Goal: Task Accomplishment & Management: Manage account settings

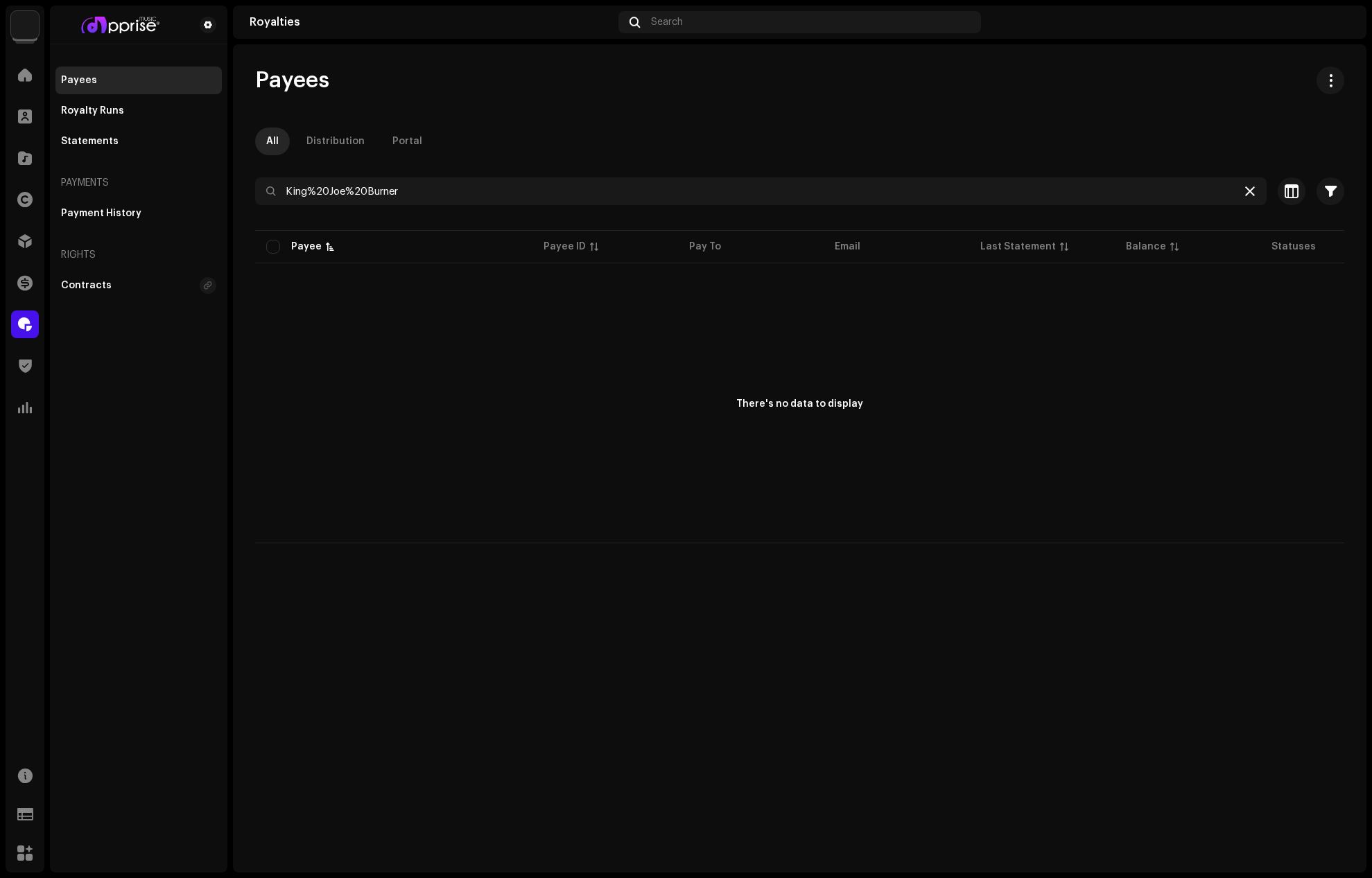
click at [1253, 188] on icon at bounding box center [1250, 191] width 10 height 11
click at [21, 236] on span at bounding box center [25, 241] width 14 height 11
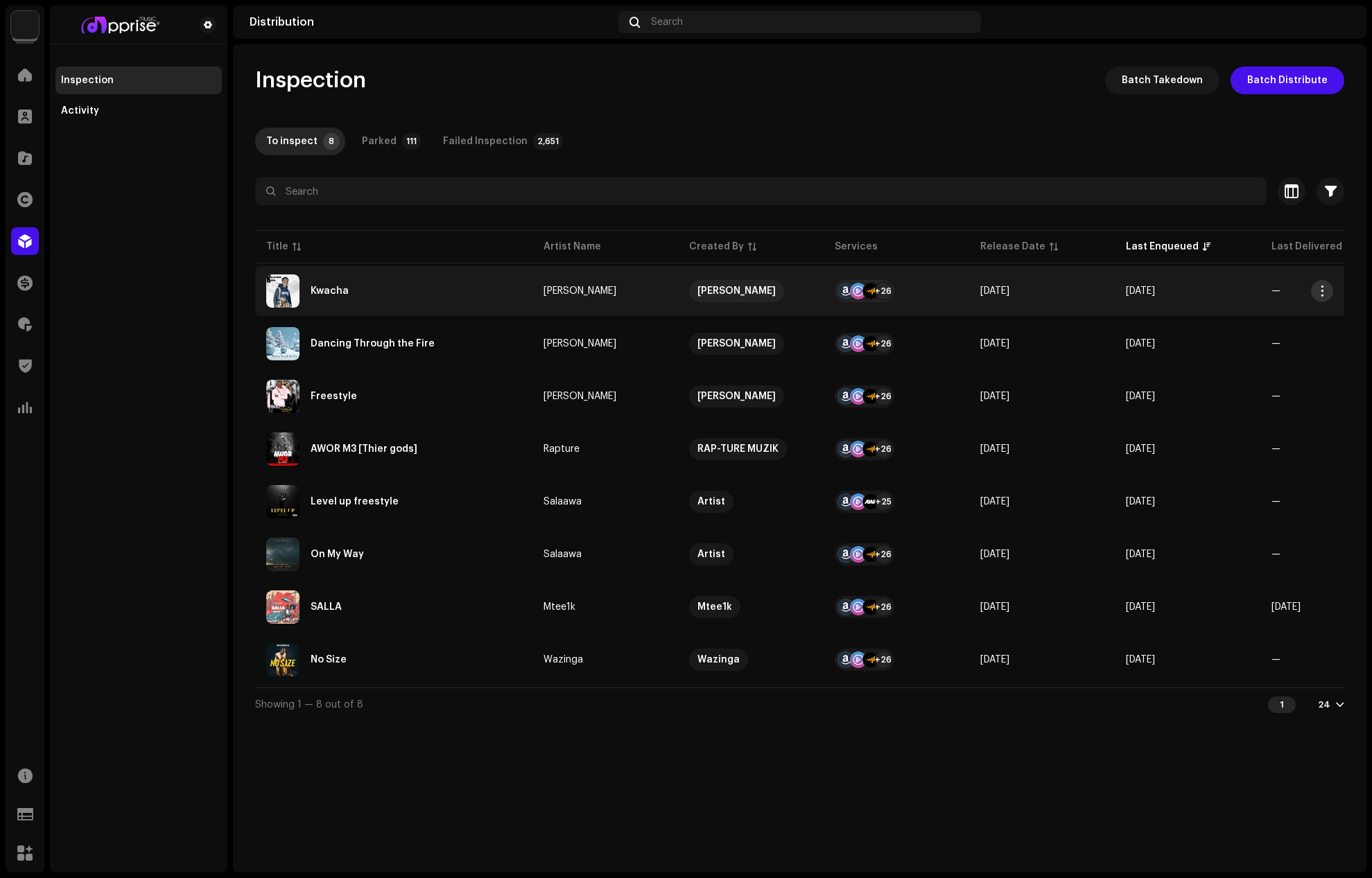
click at [1319, 284] on button "button" at bounding box center [1322, 291] width 23 height 23
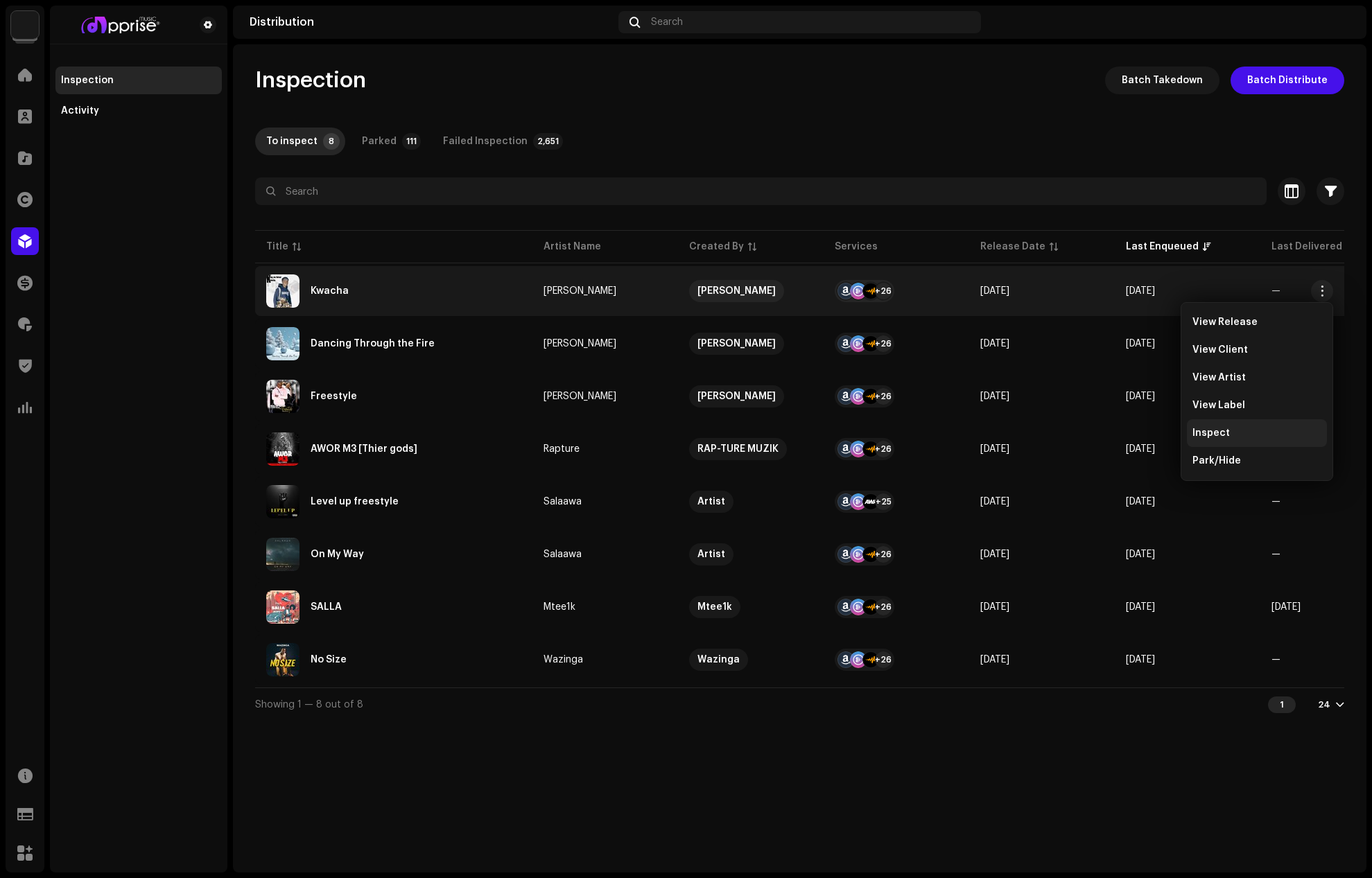
click at [1223, 430] on span "Inspect" at bounding box center [1211, 433] width 38 height 11
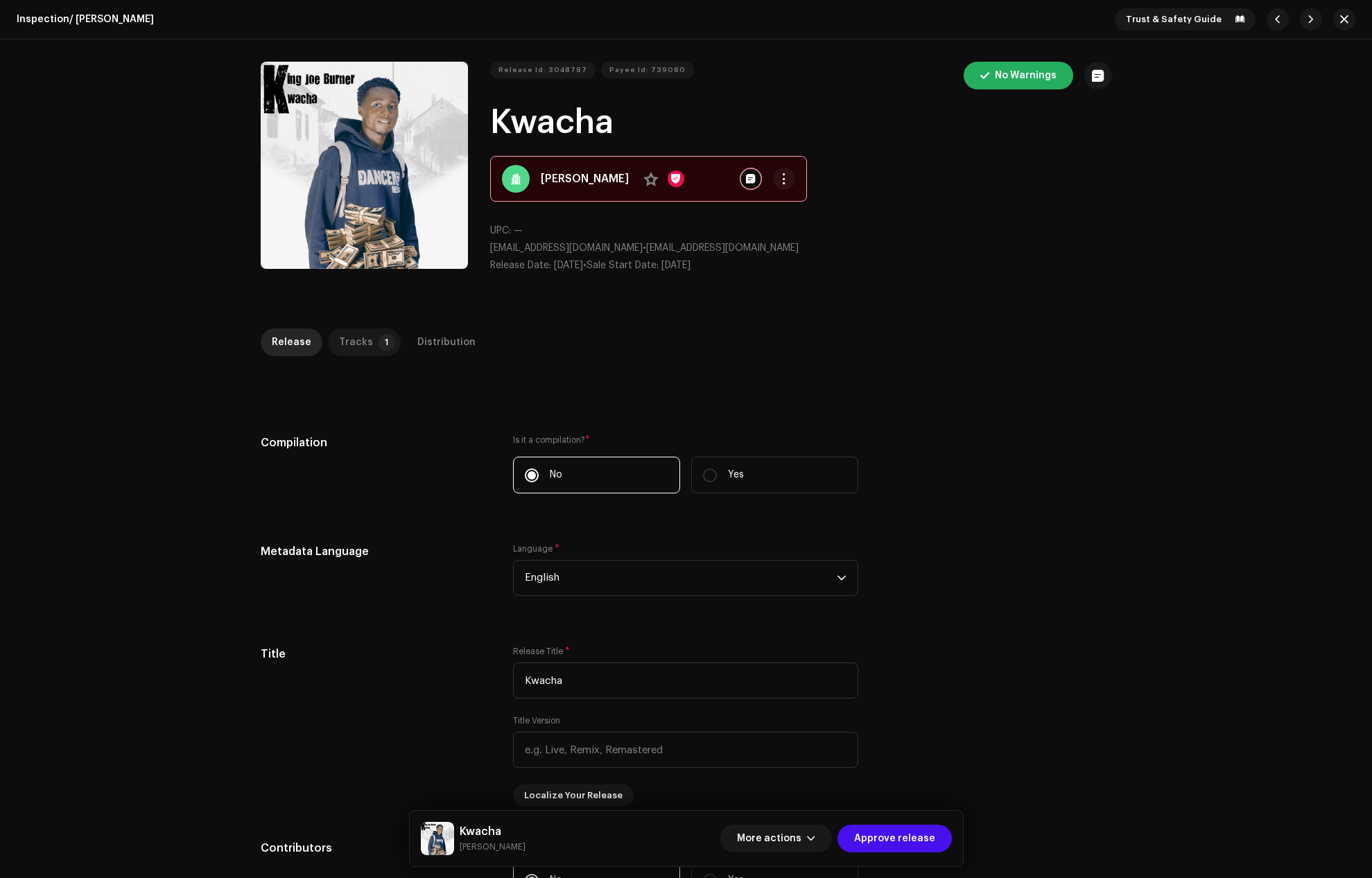
click at [378, 334] on p-badge "1" at bounding box center [387, 342] width 17 height 17
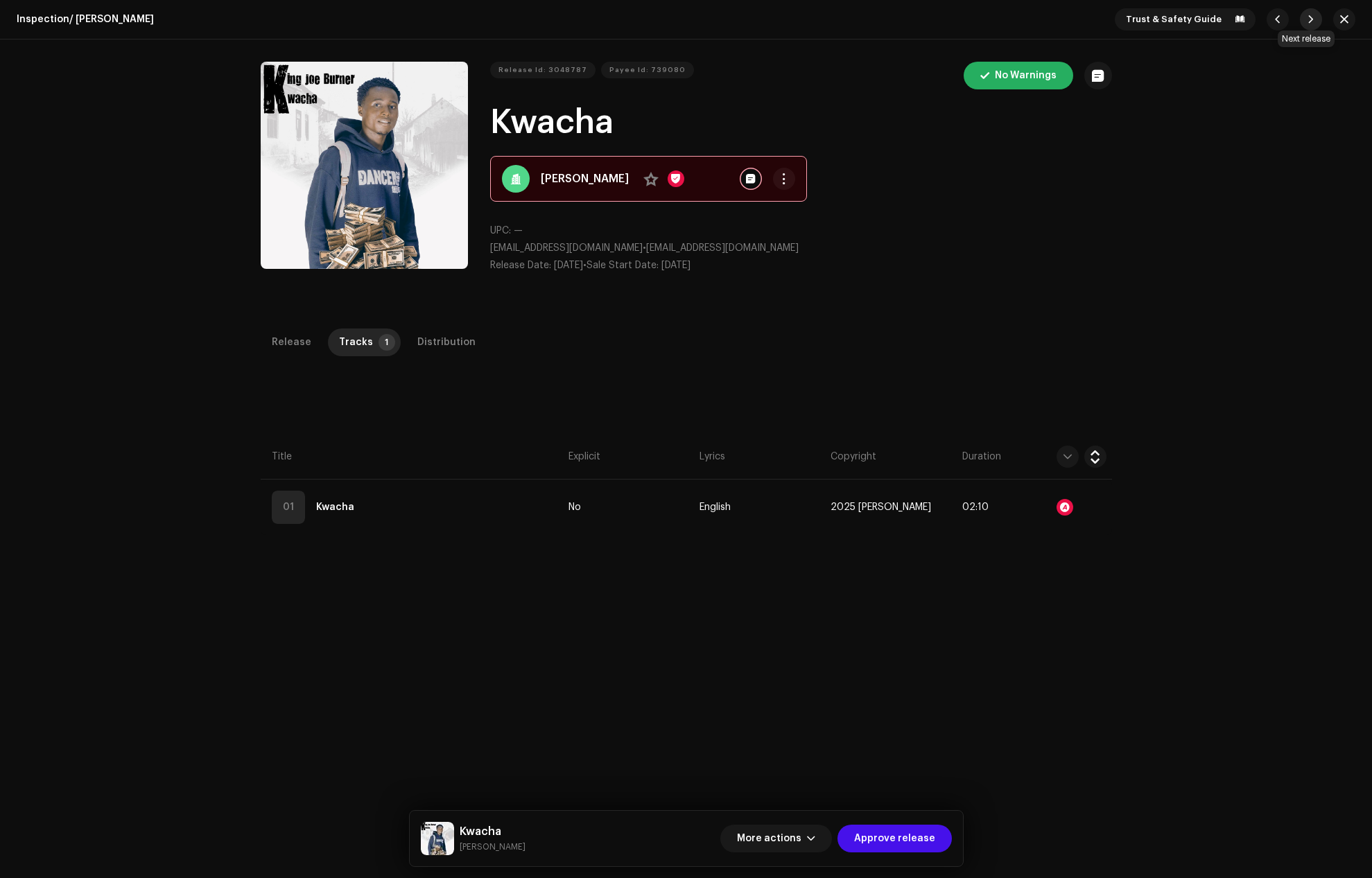
click at [1307, 18] on span "button" at bounding box center [1310, 19] width 8 height 11
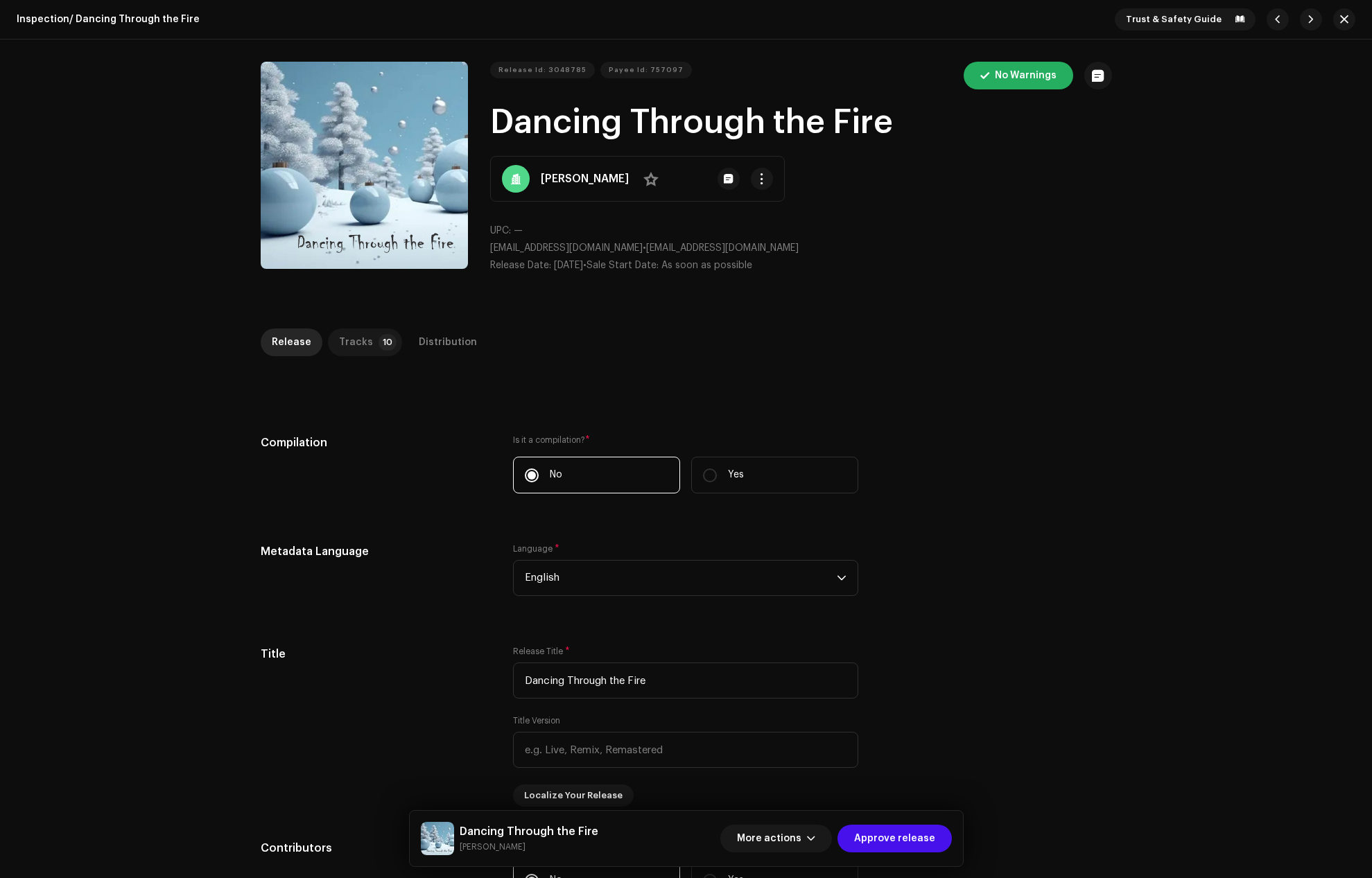
click at [378, 334] on p-badge "10" at bounding box center [387, 342] width 18 height 17
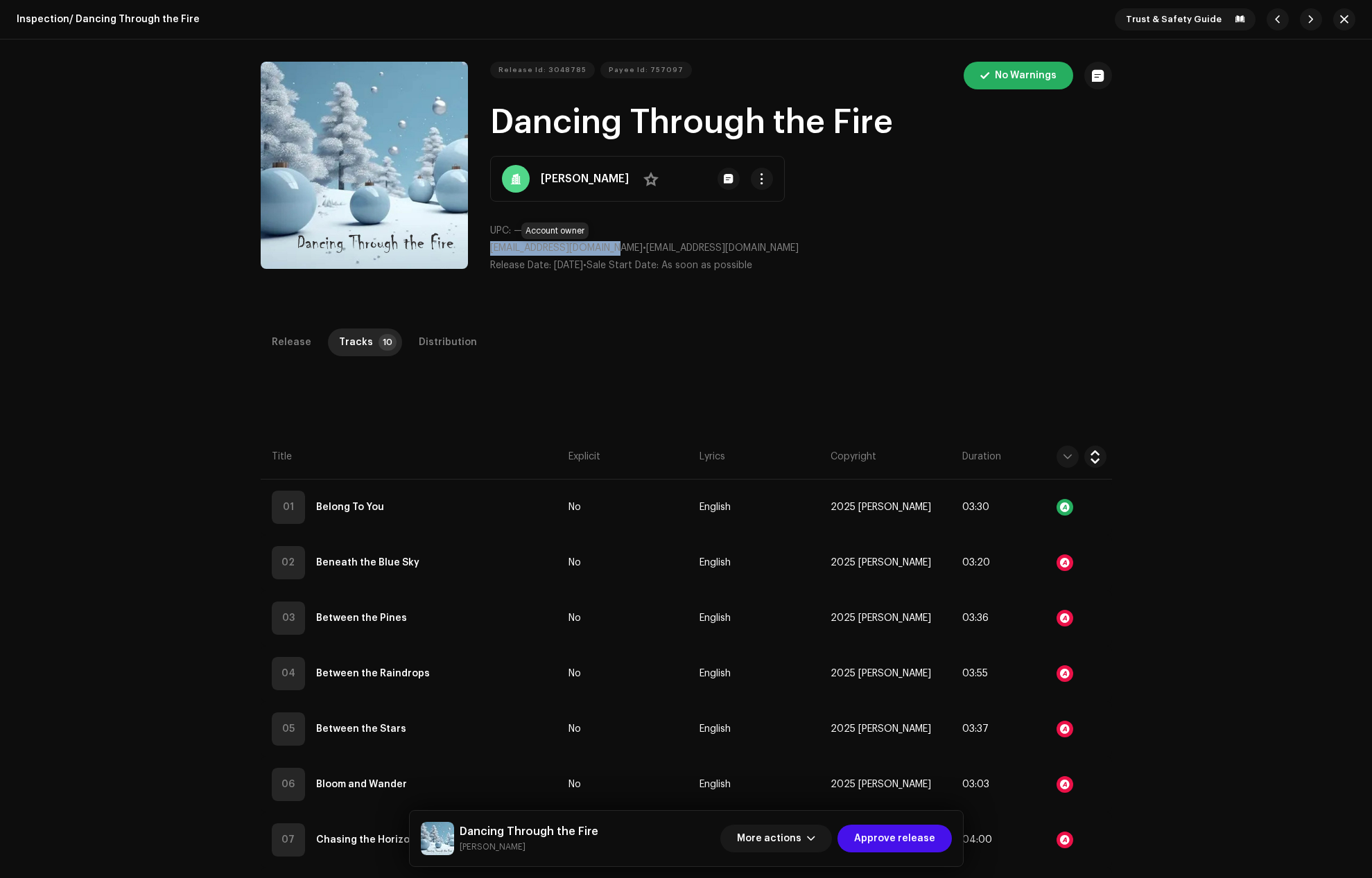
drag, startPoint x: 620, startPoint y: 243, endPoint x: 489, endPoint y: 249, distance: 131.1
click at [490, 249] on span "[EMAIL_ADDRESS][DOMAIN_NAME]" at bounding box center [566, 248] width 152 height 10
copy span "[EMAIL_ADDRESS][DOMAIN_NAME]"
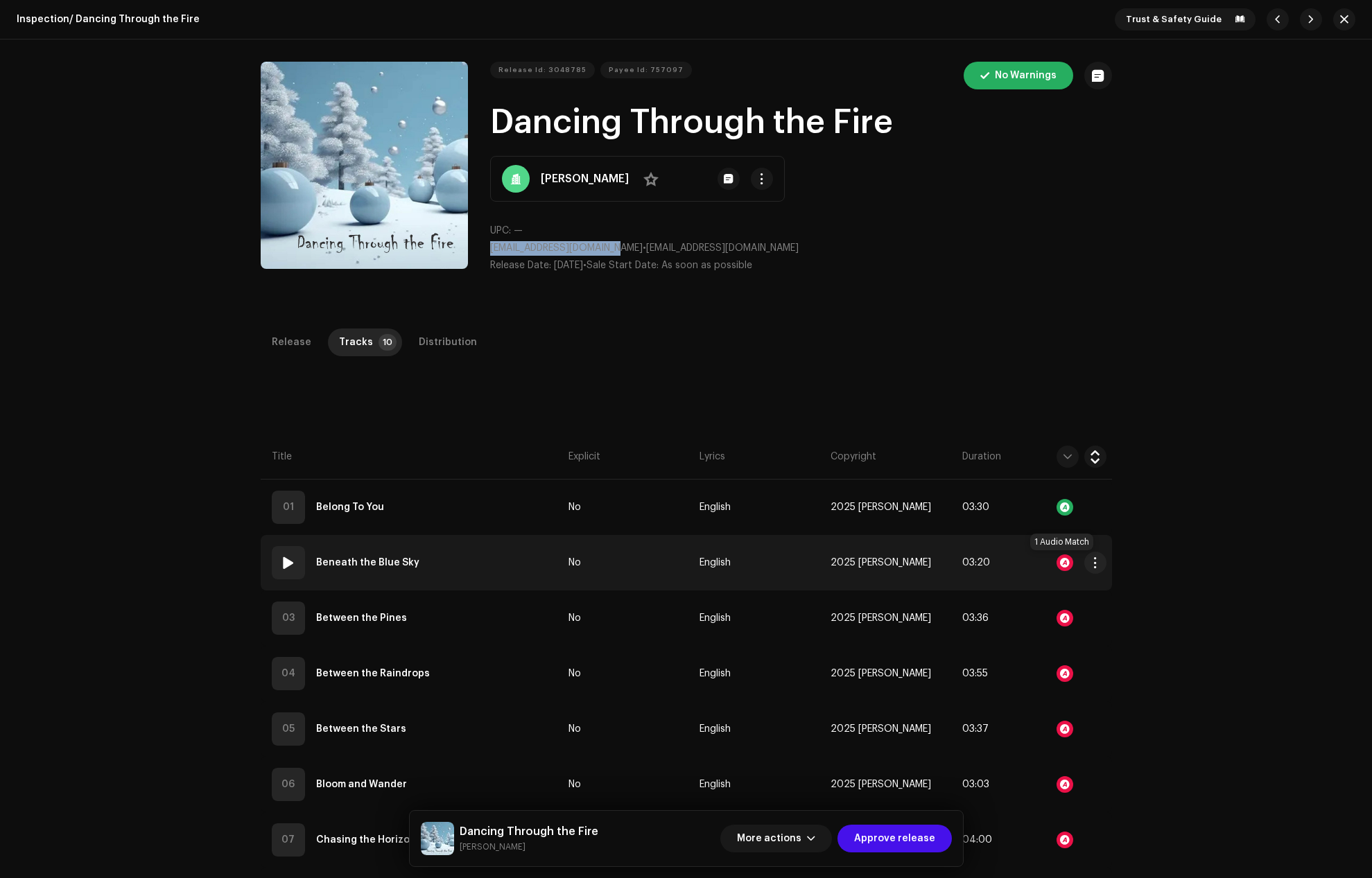
click at [1066, 559] on div at bounding box center [1065, 563] width 17 height 17
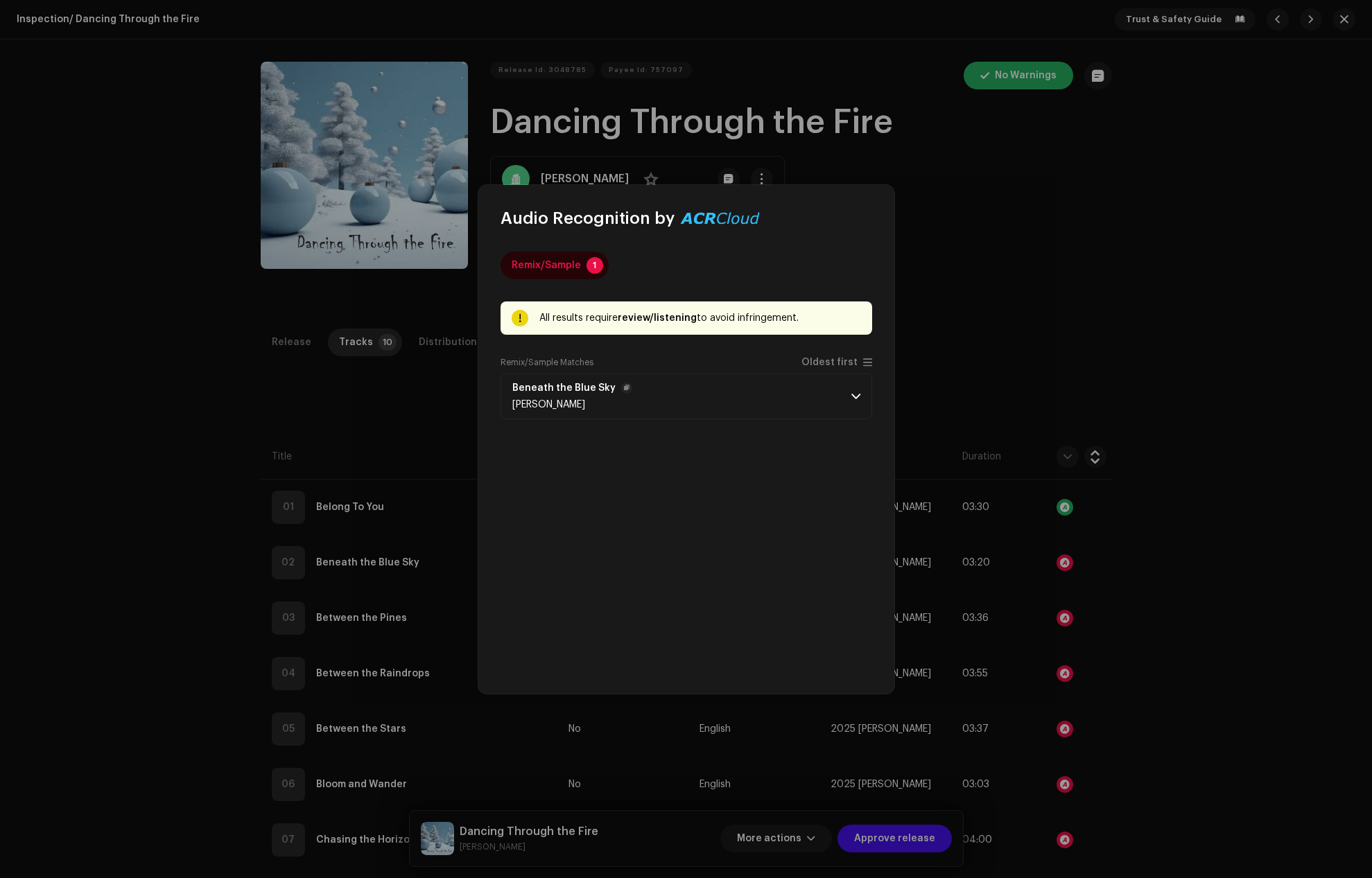
click at [851, 397] on span at bounding box center [855, 397] width 9 height 11
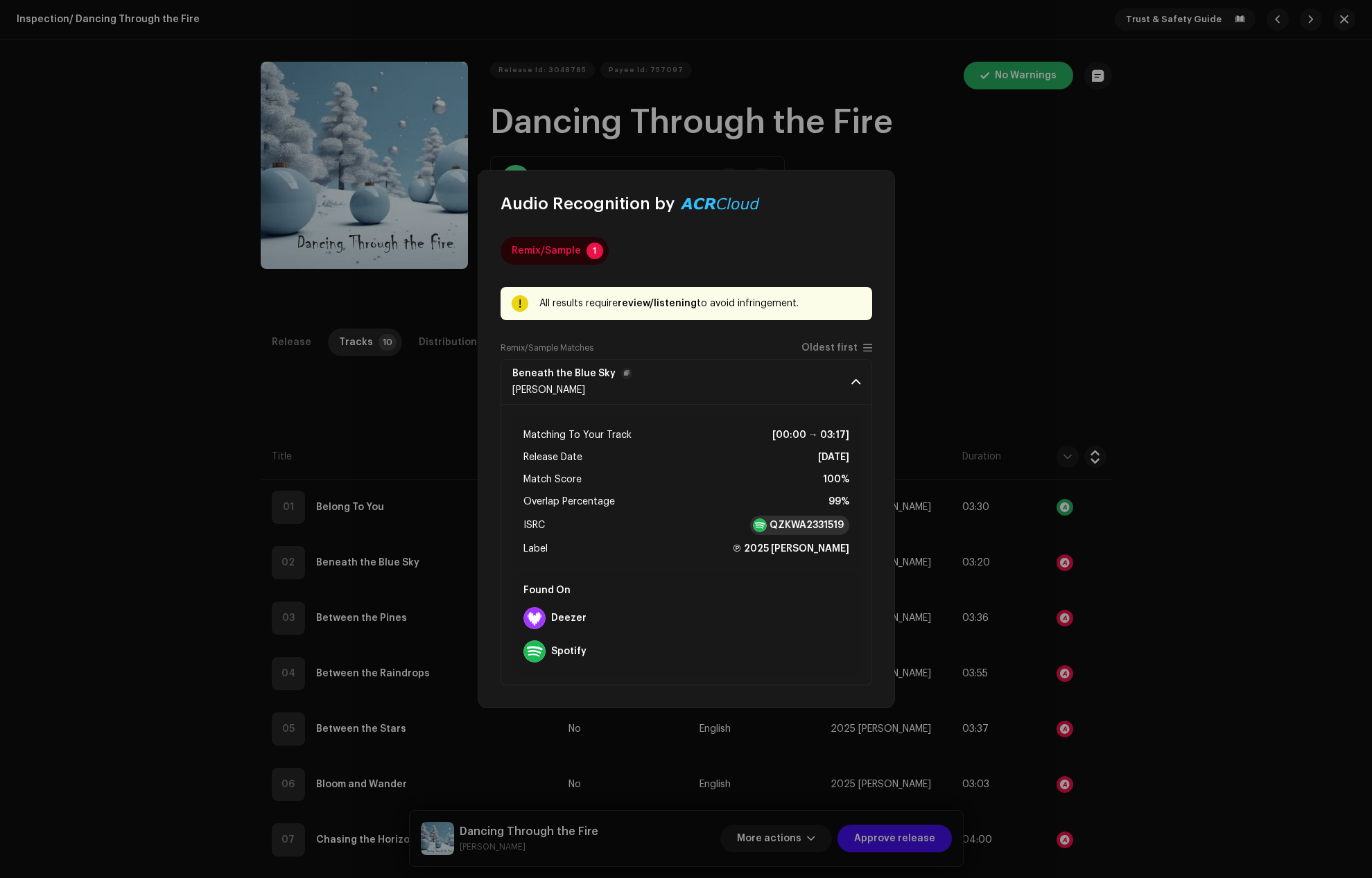
click at [784, 523] on strong "QZKWA2331519" at bounding box center [807, 525] width 74 height 14
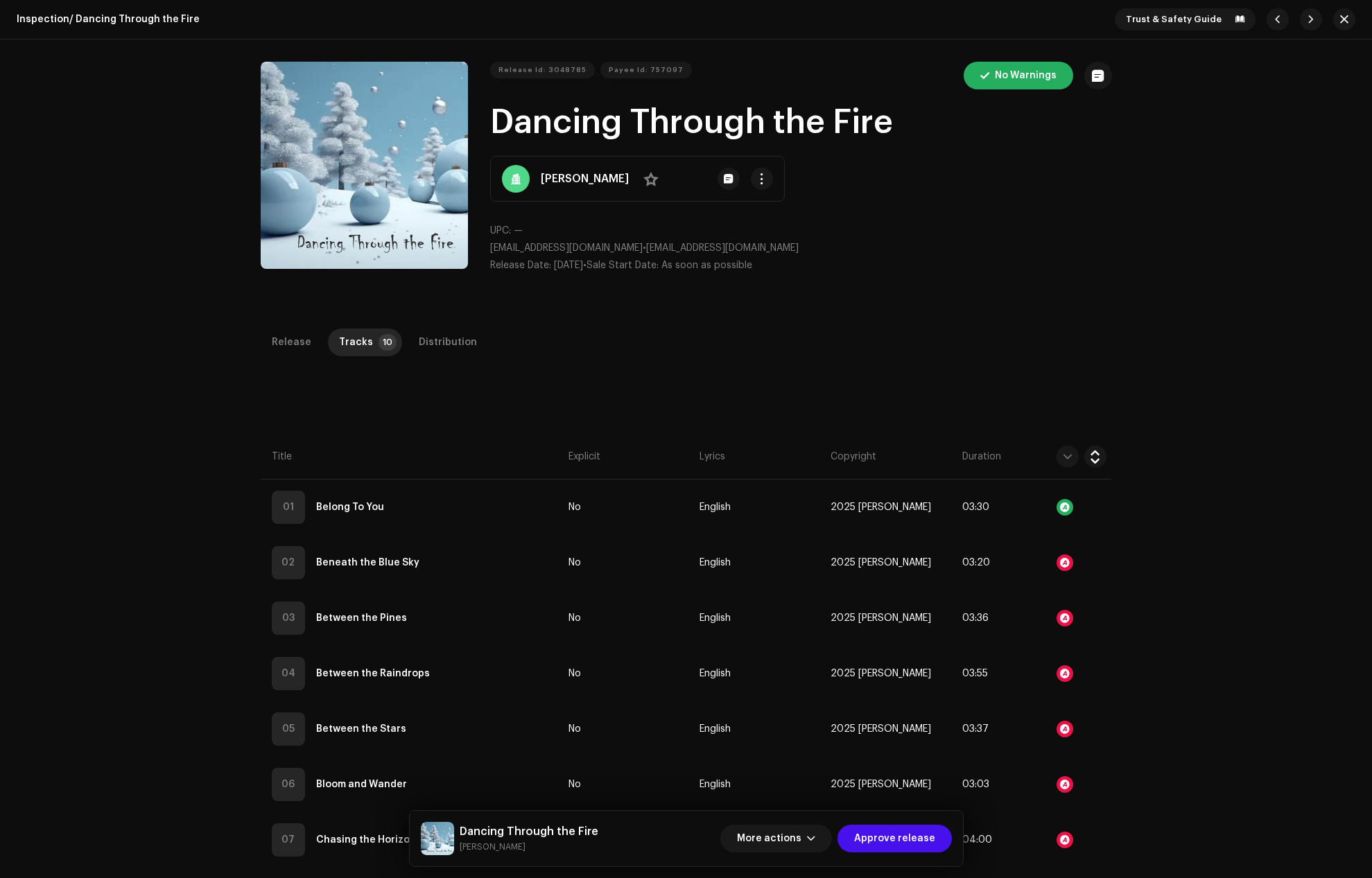
drag, startPoint x: 982, startPoint y: 176, endPoint x: 970, endPoint y: 183, distance: 13.9
click at [982, 177] on div "Audio Recognition by Remix/Sample 1 All results require review/listening to avo…" at bounding box center [686, 439] width 1372 height 878
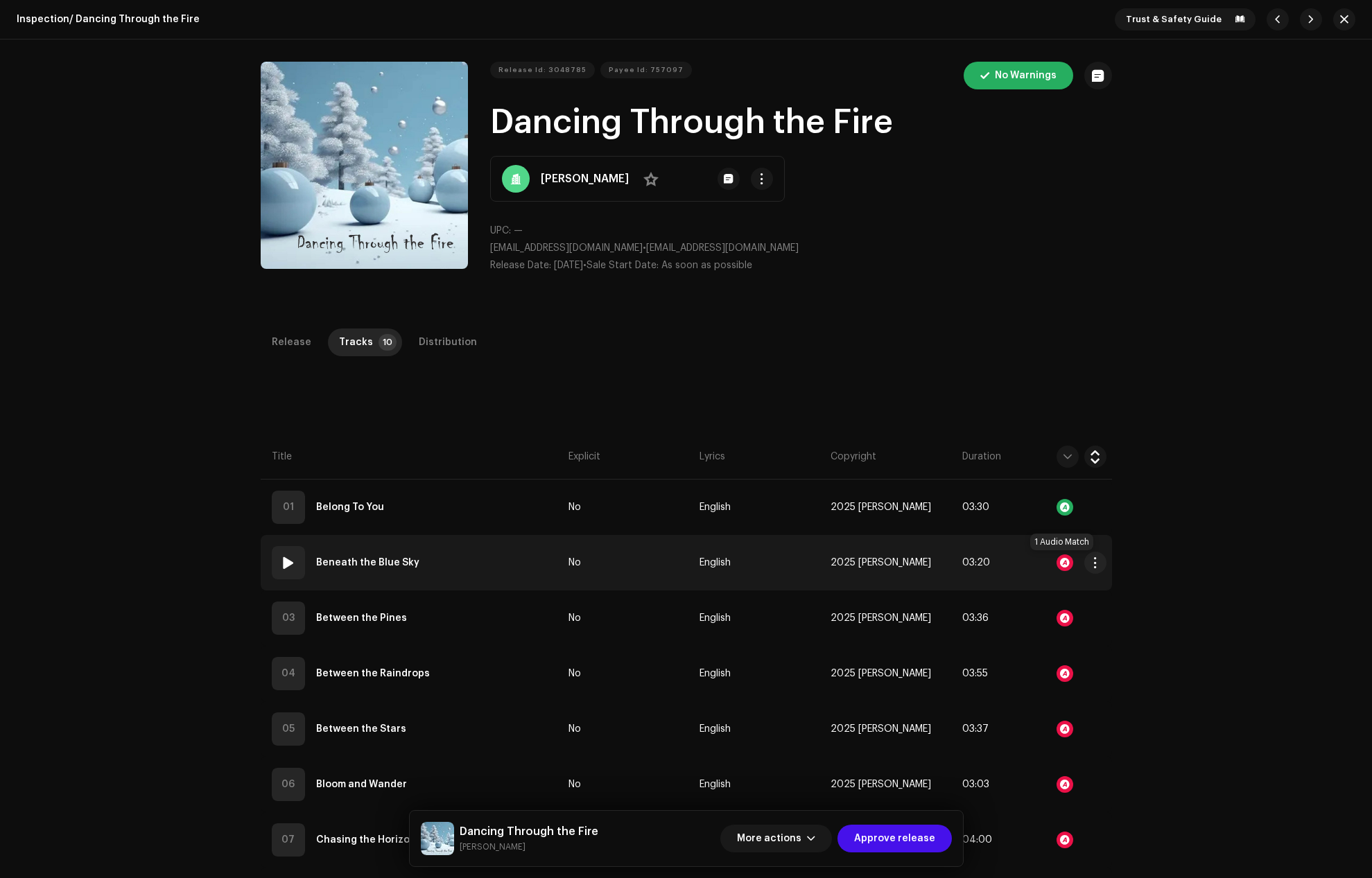
click at [1065, 559] on div at bounding box center [1065, 563] width 17 height 17
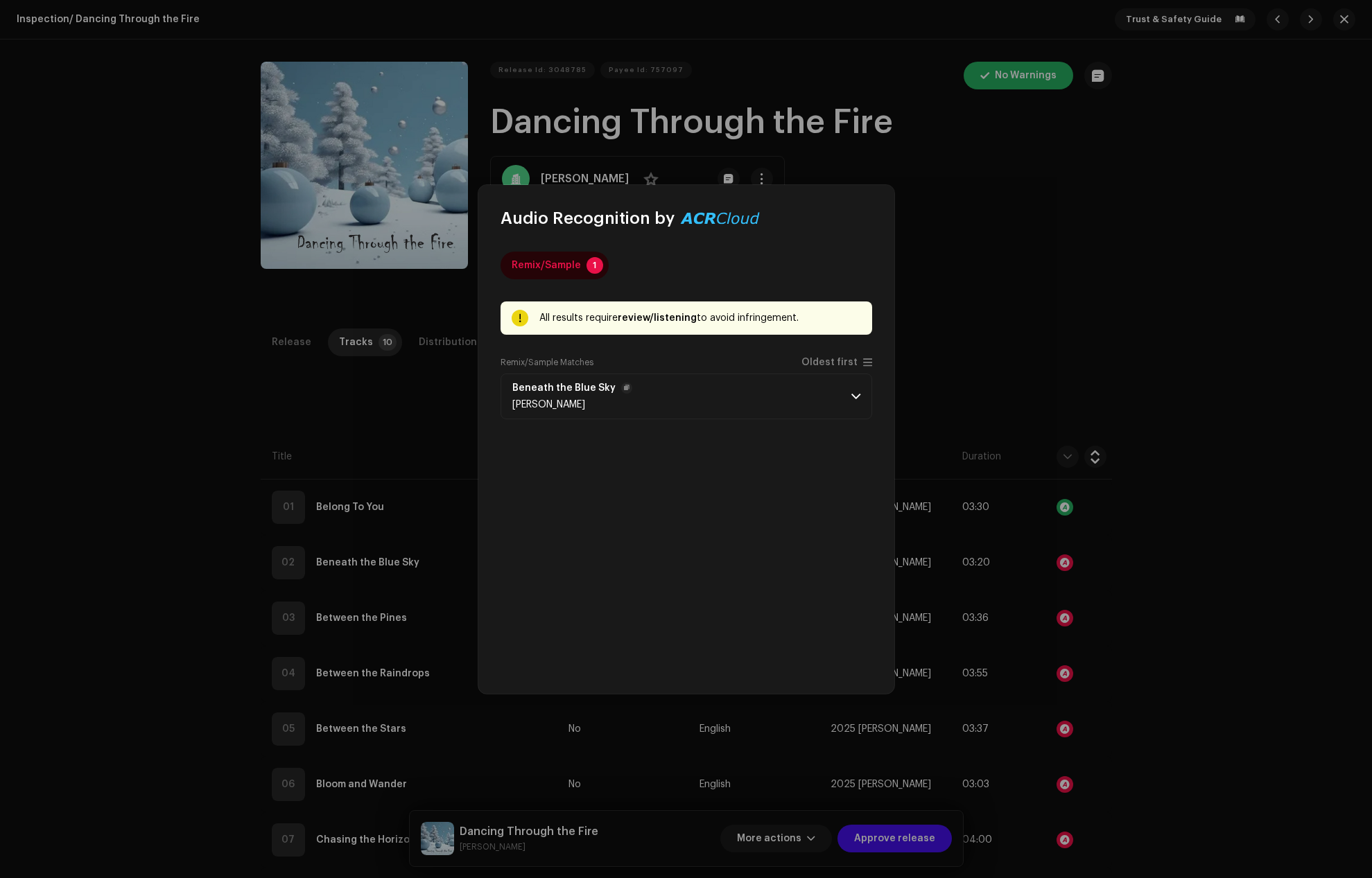
click at [851, 390] on p-accordion-header "Beneath the Blue Sky [PERSON_NAME]" at bounding box center [686, 397] width 372 height 46
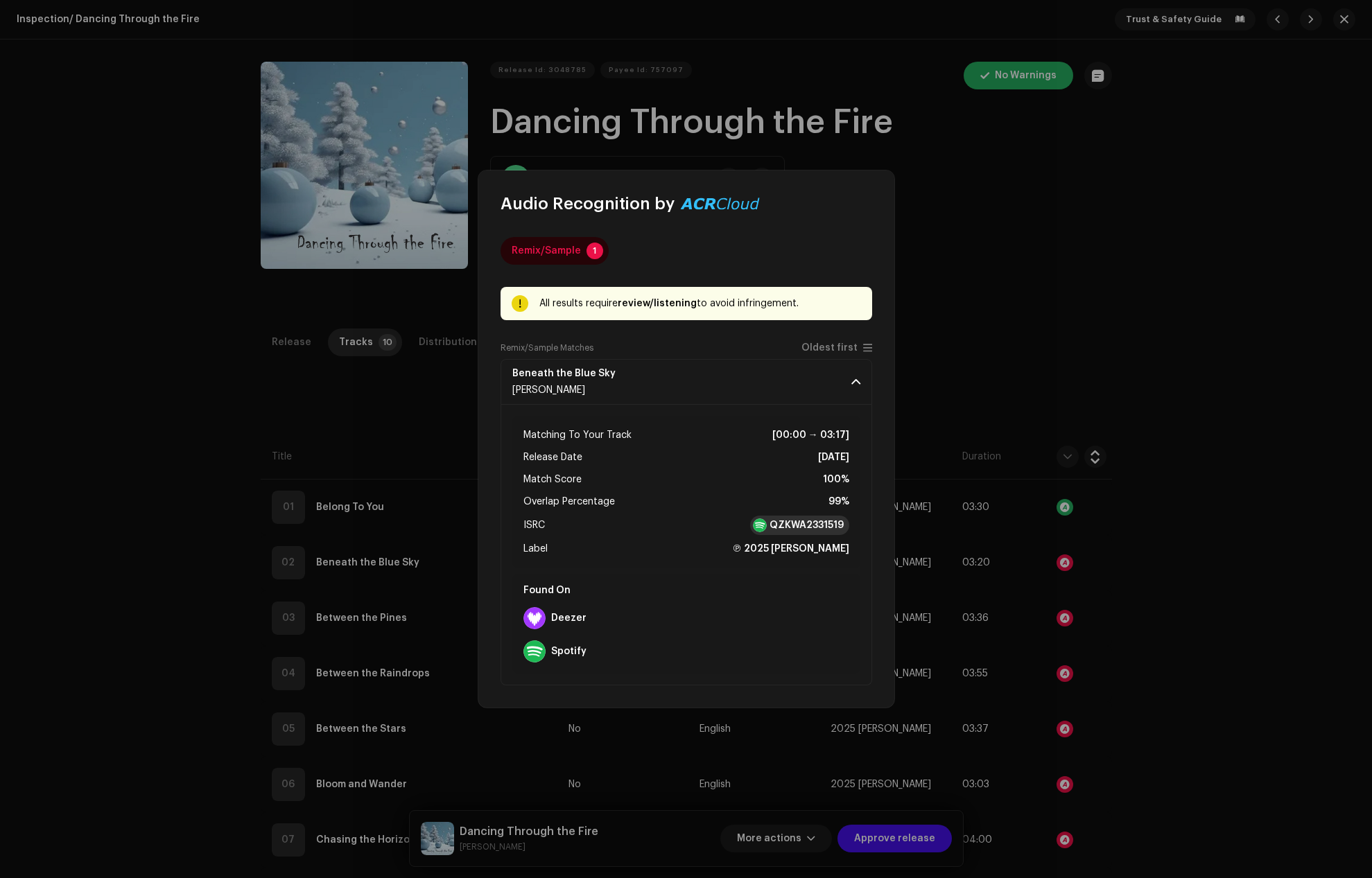
click at [798, 521] on strong "QZKWA2331519" at bounding box center [807, 525] width 74 height 14
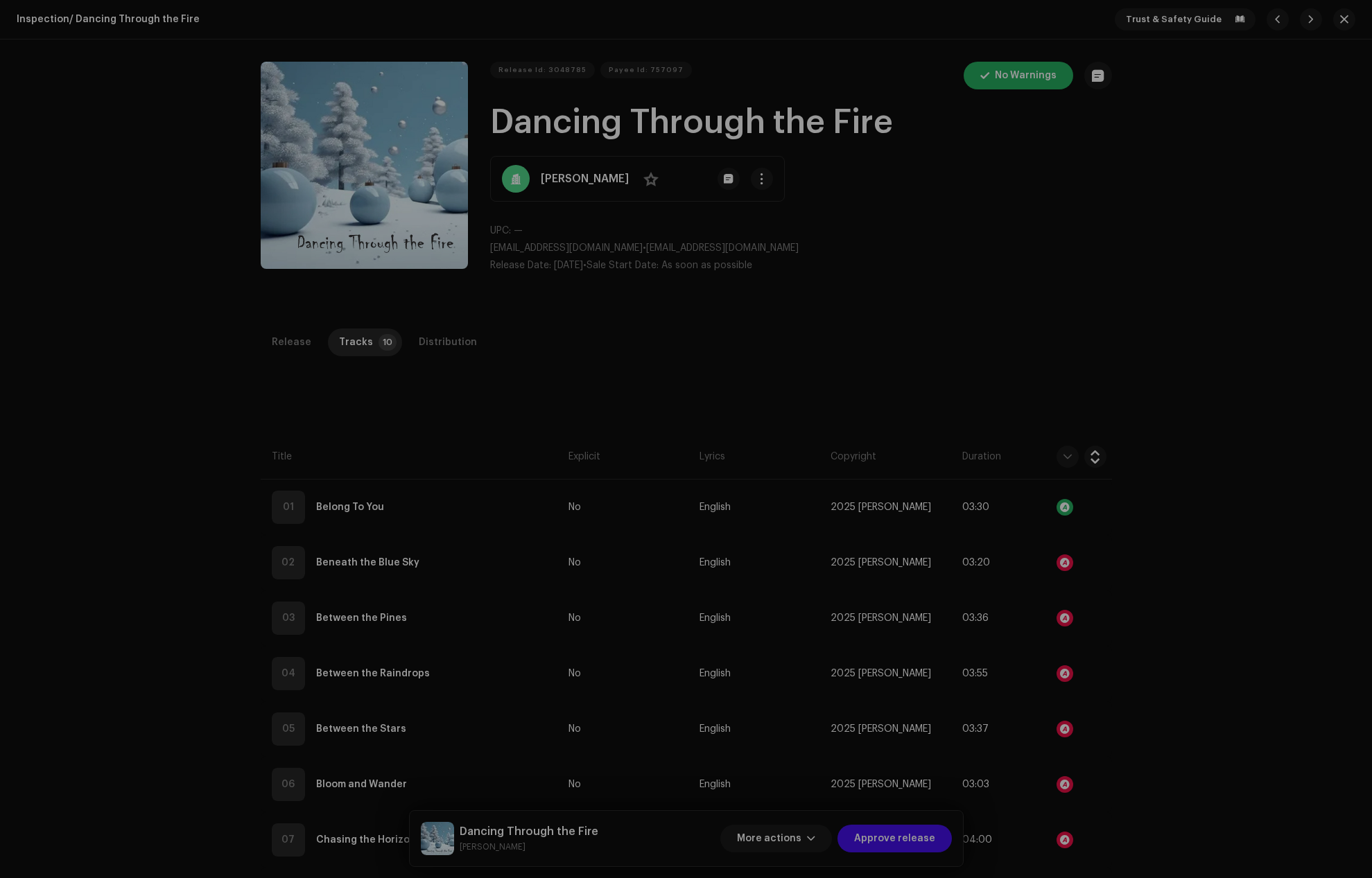
click at [1012, 327] on div "Audio Recognition by Remix/Sample 1 All results require review/listening to avo…" at bounding box center [686, 439] width 1372 height 878
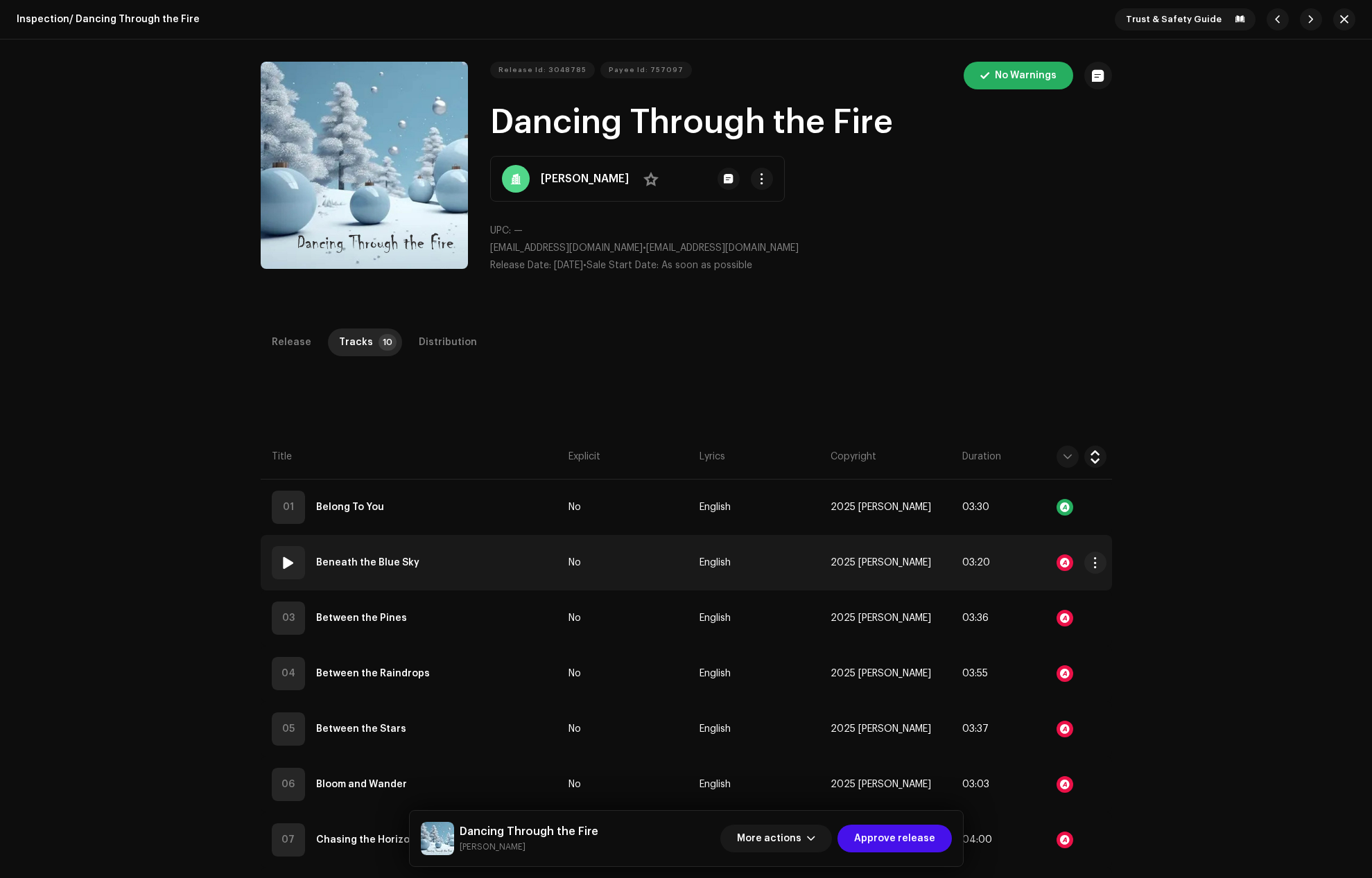
click at [281, 563] on span at bounding box center [288, 563] width 17 height 17
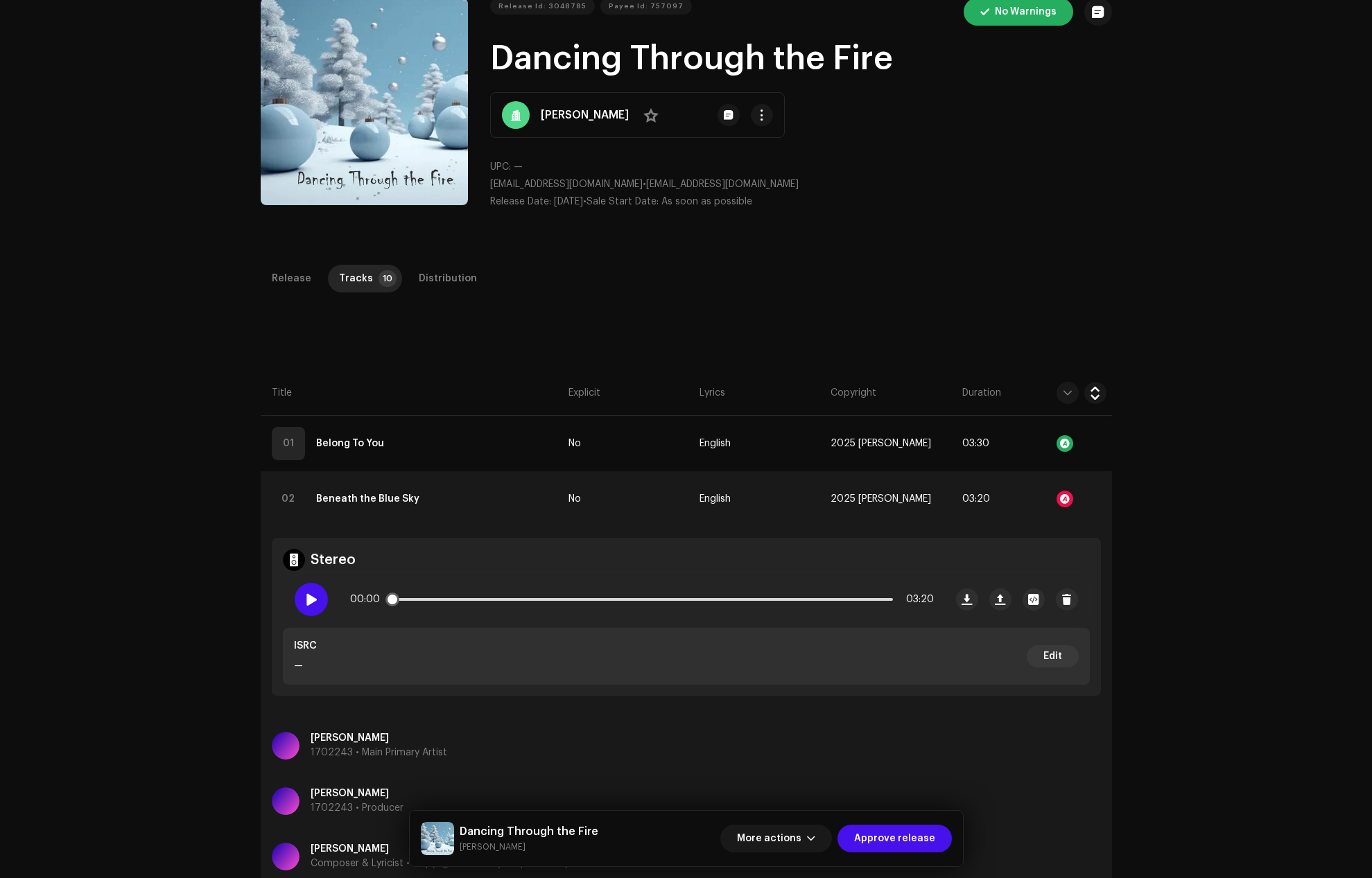
scroll to position [69, 0]
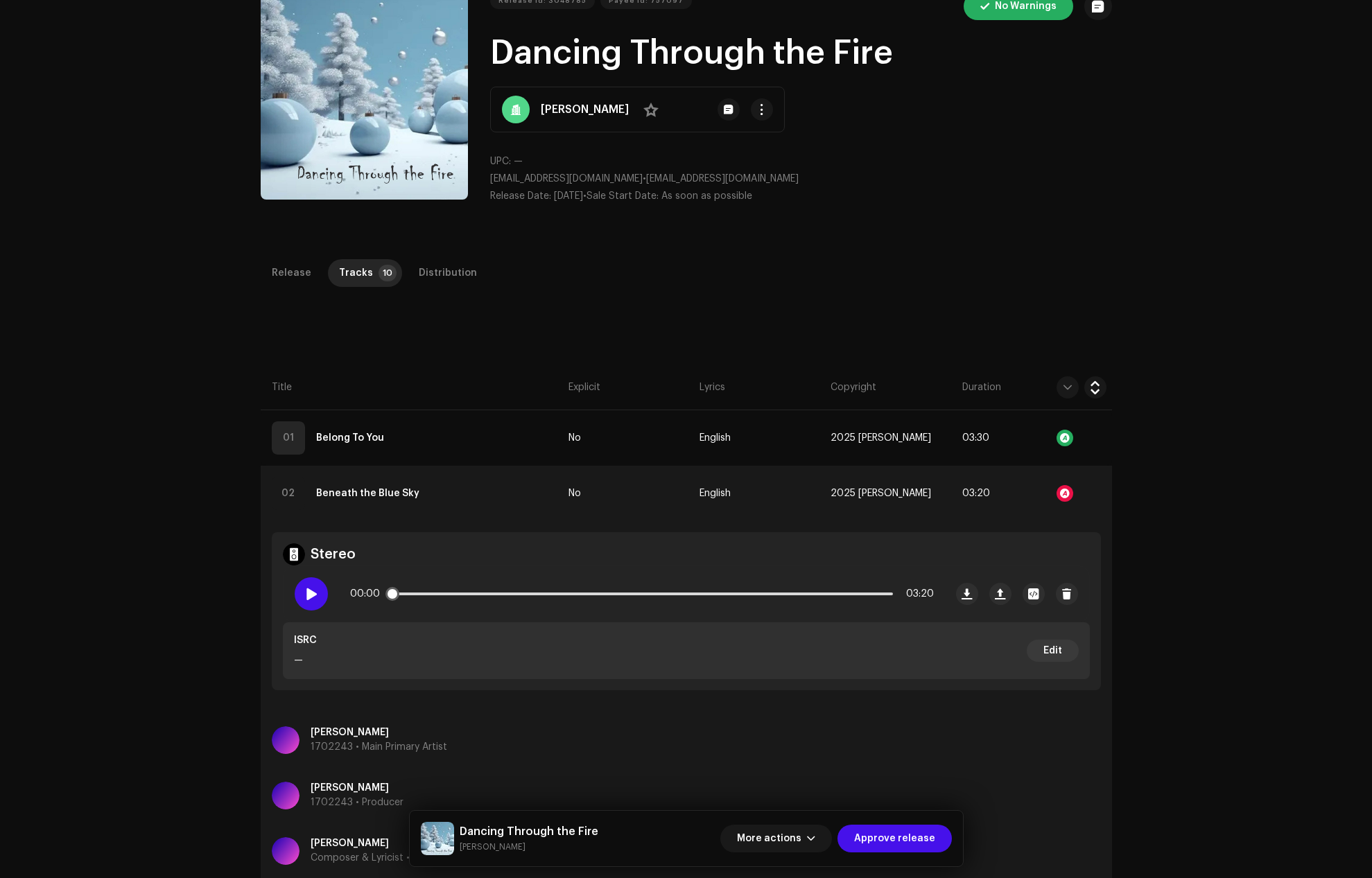
click at [300, 594] on div at bounding box center [311, 594] width 33 height 33
click at [305, 598] on span at bounding box center [311, 594] width 12 height 11
click at [343, 490] on strong "Beneath the Blue Sky" at bounding box center [368, 493] width 104 height 28
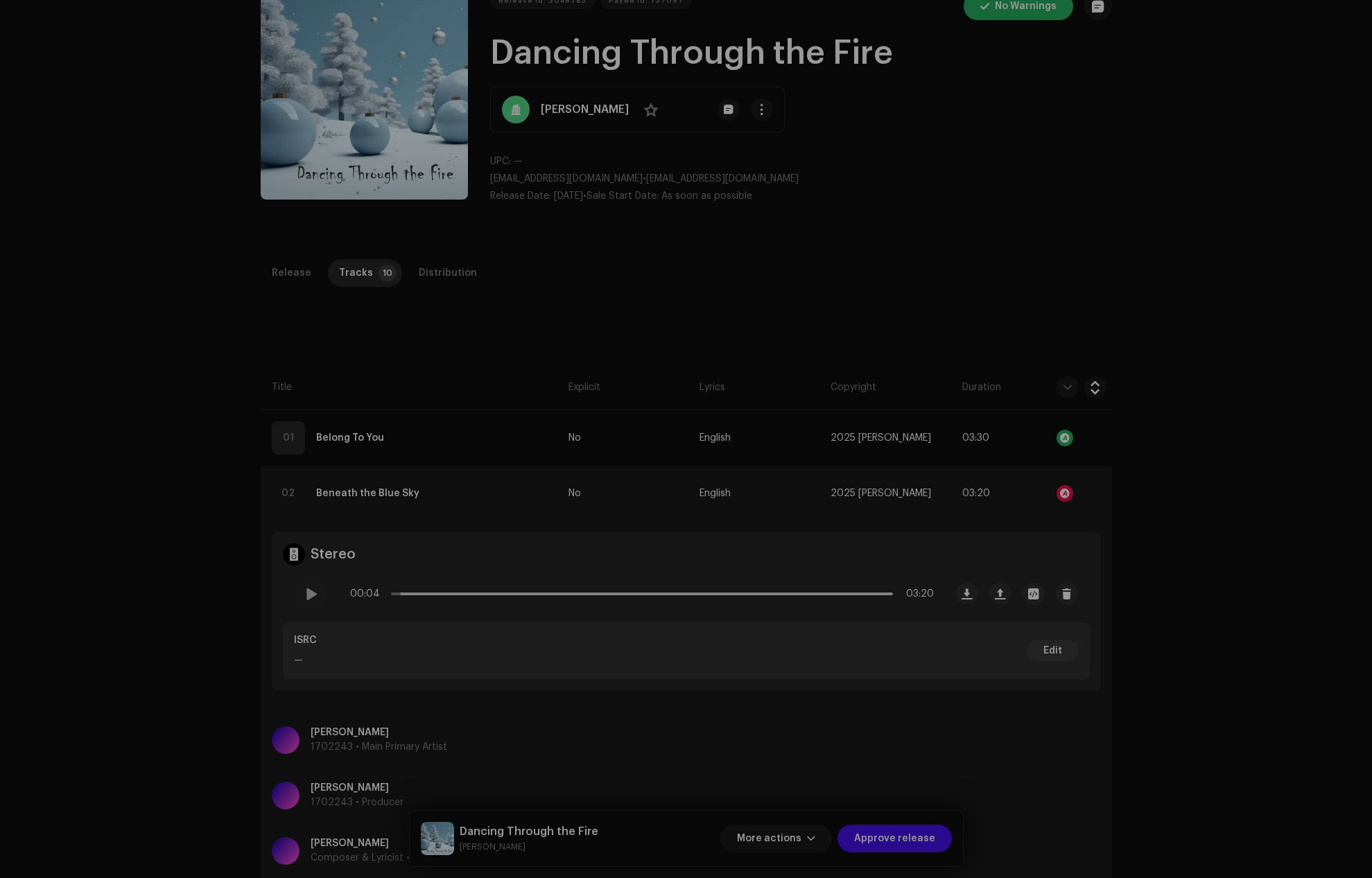
click at [1013, 236] on div "Edit Track Metadata Track Title * Beneath the Blue Sky Track Version Localize Y…" at bounding box center [686, 439] width 1372 height 878
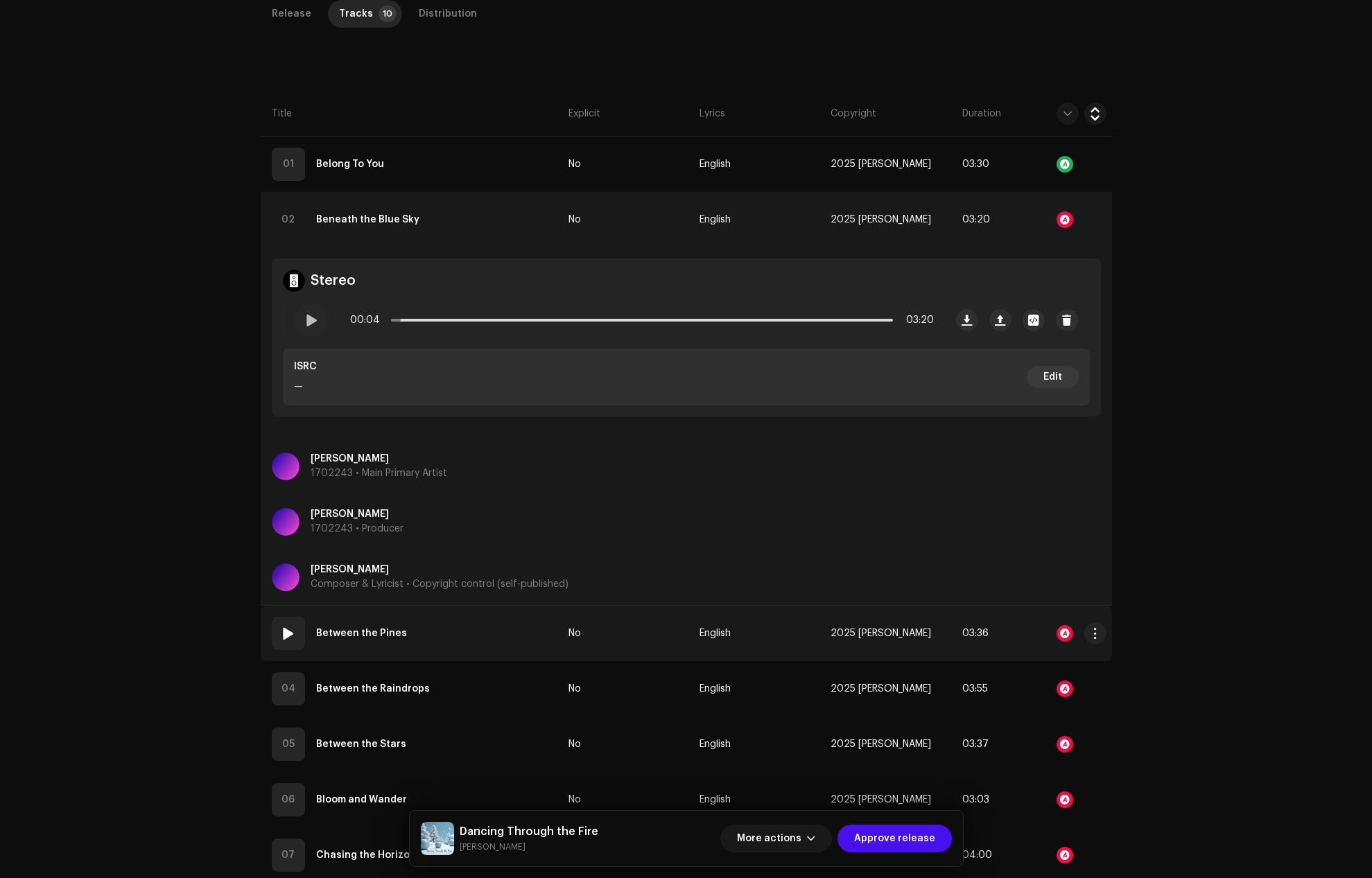
scroll to position [347, 0]
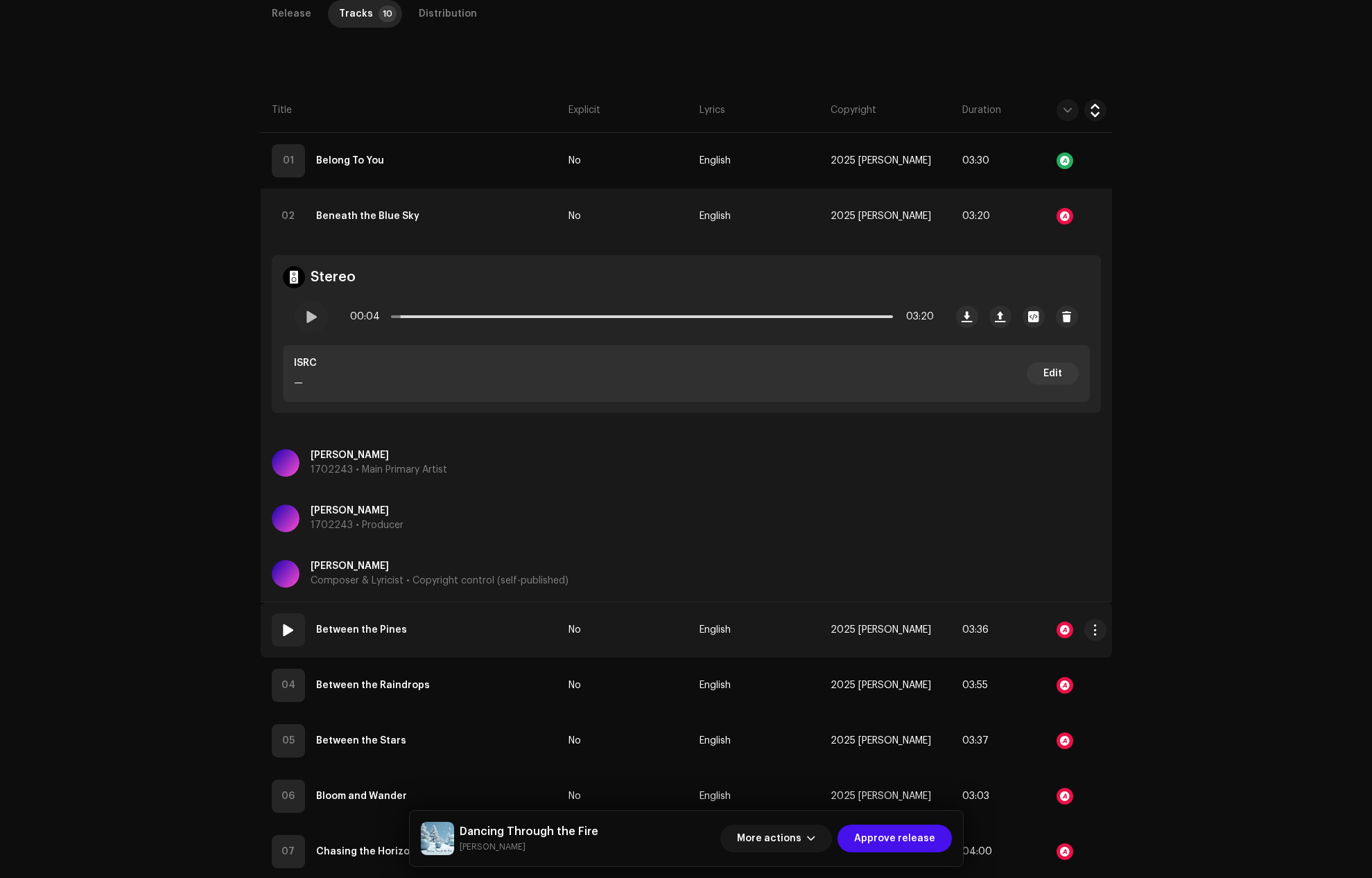
click at [341, 626] on strong "Between the Pines" at bounding box center [361, 630] width 91 height 28
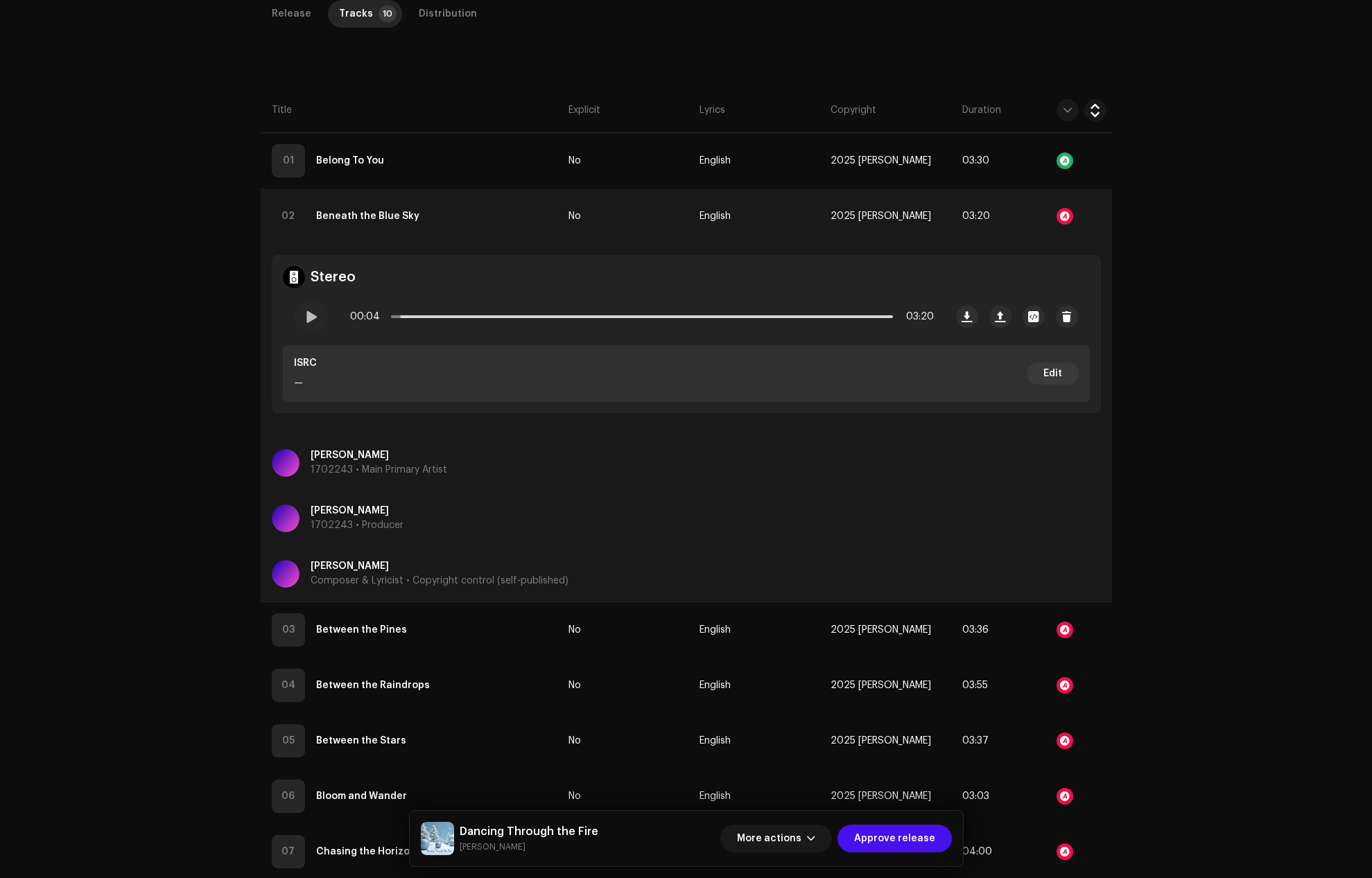
click at [987, 472] on div "Edit Track Metadata Track Title * Between the Pines Track Version Localize Your…" at bounding box center [686, 439] width 1372 height 878
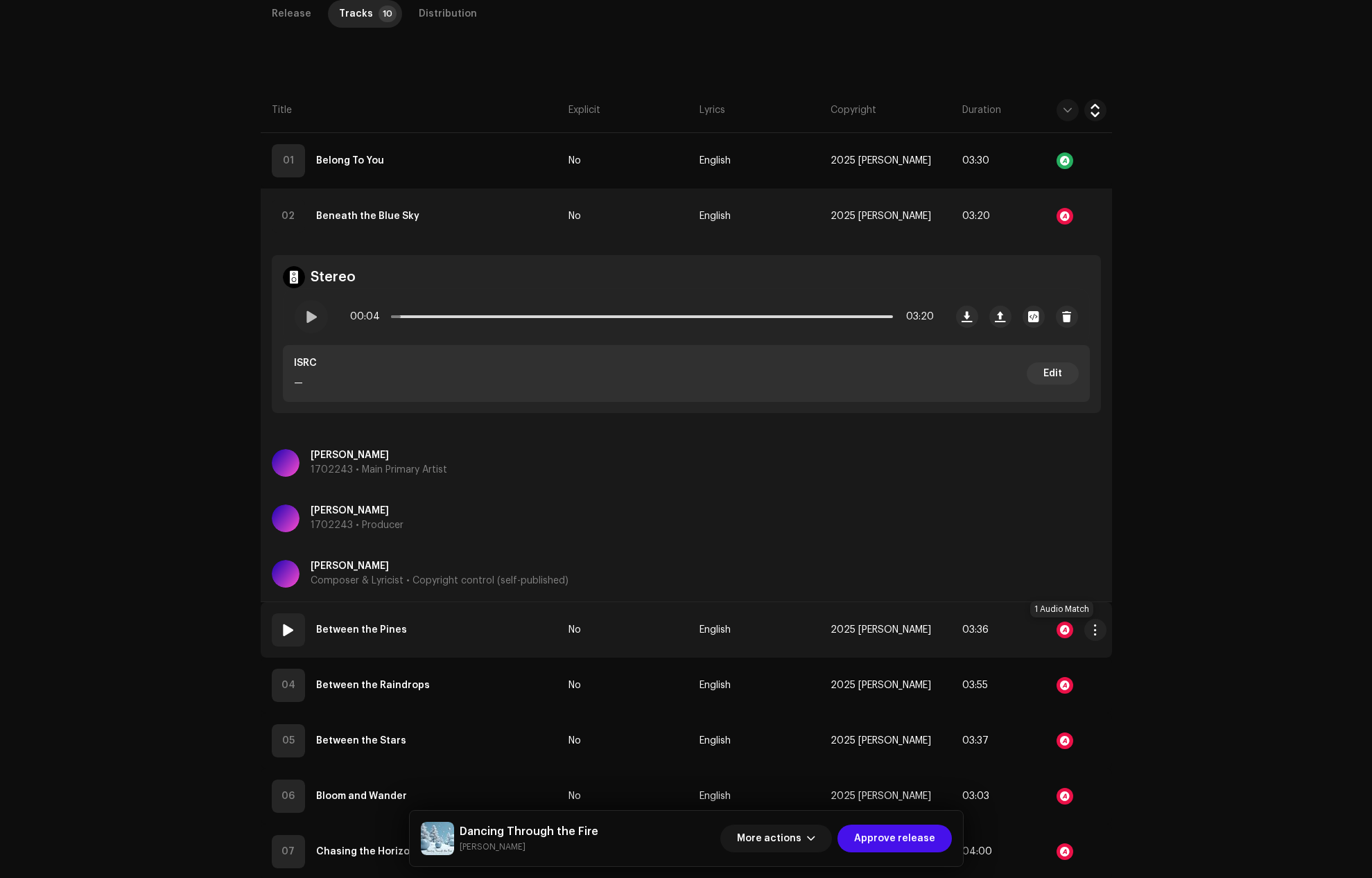
click at [1059, 628] on div at bounding box center [1065, 630] width 17 height 17
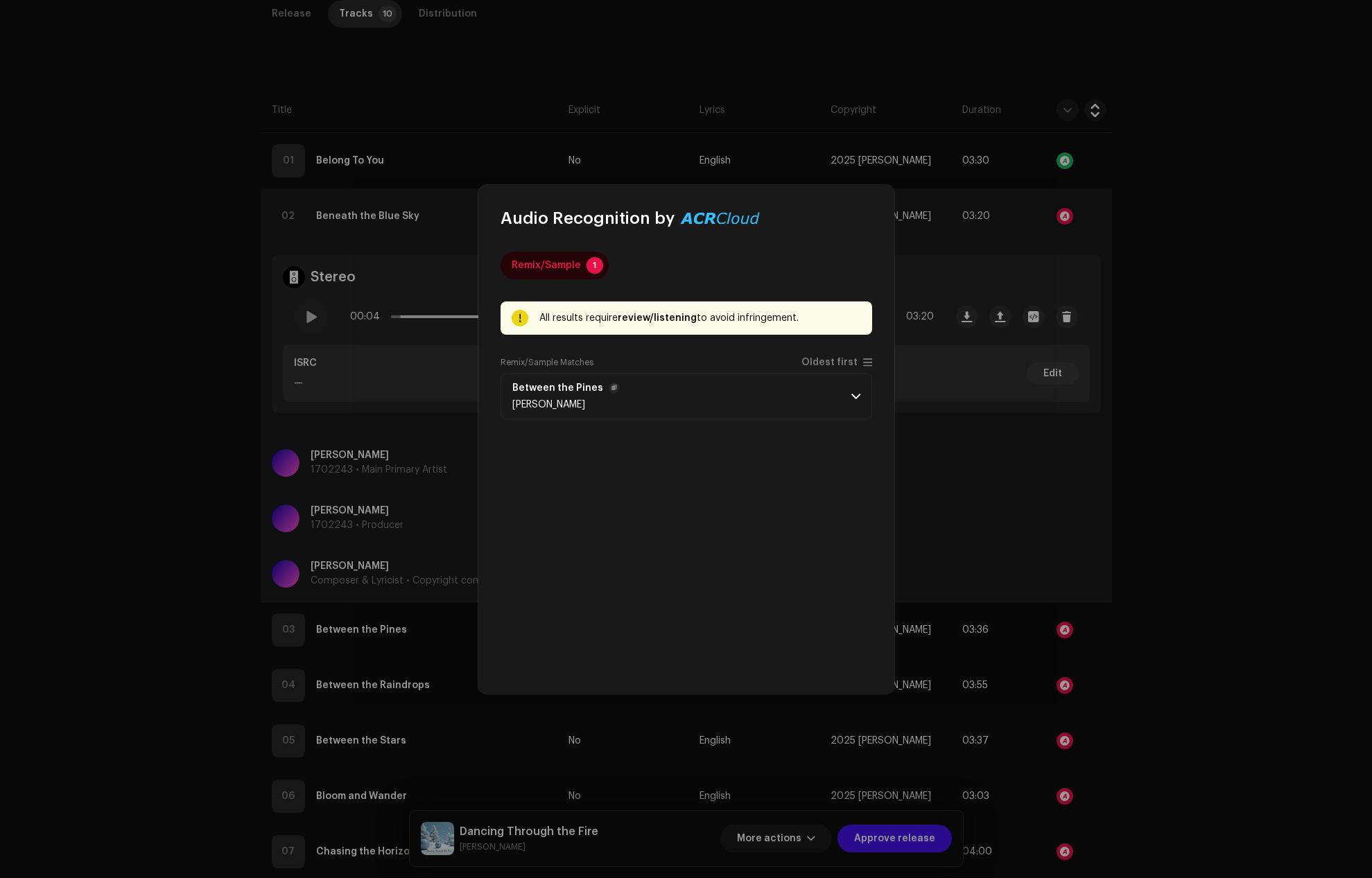
click at [849, 397] on p-accordion-header "Between the Pines [PERSON_NAME]" at bounding box center [686, 397] width 372 height 46
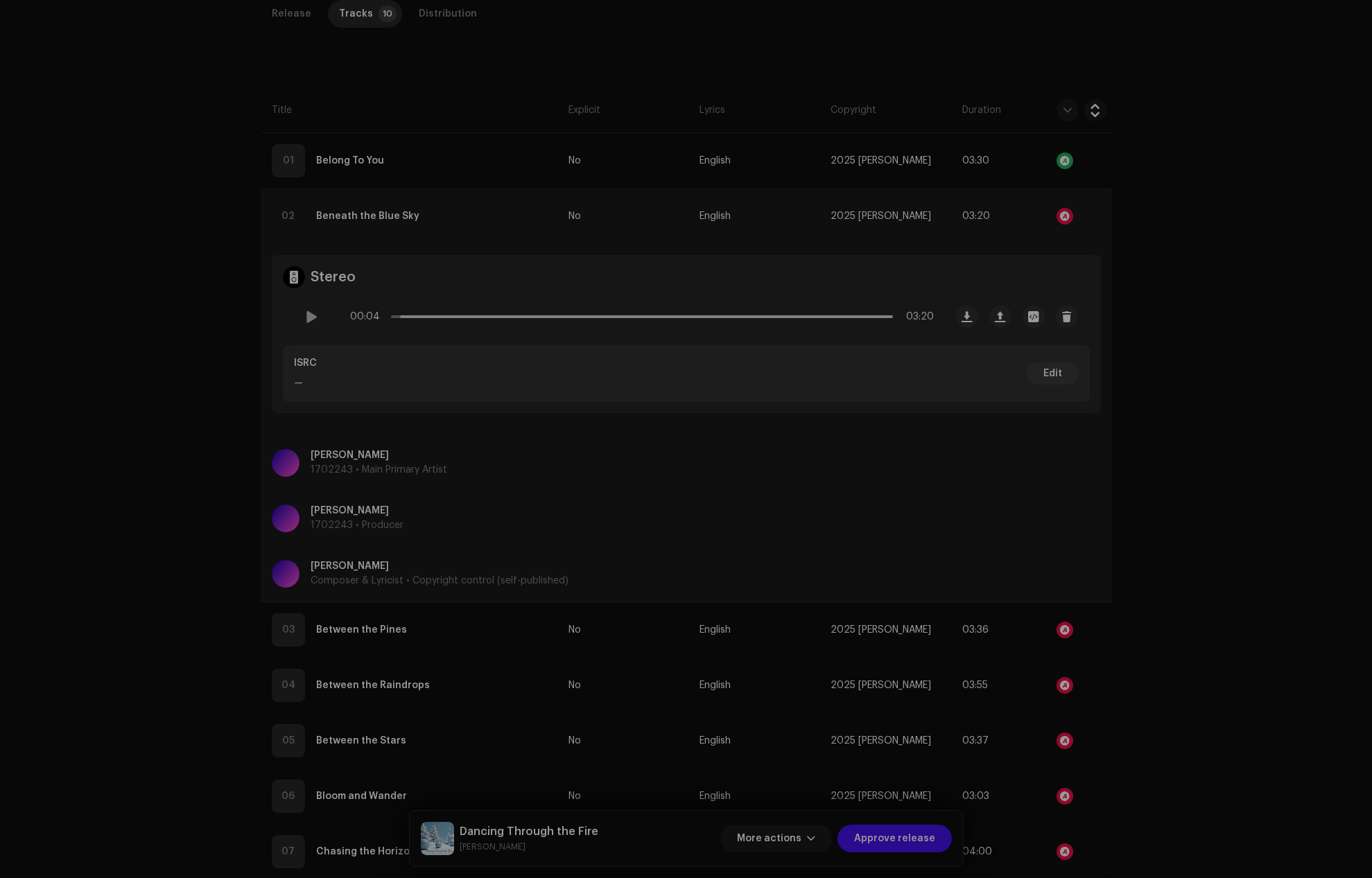
click at [1169, 496] on div "Audio Recognition by Remix/Sample 1 All results require review/listening to avo…" at bounding box center [686, 439] width 1372 height 878
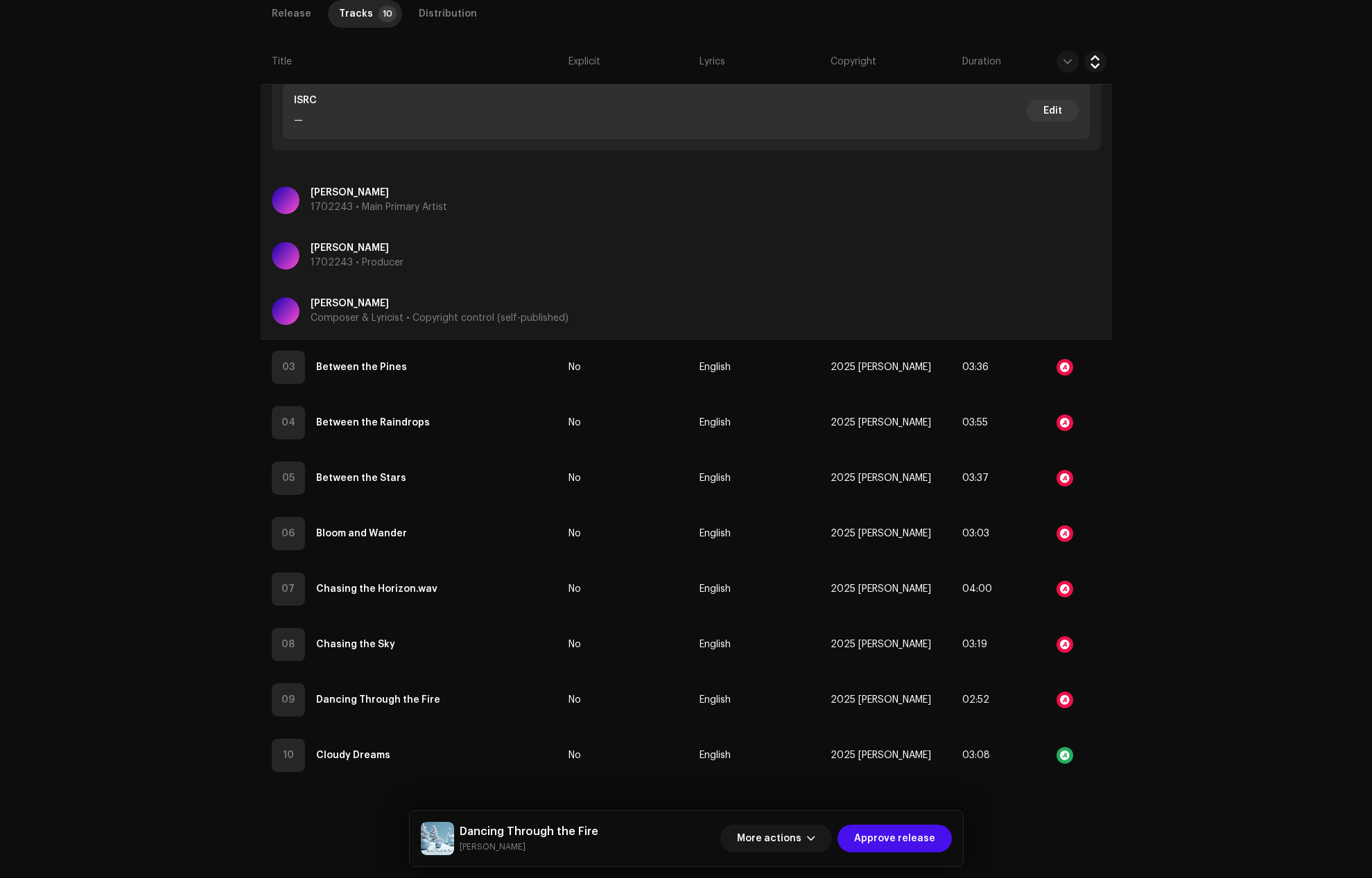
scroll to position [614, 0]
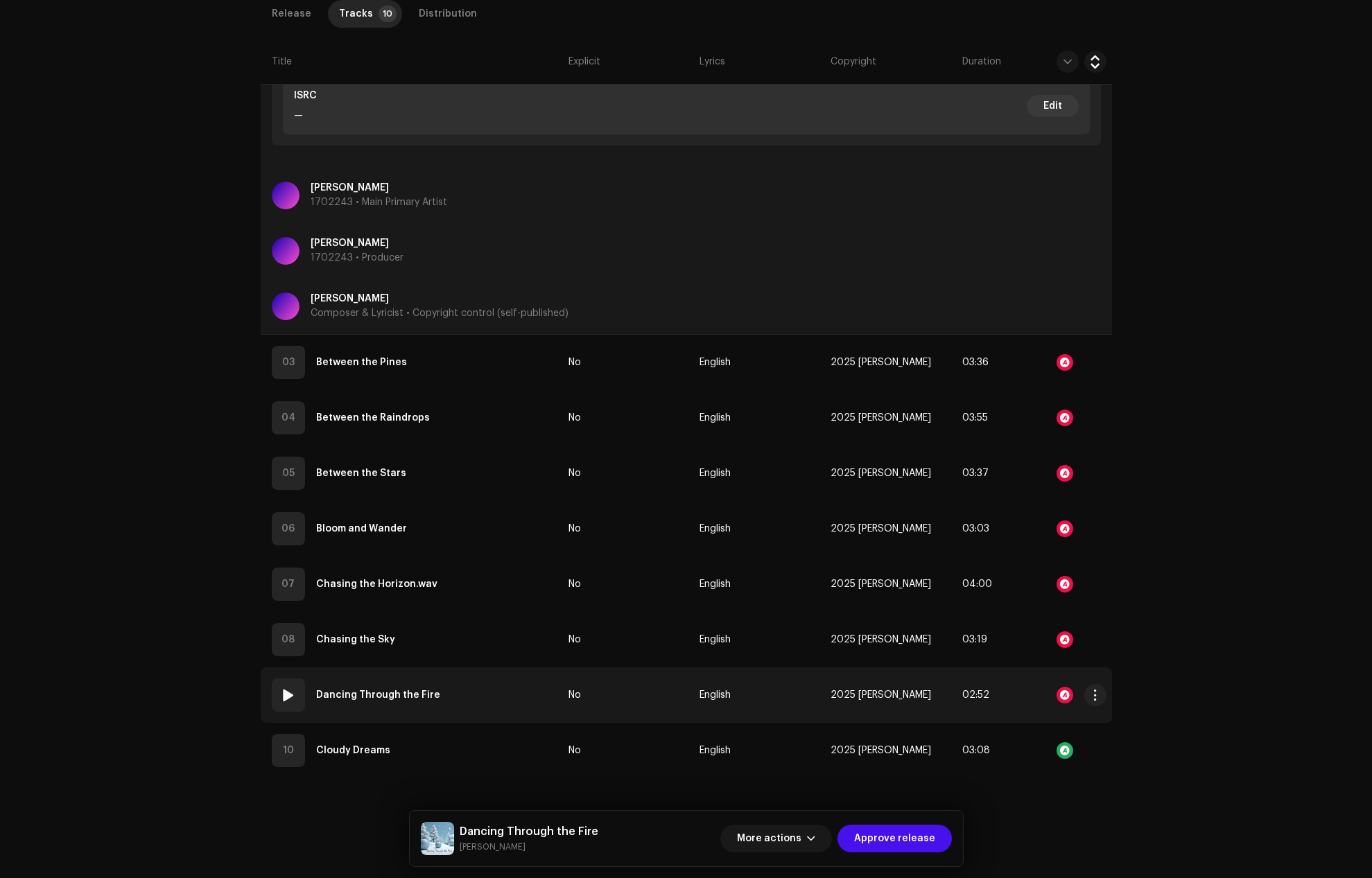
click at [1065, 691] on div at bounding box center [1065, 695] width 17 height 17
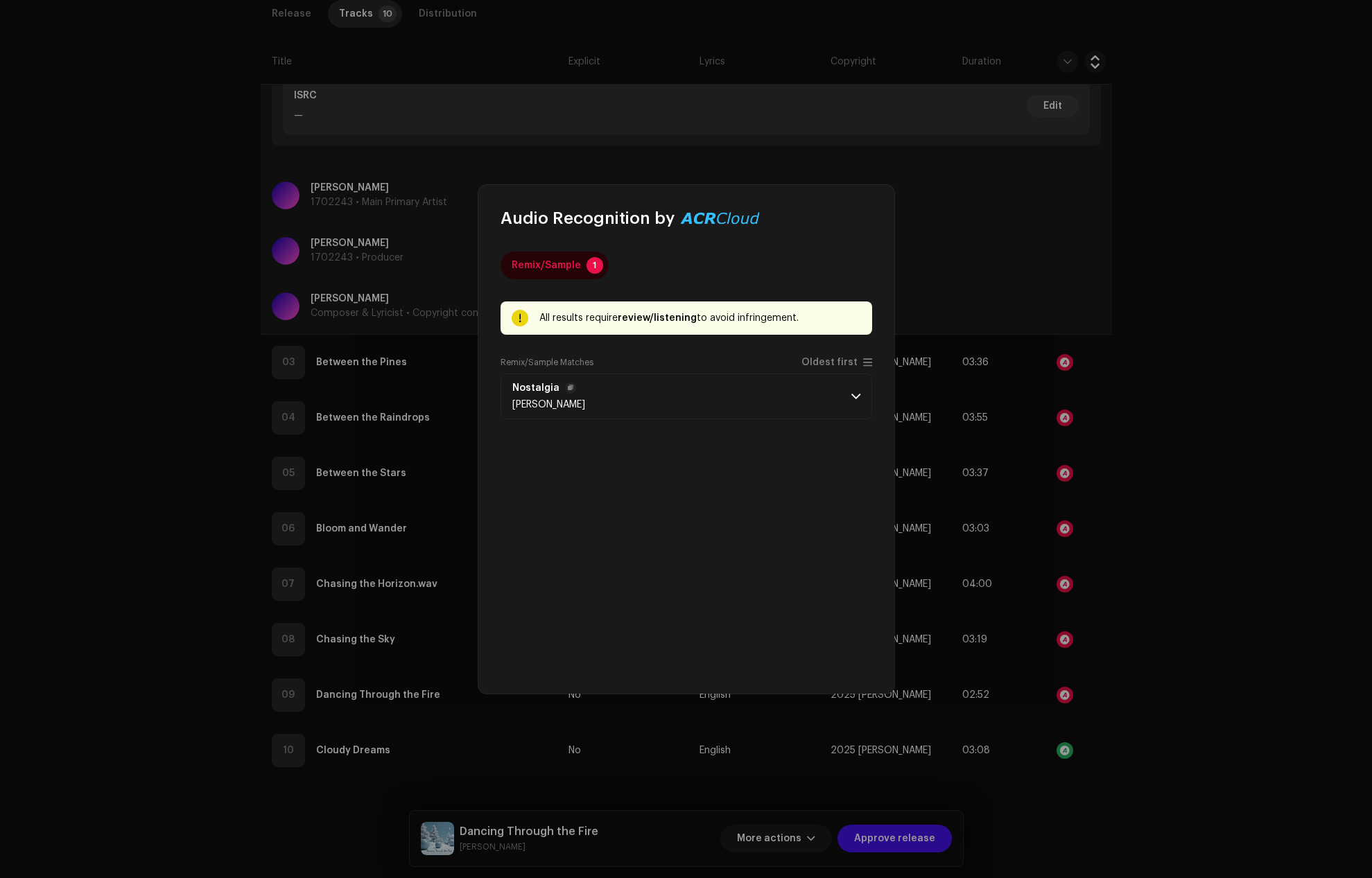
click at [855, 397] on span at bounding box center [855, 397] width 9 height 11
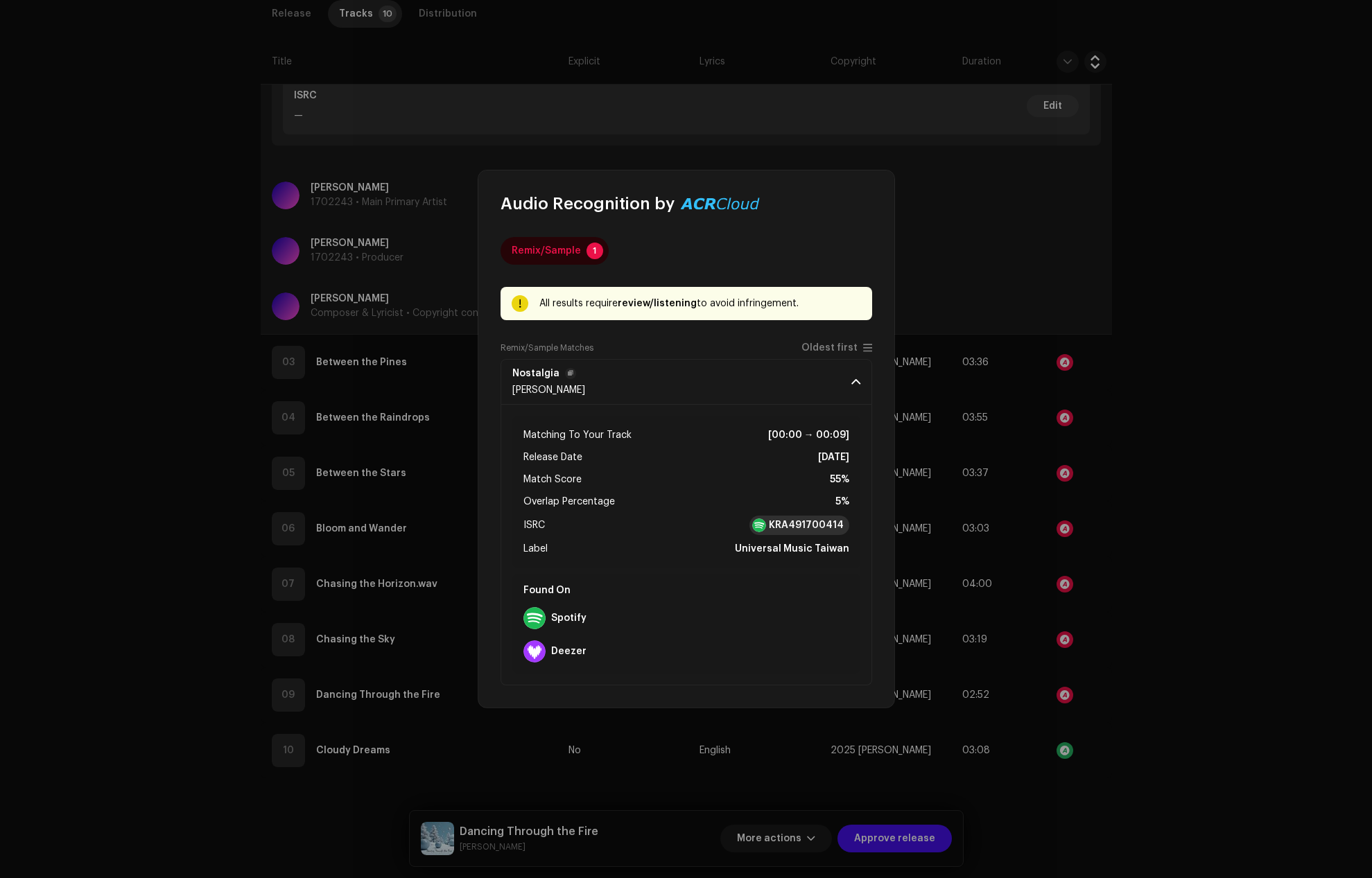
click at [797, 523] on strong "KRA491700414" at bounding box center [807, 525] width 75 height 14
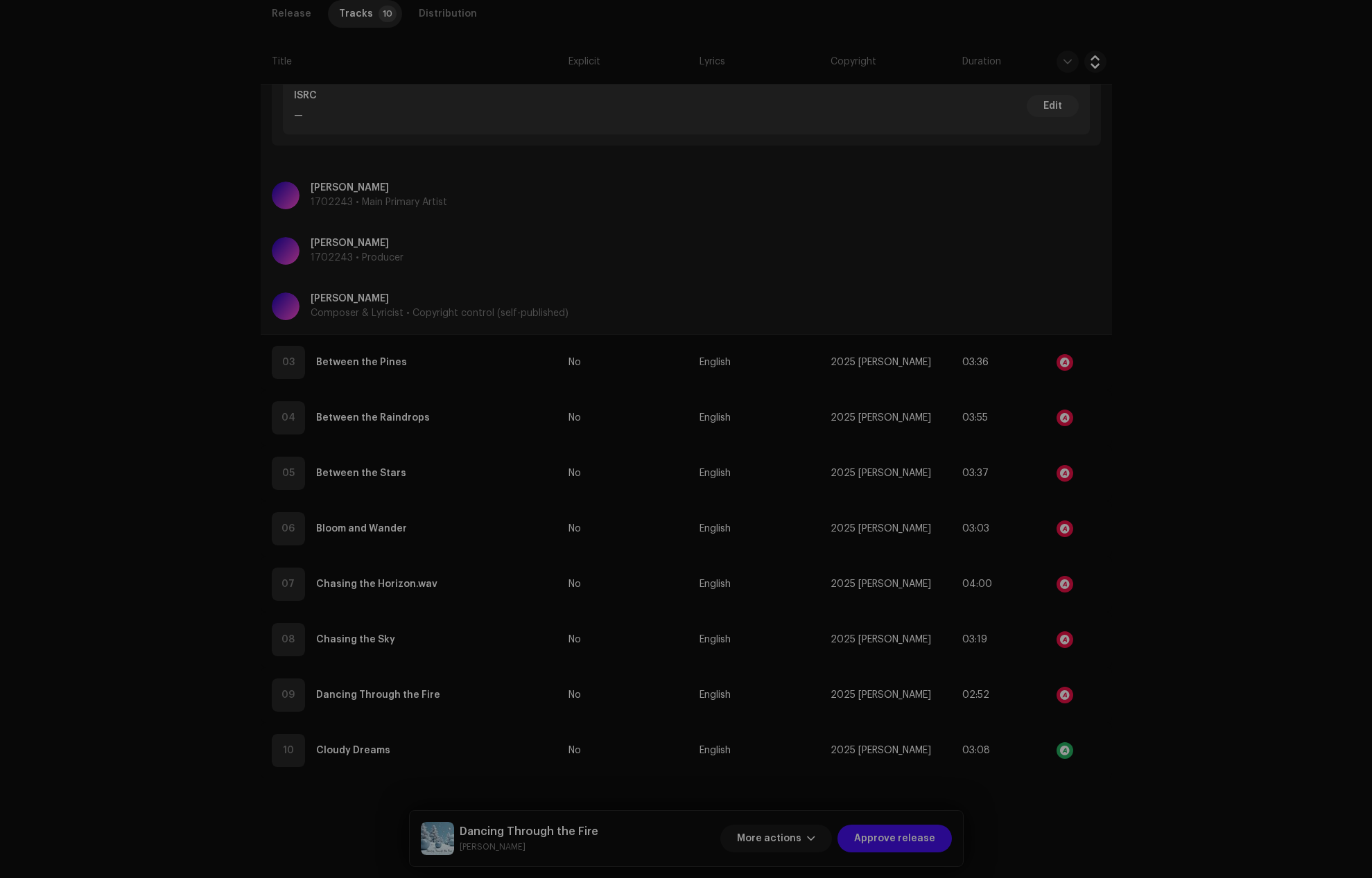
click at [1153, 239] on div "Audio Recognition by Remix/Sample 1 All results require review/listening to avo…" at bounding box center [686, 439] width 1372 height 878
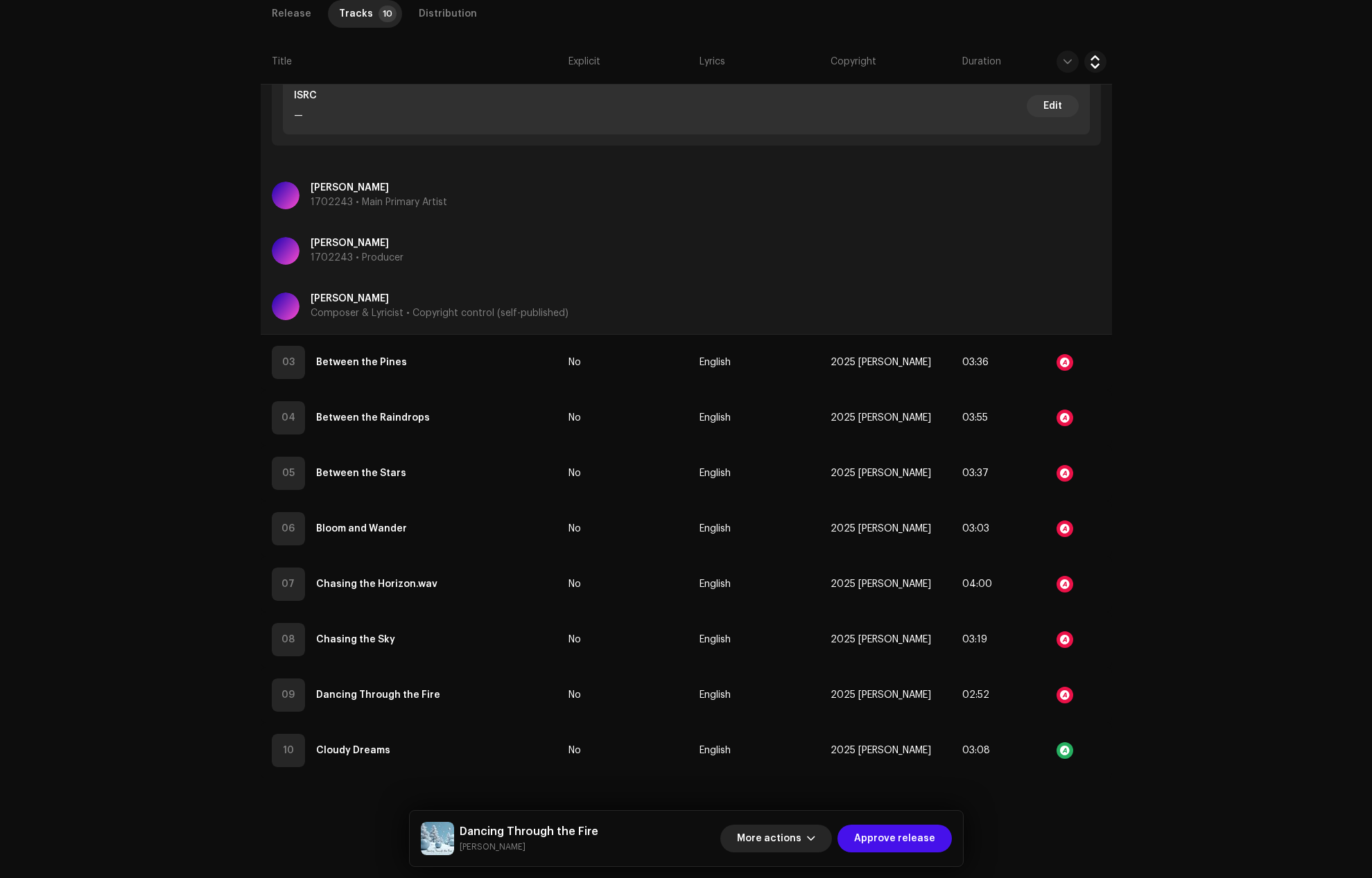
click at [815, 837] on span "button" at bounding box center [810, 838] width 8 height 11
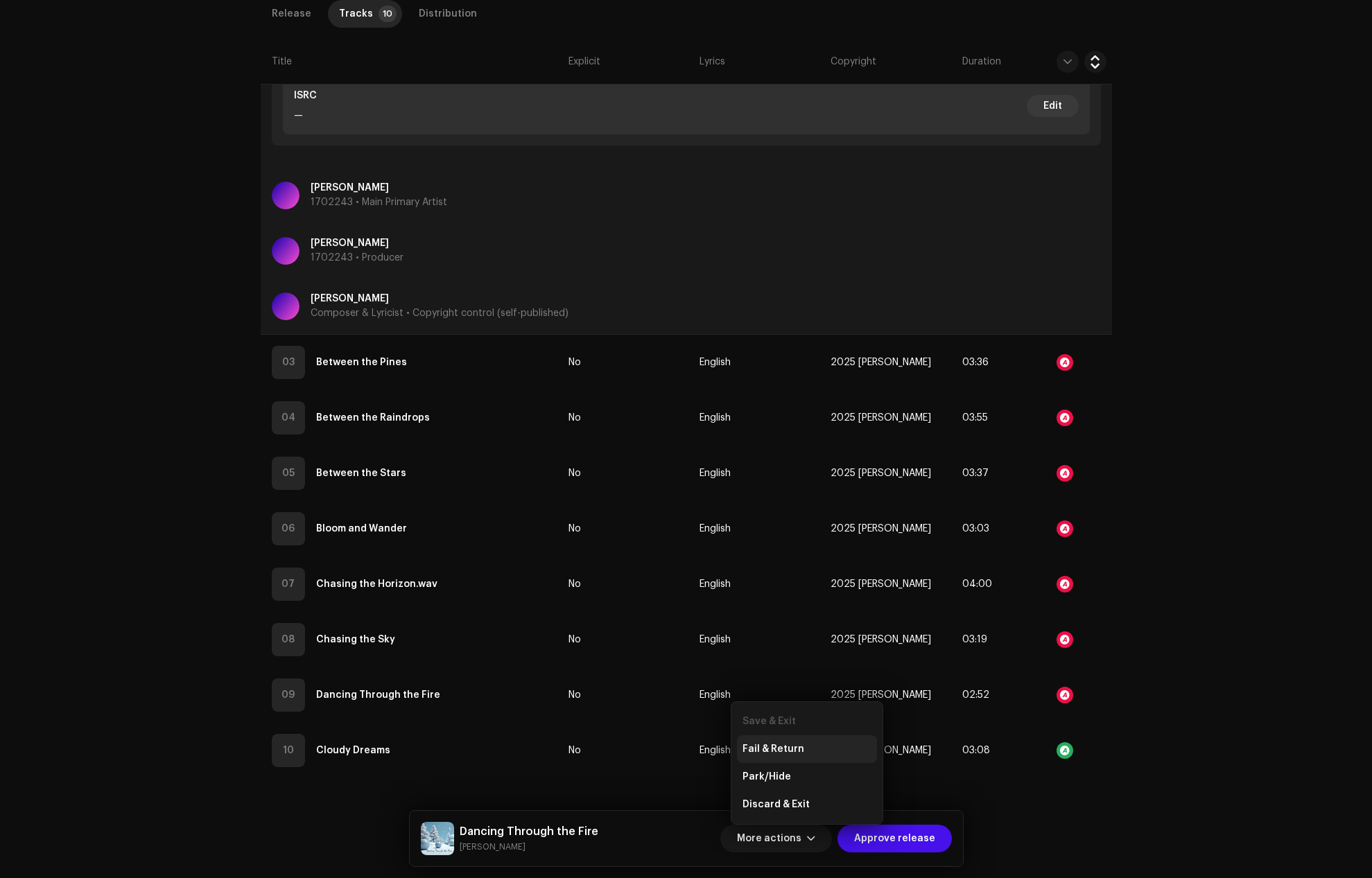
click at [763, 747] on span "Fail & Return" at bounding box center [773, 749] width 62 height 11
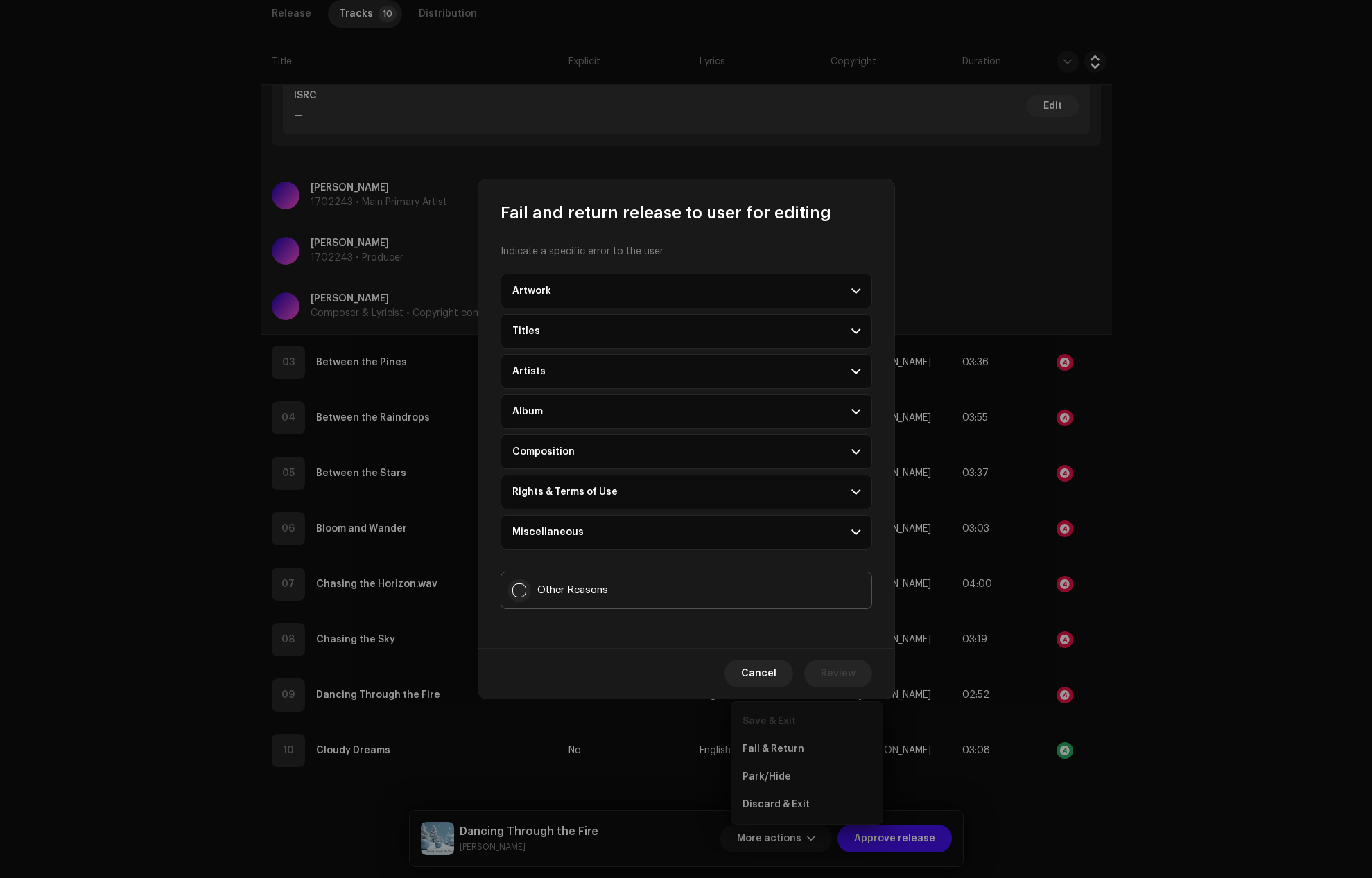
click at [525, 585] on input "Other Reasons" at bounding box center [519, 590] width 14 height 14
checkbox input "true"
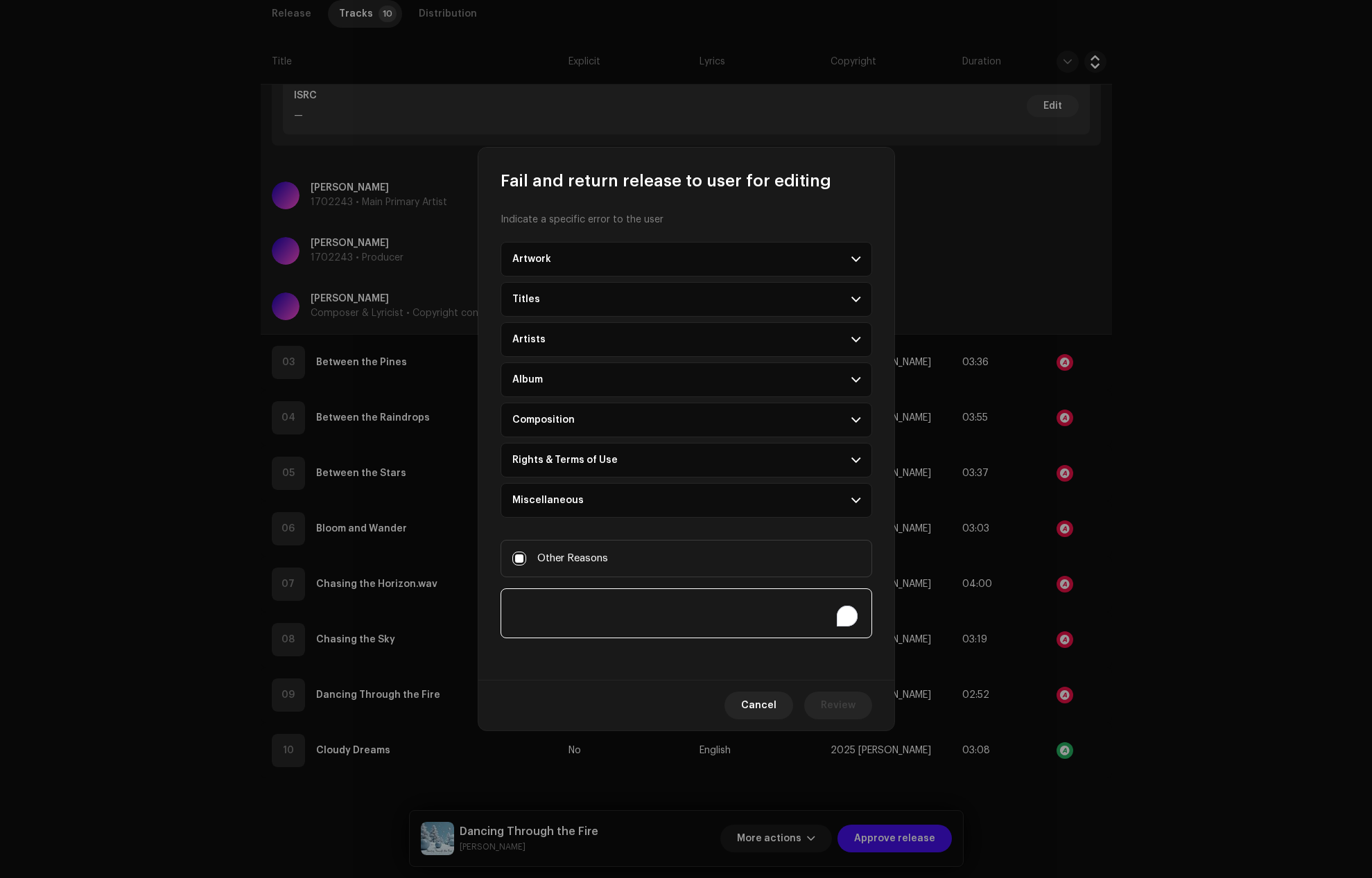
paste textarea "COPYRIGHT INFRINGEMENTS ALERTS Song that has COPYRIGHT INFRINGEMENTS alerts suc…"
type textarea "COPYRIGHT INFRINGEMENTS ALERTS Song that has COPYRIGHT INFRINGEMENT alerts, suc…"
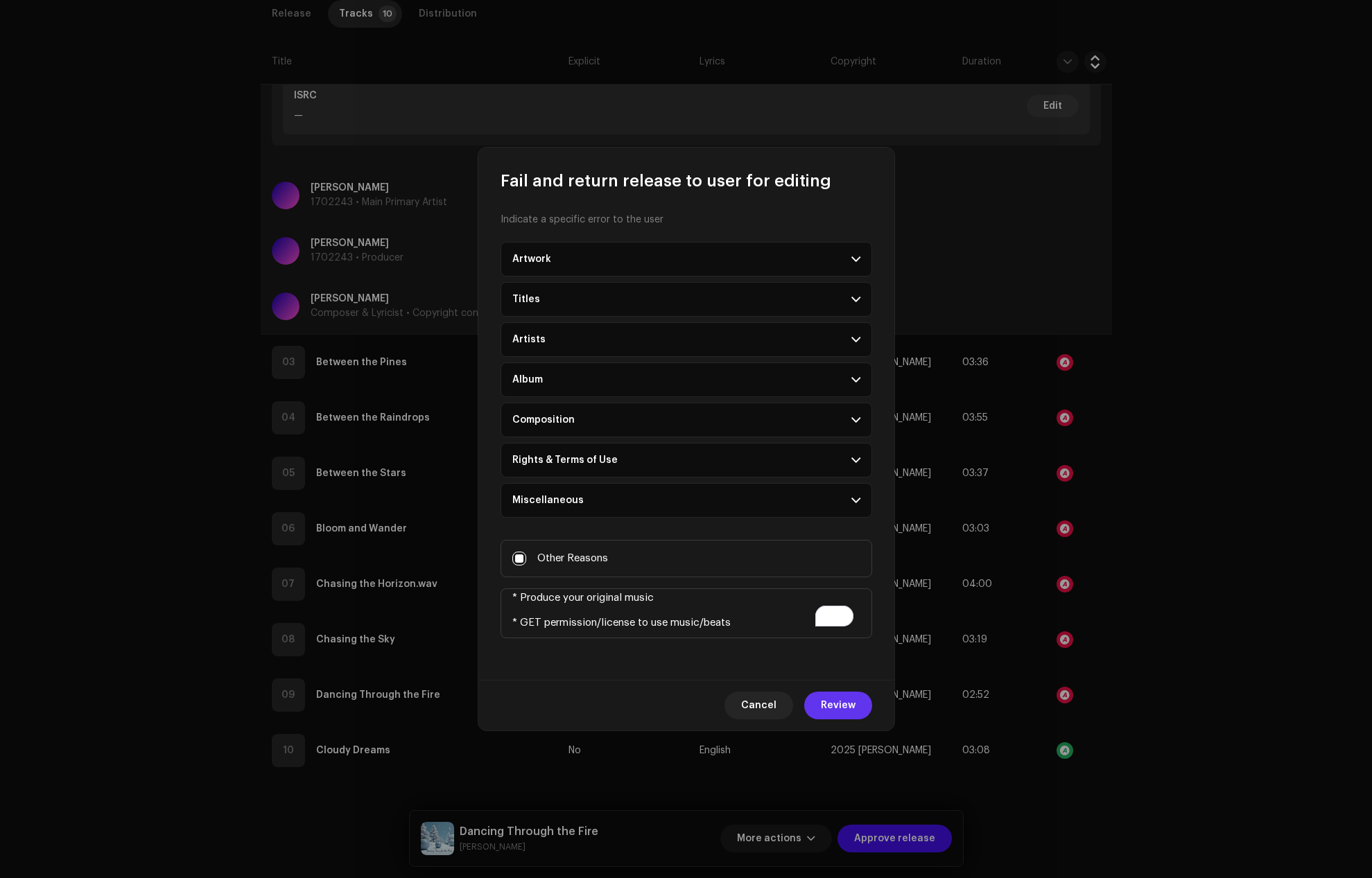
click at [842, 705] on span "Review" at bounding box center [838, 705] width 35 height 28
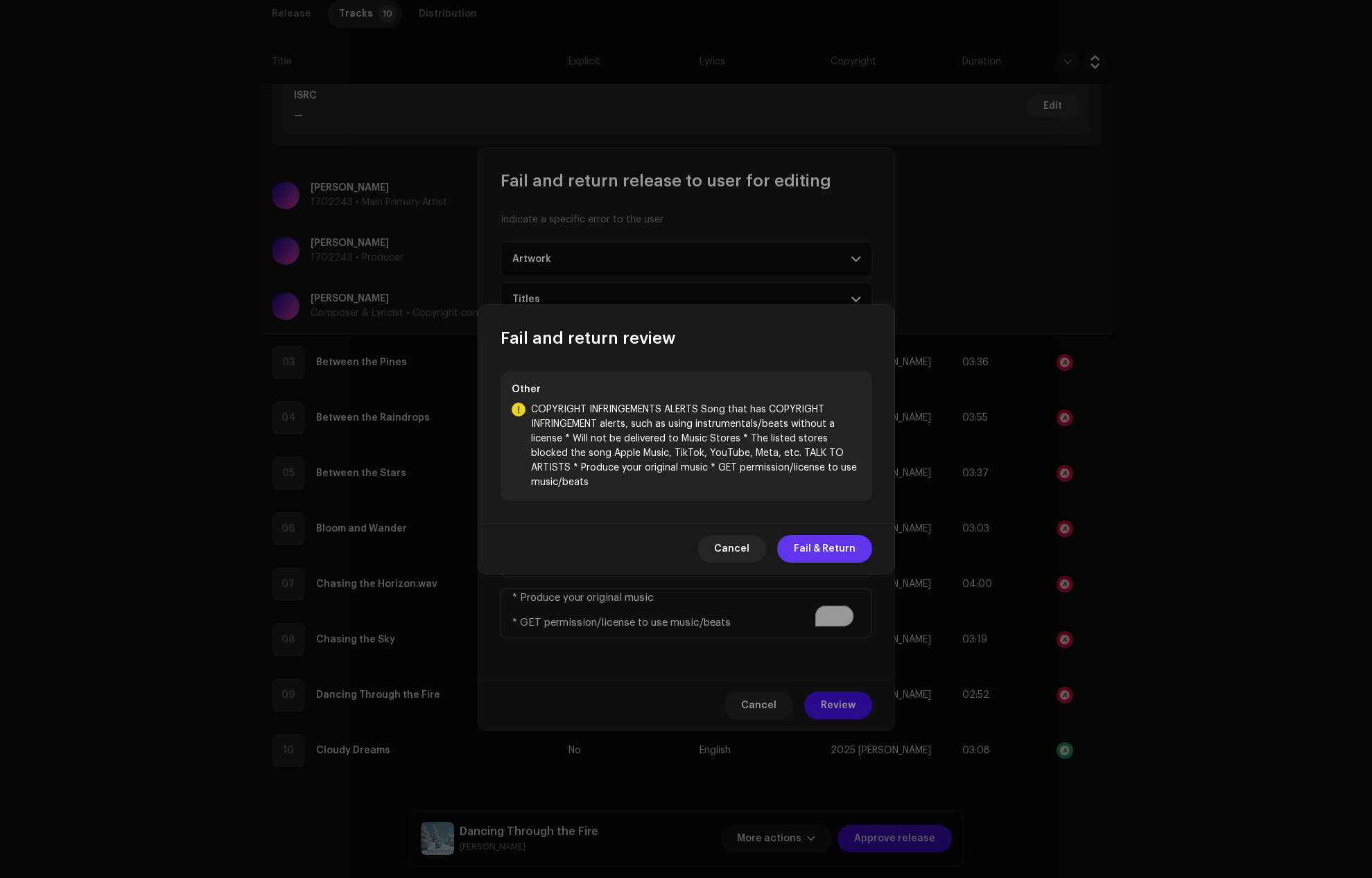
click at [816, 556] on span "Fail & Return" at bounding box center [825, 549] width 62 height 28
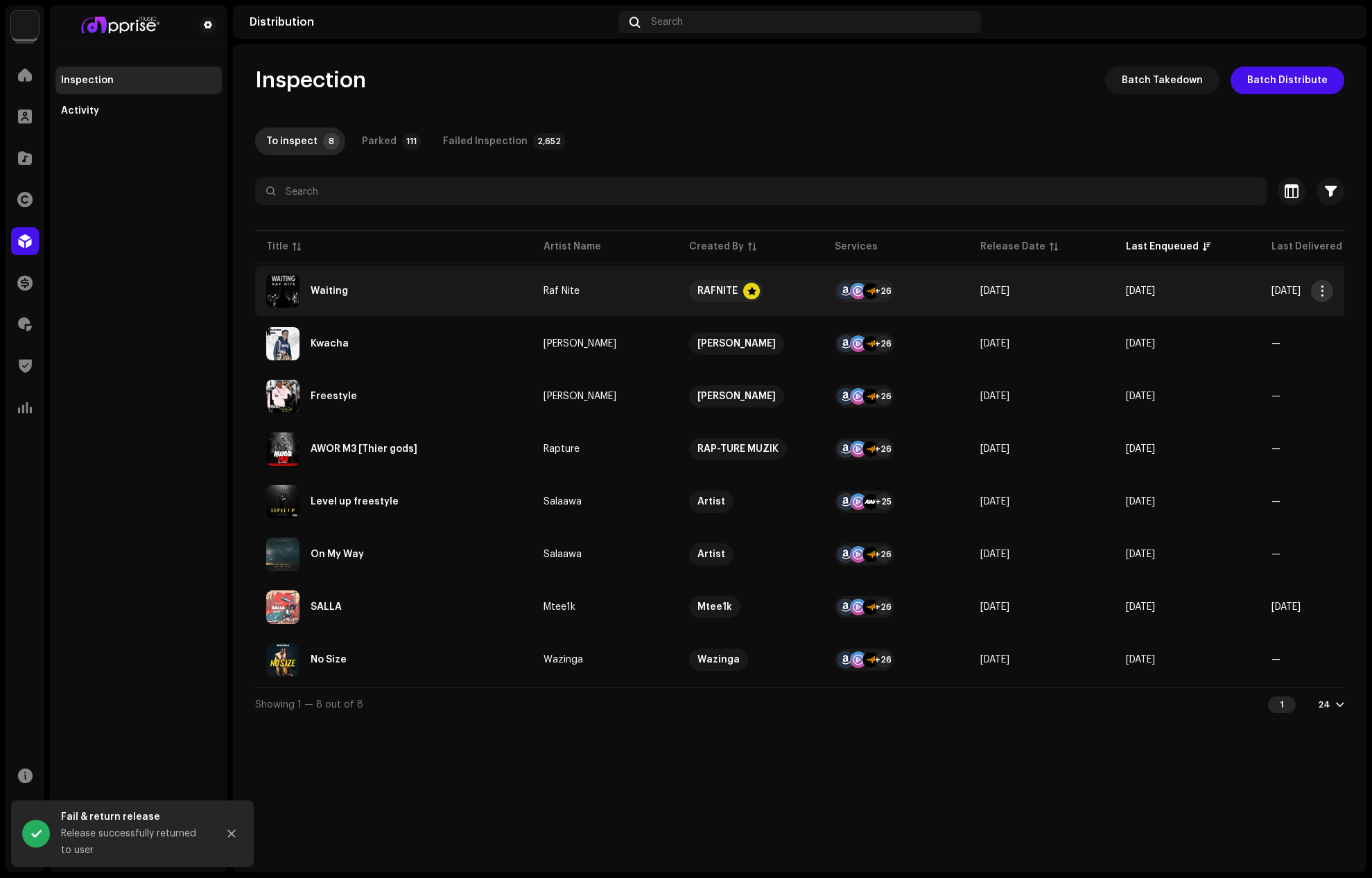
click at [1322, 288] on span "button" at bounding box center [1322, 291] width 11 height 11
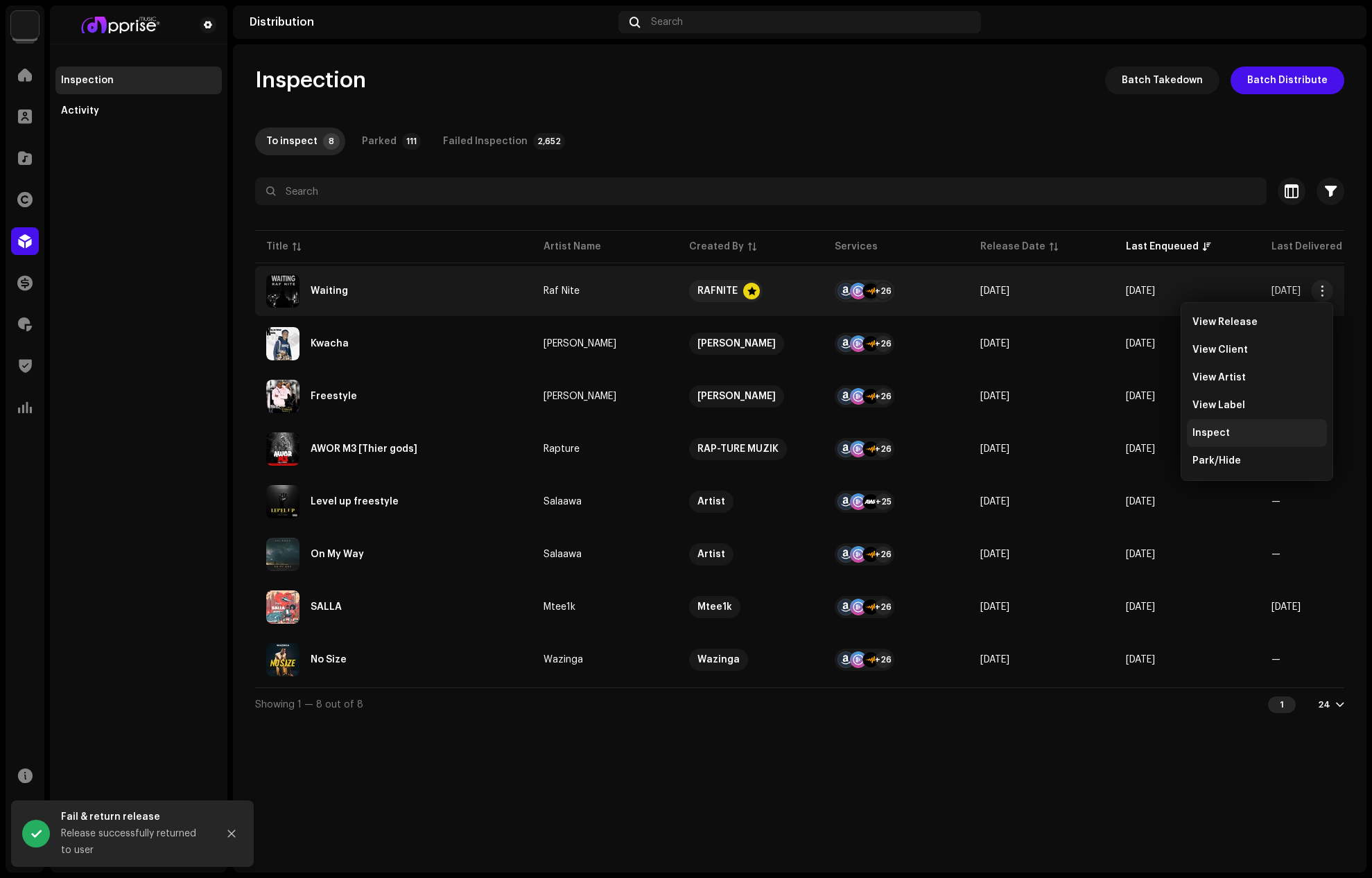
click at [1224, 436] on span "Inspect" at bounding box center [1211, 433] width 38 height 11
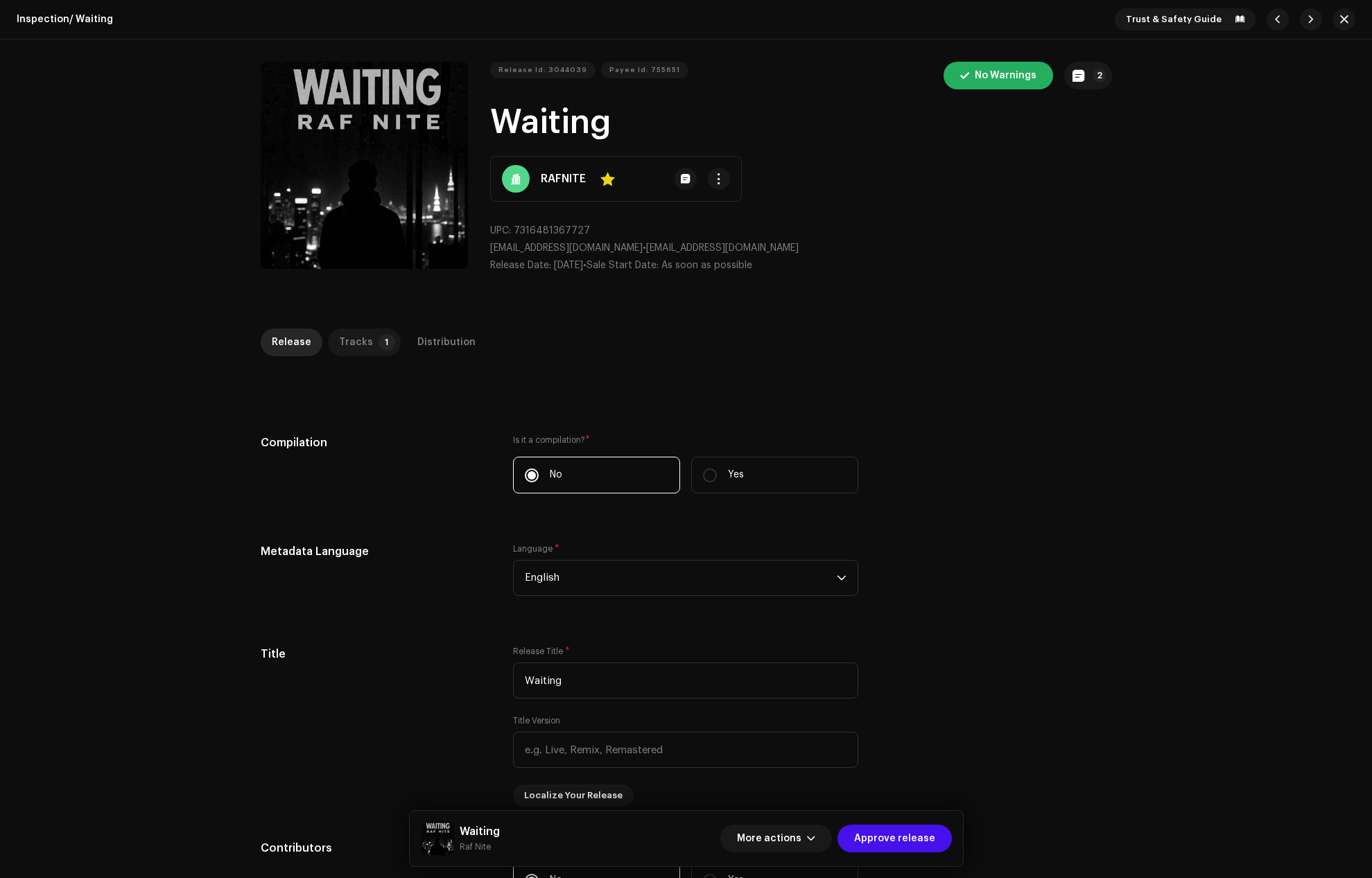
click at [362, 337] on div "Tracks" at bounding box center [355, 342] width 34 height 28
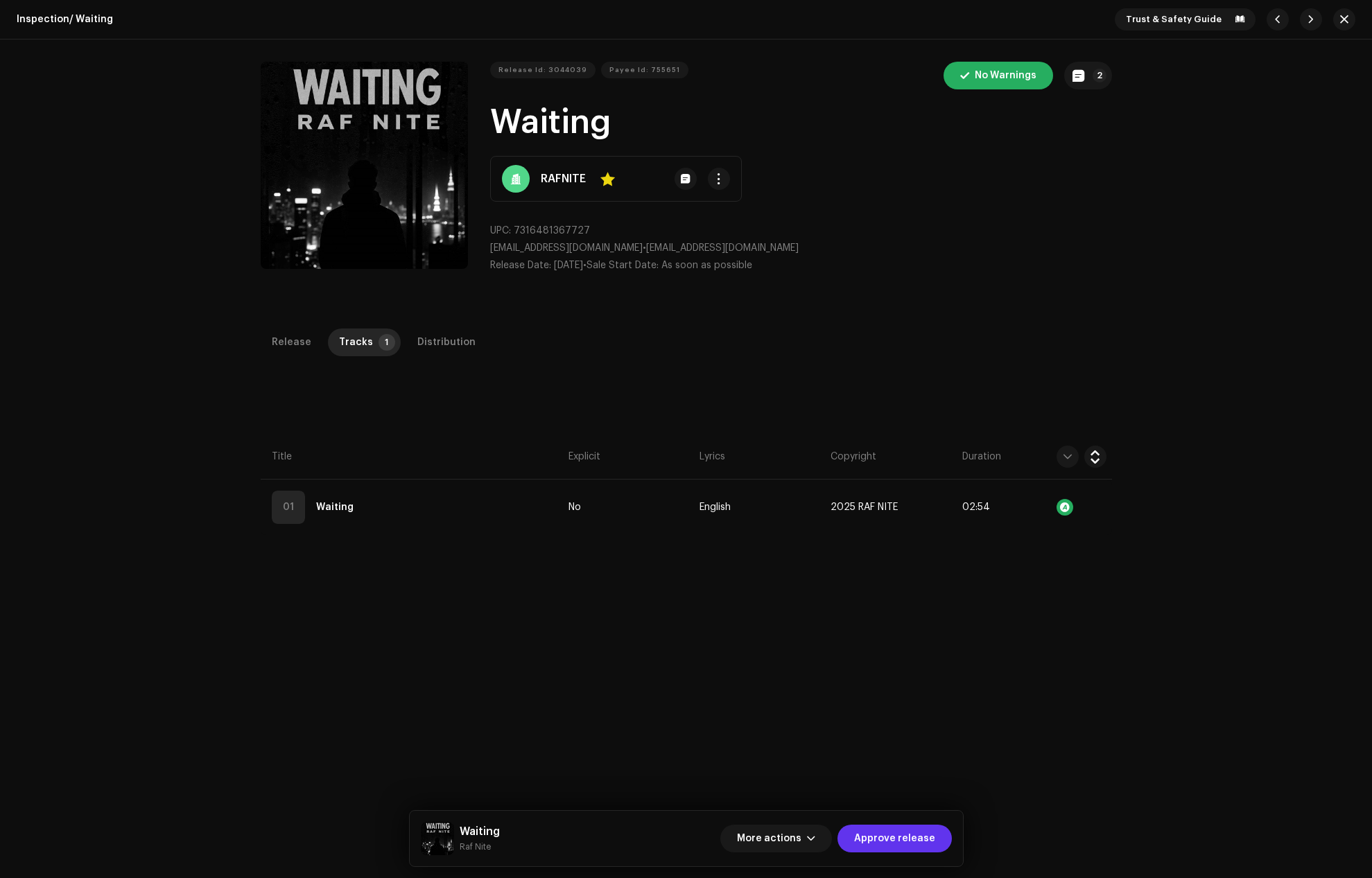
click at [905, 827] on span "Approve release" at bounding box center [894, 838] width 81 height 28
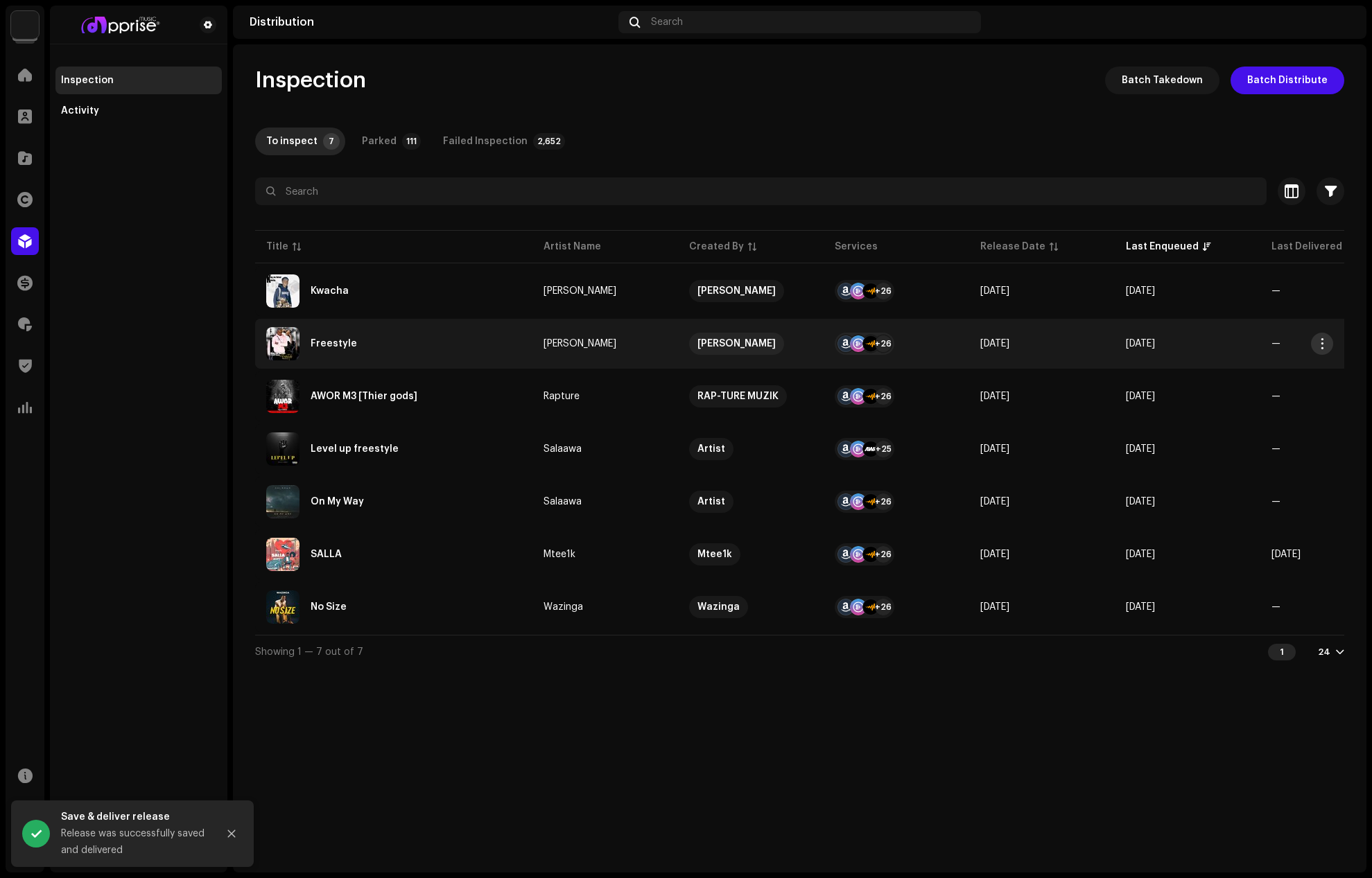
click at [1320, 342] on span "button" at bounding box center [1322, 343] width 11 height 11
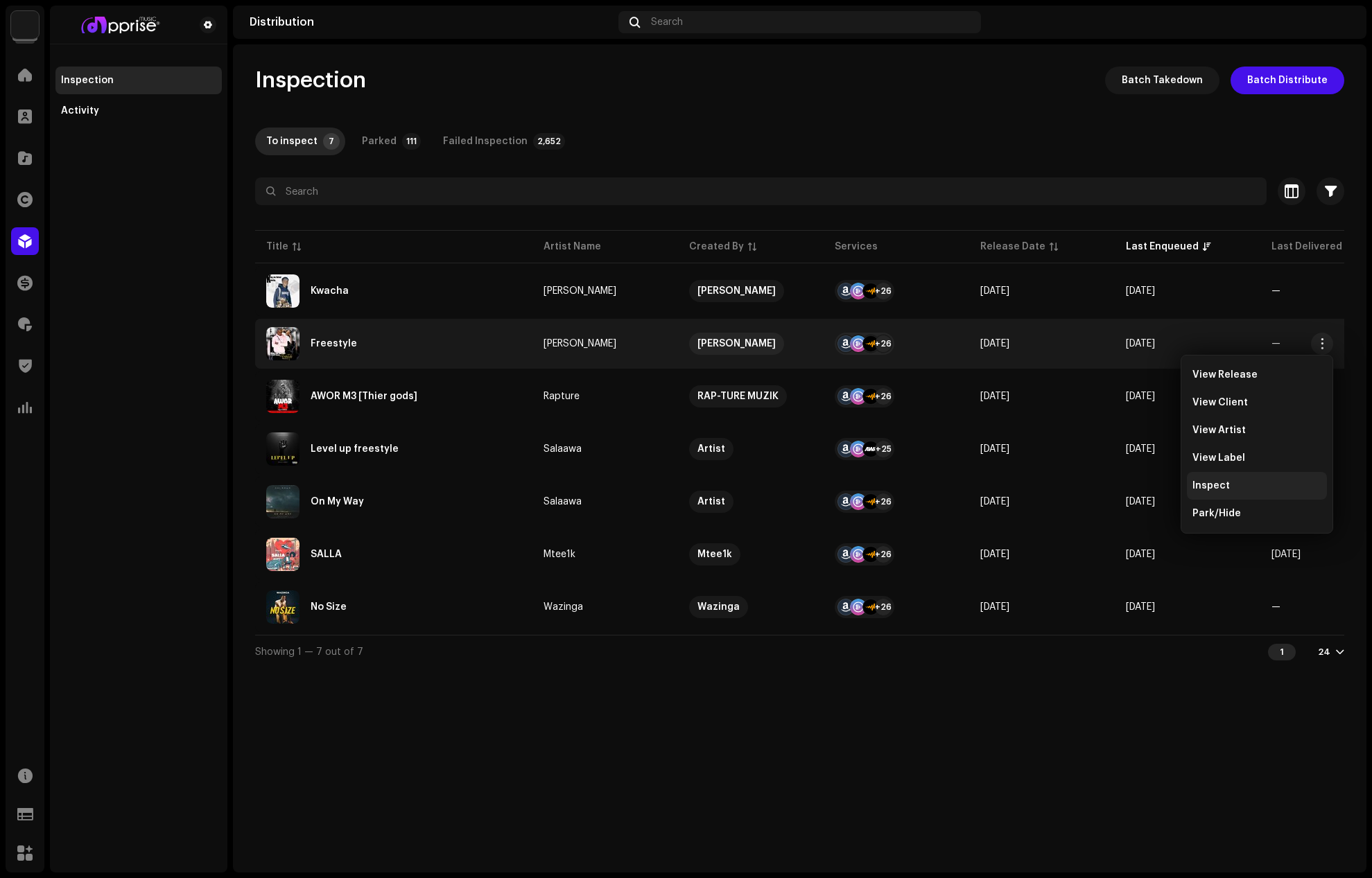
click at [1220, 492] on div "Inspect" at bounding box center [1256, 486] width 140 height 28
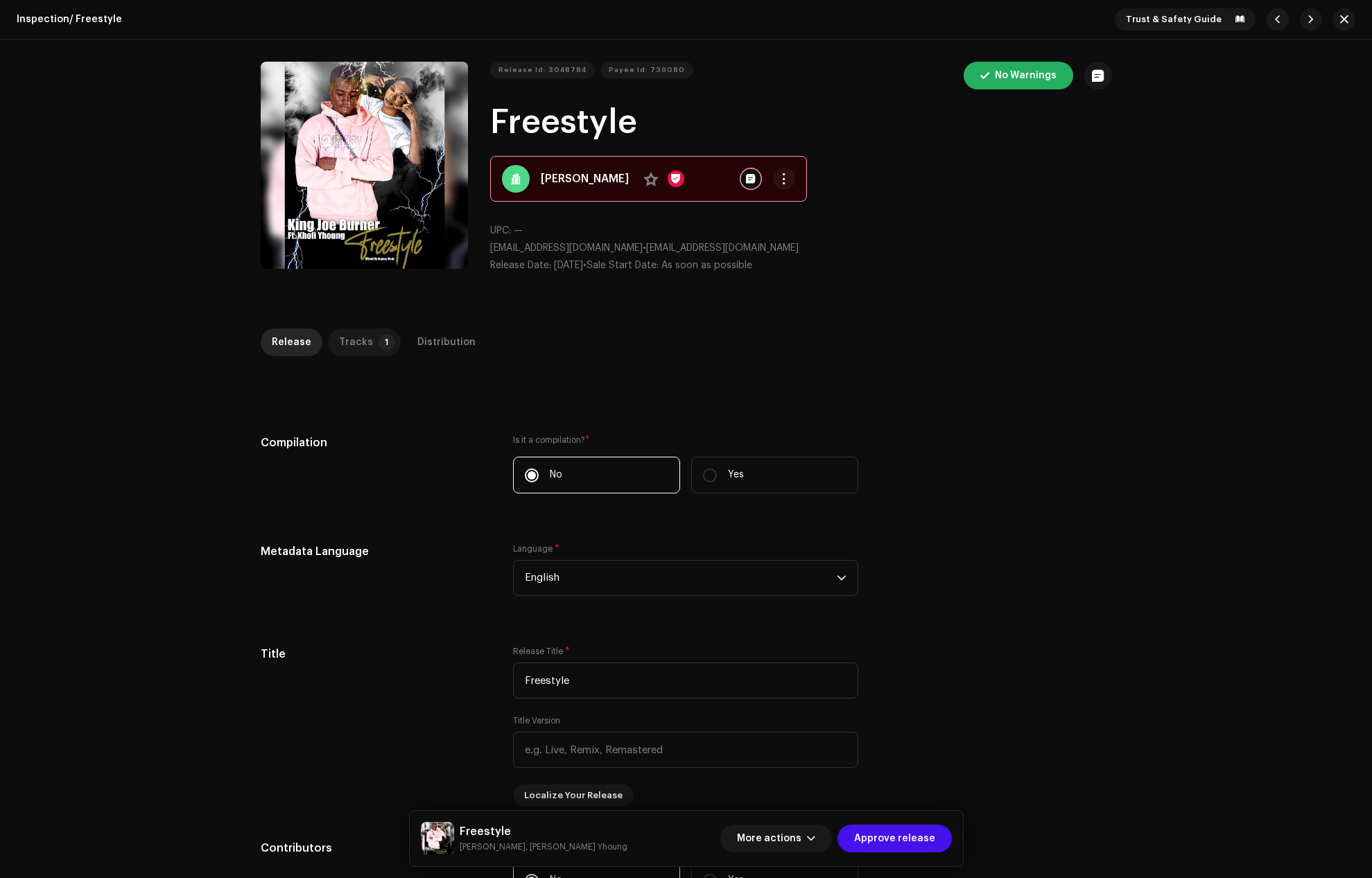
click at [360, 346] on div "Tracks" at bounding box center [355, 342] width 34 height 28
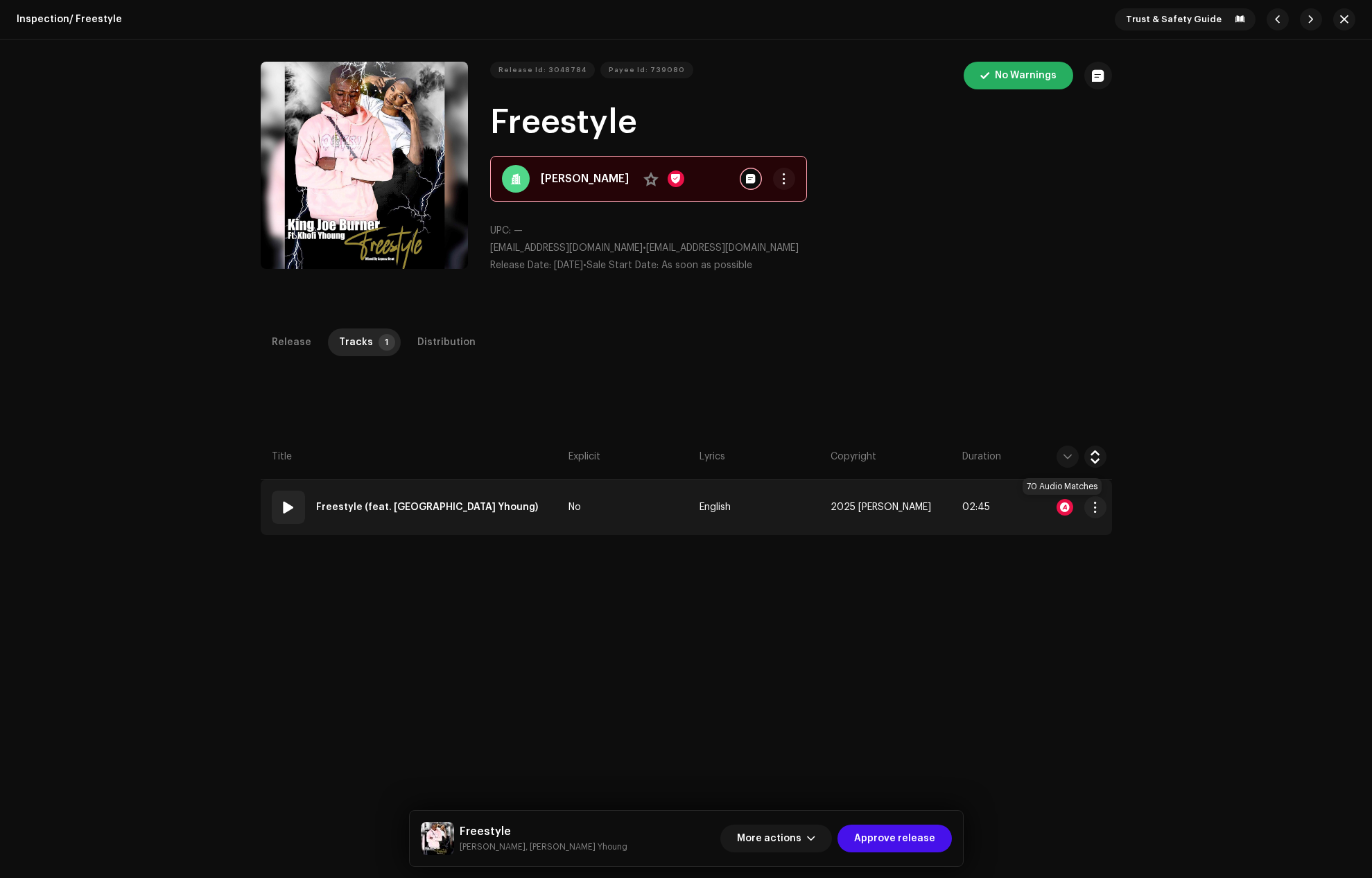
click at [1059, 502] on div at bounding box center [1065, 508] width 17 height 17
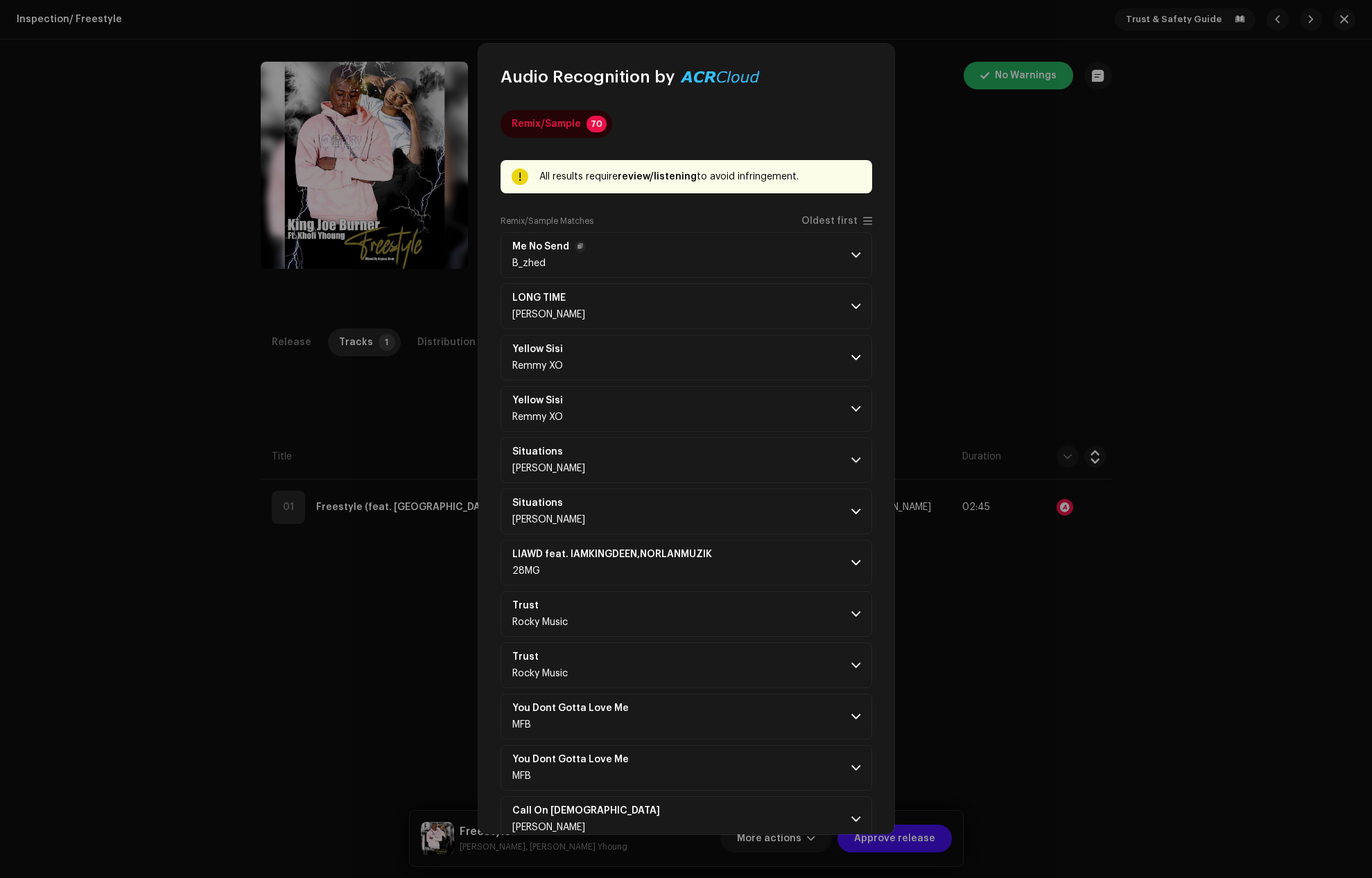
click at [851, 249] on p-accordion-header "Me No Send B_zhed" at bounding box center [686, 255] width 372 height 46
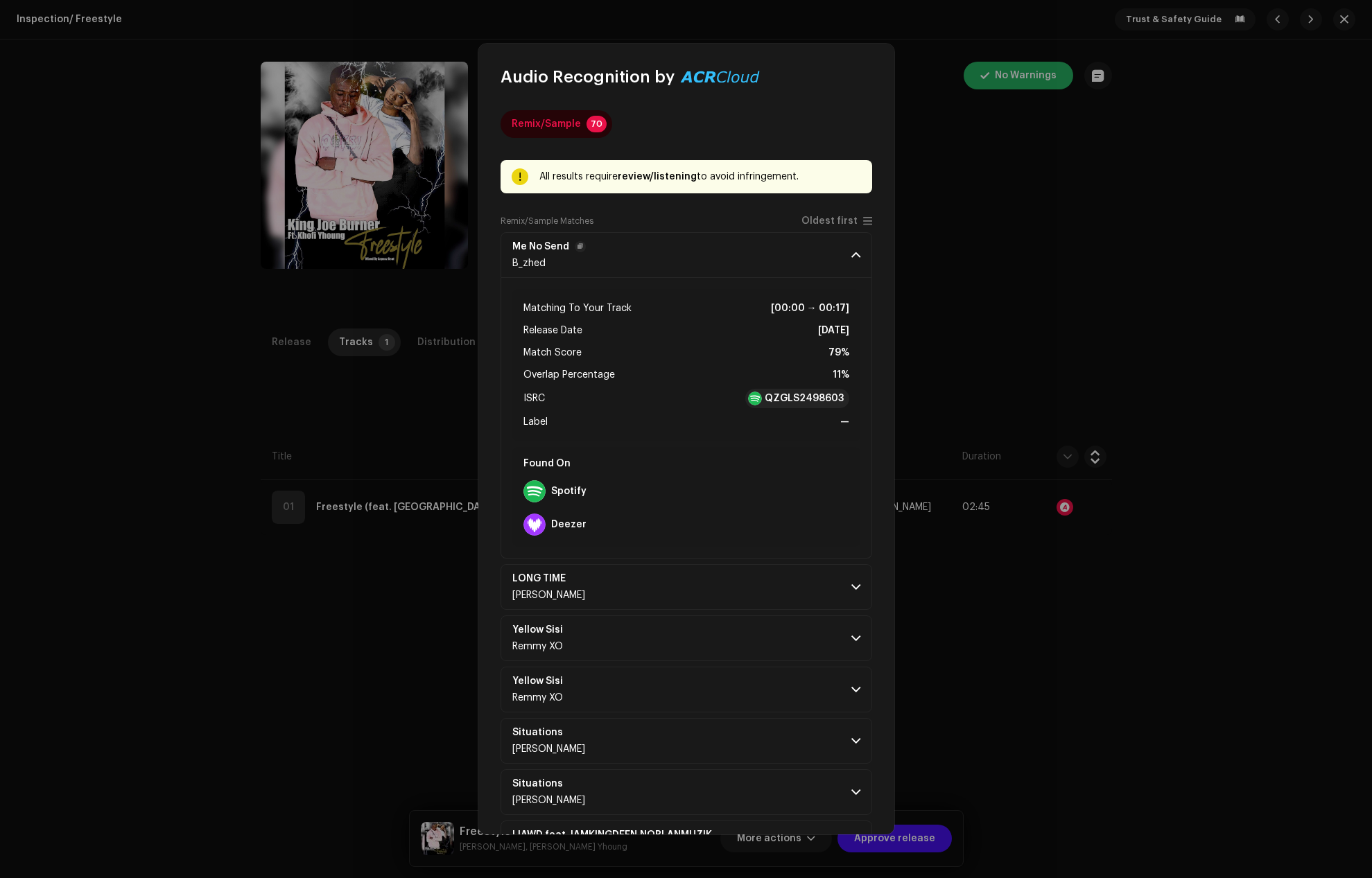
click at [851, 249] on p-accordion-header "Me No Send B_zhed" at bounding box center [686, 255] width 372 height 46
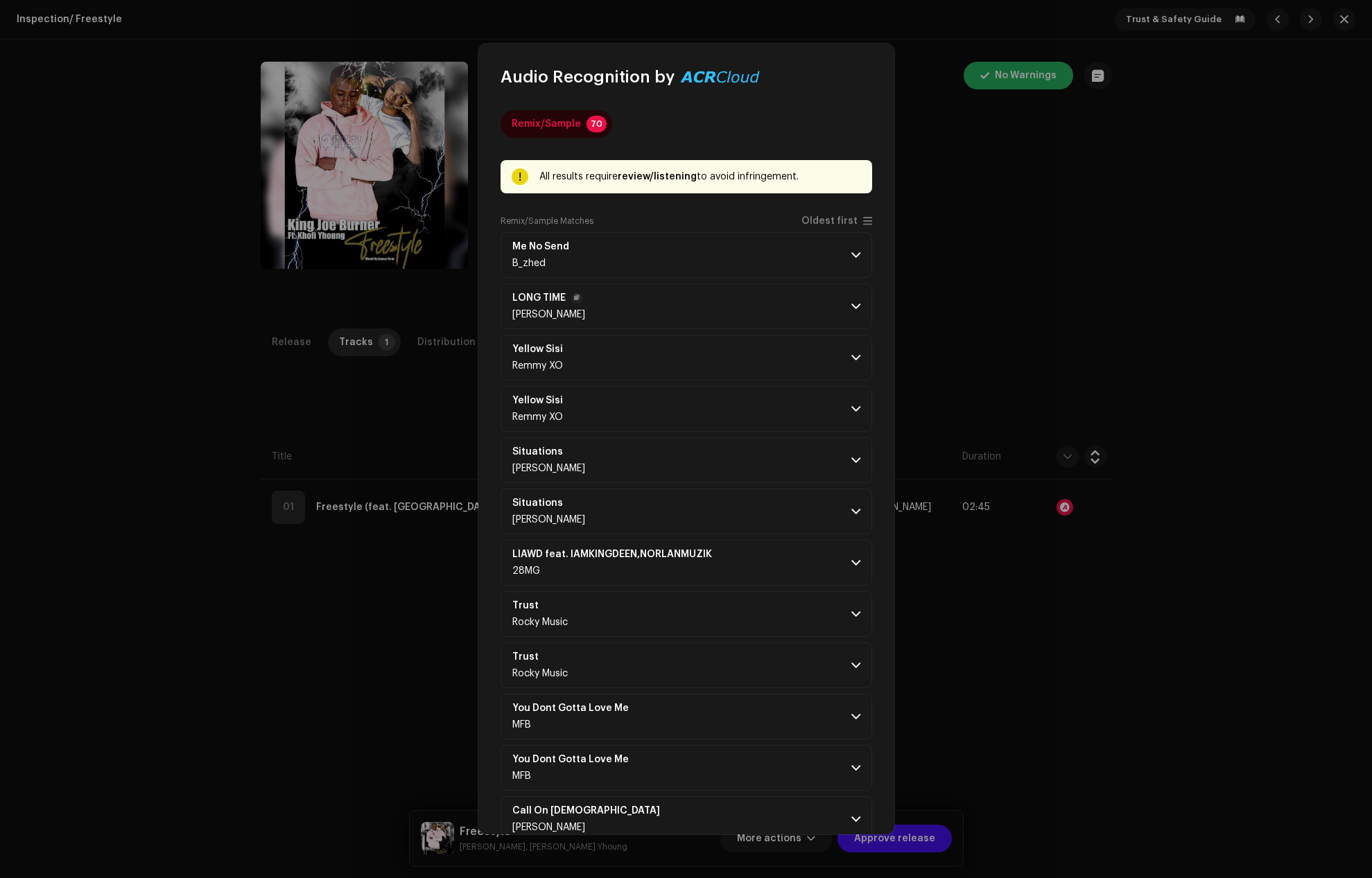
click at [857, 312] on p-accordion-header "LONG TIME [PERSON_NAME]" at bounding box center [686, 306] width 372 height 46
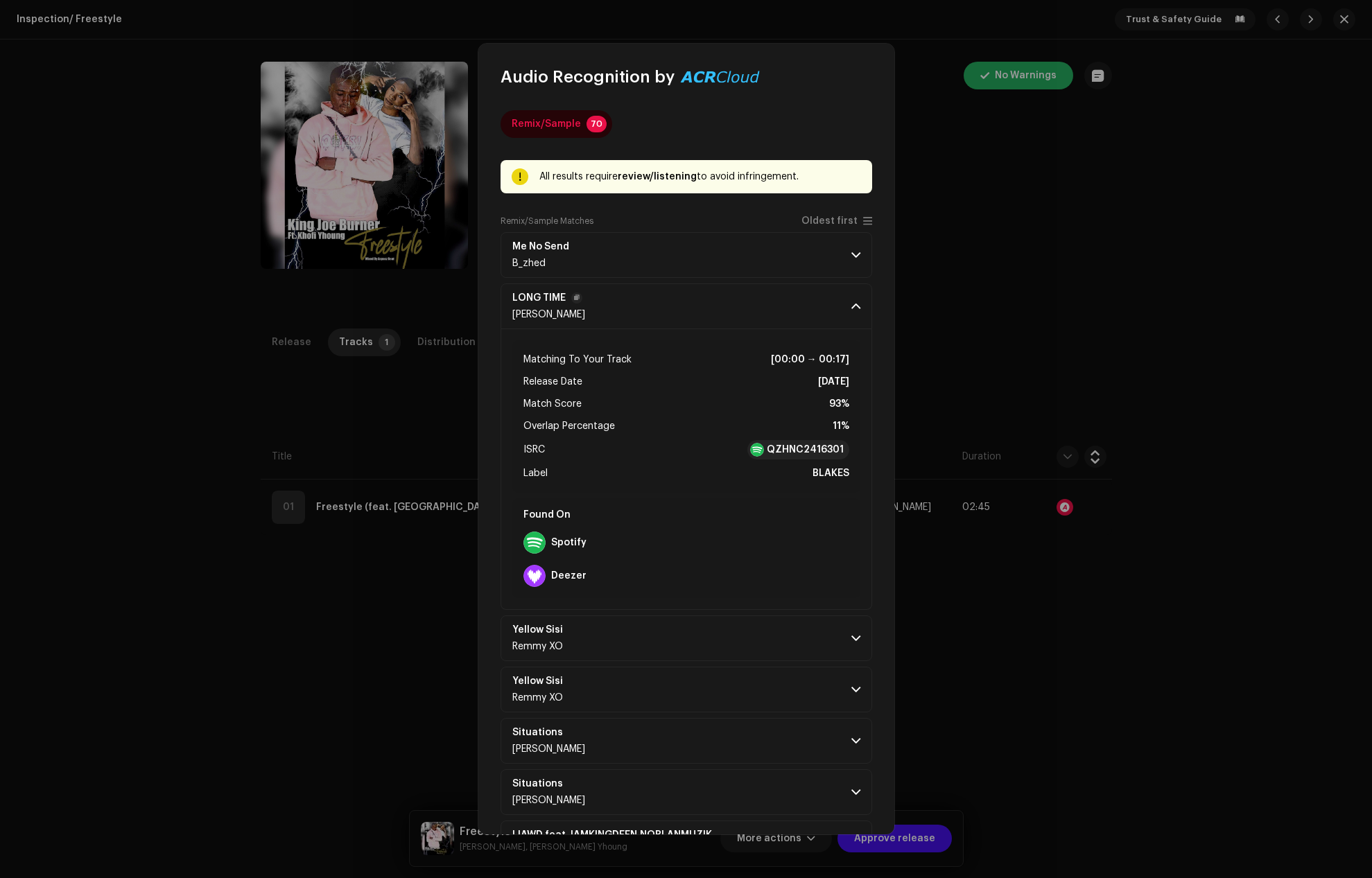
click at [857, 310] on p-accordion-header "LONG TIME [PERSON_NAME]" at bounding box center [686, 306] width 372 height 46
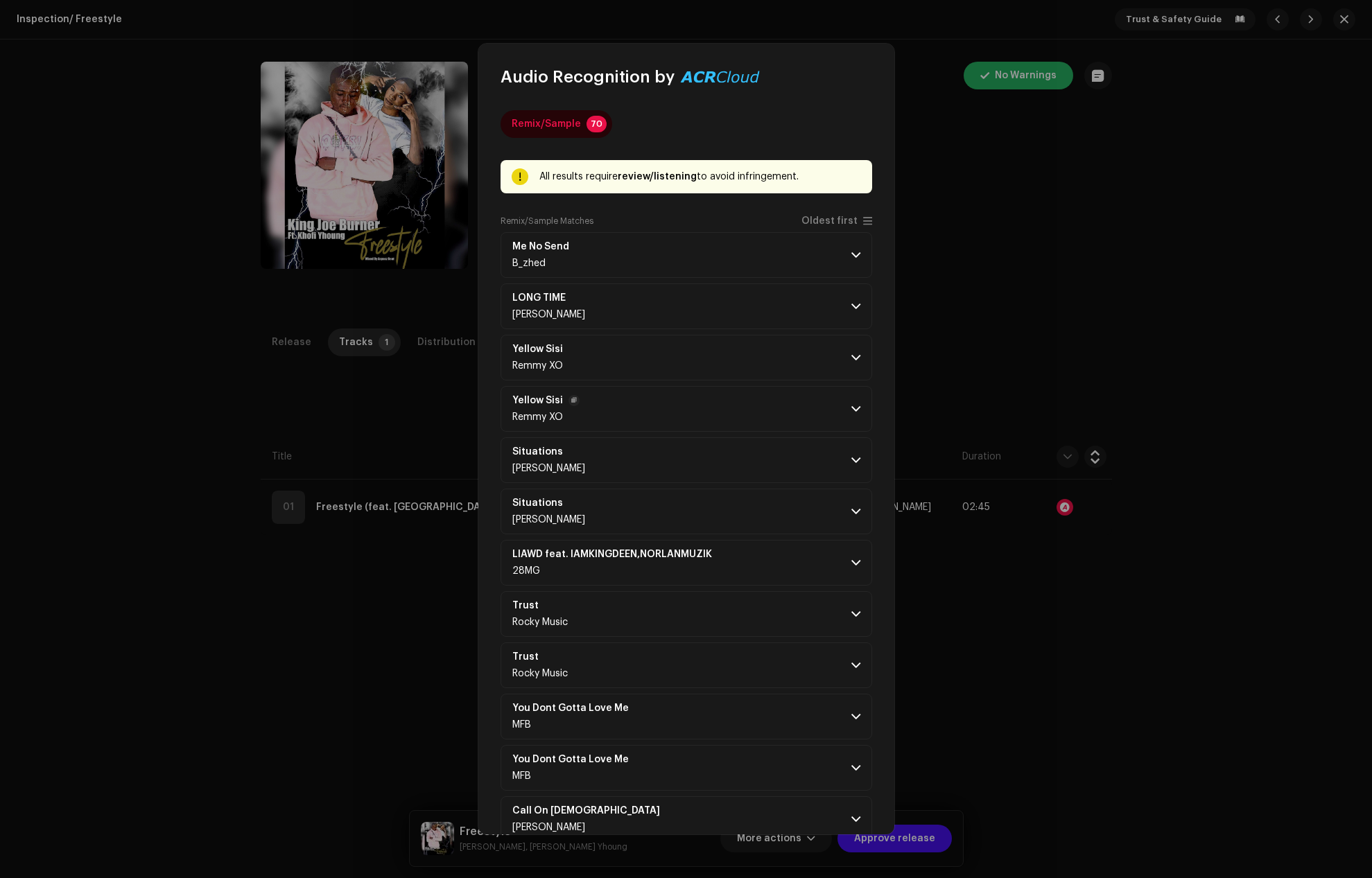
click at [851, 409] on span at bounding box center [855, 409] width 9 height 11
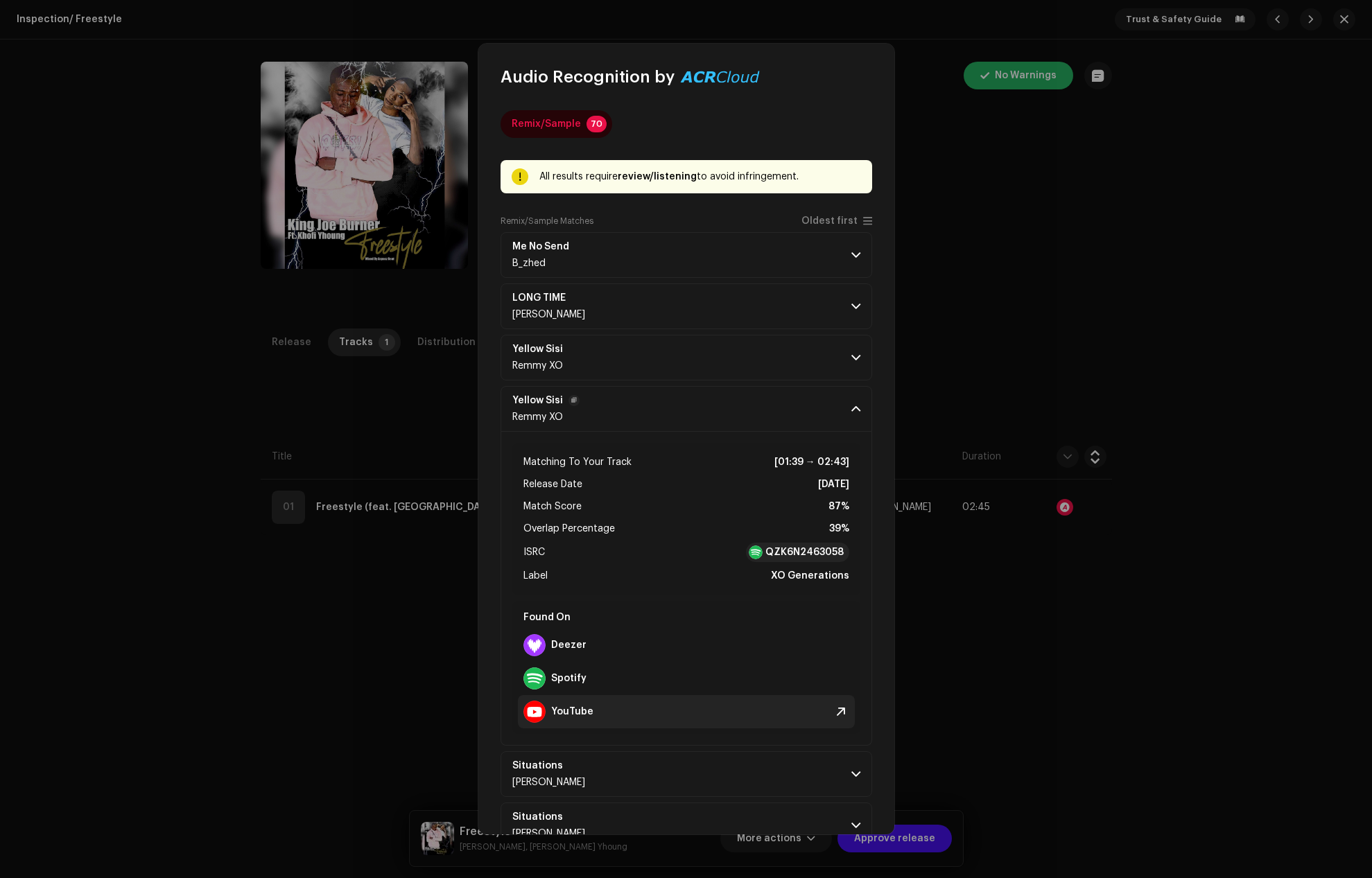
click at [562, 705] on div "YouTube" at bounding box center [558, 712] width 70 height 23
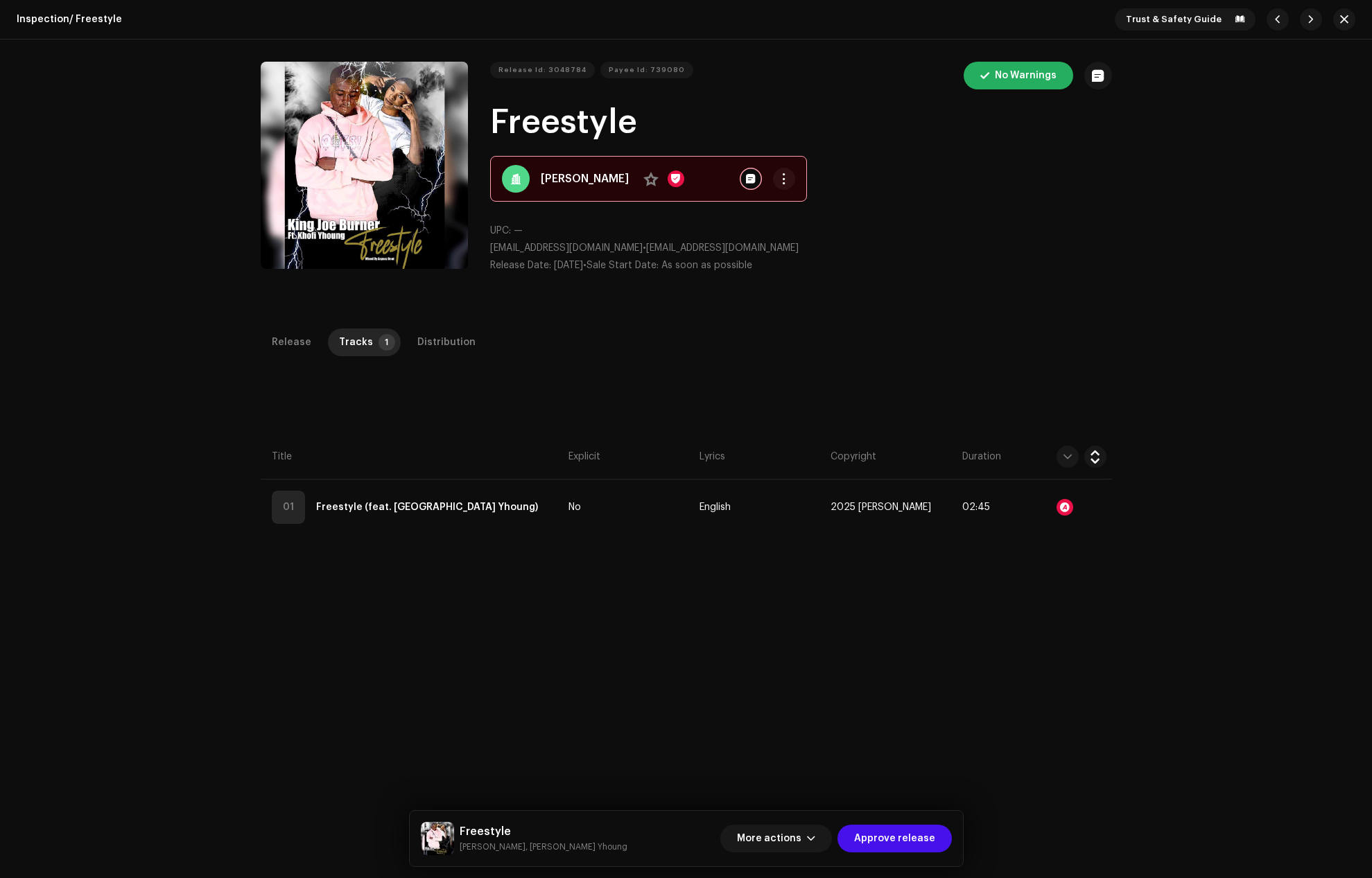
click at [987, 173] on div "Audio Recognition by Remix/Sample 70 All results require review/listening to av…" at bounding box center [686, 439] width 1372 height 878
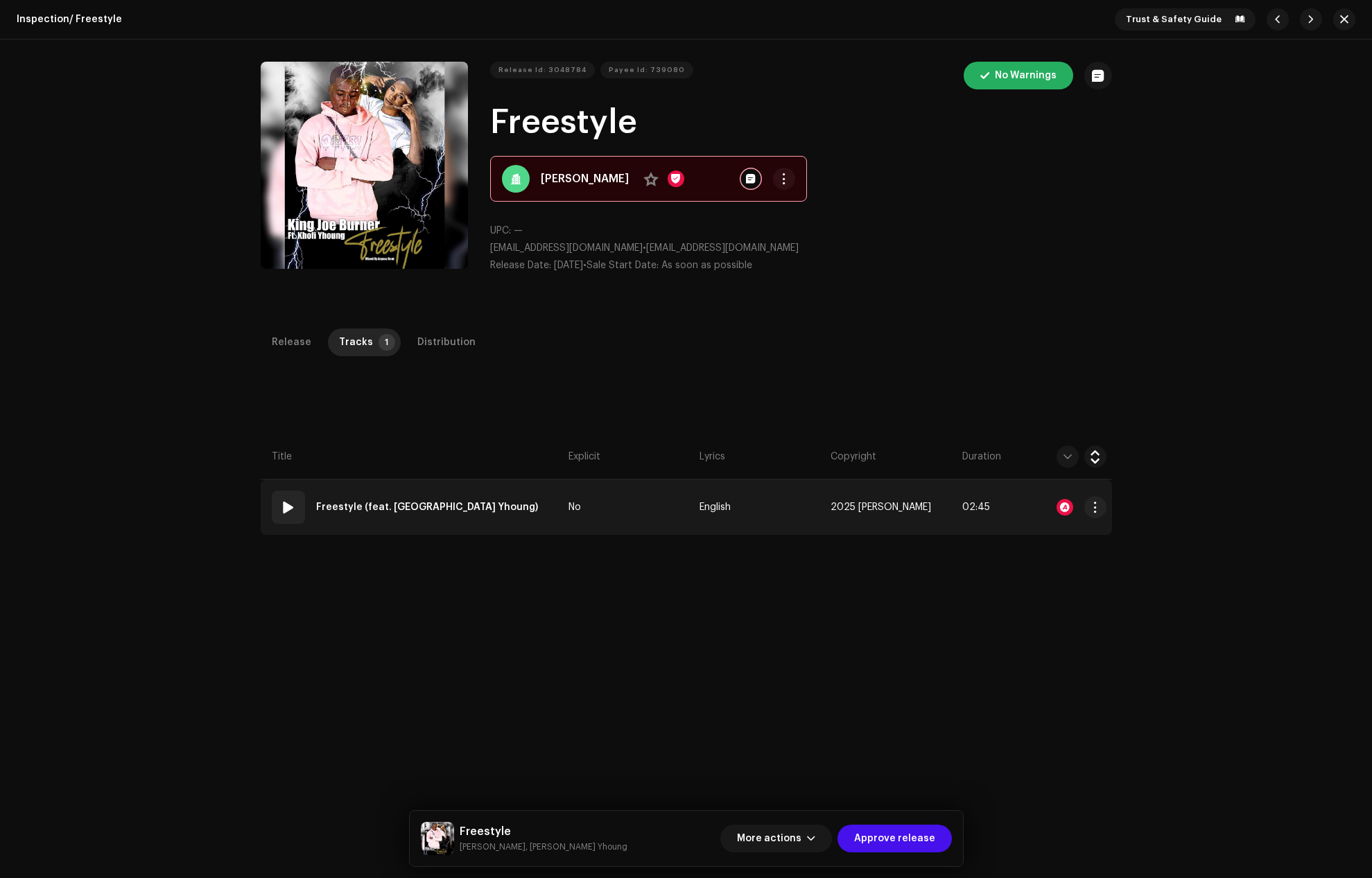
click at [280, 505] on span at bounding box center [288, 508] width 17 height 17
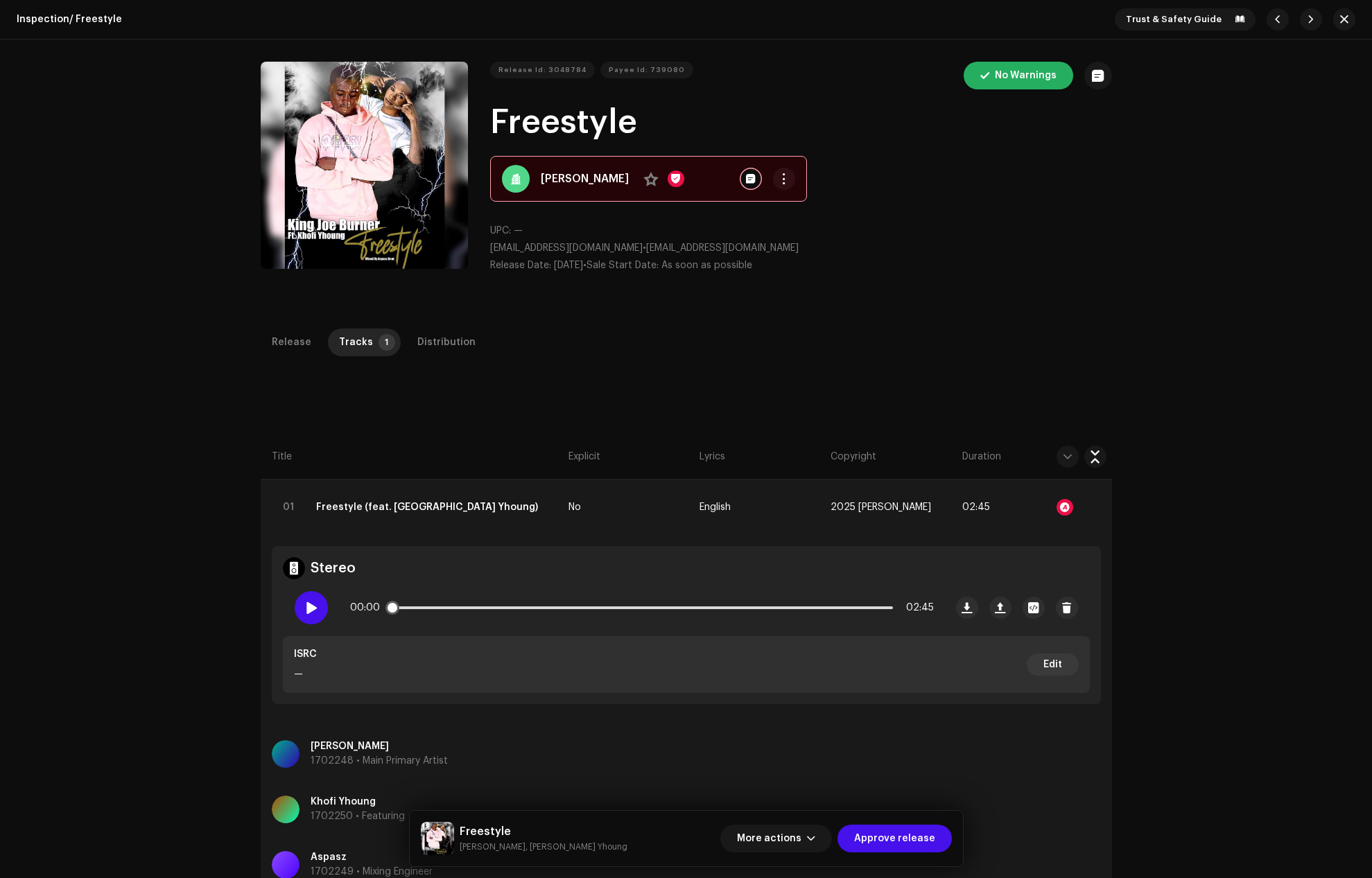
click at [314, 605] on span at bounding box center [311, 608] width 12 height 11
click at [809, 835] on button "More actions" at bounding box center [776, 838] width 112 height 28
click at [451, 341] on div "Distribution" at bounding box center [447, 342] width 59 height 28
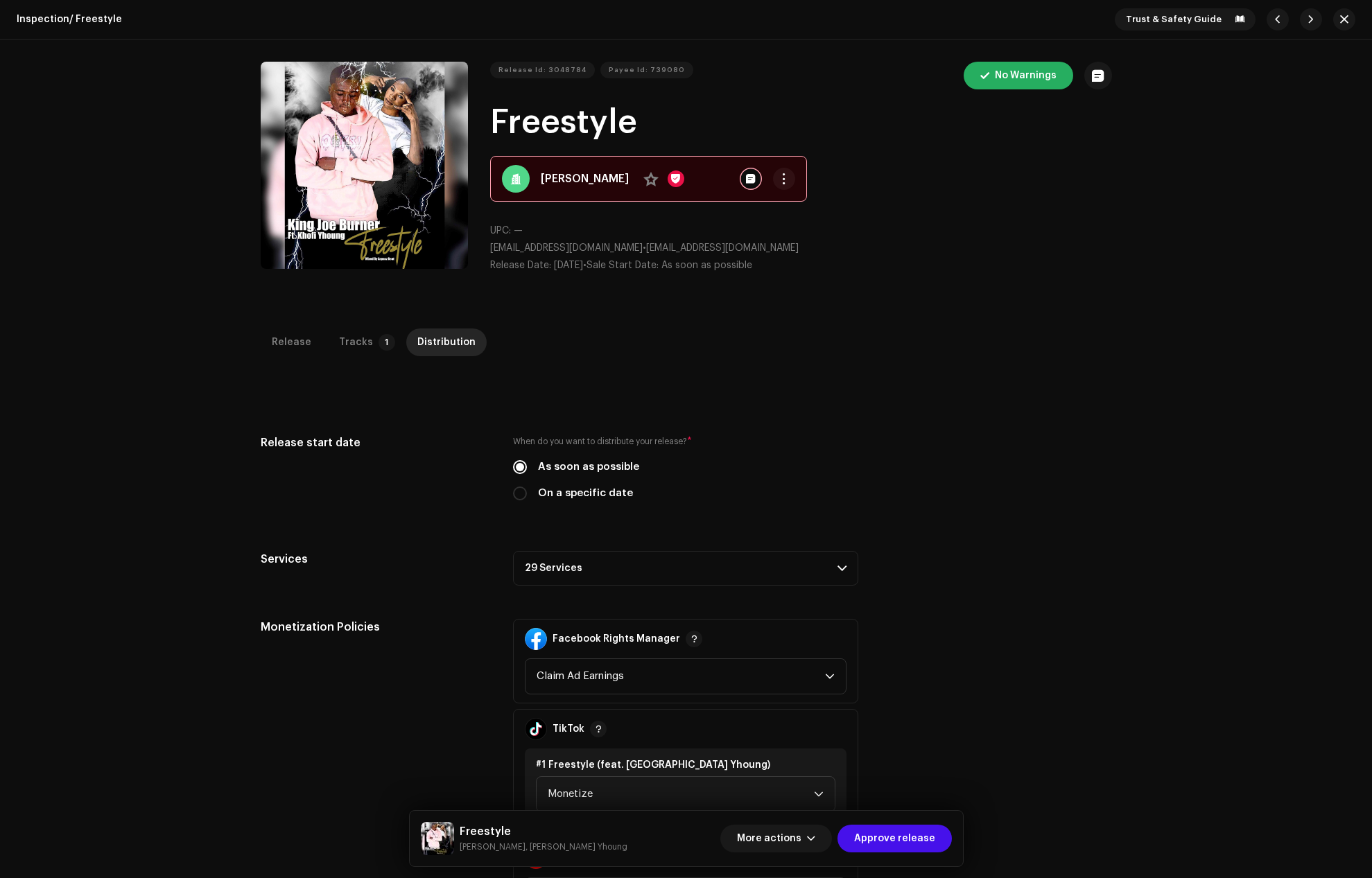
click at [557, 565] on p-accordion-header "29 Services" at bounding box center [686, 569] width 345 height 35
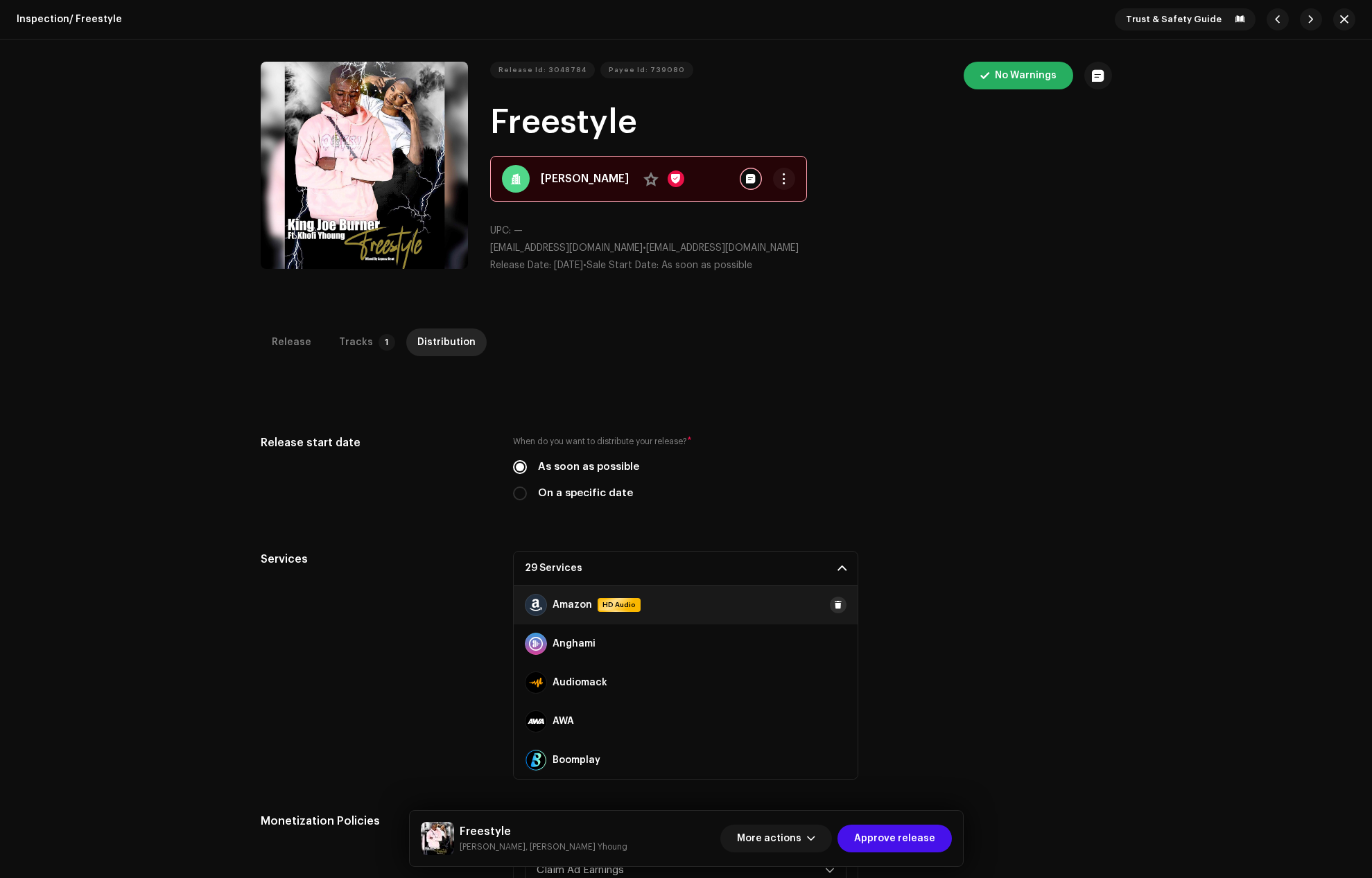
click at [834, 603] on span at bounding box center [837, 605] width 8 height 11
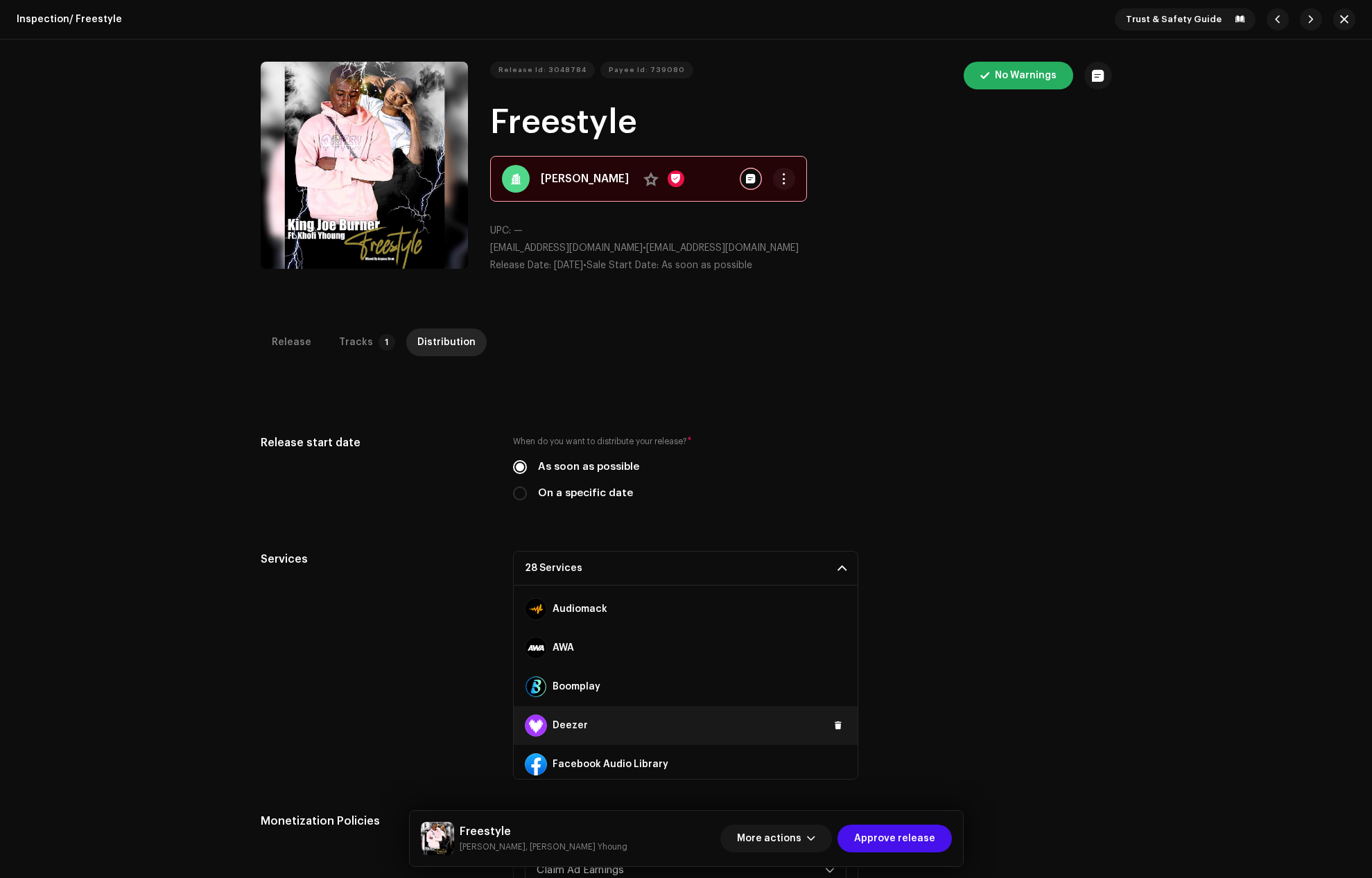
scroll to position [69, 0]
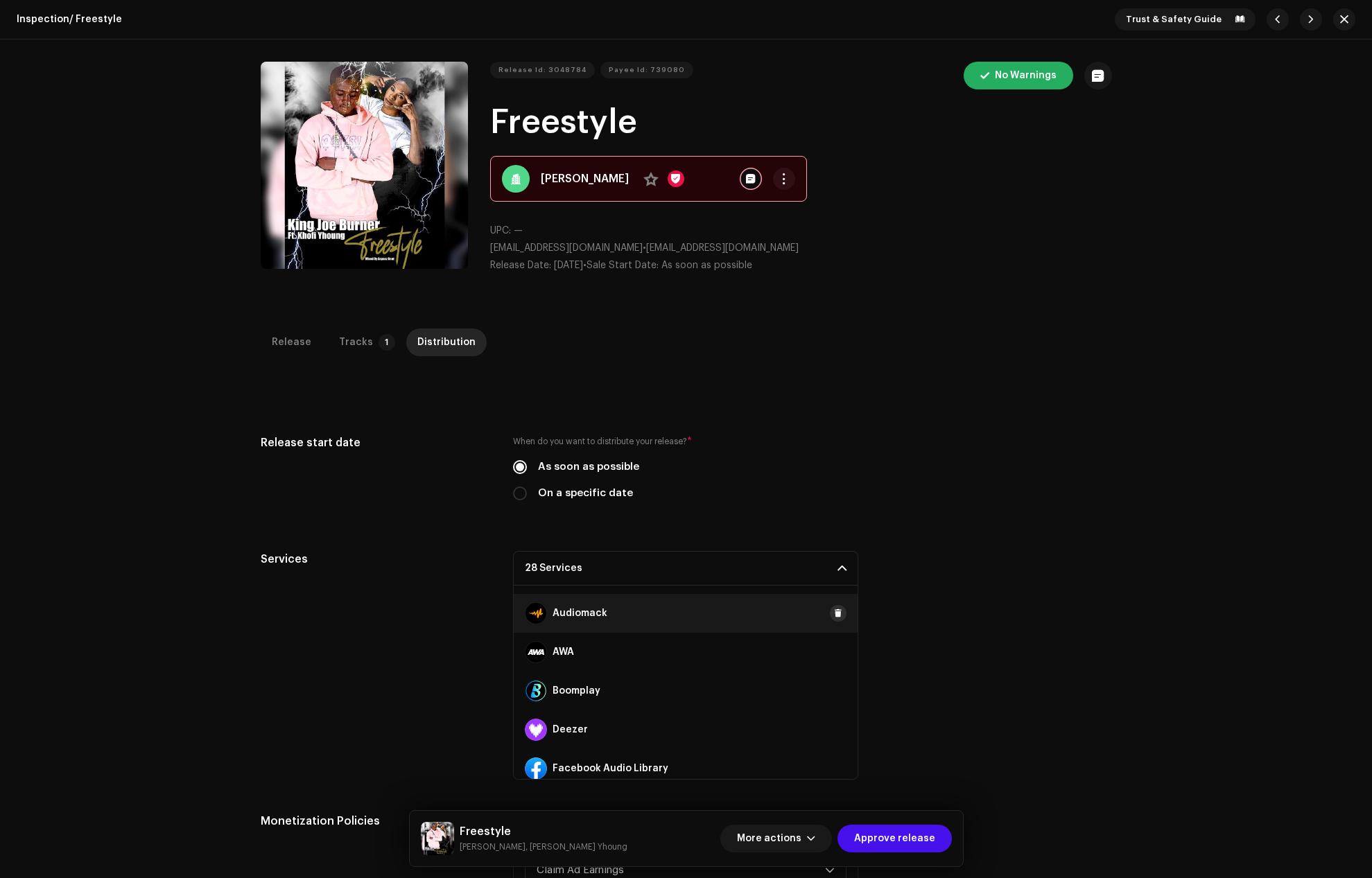
click at [834, 612] on span at bounding box center [837, 614] width 8 height 11
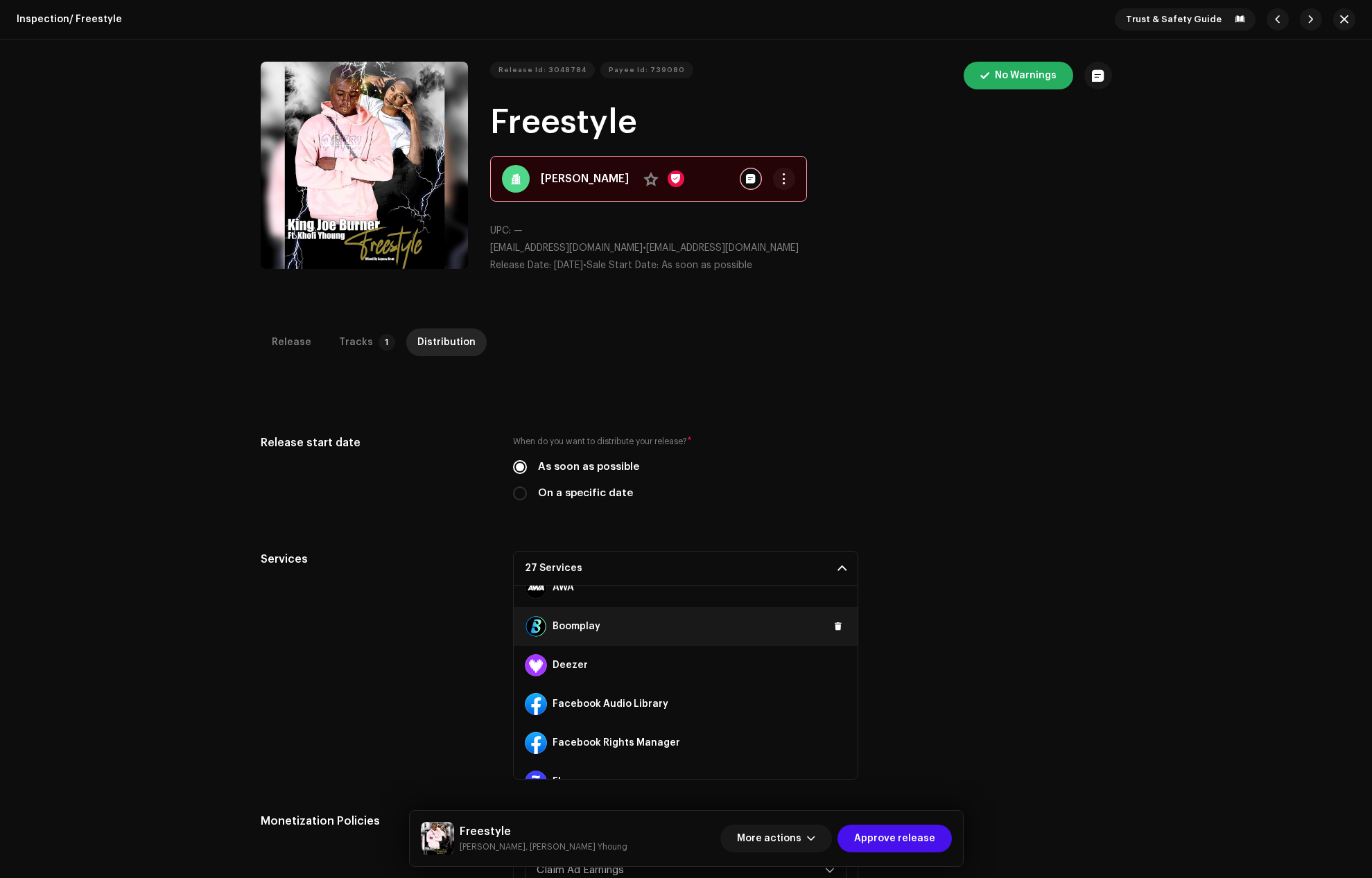
scroll to position [139, 0]
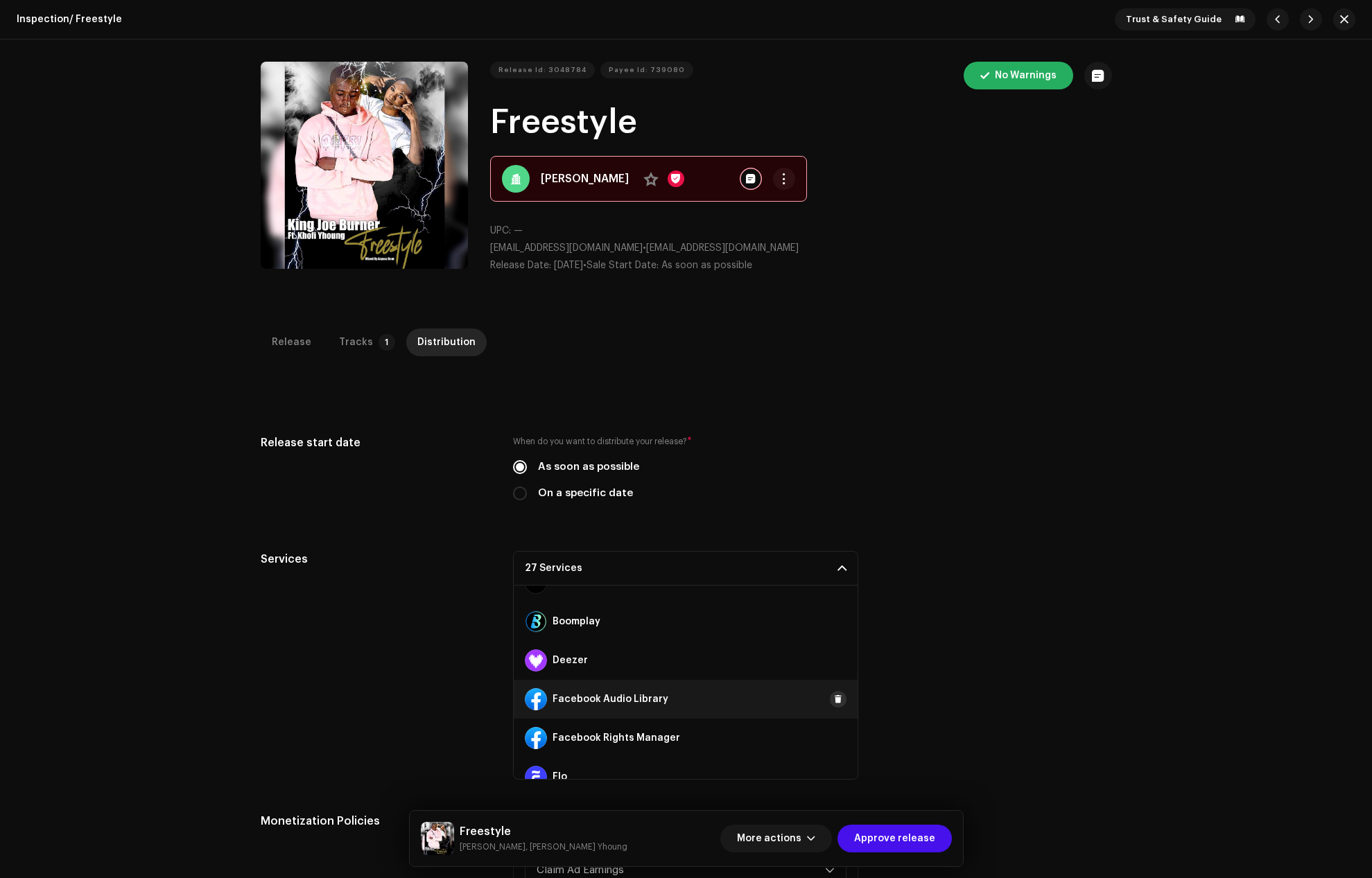
click at [834, 698] on span at bounding box center [837, 699] width 8 height 11
click at [834, 734] on span at bounding box center [837, 738] width 8 height 11
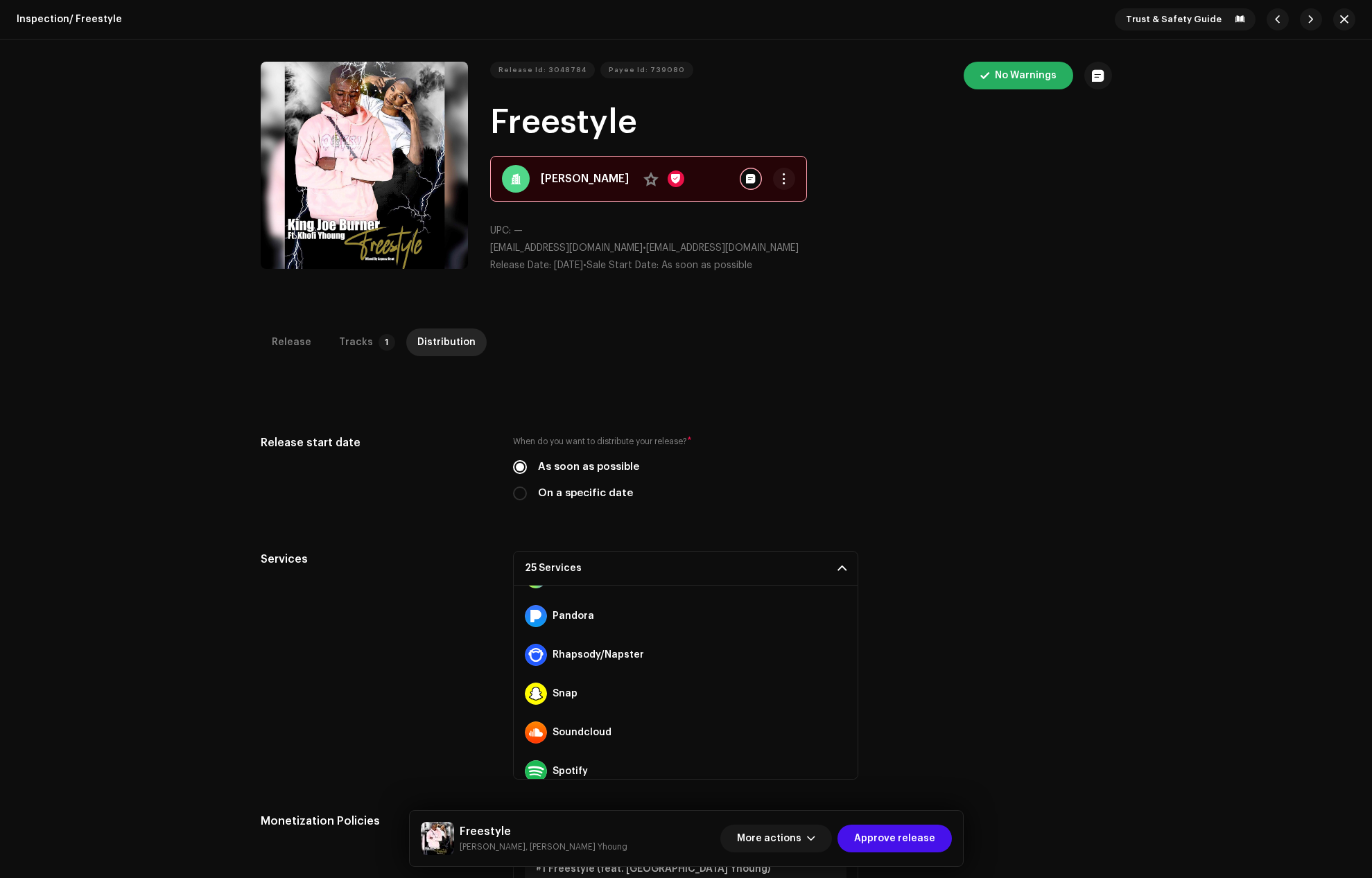
scroll to position [693, 0]
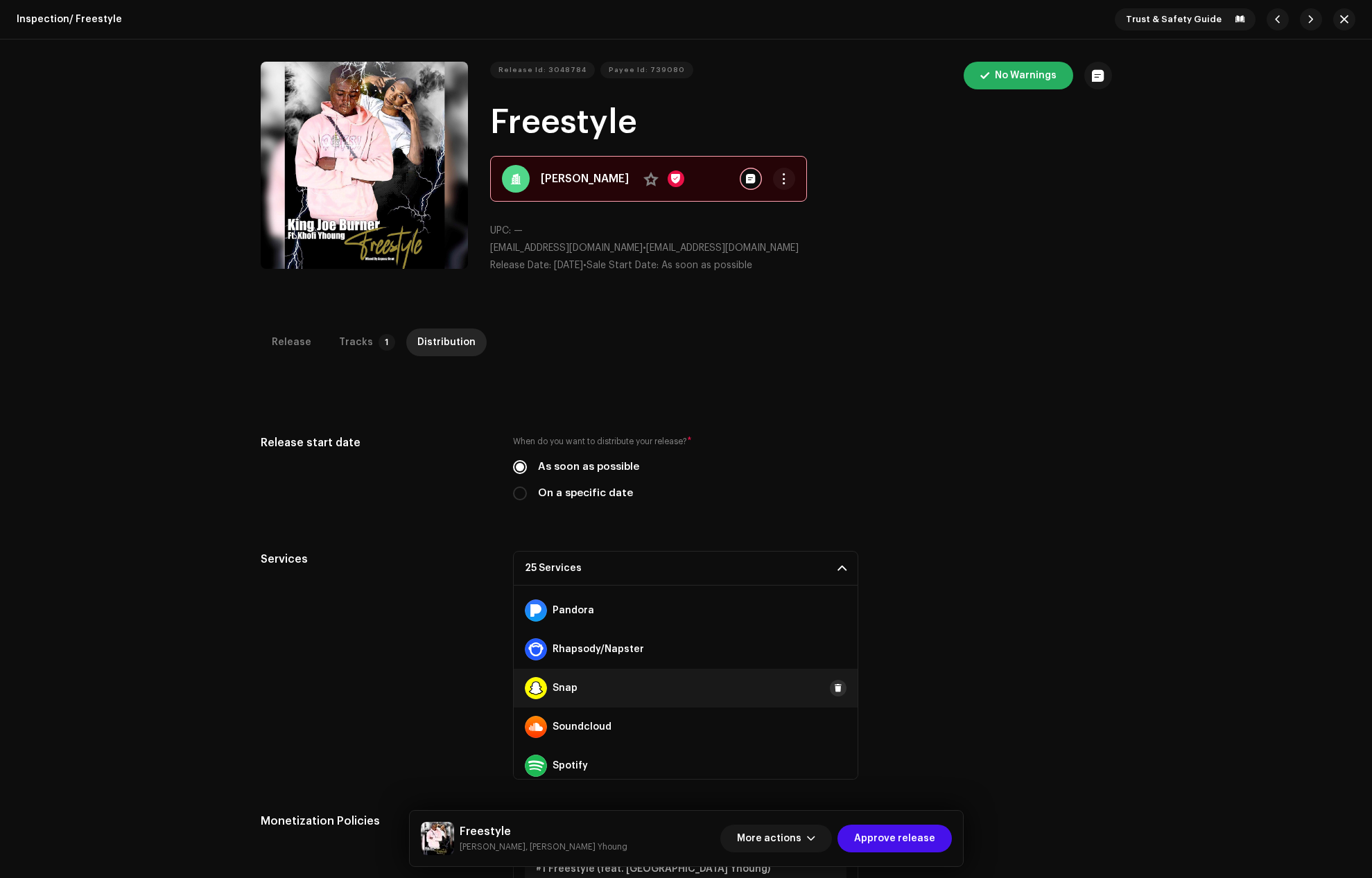
click at [830, 685] on button at bounding box center [838, 688] width 17 height 17
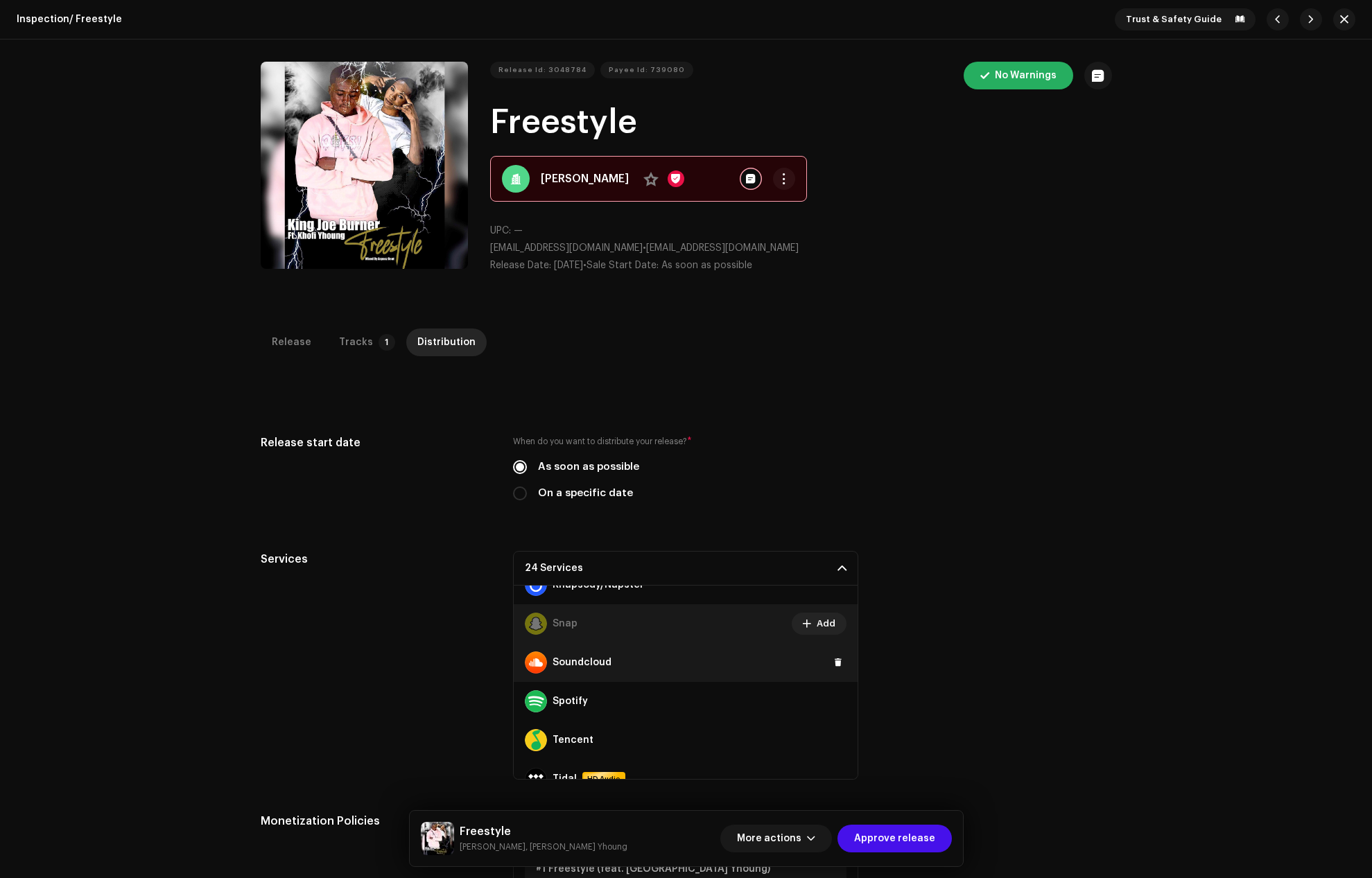
scroll to position [762, 0]
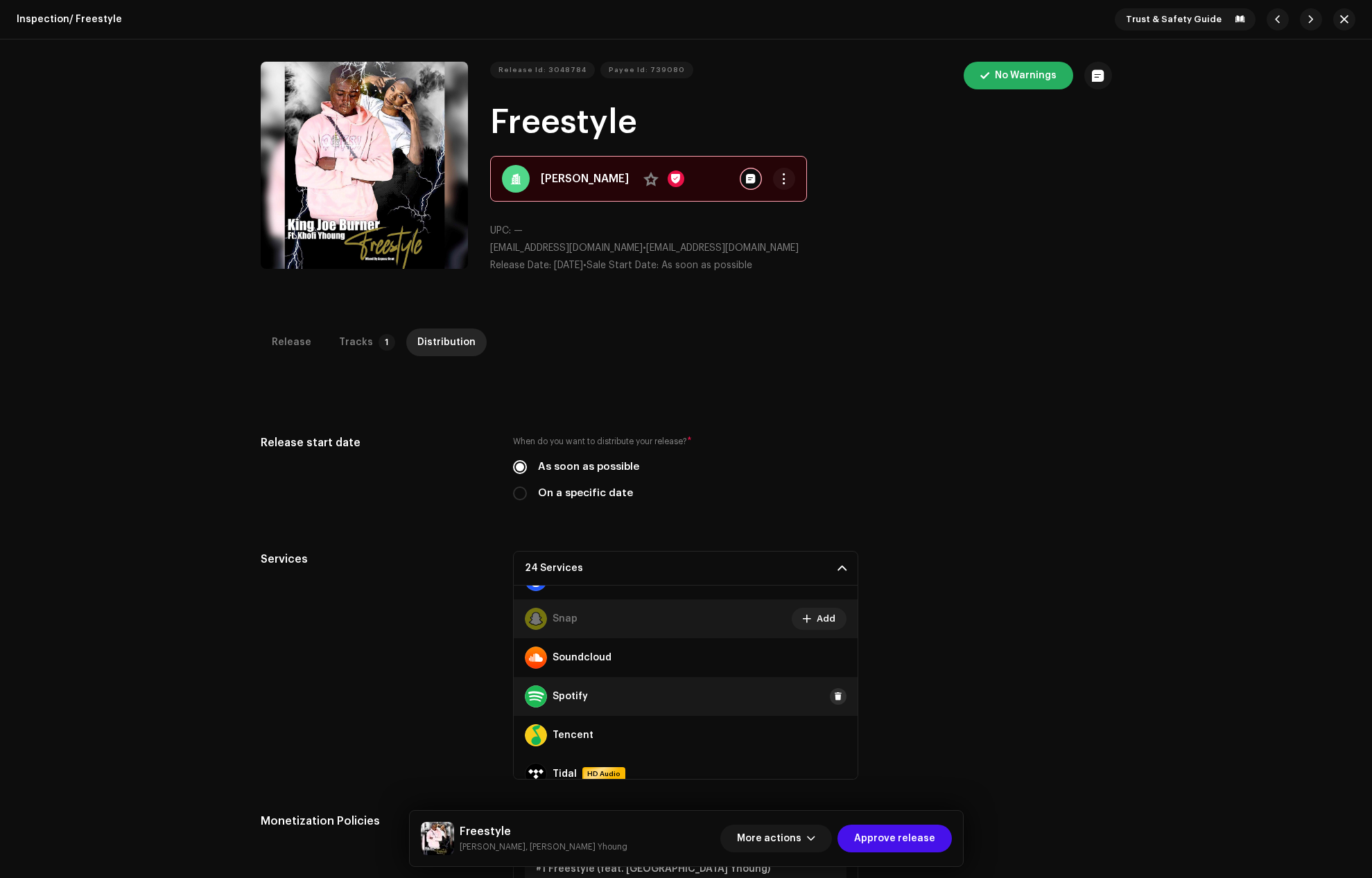
click at [834, 695] on span at bounding box center [837, 696] width 8 height 11
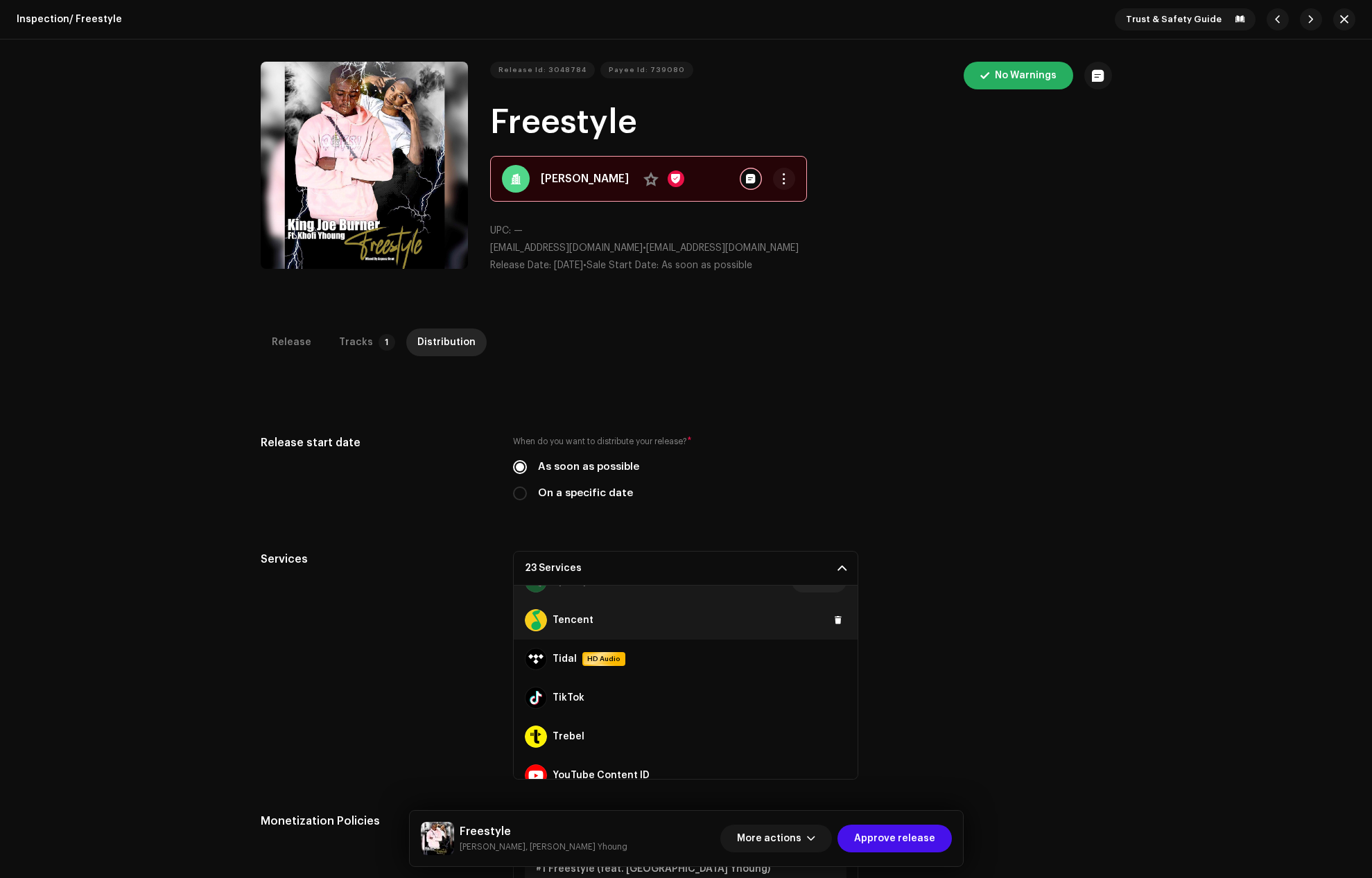
scroll to position [932, 0]
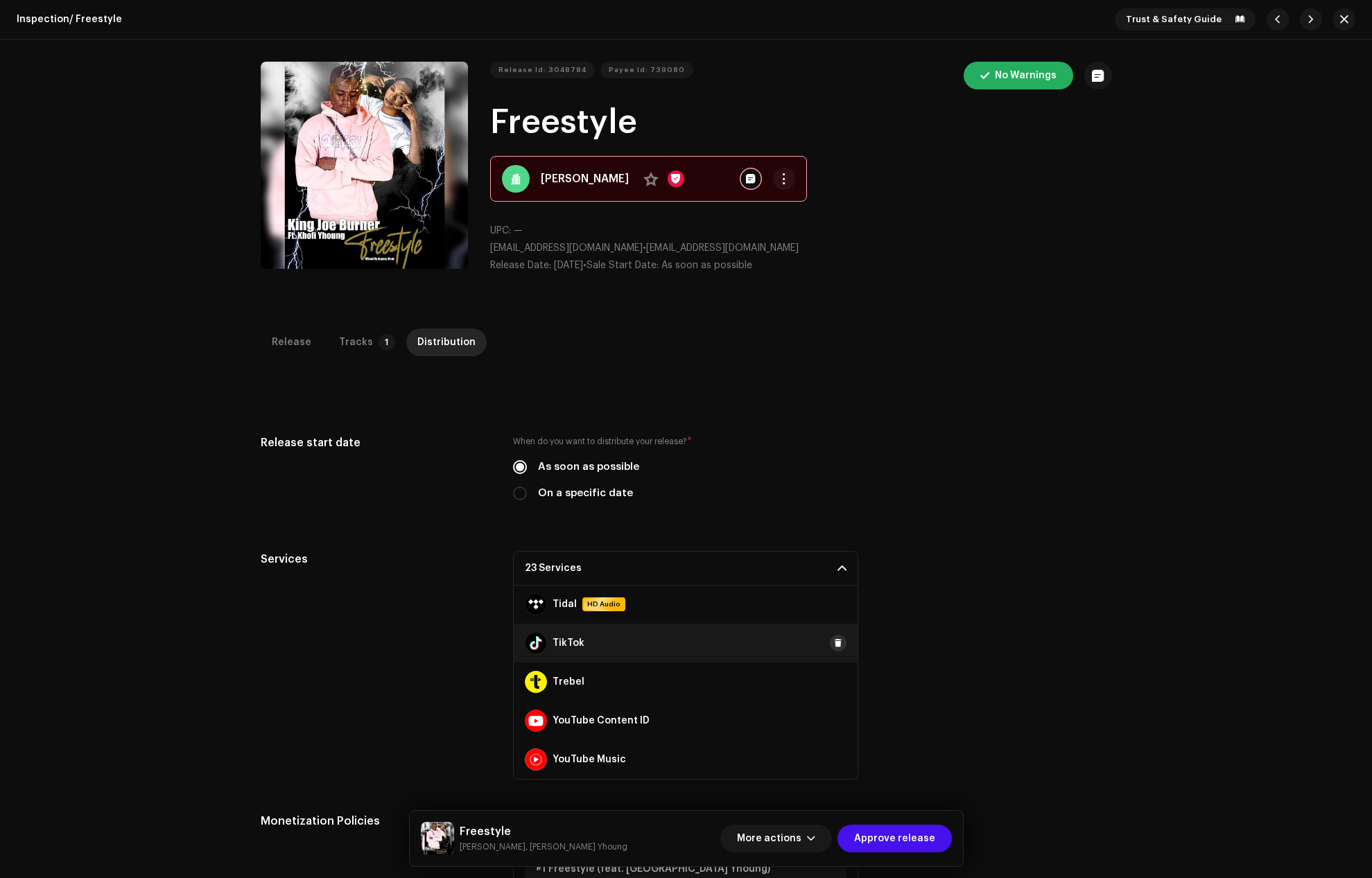
click at [834, 638] on span at bounding box center [837, 643] width 8 height 11
click at [830, 717] on button at bounding box center [838, 721] width 17 height 17
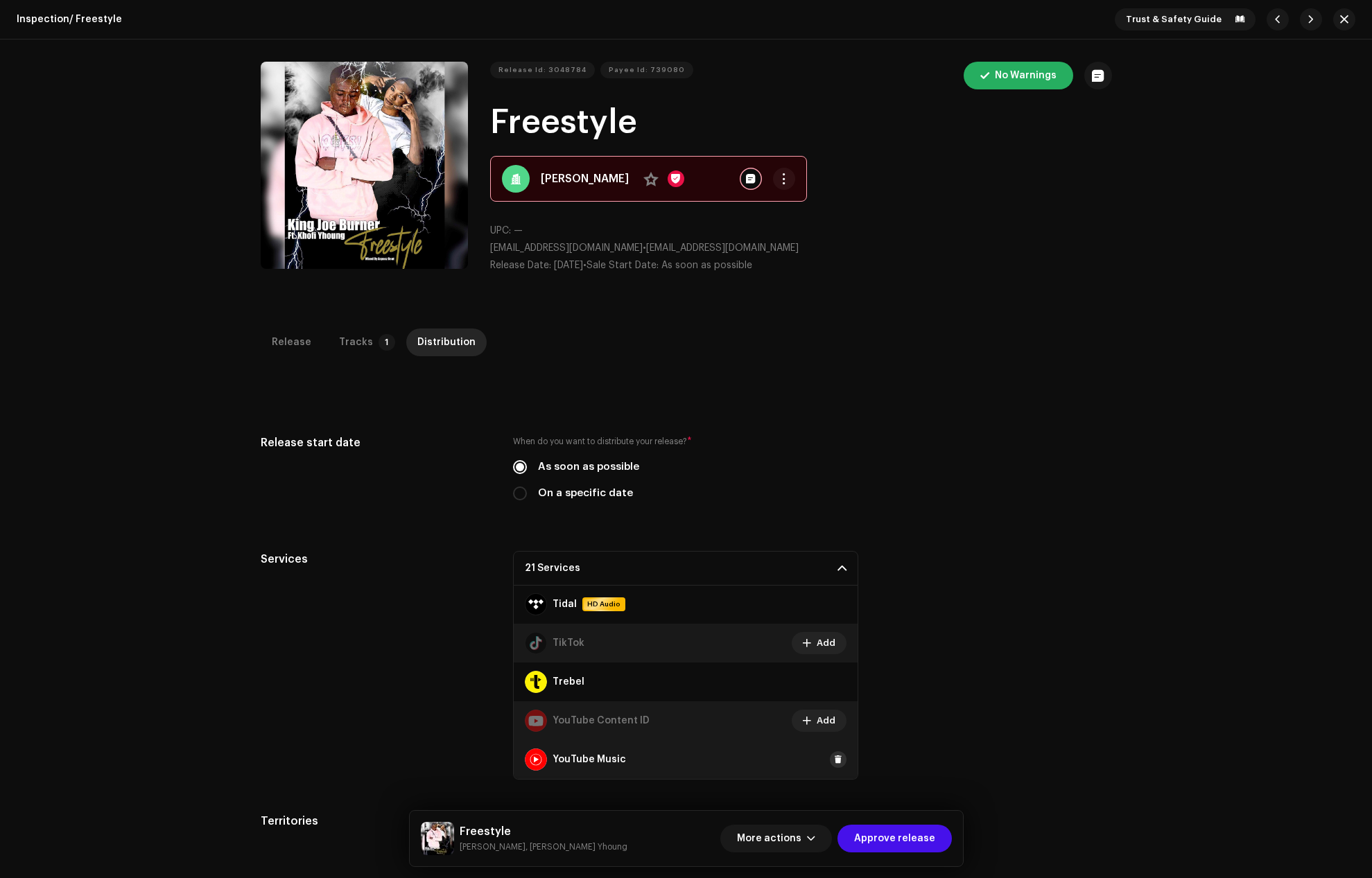
click at [834, 764] on span at bounding box center [837, 759] width 8 height 11
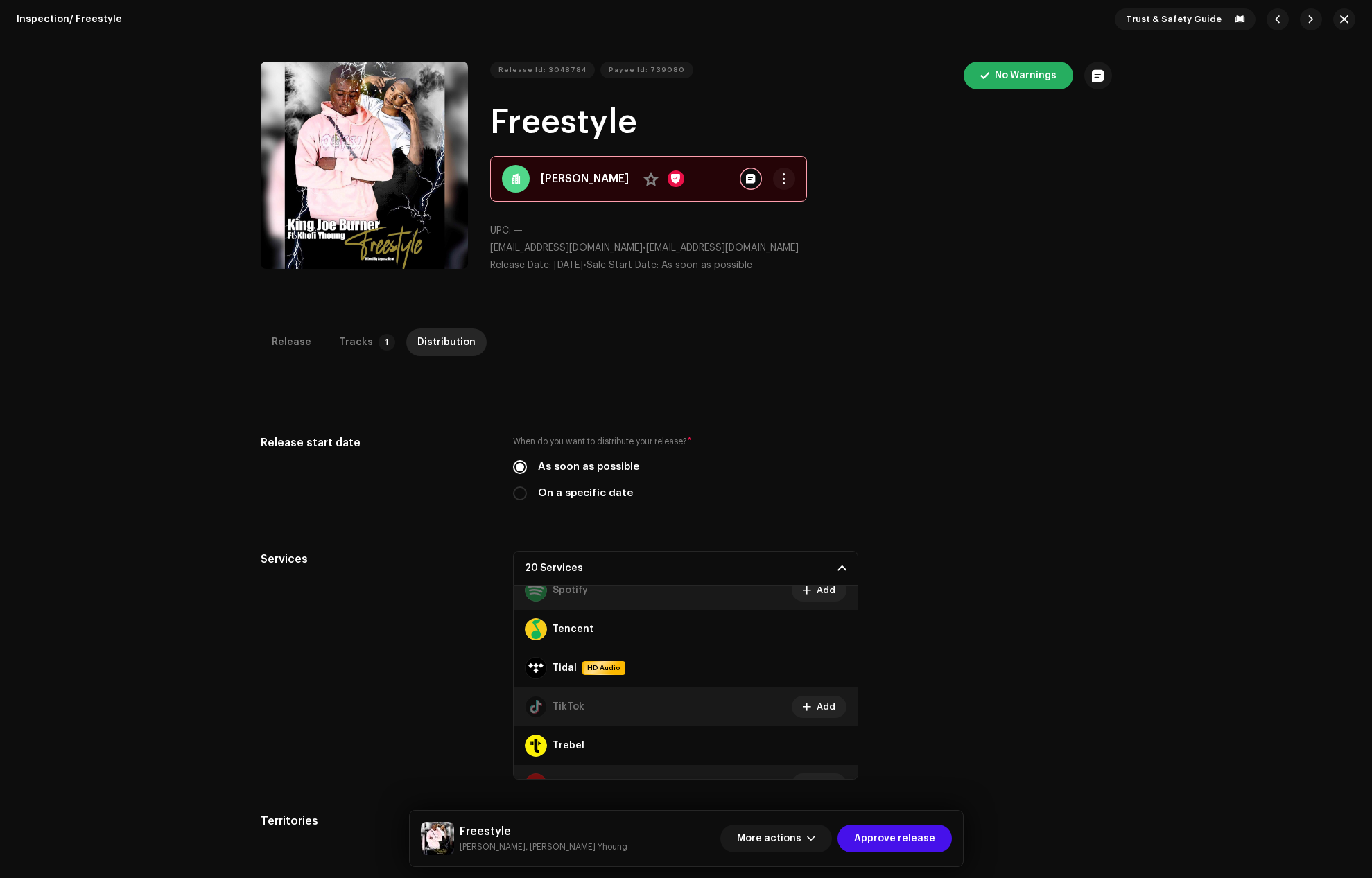
scroll to position [863, 0]
click at [834, 672] on span at bounding box center [837, 674] width 8 height 11
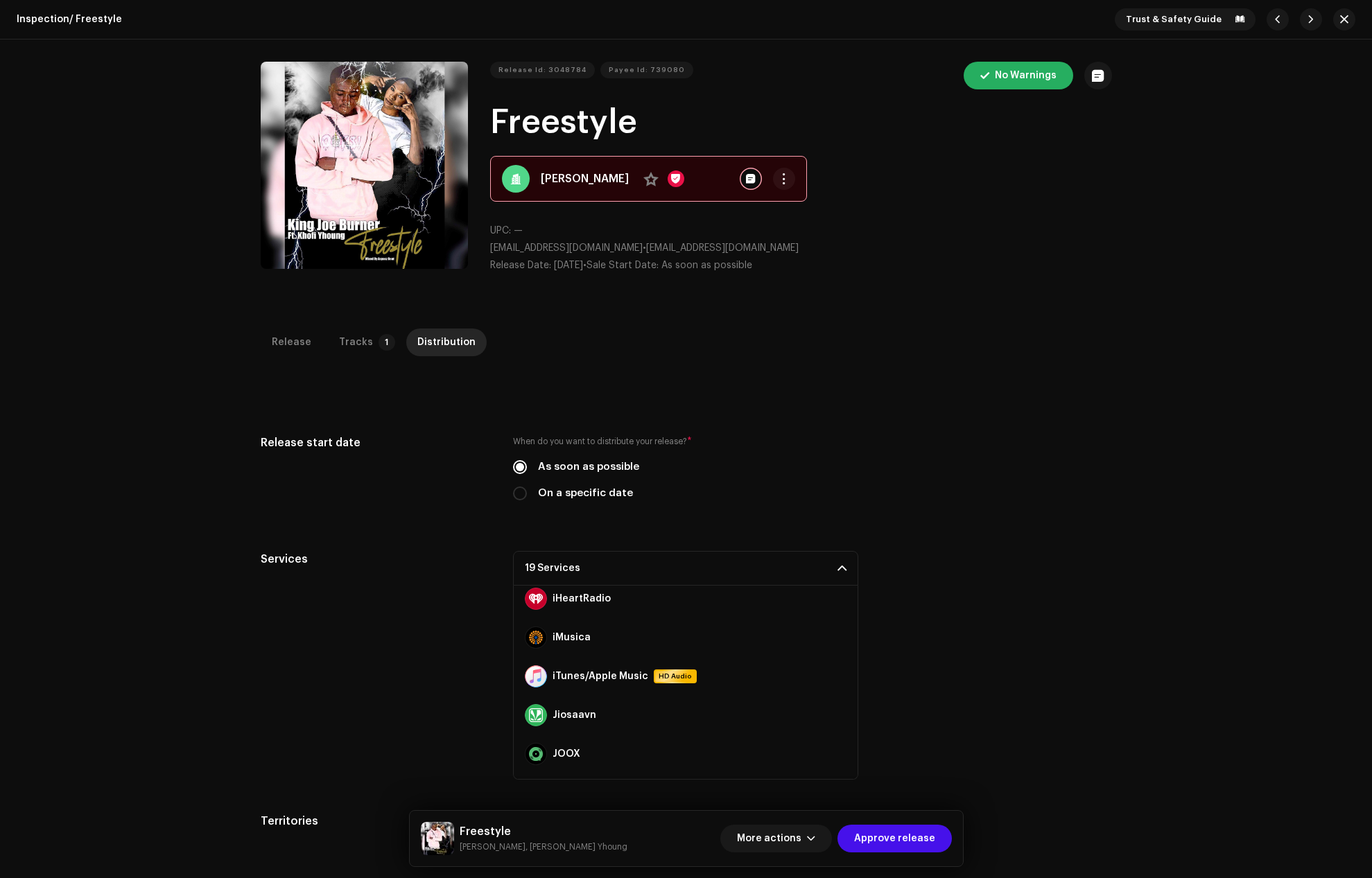
scroll to position [378, 0]
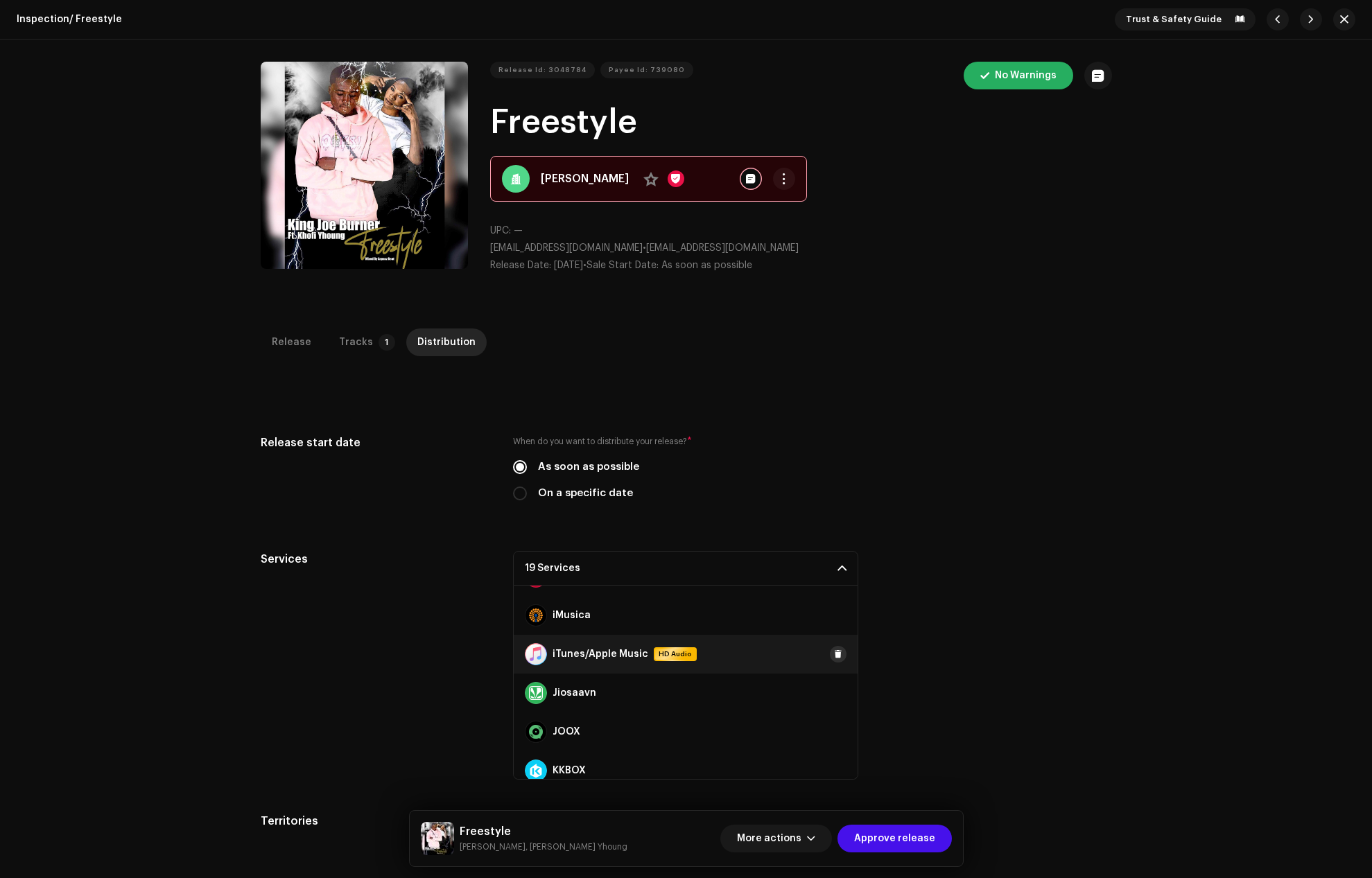
click at [834, 653] on span at bounding box center [837, 654] width 8 height 11
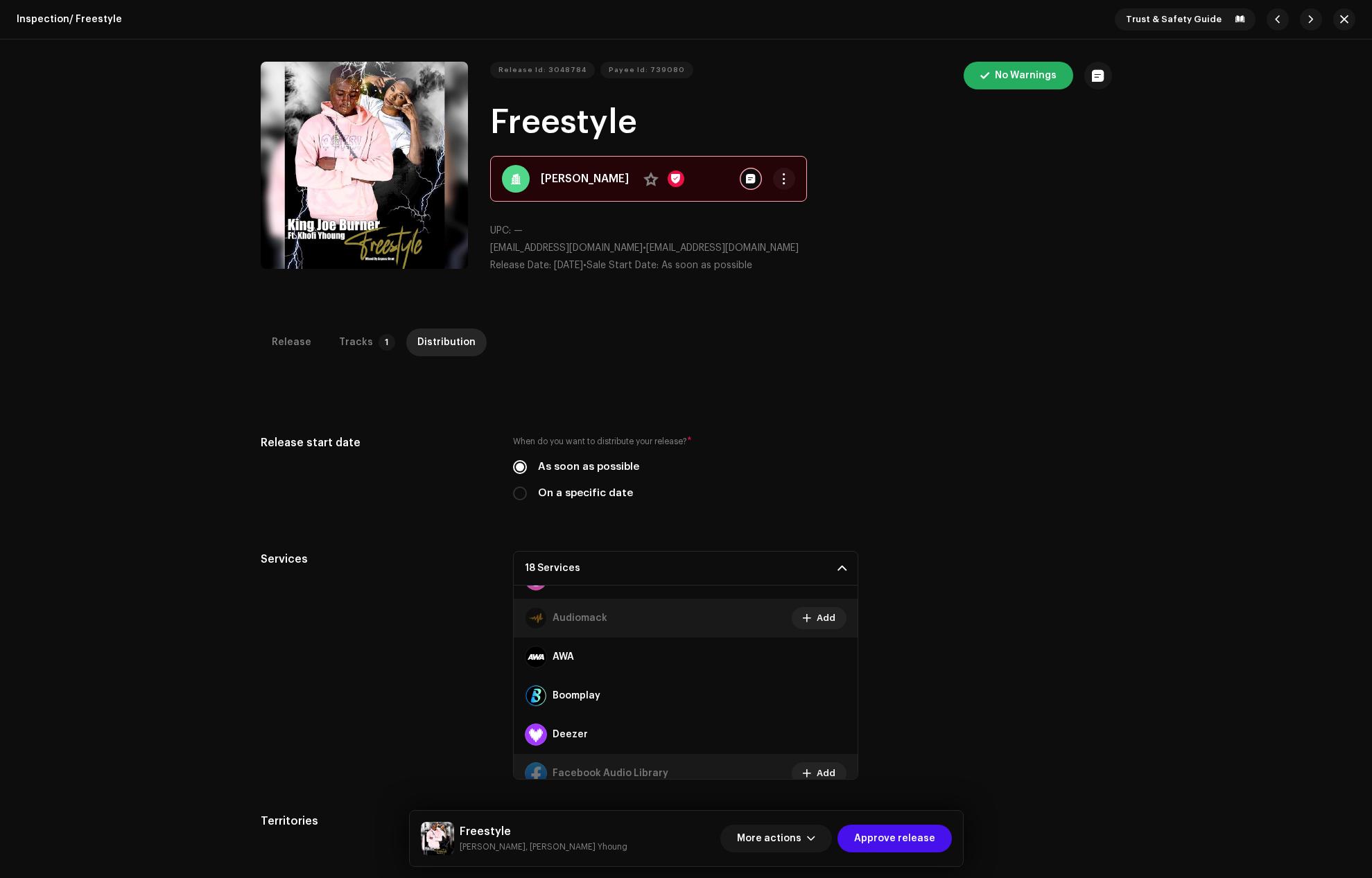
scroll to position [69, 0]
click at [834, 689] on span at bounding box center [837, 691] width 8 height 11
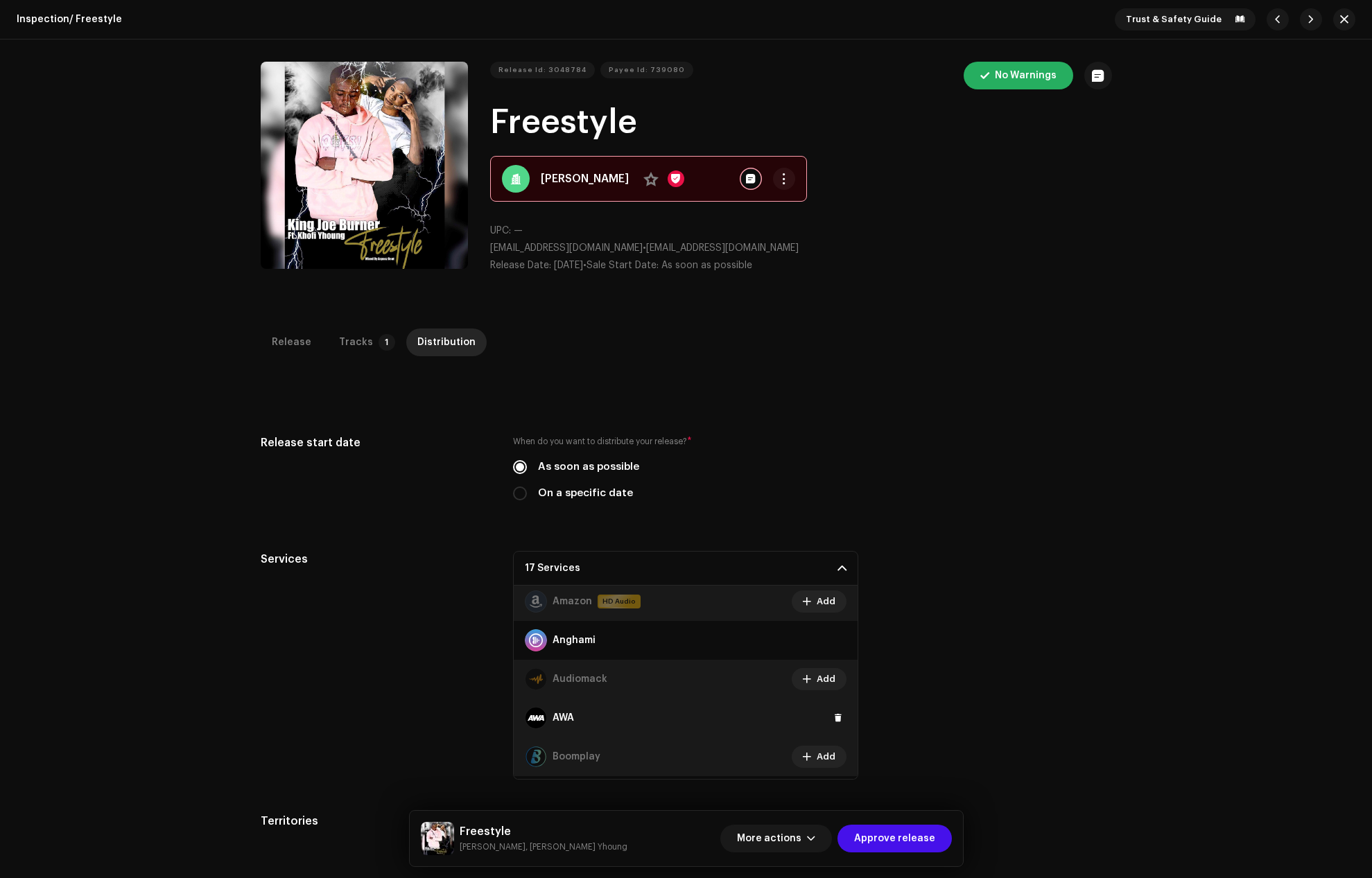
scroll to position [0, 0]
click at [896, 837] on span "Approve release" at bounding box center [894, 838] width 81 height 28
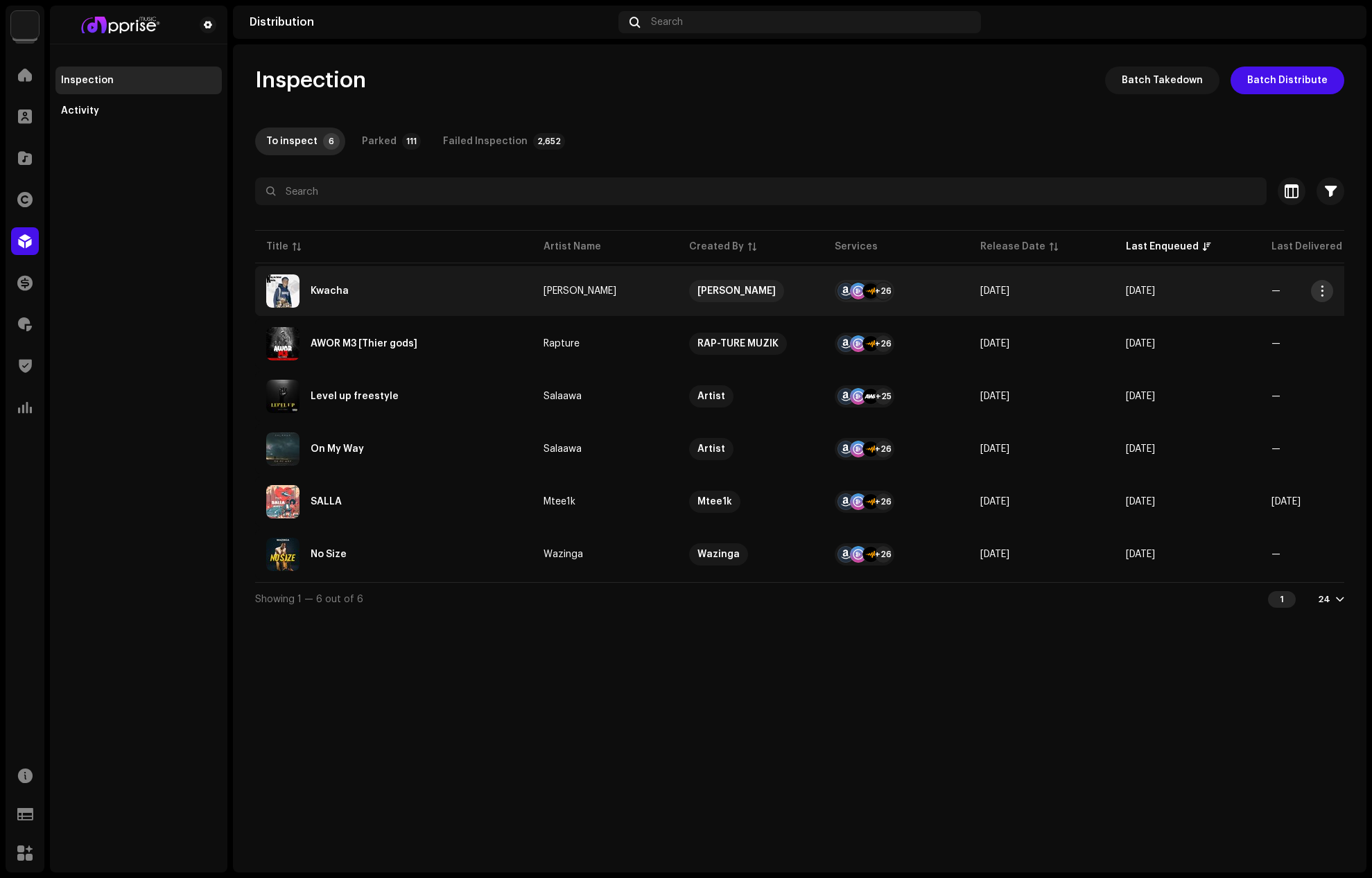
click at [1322, 284] on button "button" at bounding box center [1322, 291] width 23 height 23
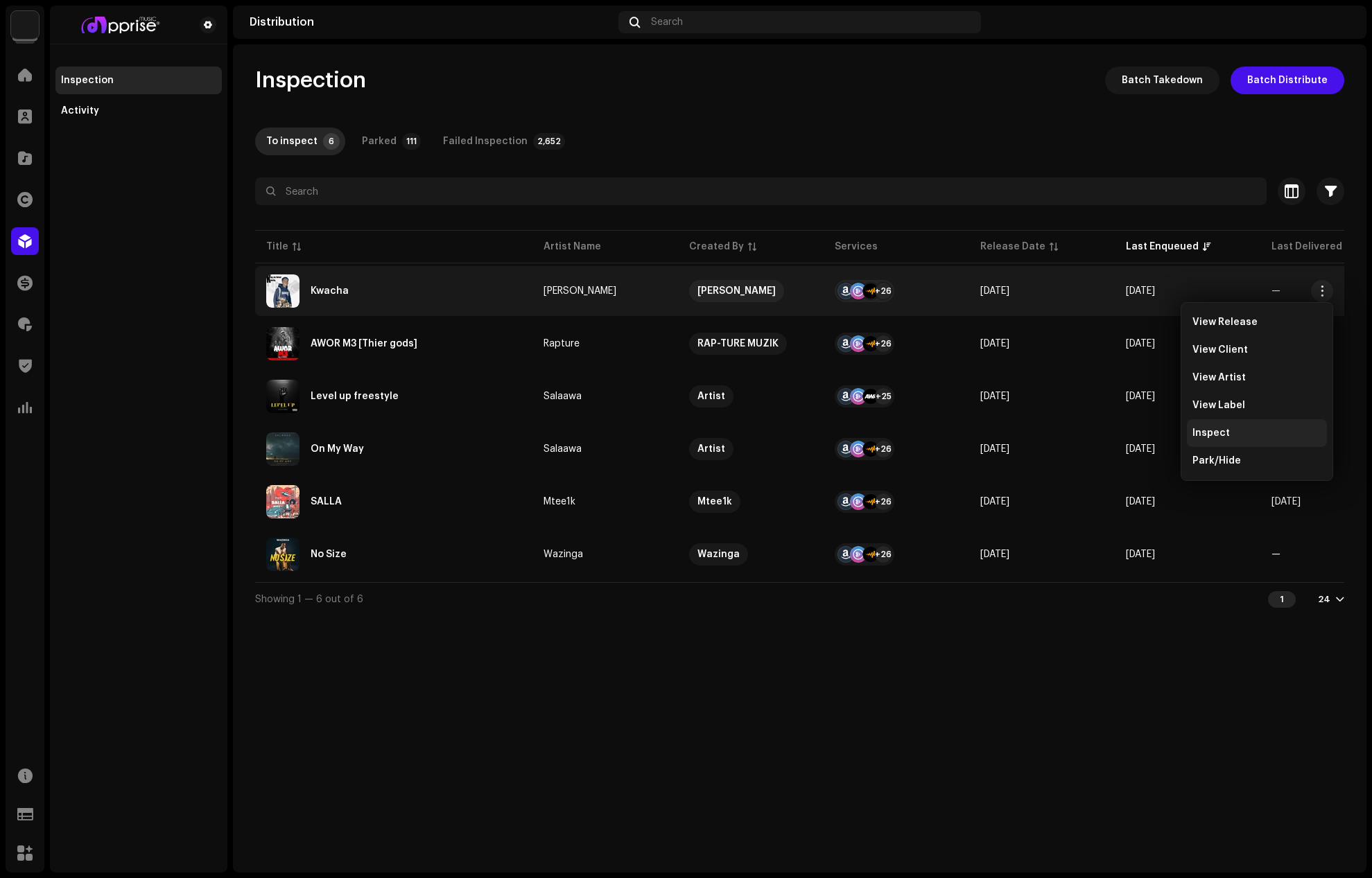
click at [1227, 432] on div "Inspect" at bounding box center [1257, 433] width 129 height 11
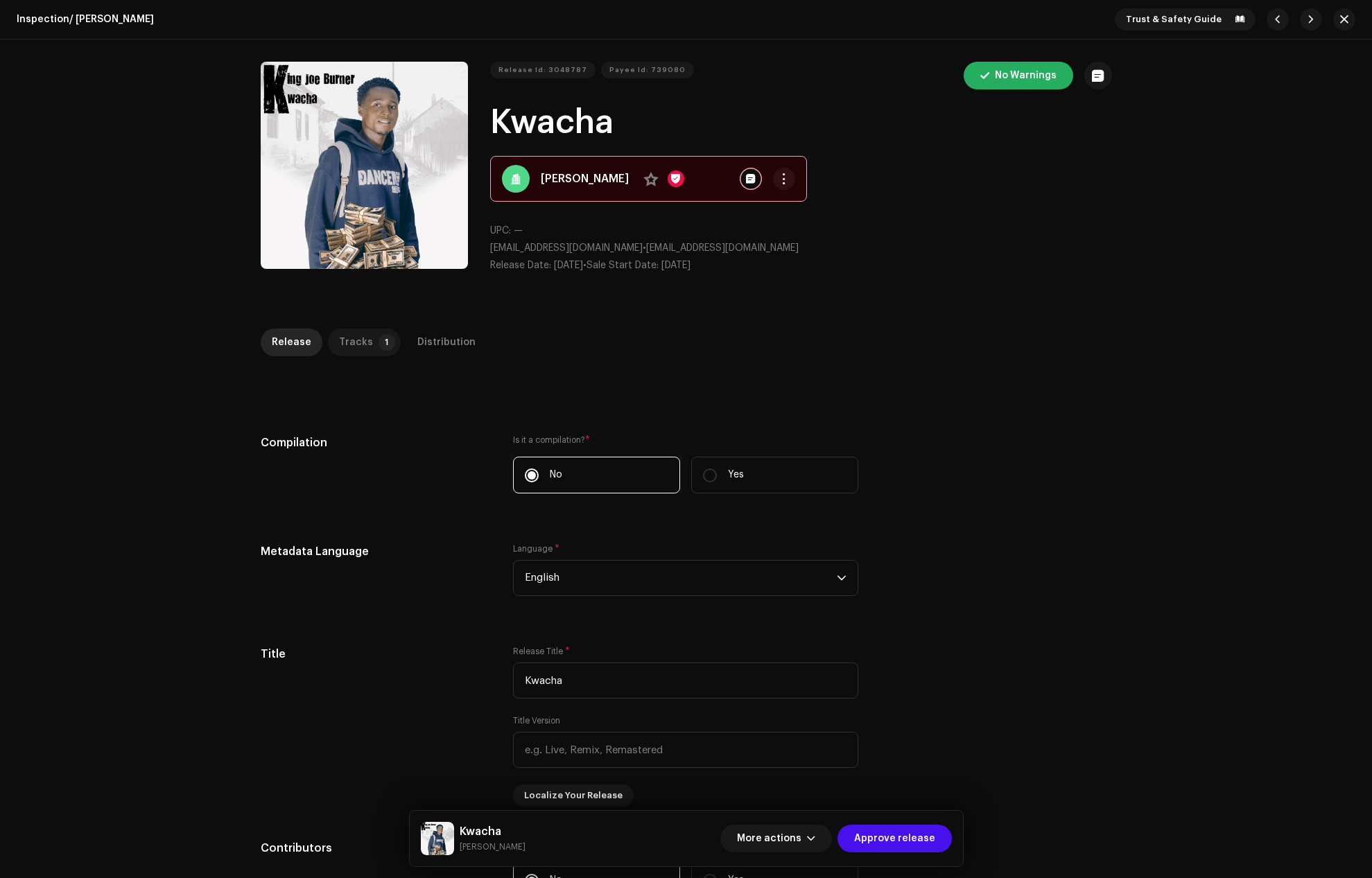
click at [366, 340] on p-tab "Tracks 1" at bounding box center [364, 342] width 73 height 28
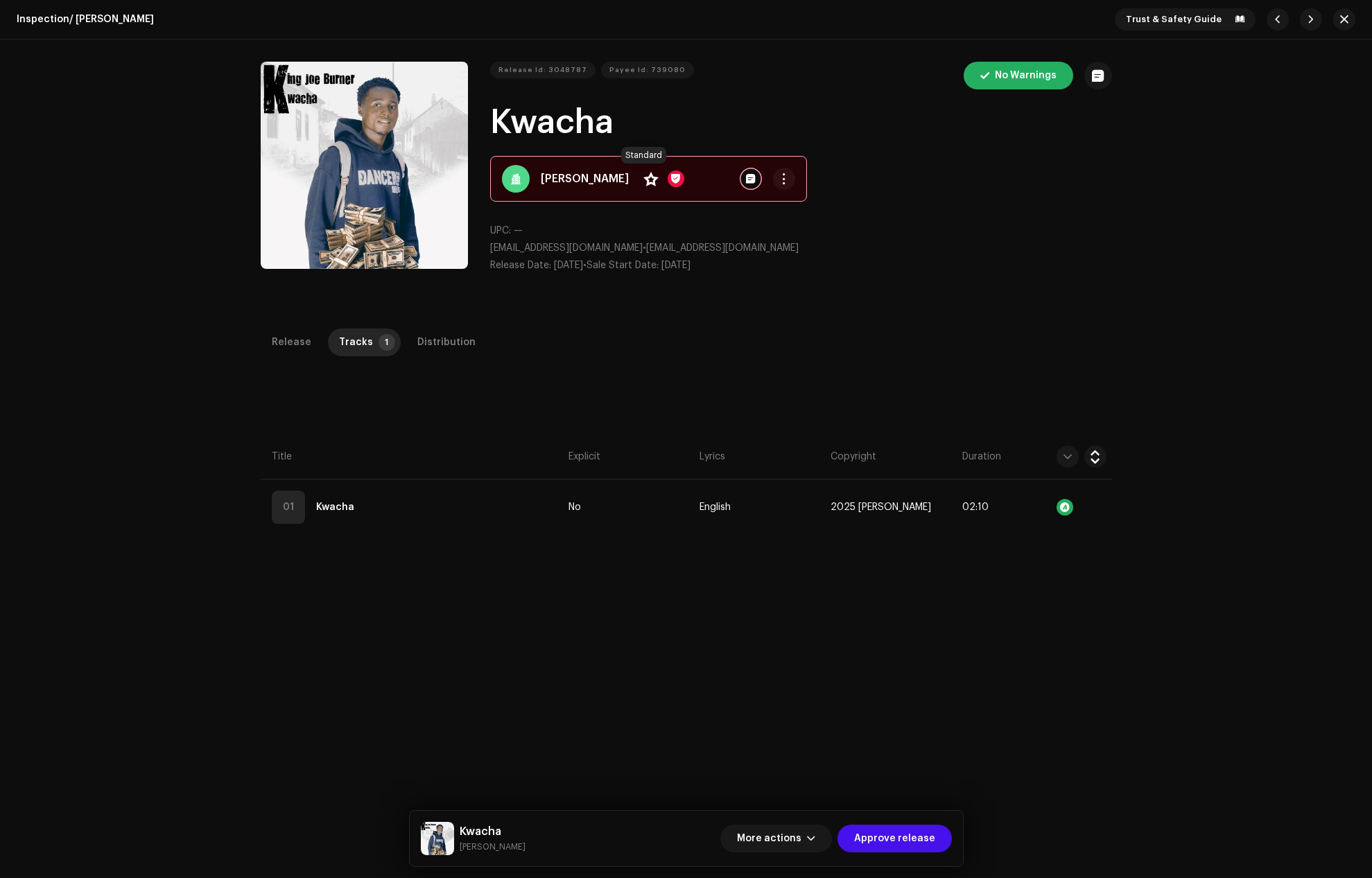
click at [644, 175] on span at bounding box center [651, 179] width 15 height 11
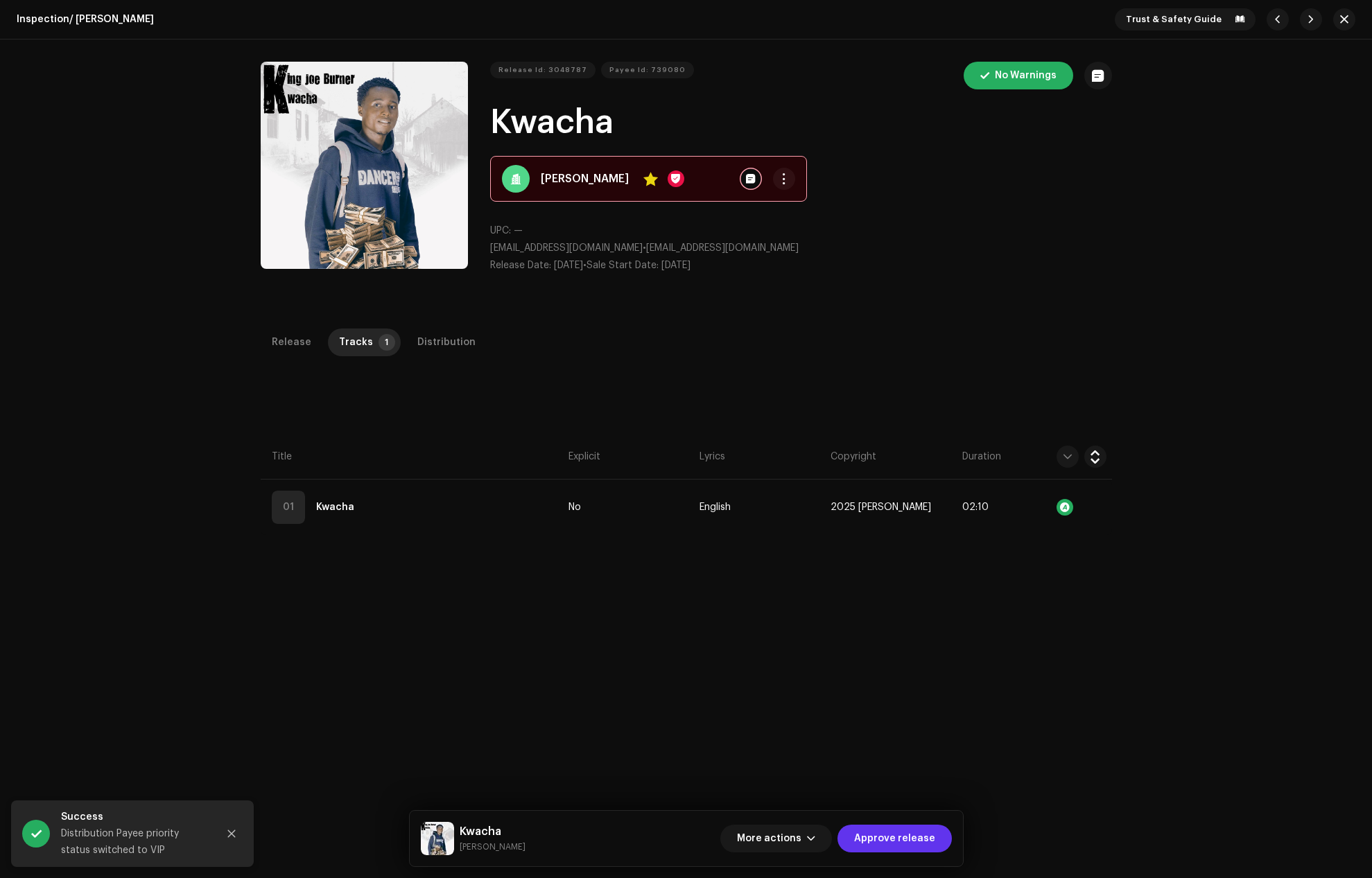
click at [905, 835] on span "Approve release" at bounding box center [894, 838] width 81 height 28
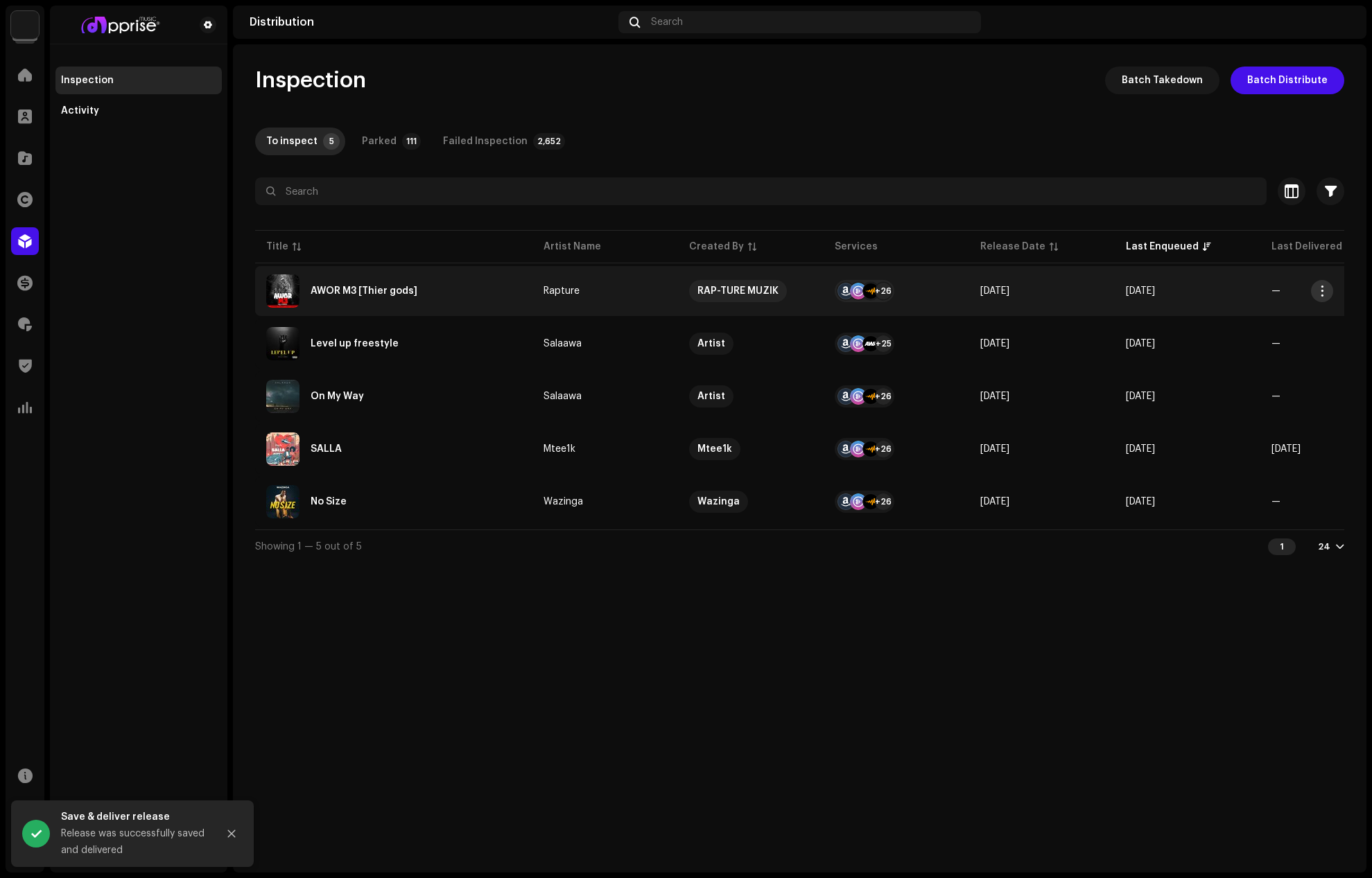
click at [1318, 291] on span "button" at bounding box center [1322, 291] width 11 height 11
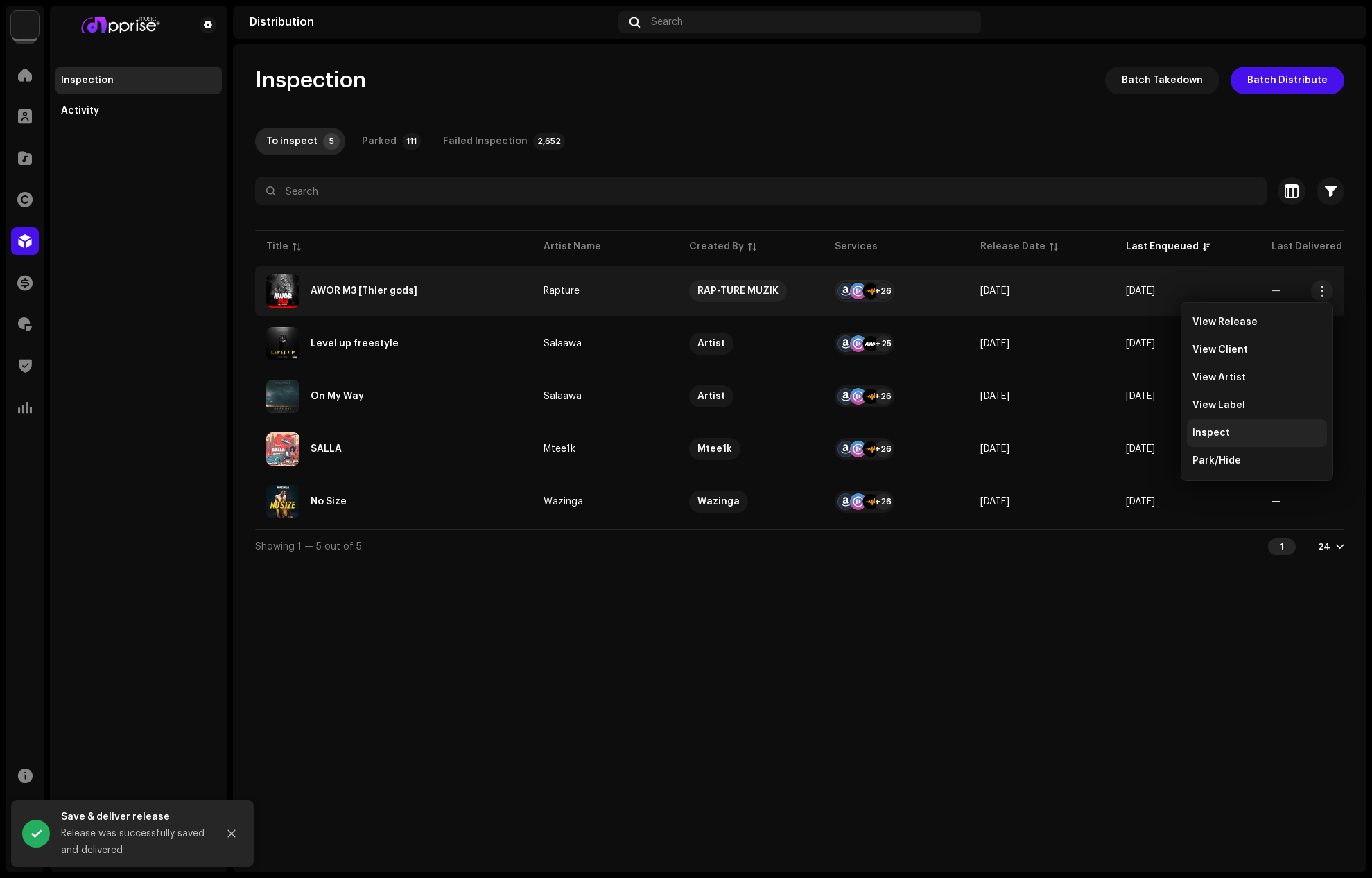
click at [1217, 432] on span "Inspect" at bounding box center [1211, 433] width 38 height 11
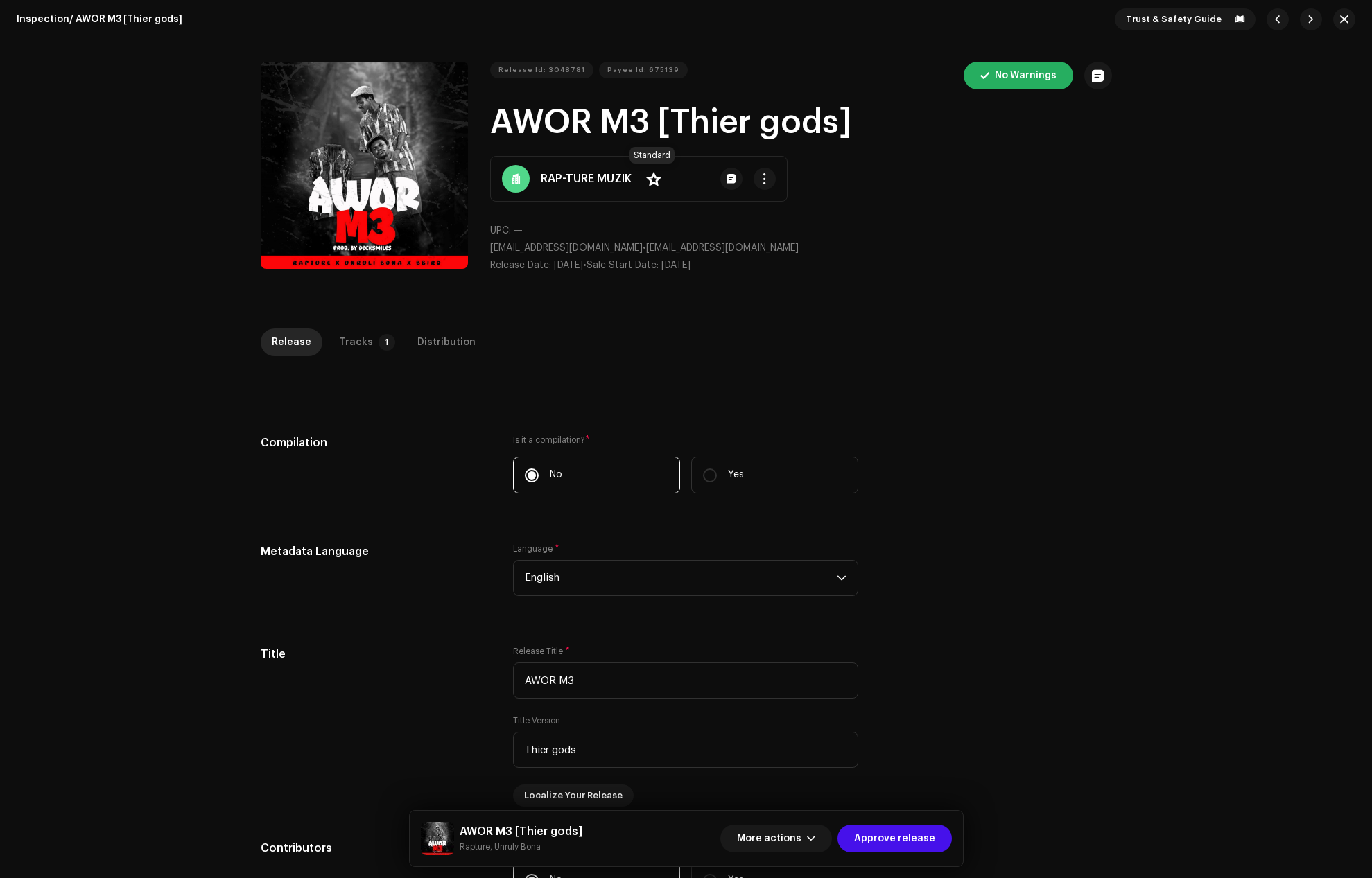
click at [647, 178] on span at bounding box center [653, 179] width 15 height 11
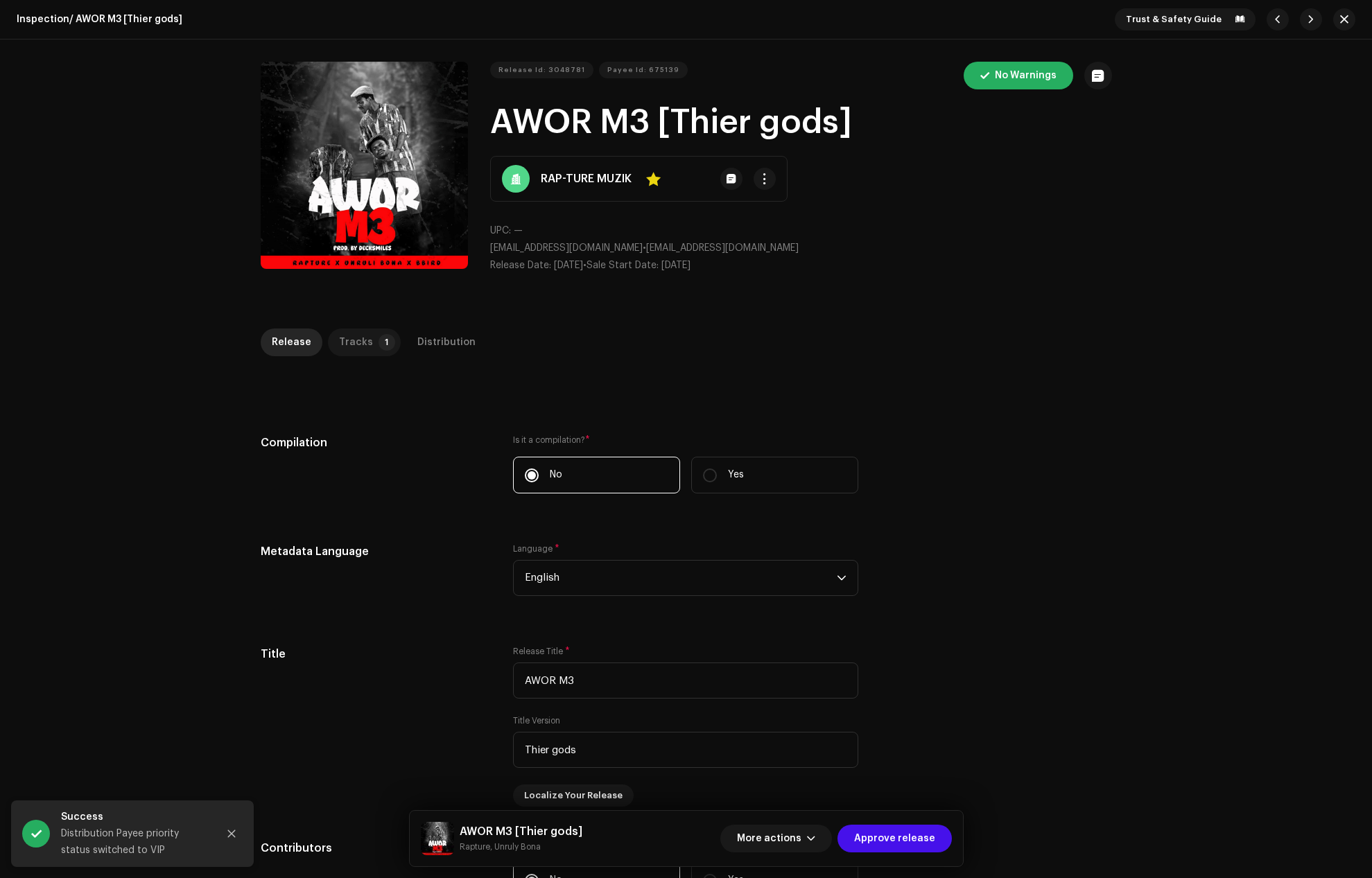
click at [348, 344] on div "Tracks" at bounding box center [355, 342] width 34 height 28
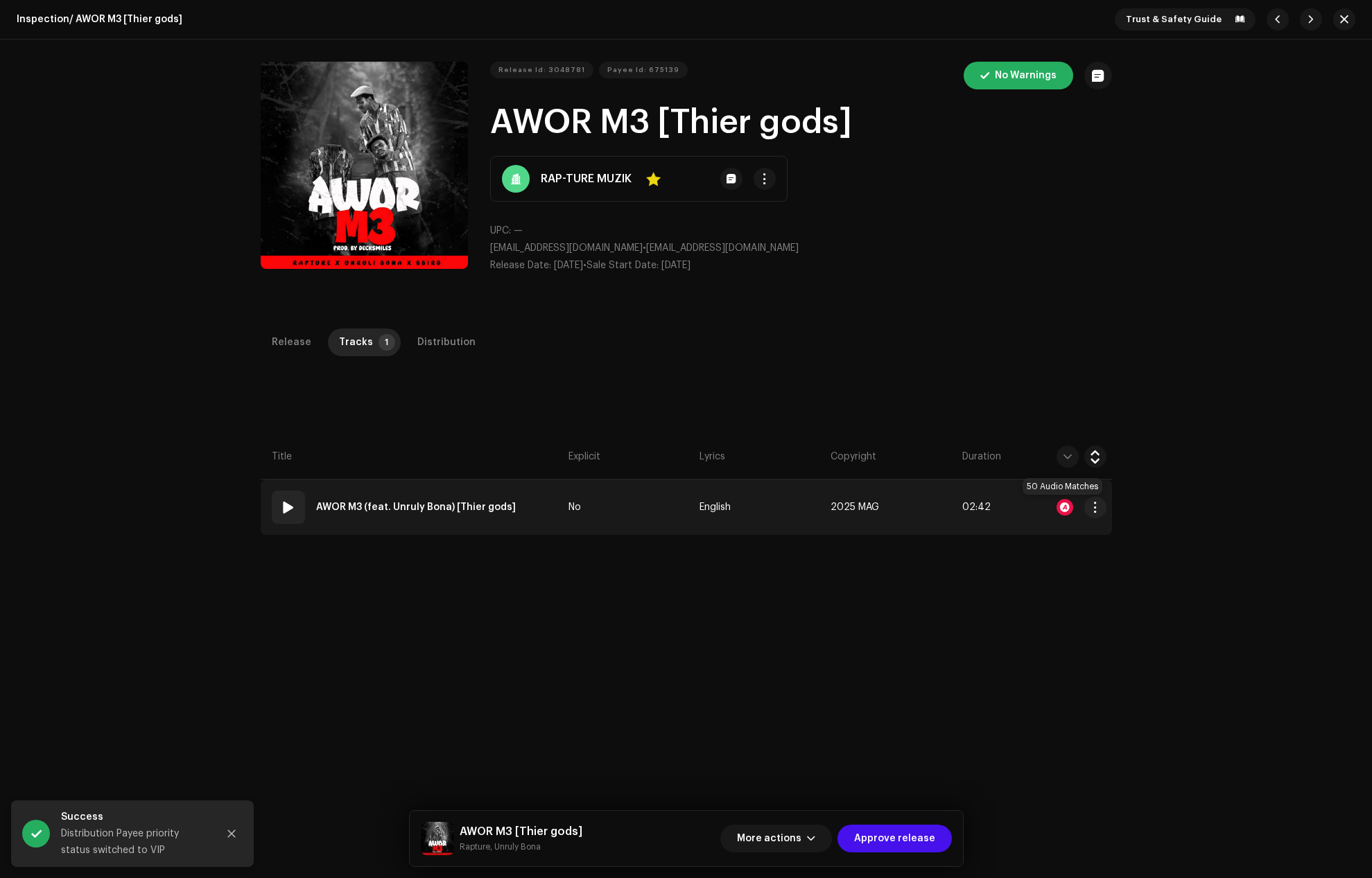
click at [1060, 502] on div at bounding box center [1065, 508] width 17 height 17
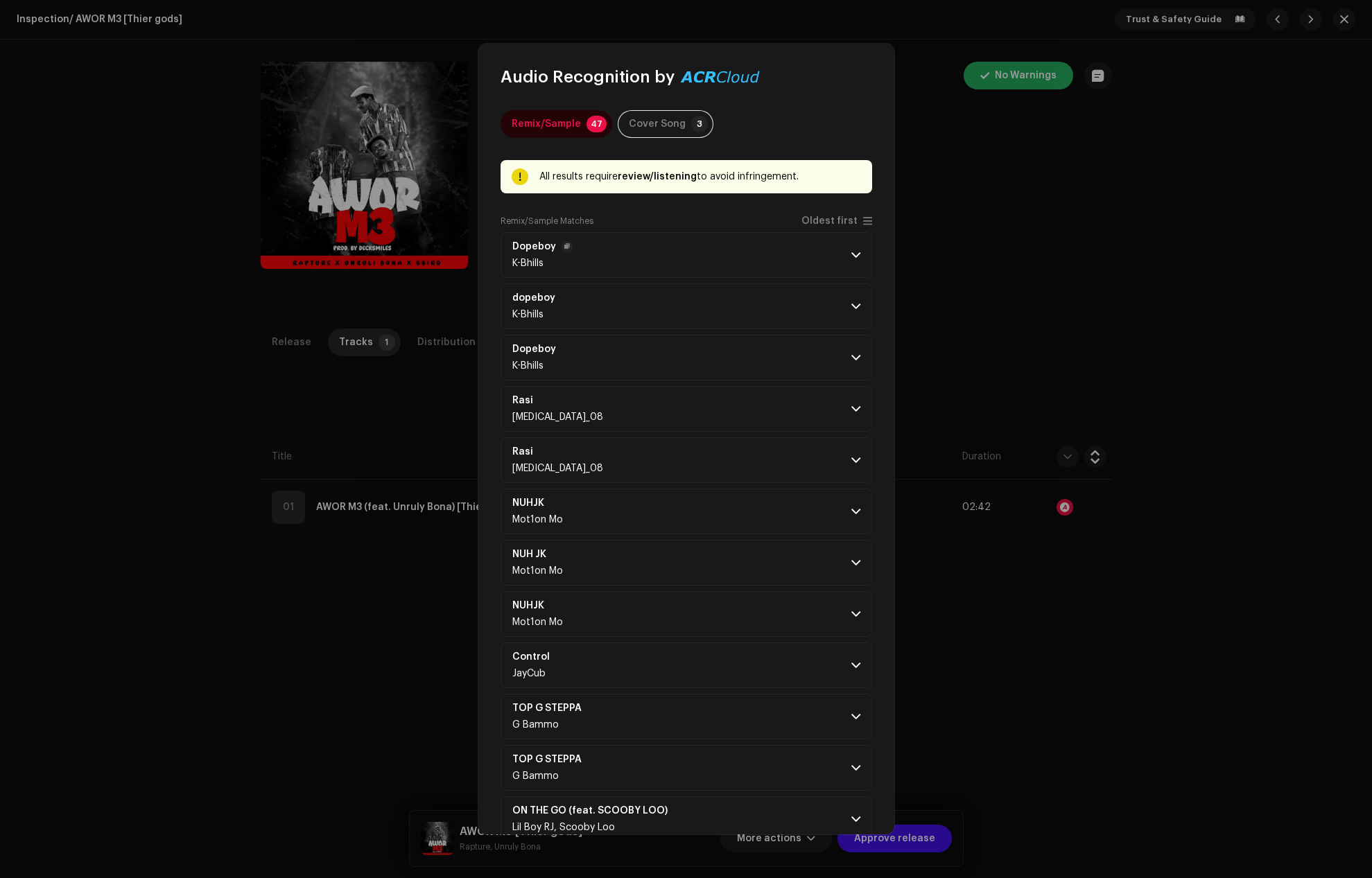
click at [843, 254] on p-accordion-header "Dopeboy K-Bhills" at bounding box center [686, 255] width 372 height 46
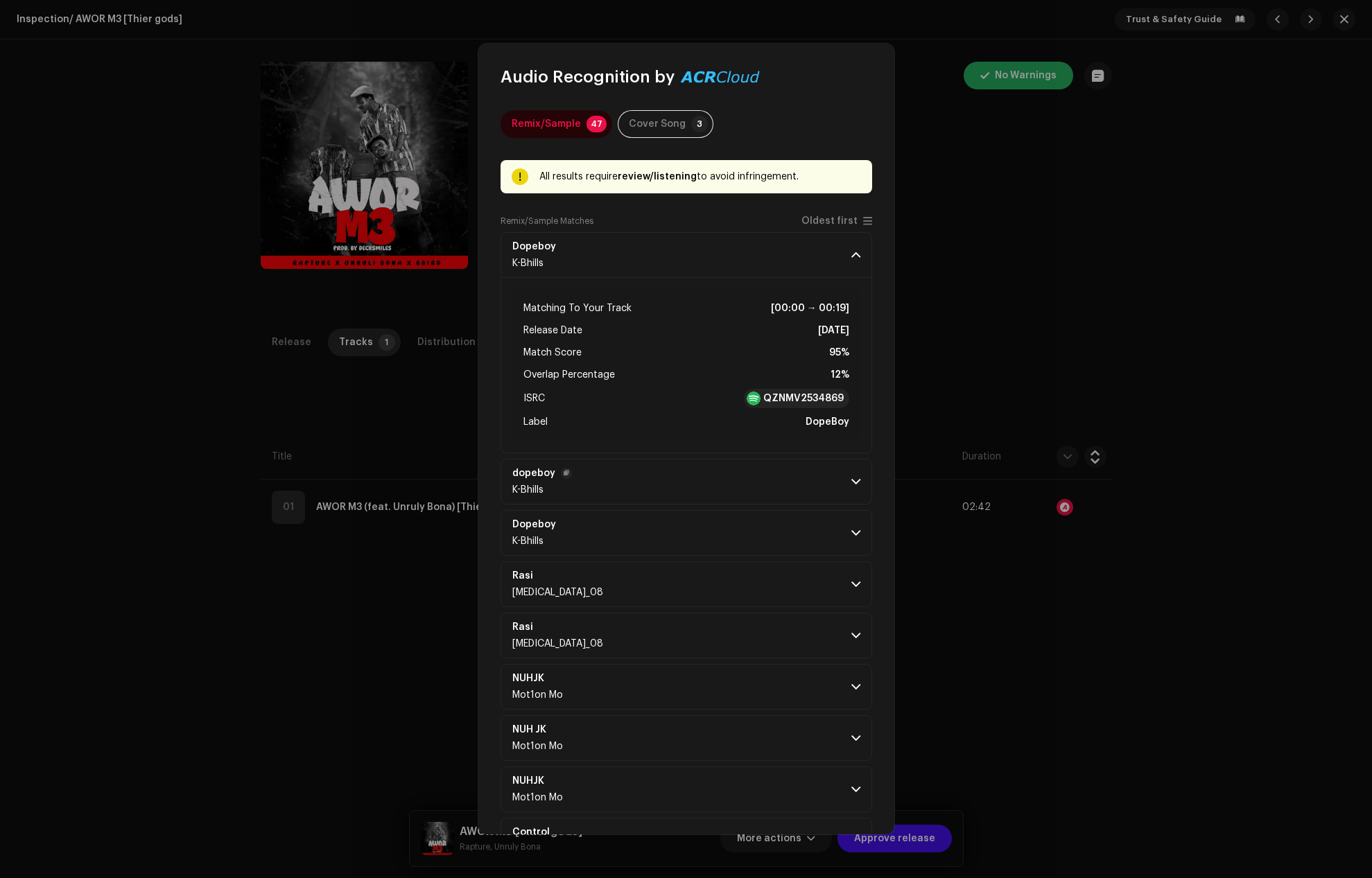
click at [851, 478] on span at bounding box center [855, 481] width 9 height 11
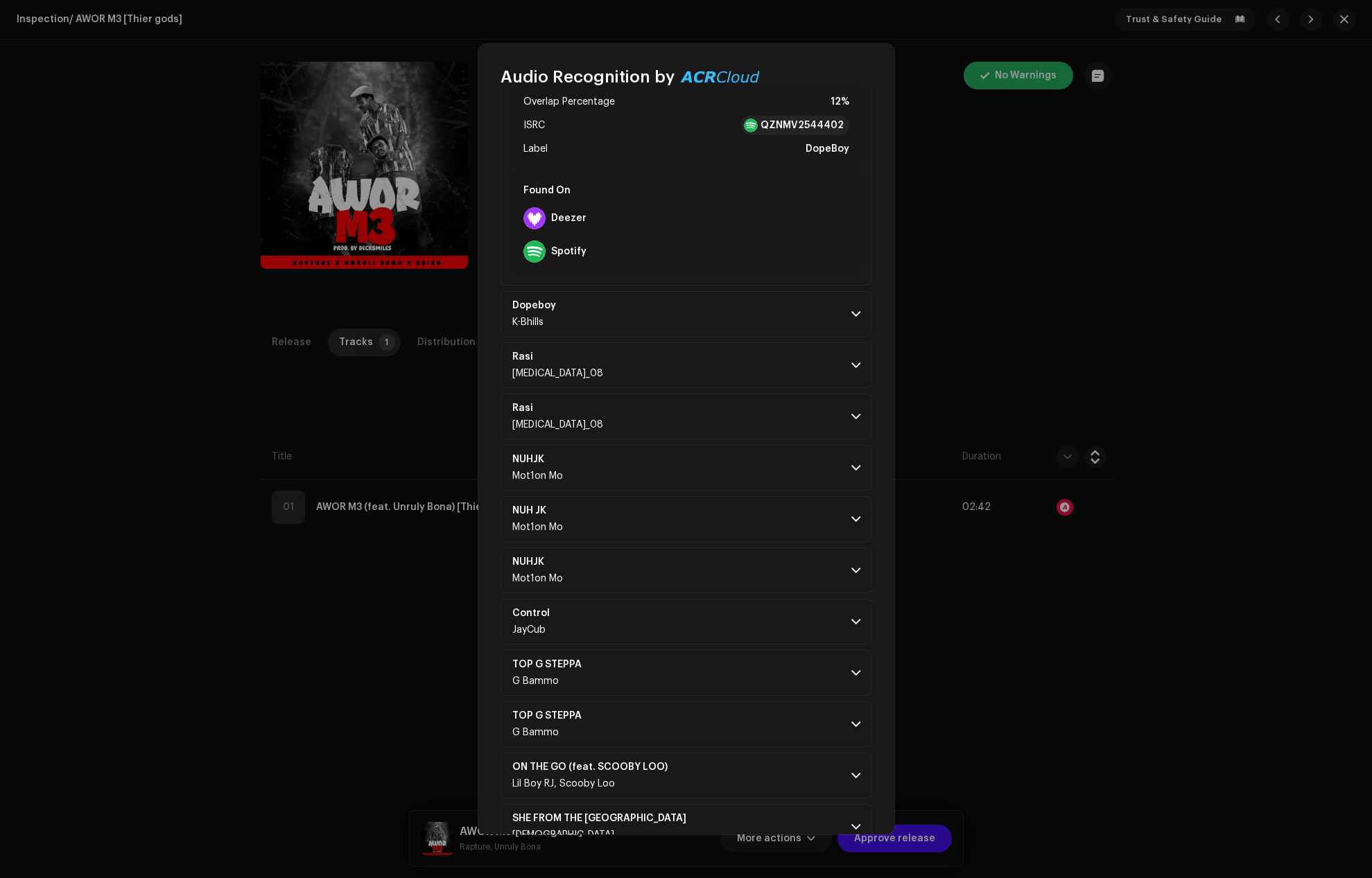
scroll to position [554, 0]
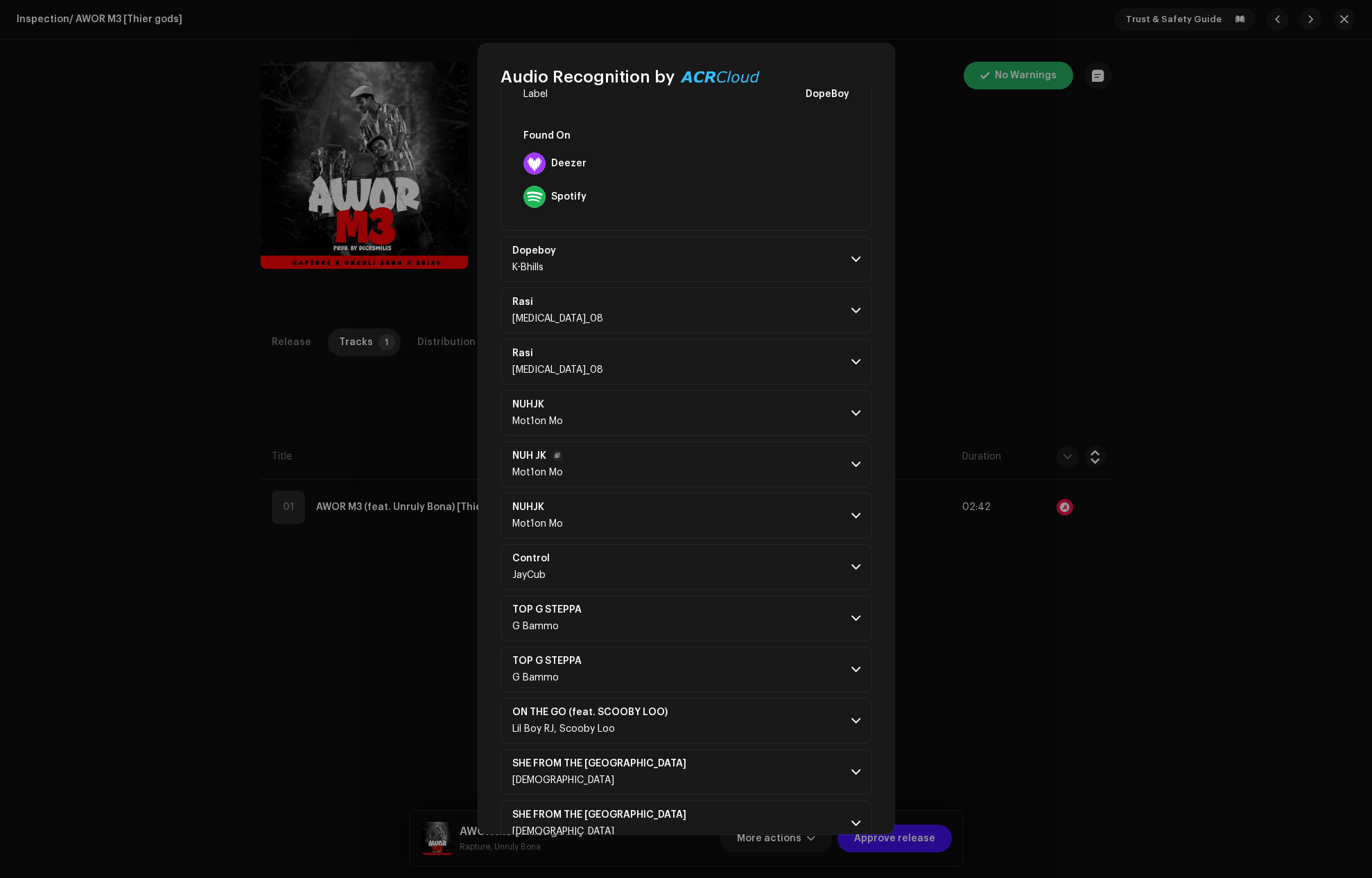
click at [851, 460] on span at bounding box center [855, 464] width 9 height 11
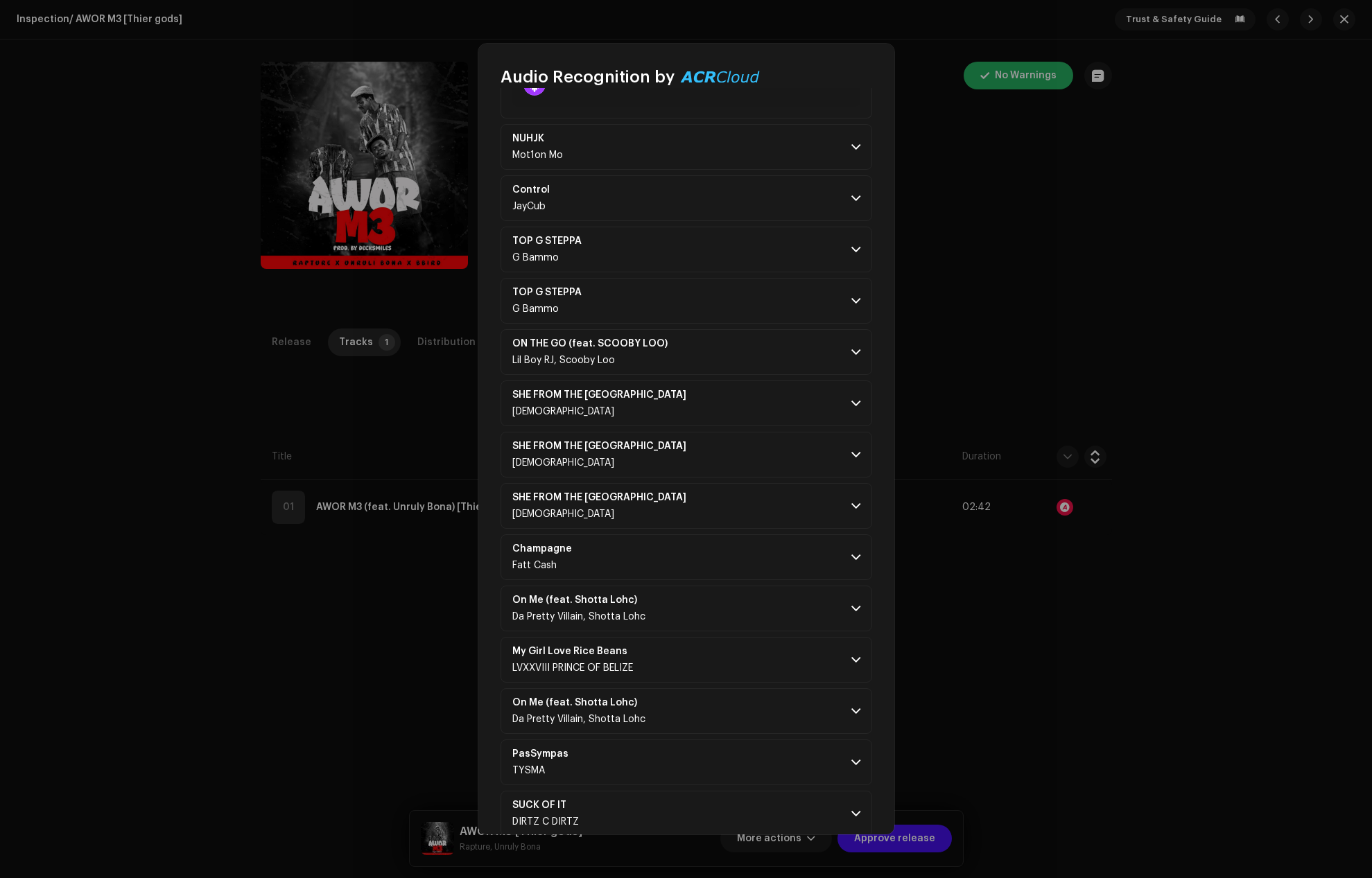
scroll to position [1248, 0]
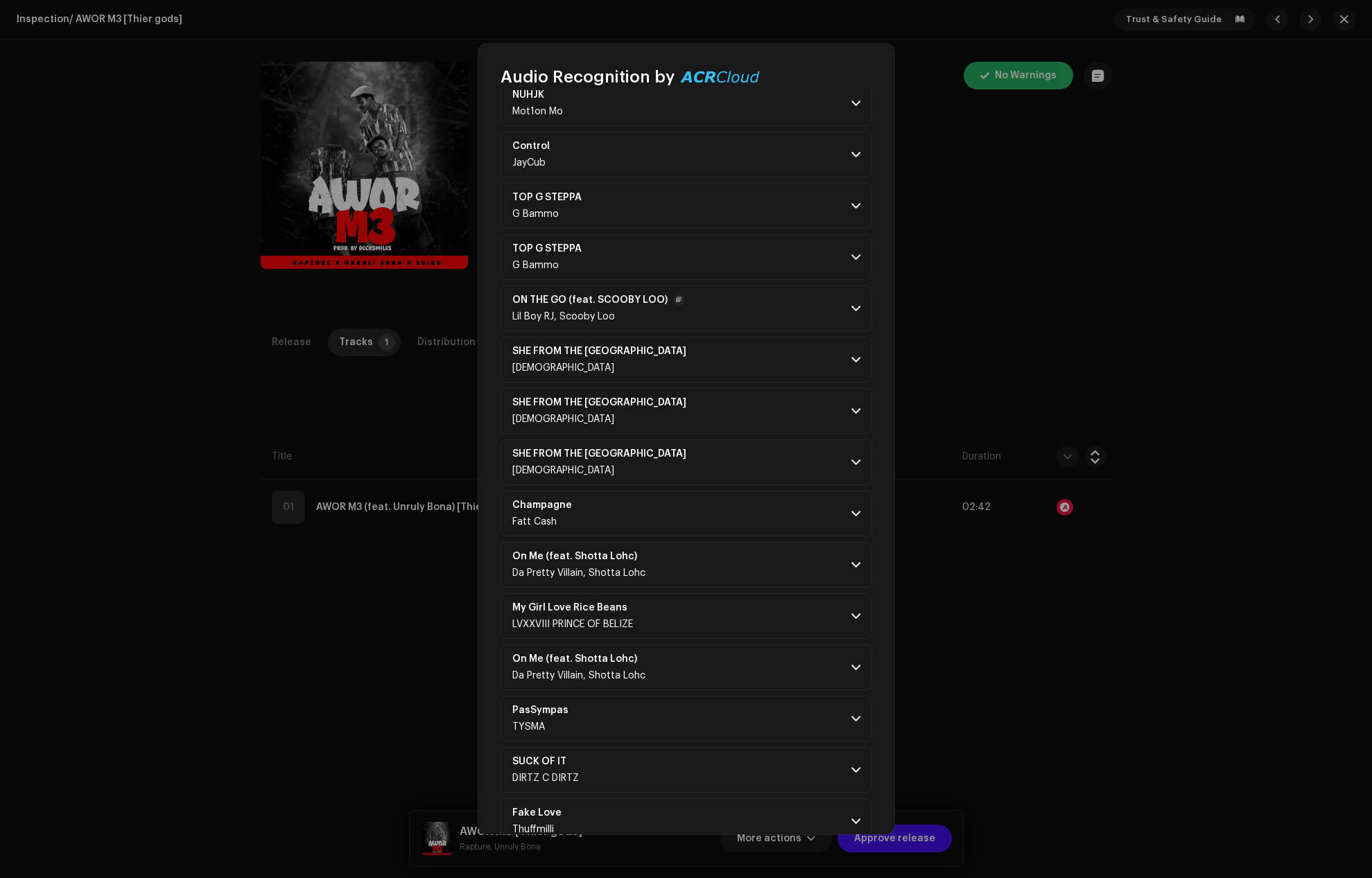
click at [851, 309] on span at bounding box center [855, 308] width 9 height 11
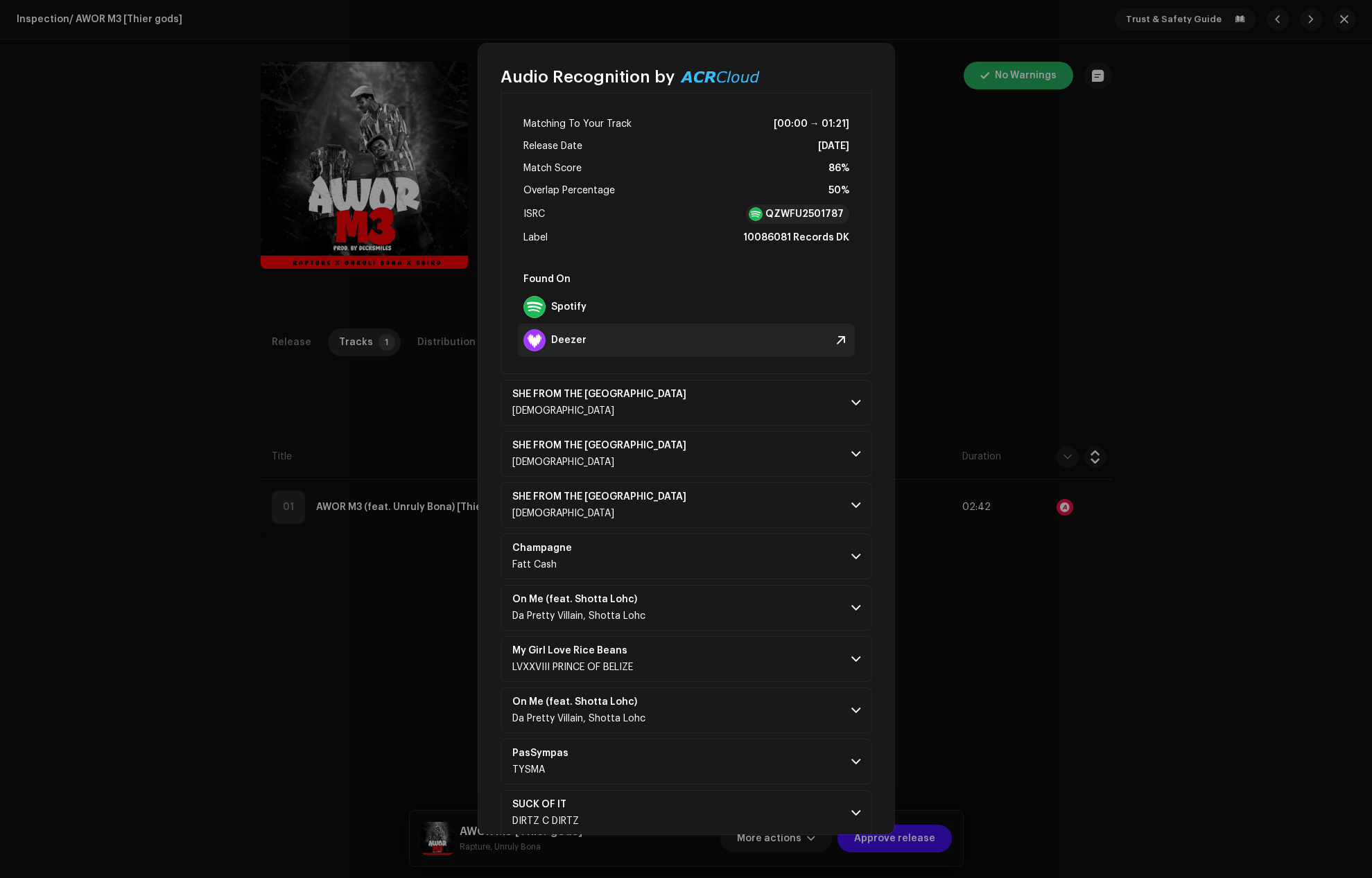
scroll to position [1525, 0]
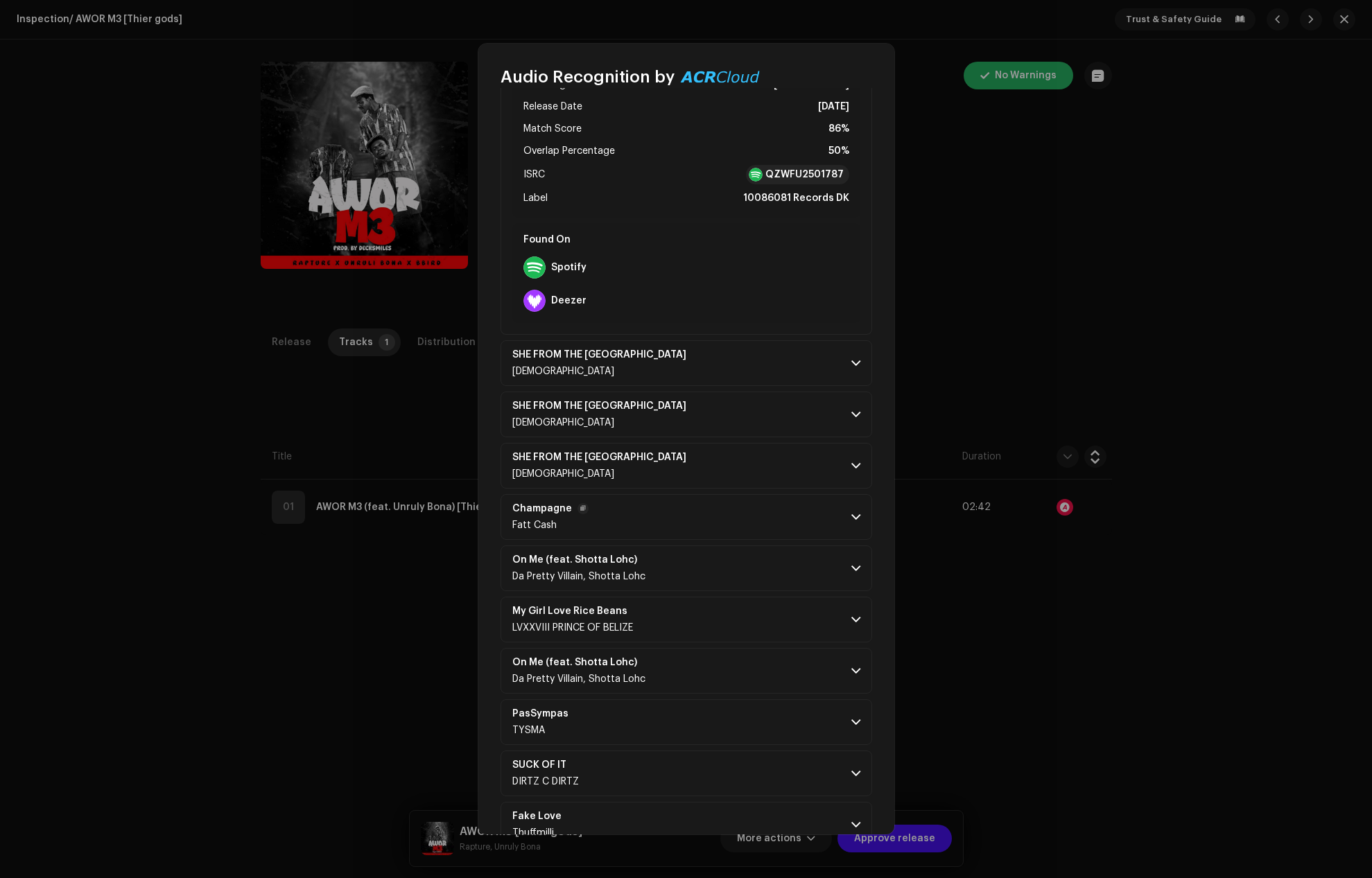
click at [850, 509] on p-accordion-header "Champagne Fatt Cash" at bounding box center [686, 517] width 372 height 46
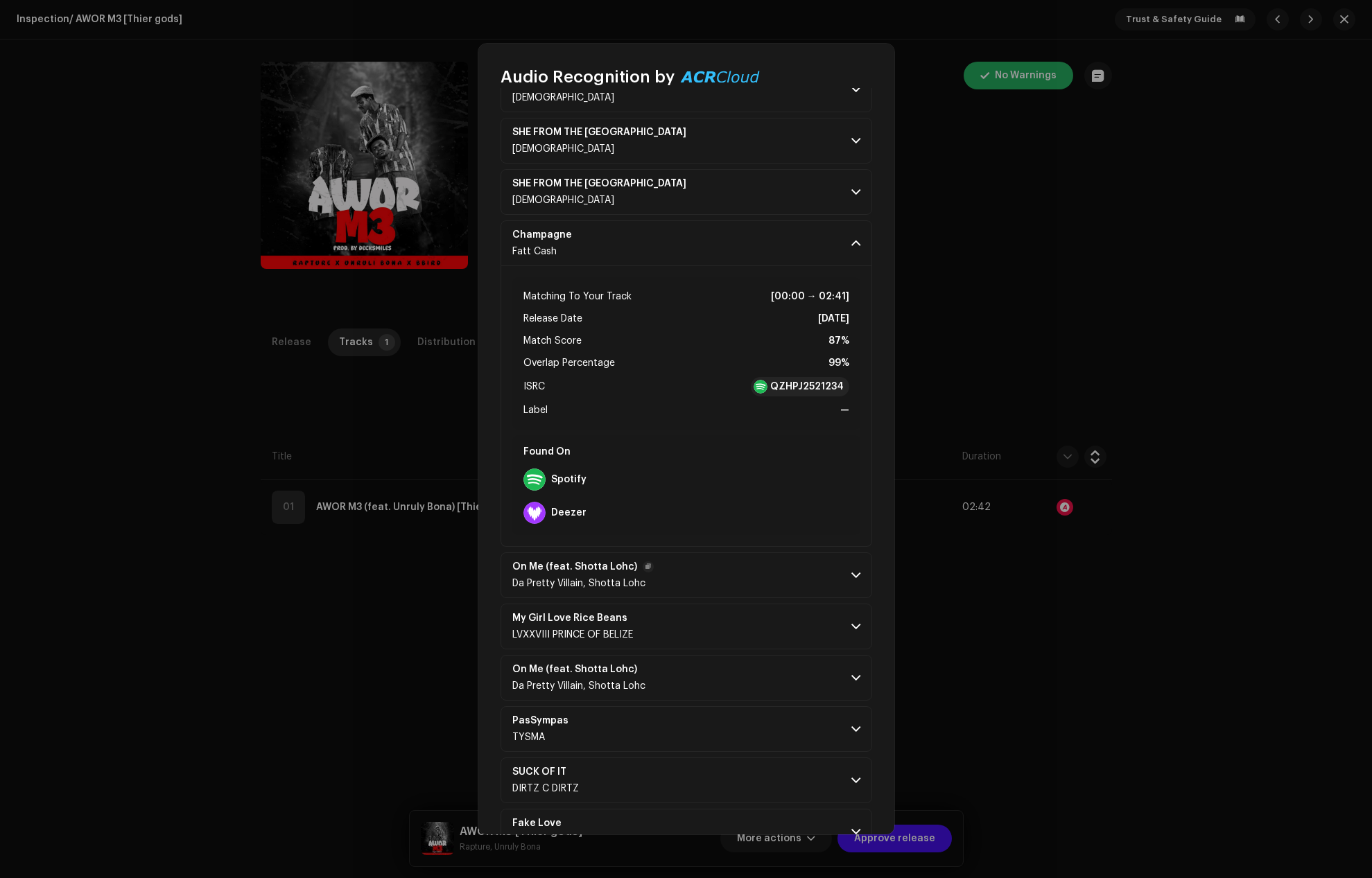
scroll to position [1803, 0]
click at [766, 376] on div "QZHPJ2521234" at bounding box center [800, 384] width 98 height 20
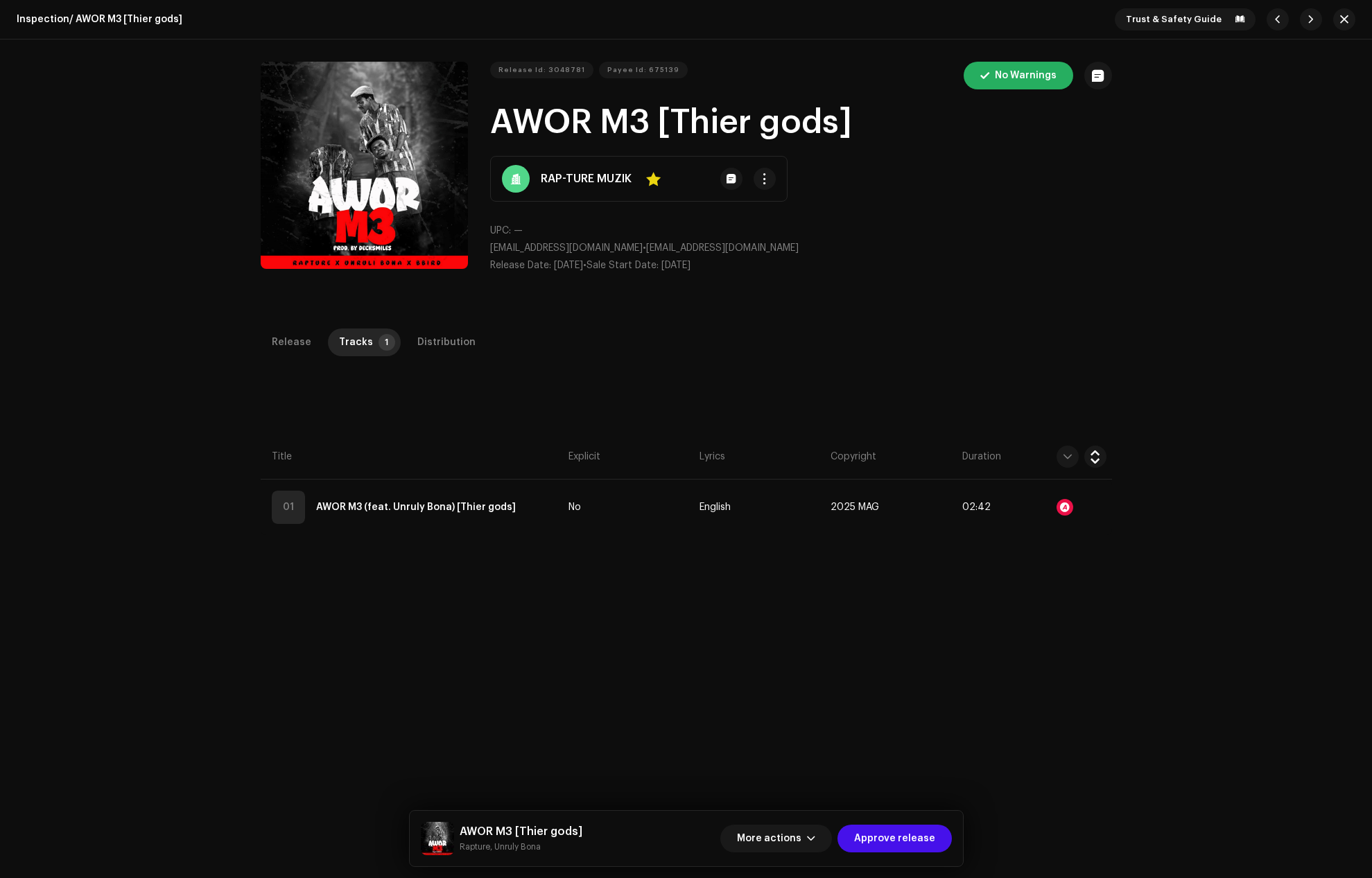
click at [430, 443] on div "Audio Recognition by Remix/Sample 47 Cover Song 3 All results require review/li…" at bounding box center [686, 439] width 1372 height 878
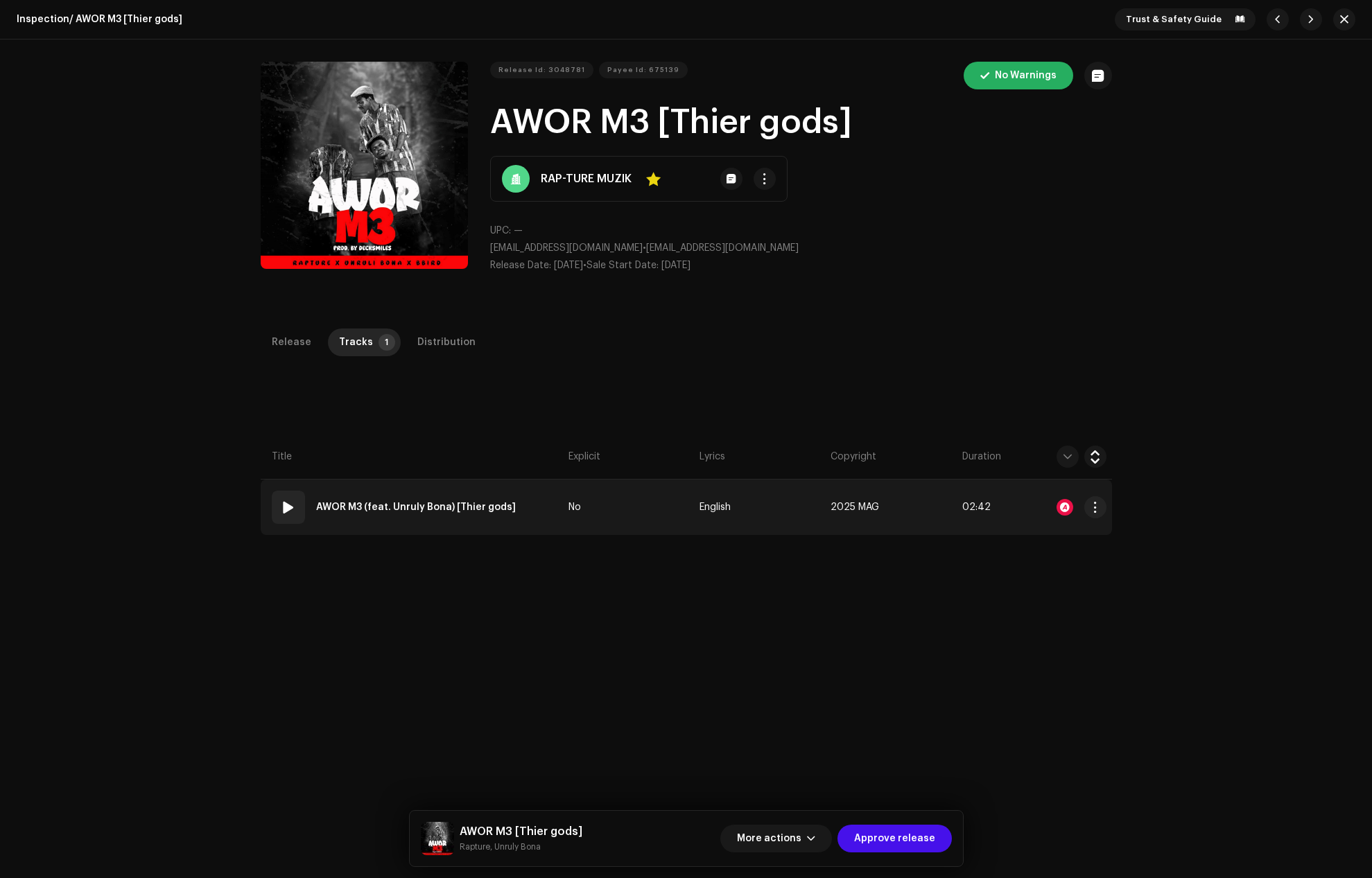
click at [288, 502] on span at bounding box center [288, 508] width 17 height 17
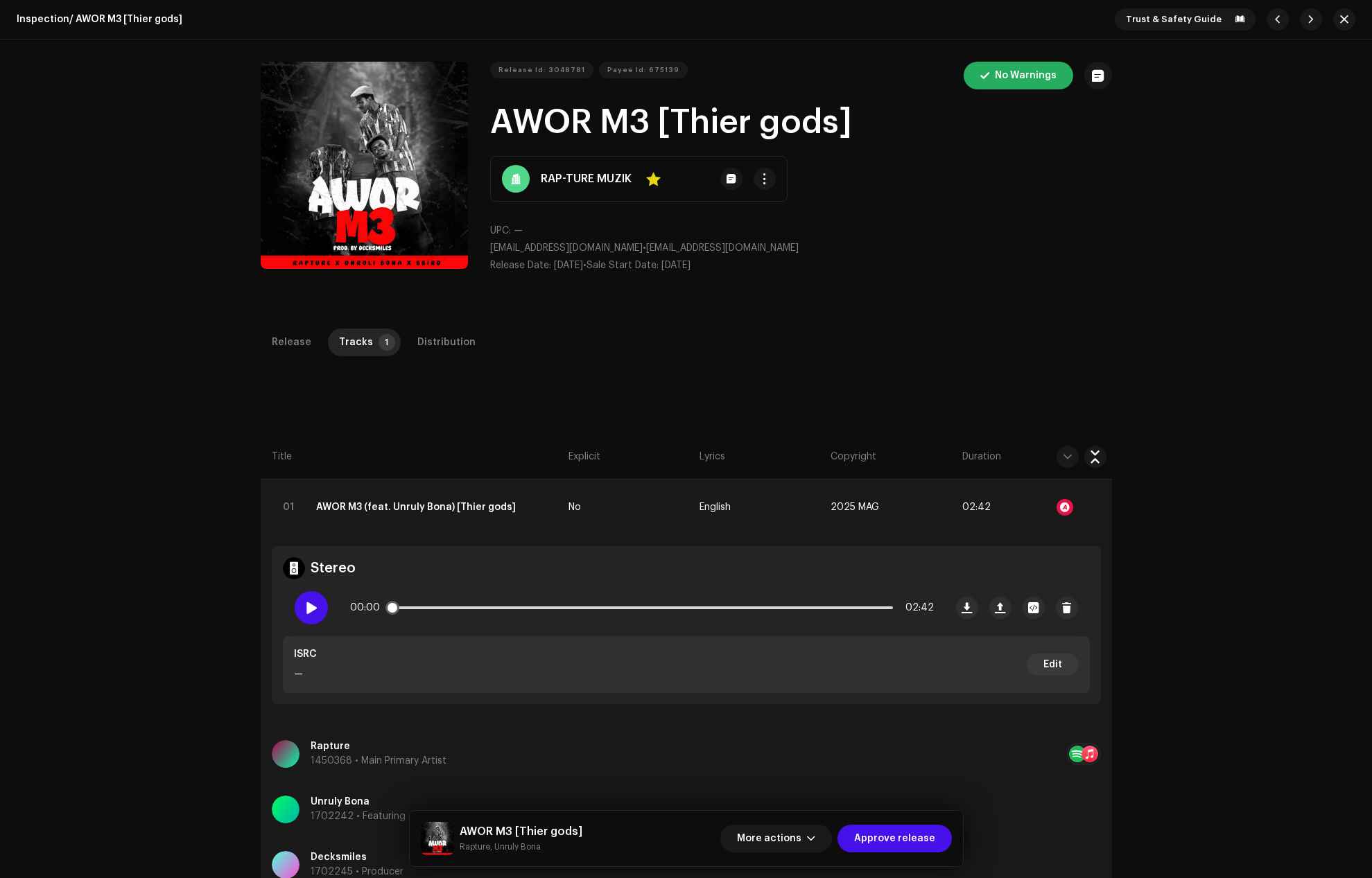
click at [319, 608] on div at bounding box center [311, 608] width 33 height 33
click at [1058, 501] on div at bounding box center [1065, 508] width 17 height 17
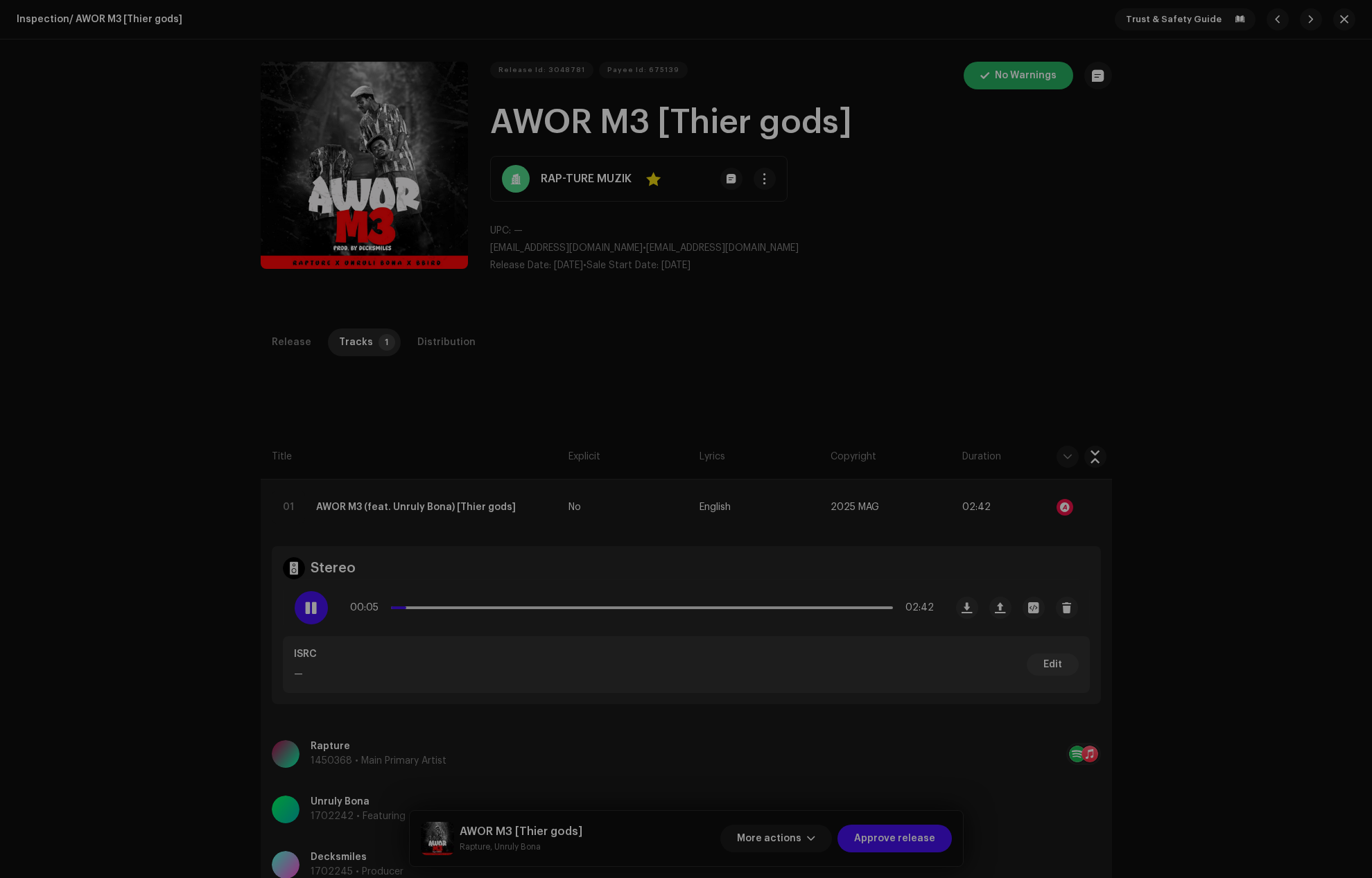
click at [1062, 337] on div "Audio Recognition by Remix/Sample 47 Cover Song 3 All results require review/li…" at bounding box center [686, 439] width 1372 height 878
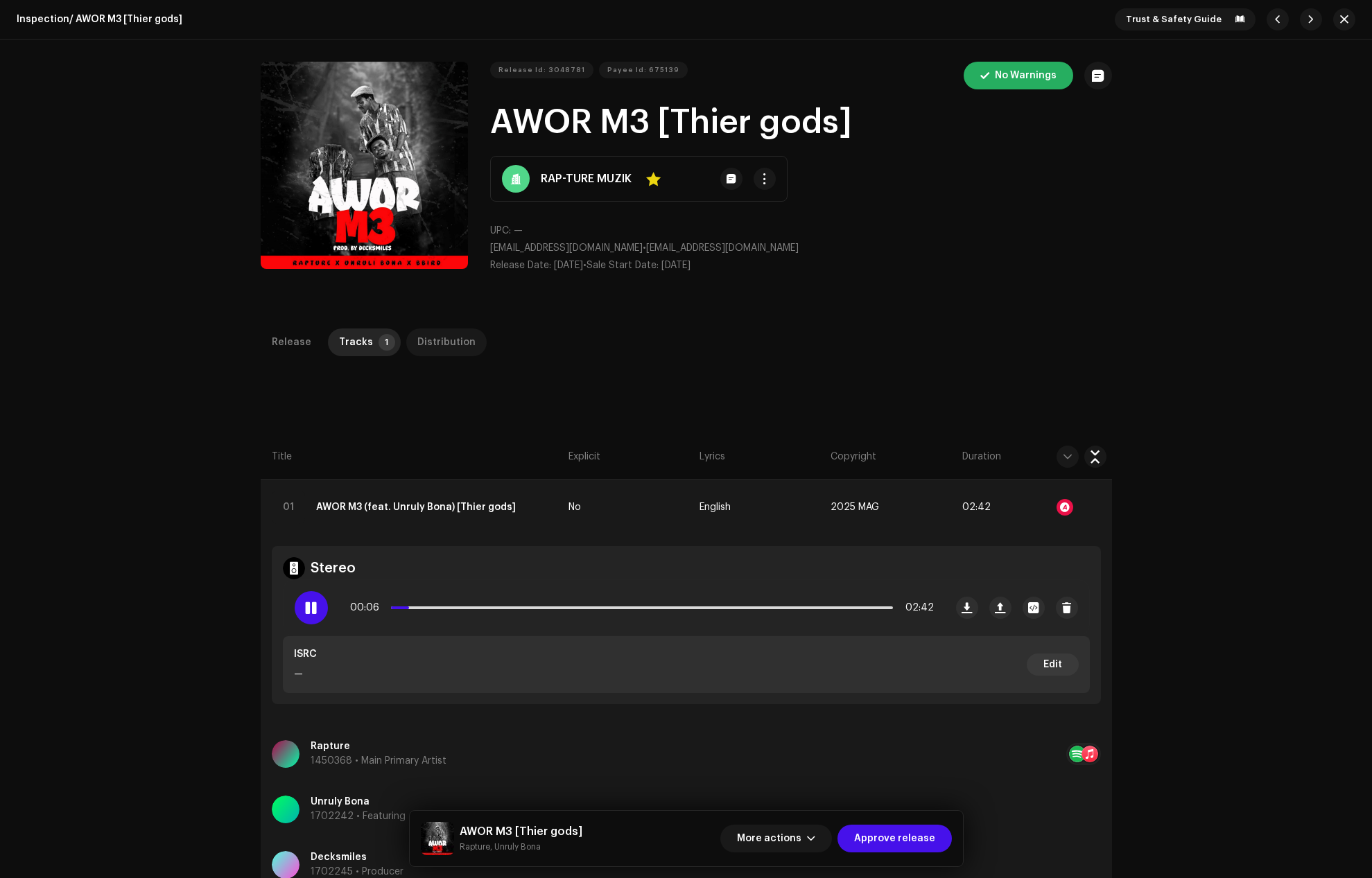
click at [437, 345] on div "Distribution" at bounding box center [447, 342] width 59 height 28
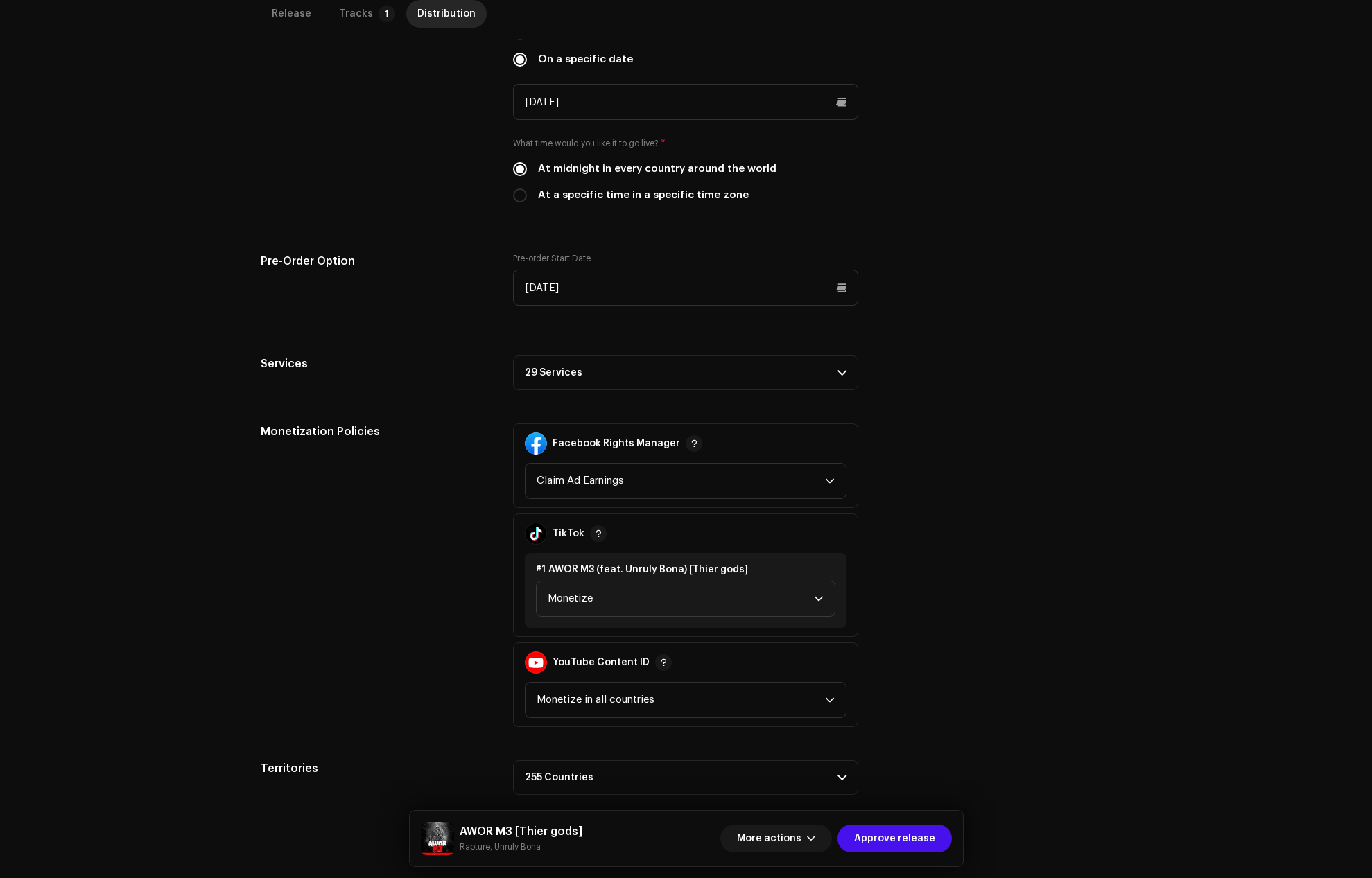
scroll to position [451, 0]
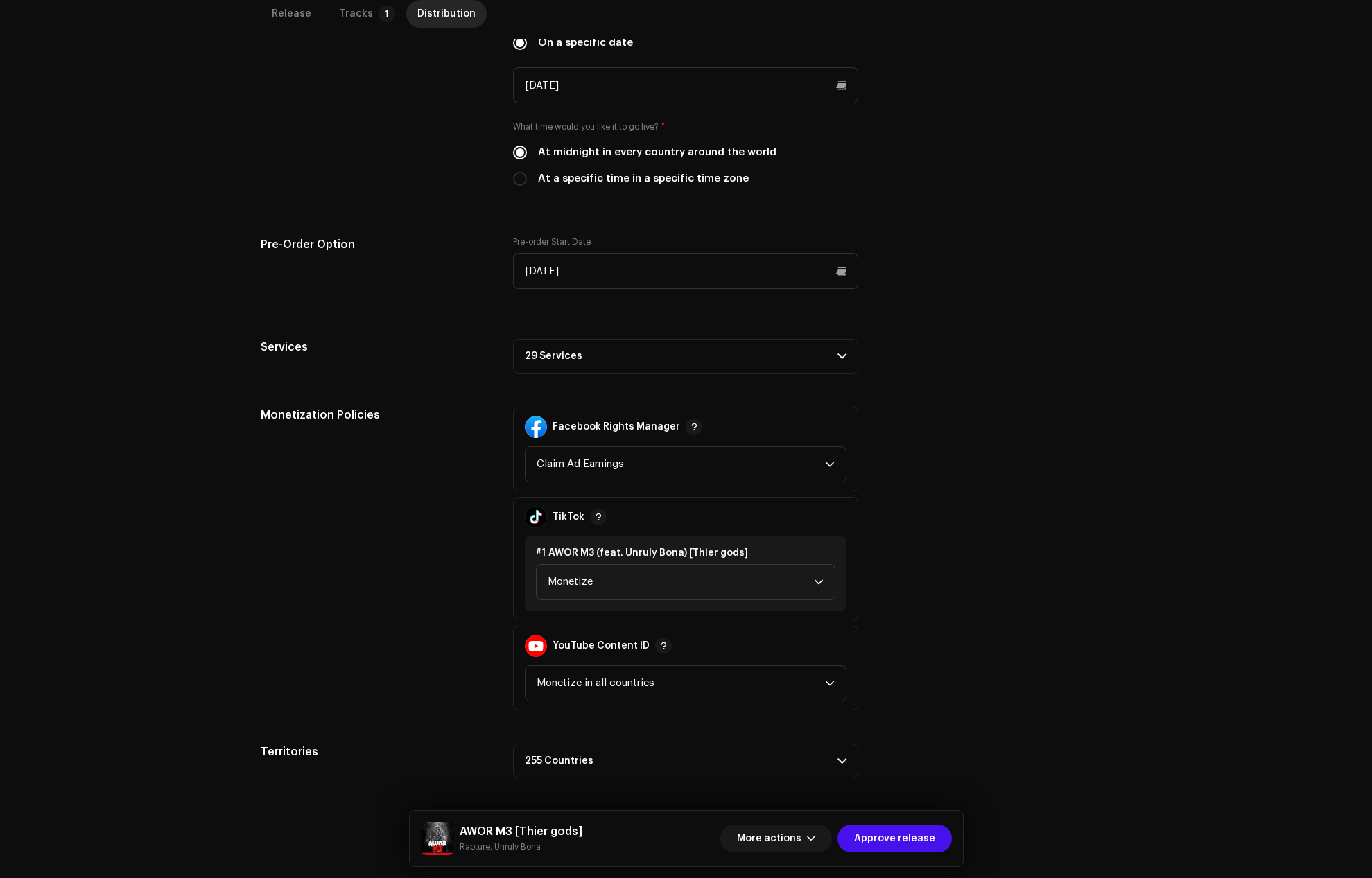
click at [569, 354] on p-accordion-header "29 Services" at bounding box center [686, 356] width 345 height 35
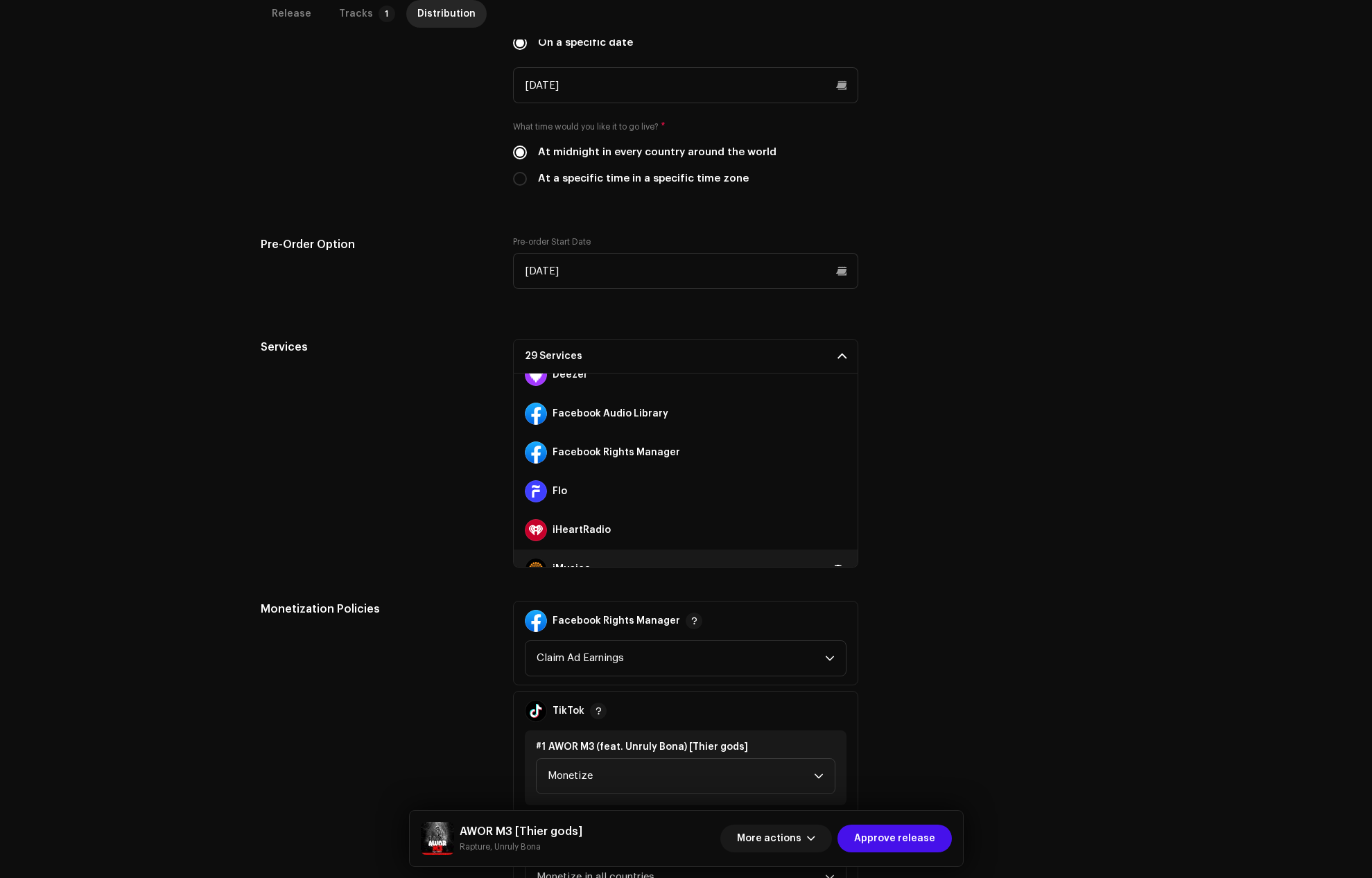
scroll to position [208, 0]
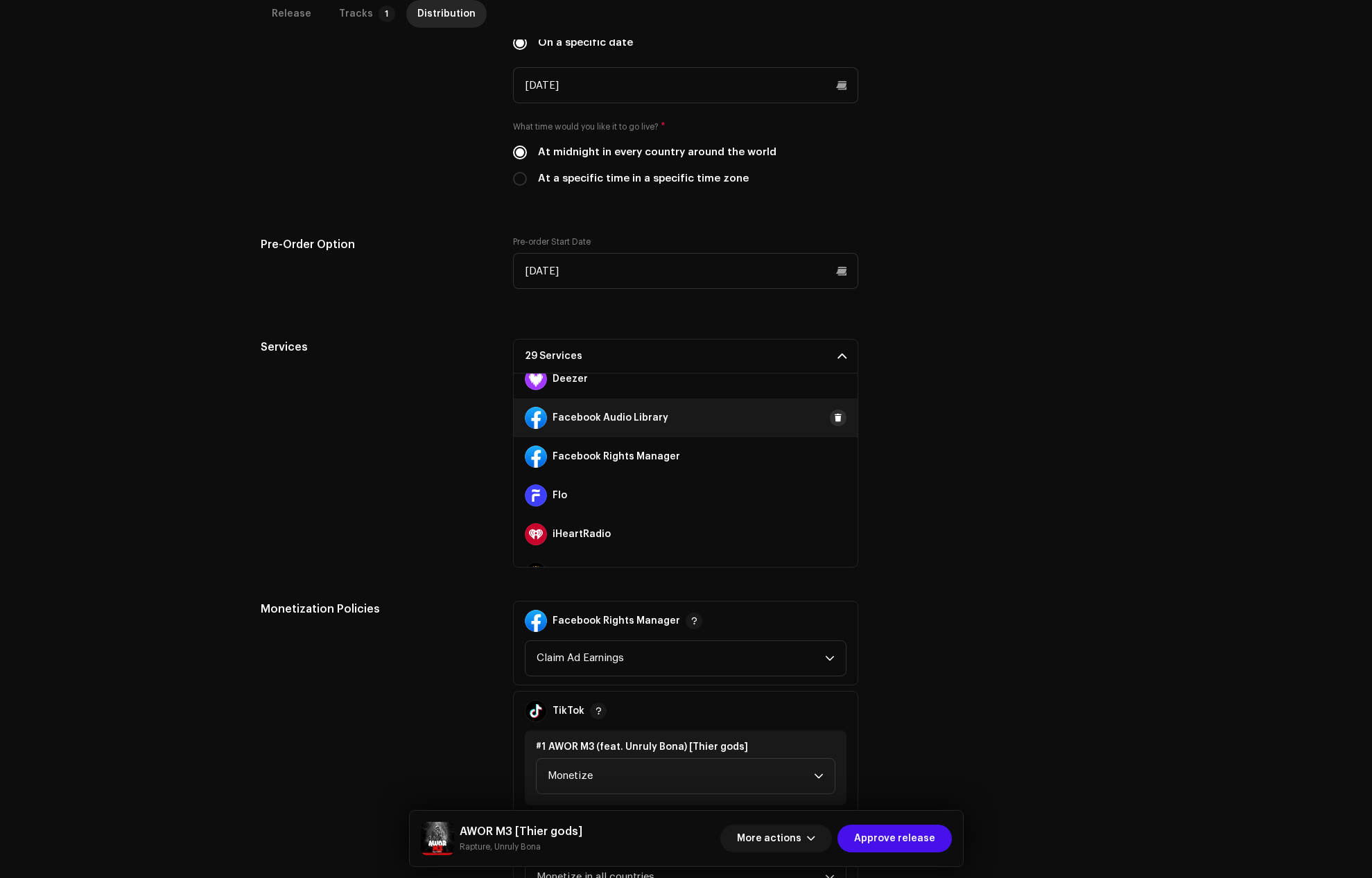
click at [834, 416] on span at bounding box center [837, 418] width 8 height 11
click at [830, 454] on button at bounding box center [838, 457] width 17 height 17
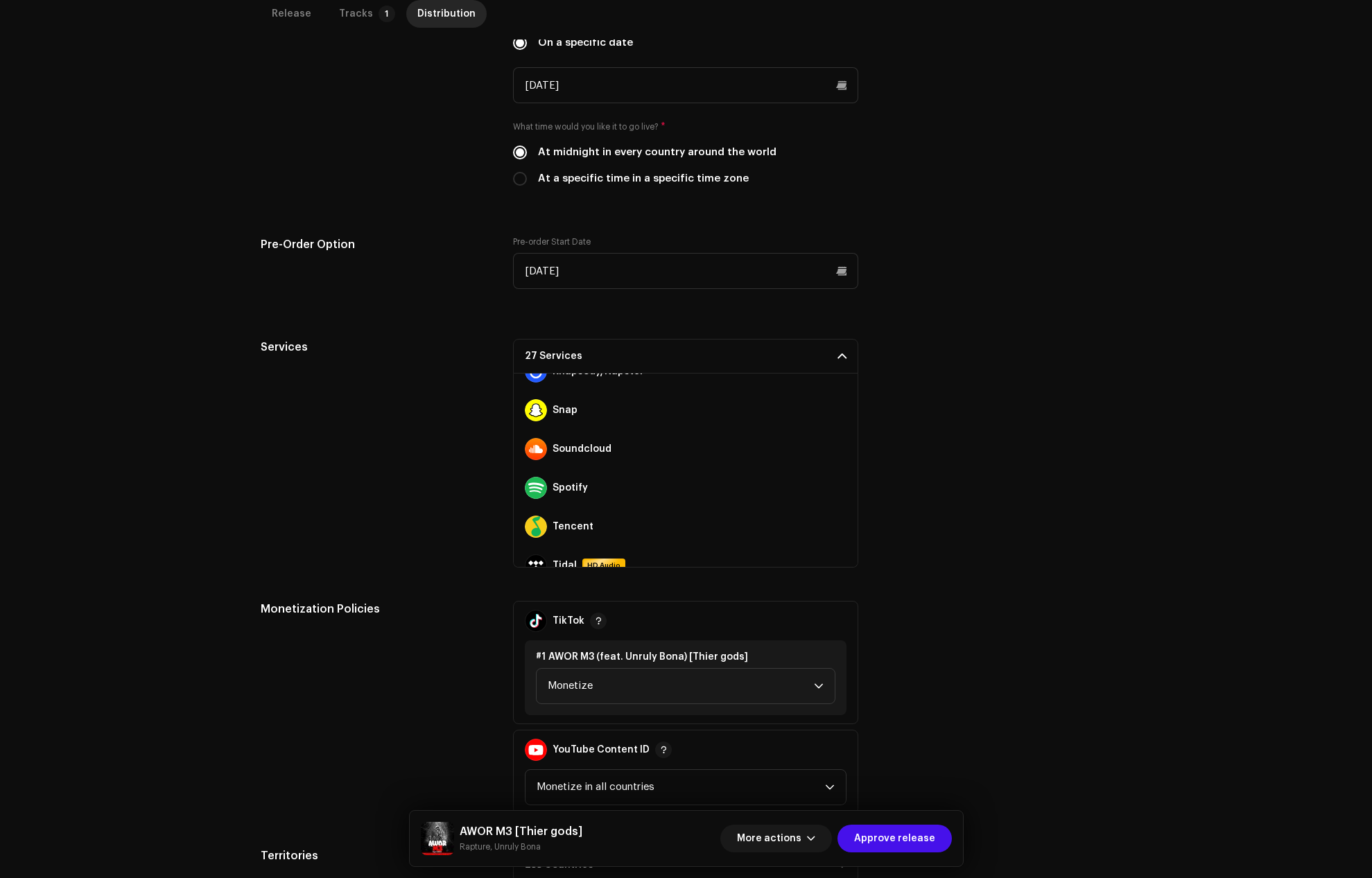
scroll to position [762, 0]
click at [834, 406] on span at bounding box center [837, 406] width 8 height 11
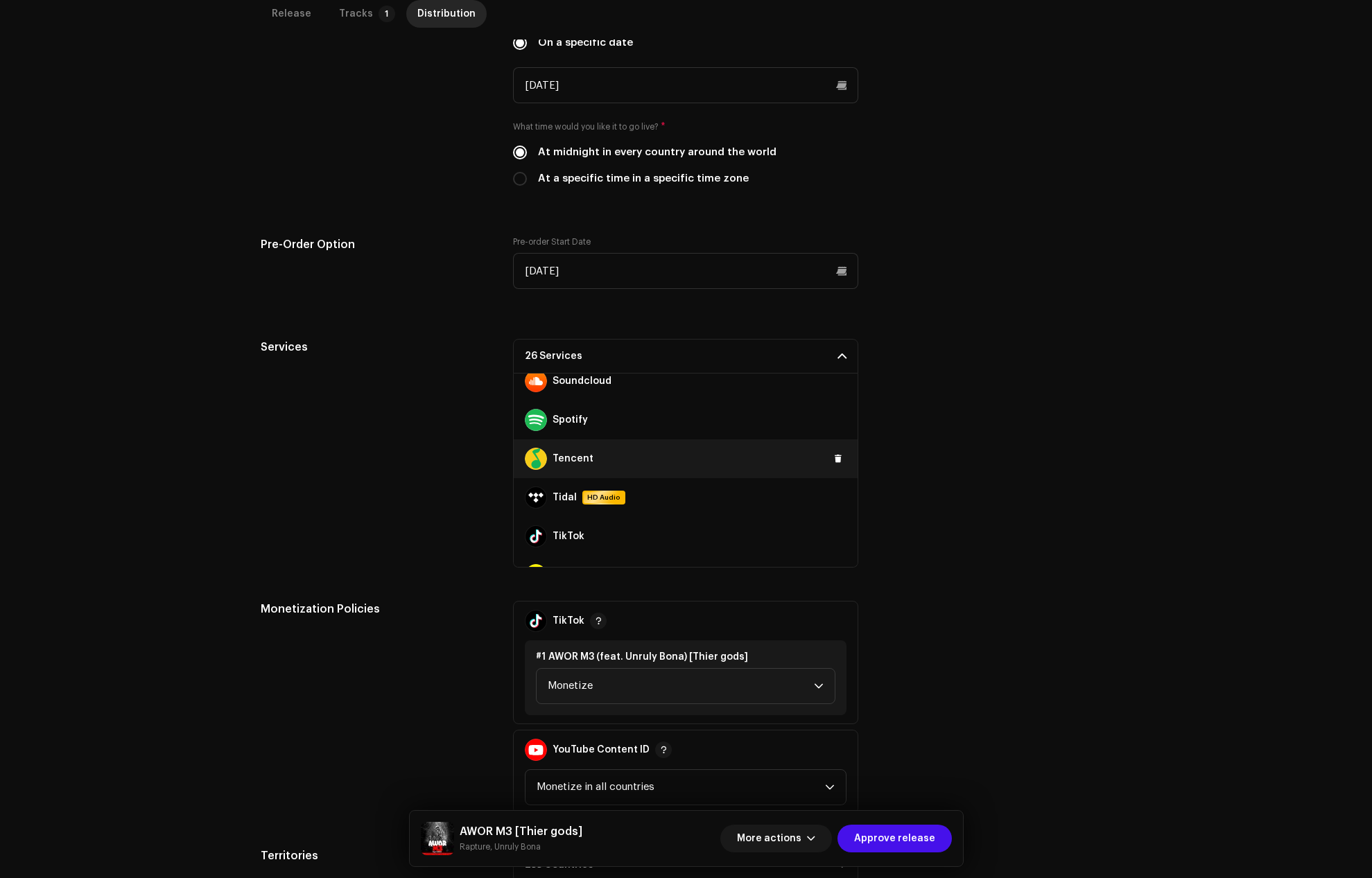
scroll to position [832, 0]
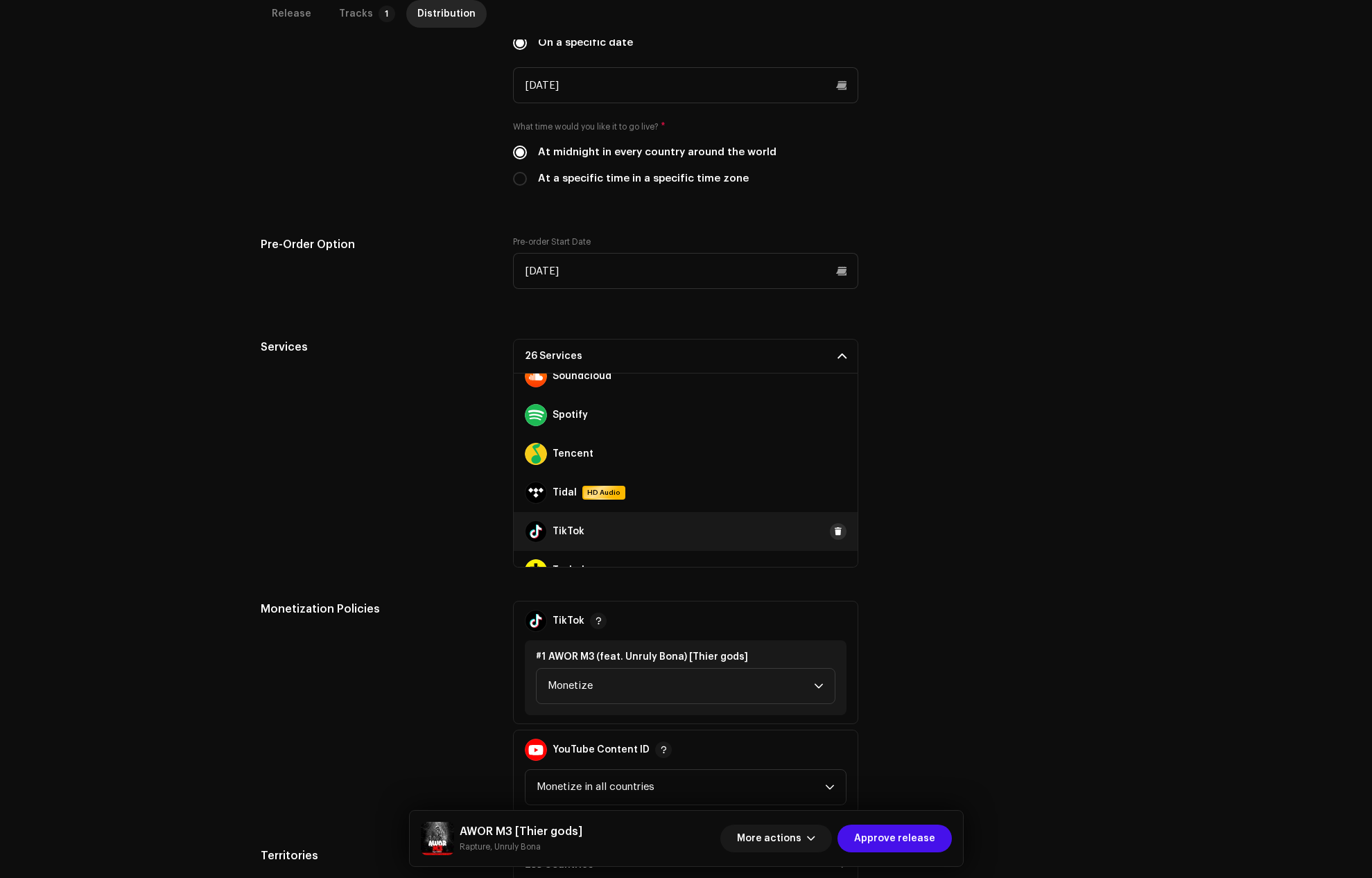
click at [834, 527] on span at bounding box center [837, 532] width 8 height 11
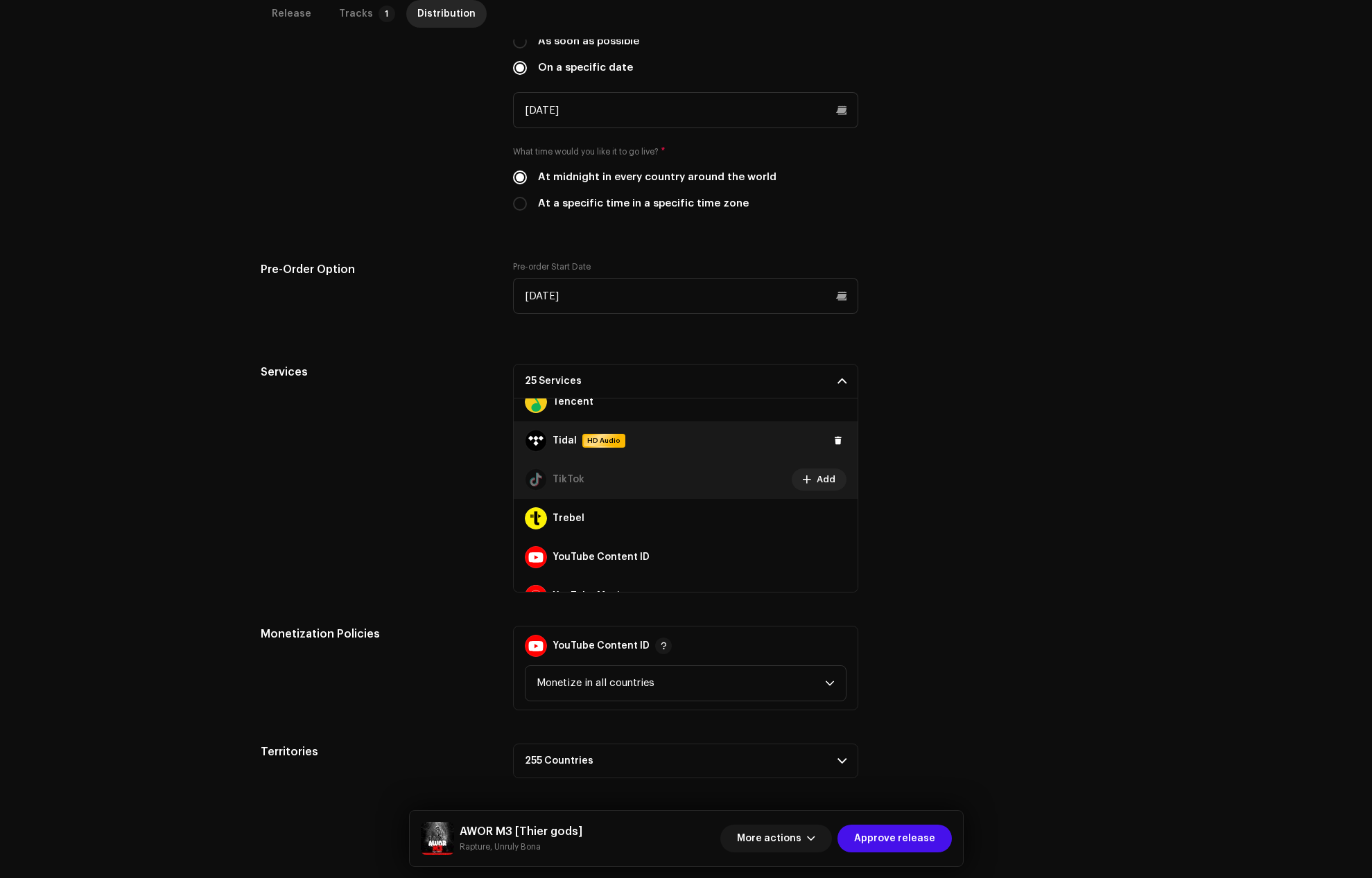
scroll to position [932, 0]
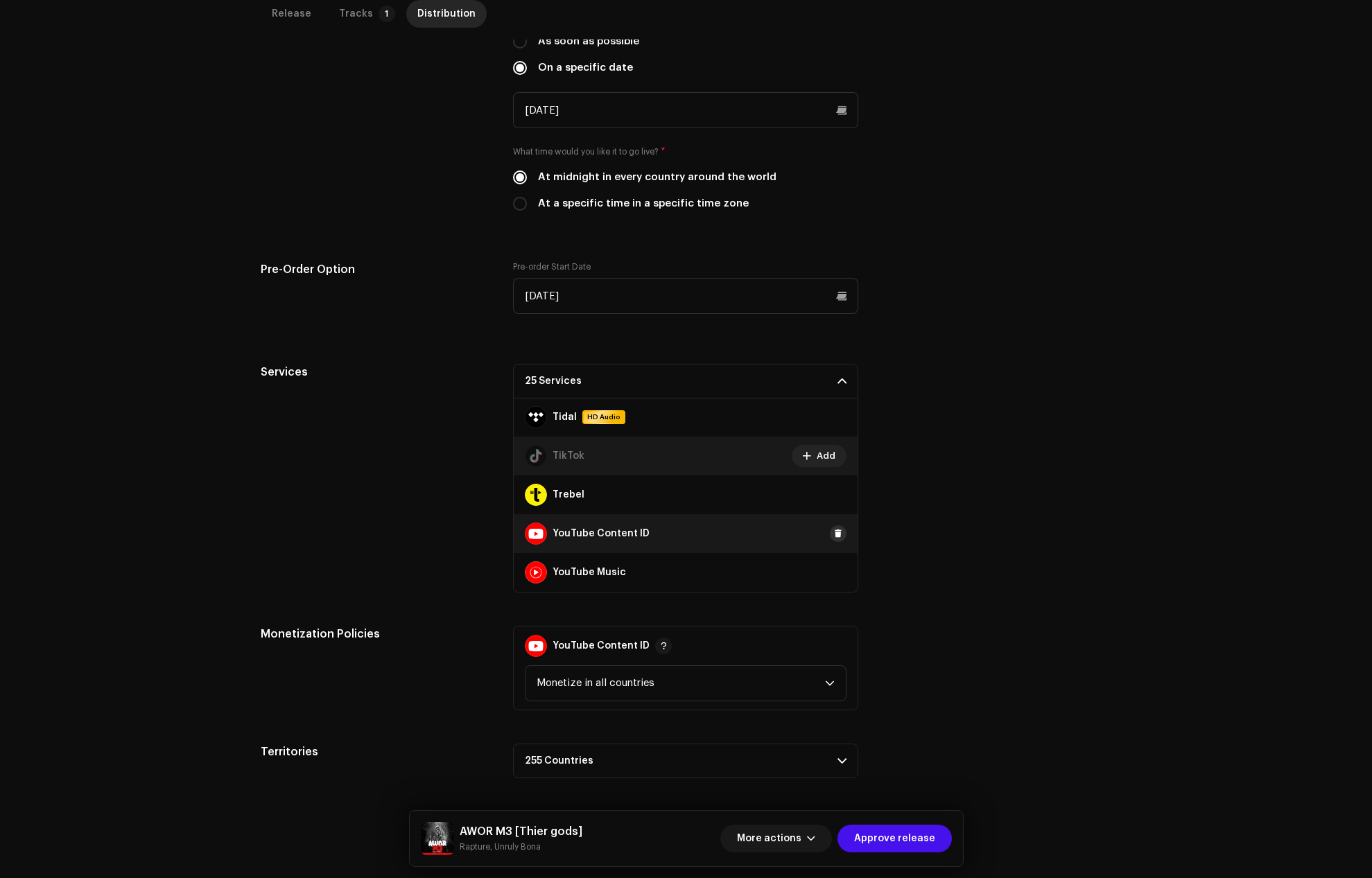
click at [834, 531] on span at bounding box center [837, 533] width 8 height 11
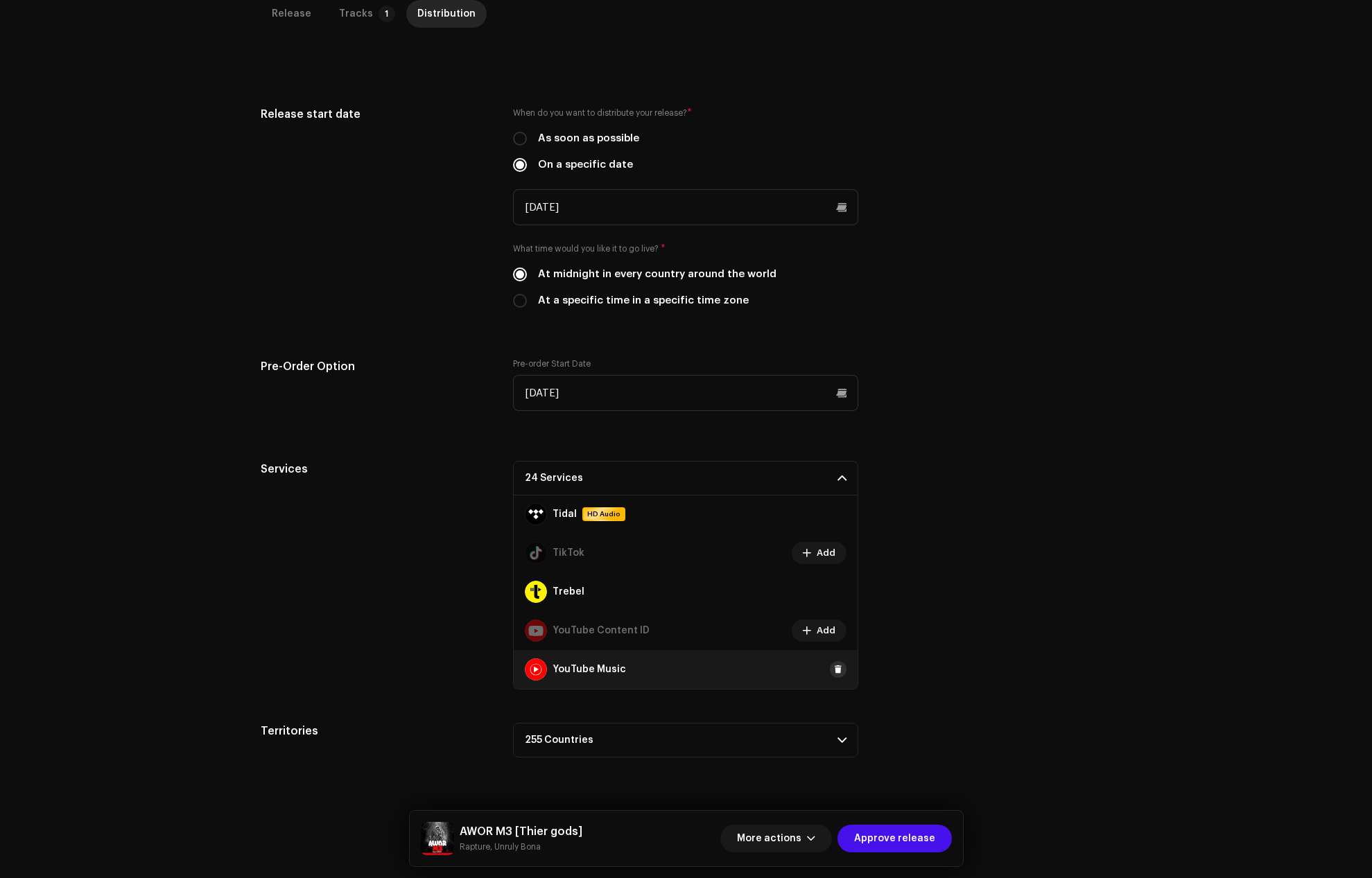
click at [830, 676] on button at bounding box center [838, 670] width 17 height 17
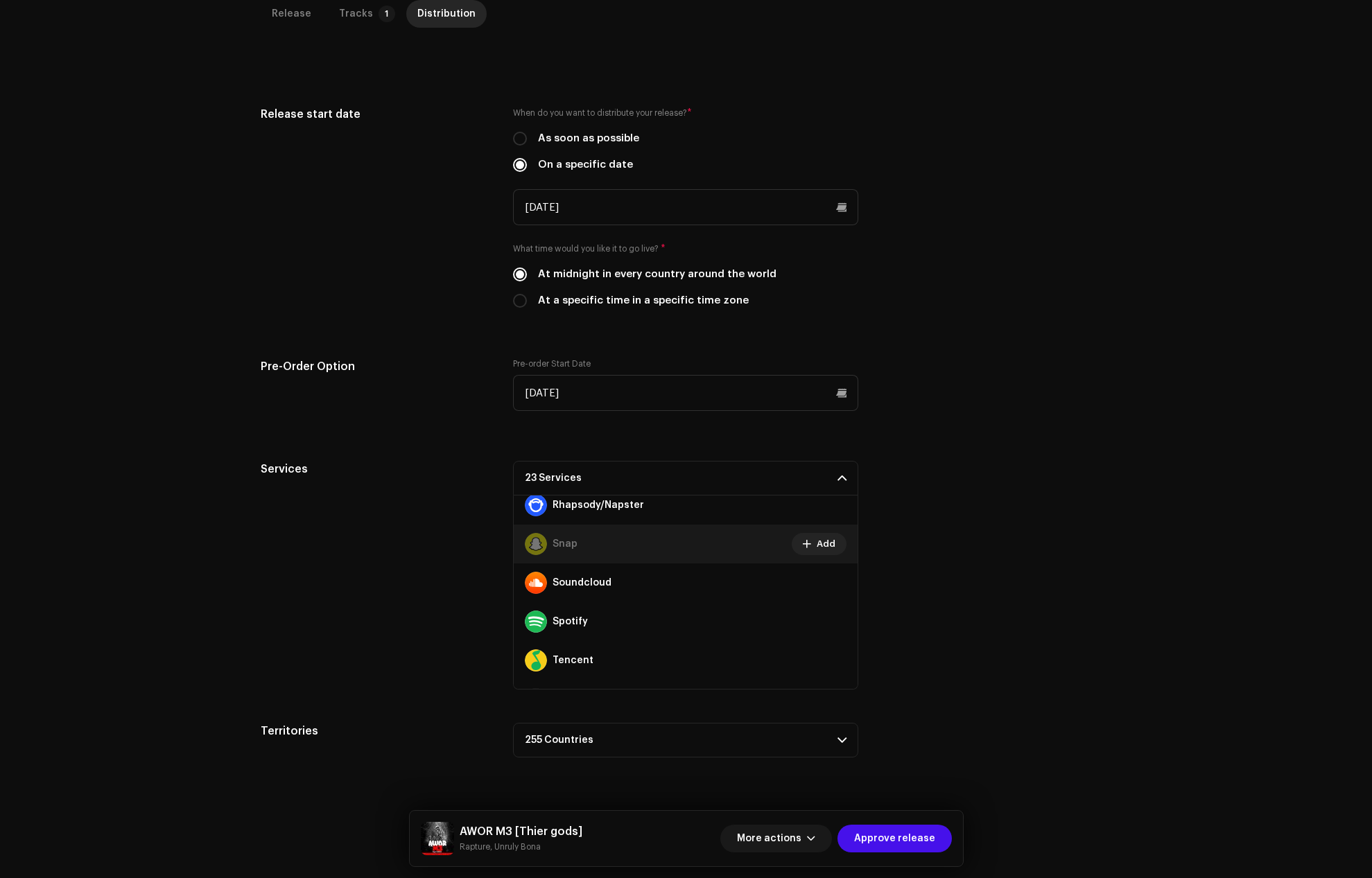
scroll to position [932, 0]
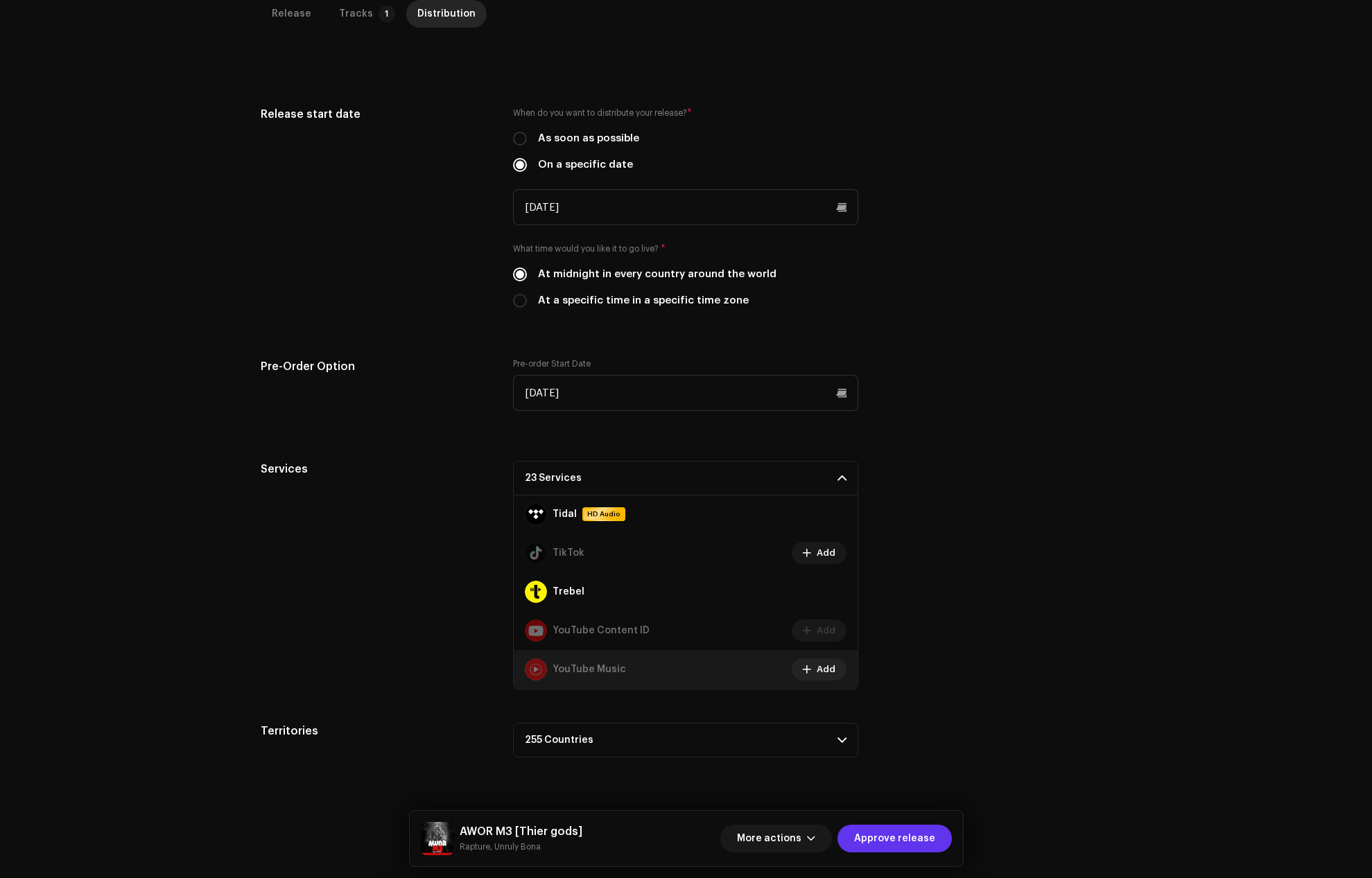
click at [896, 838] on span "Approve release" at bounding box center [894, 838] width 81 height 28
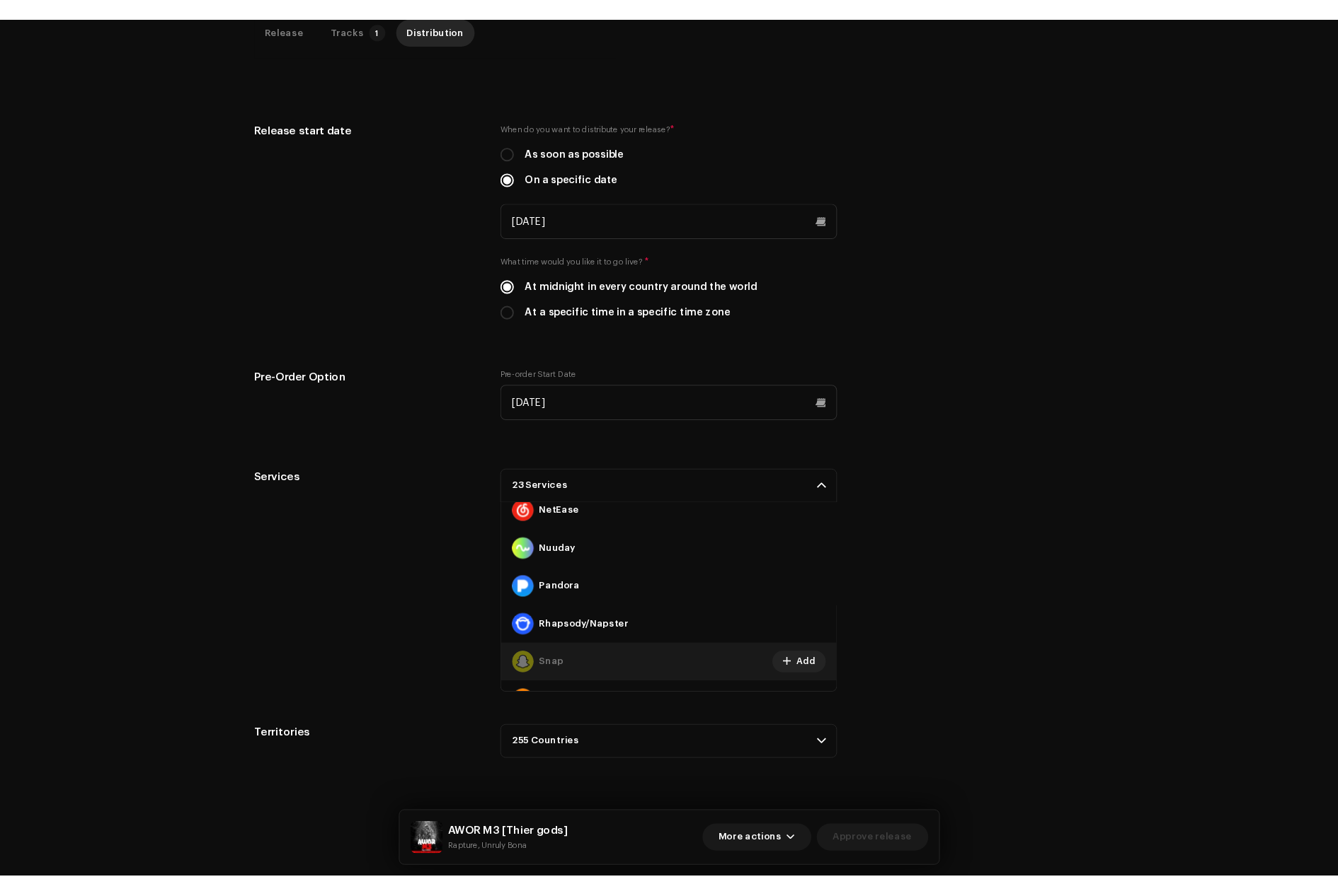
scroll to position [598, 0]
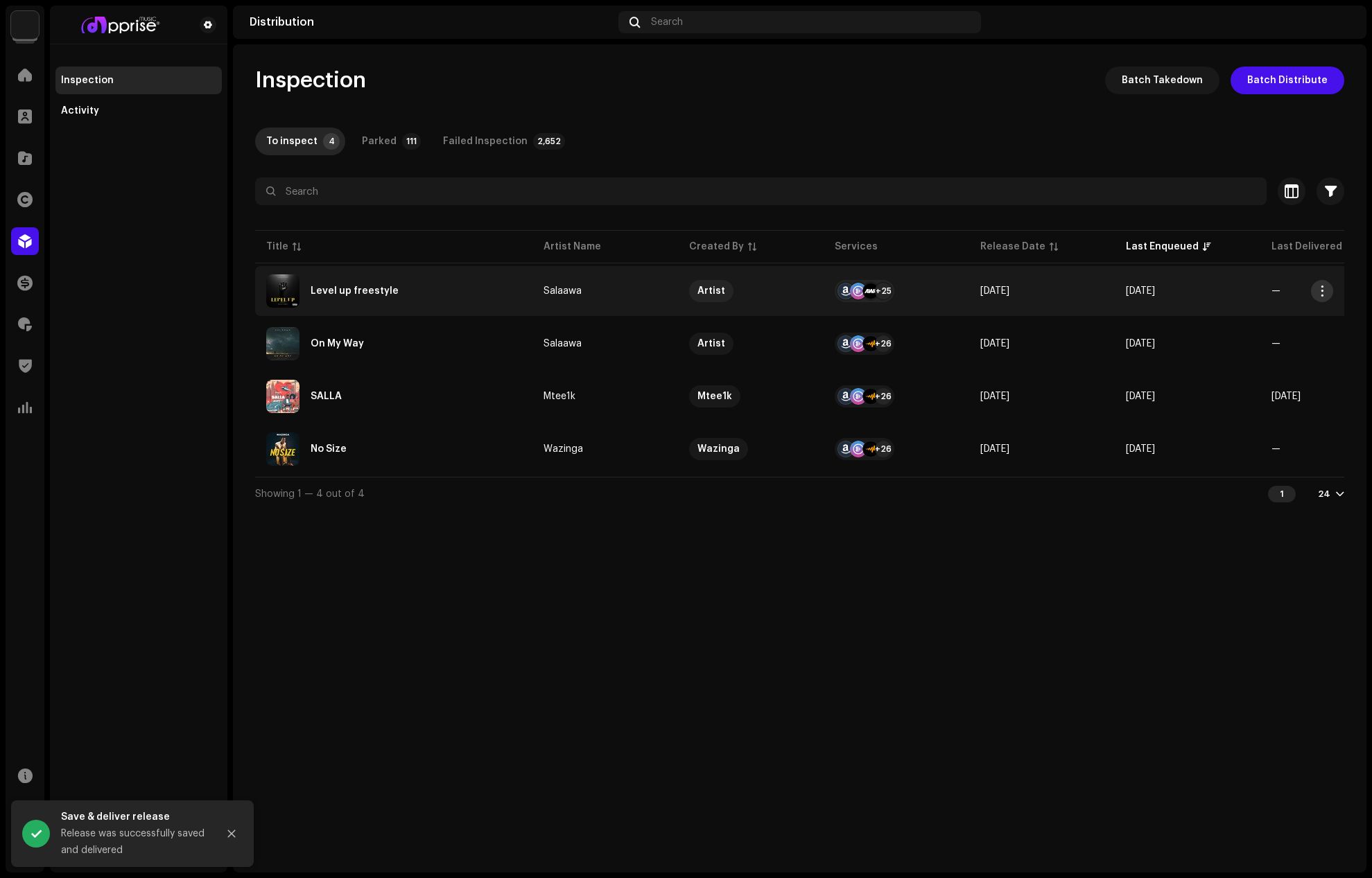
click at [1324, 288] on span "button" at bounding box center [1322, 291] width 11 height 11
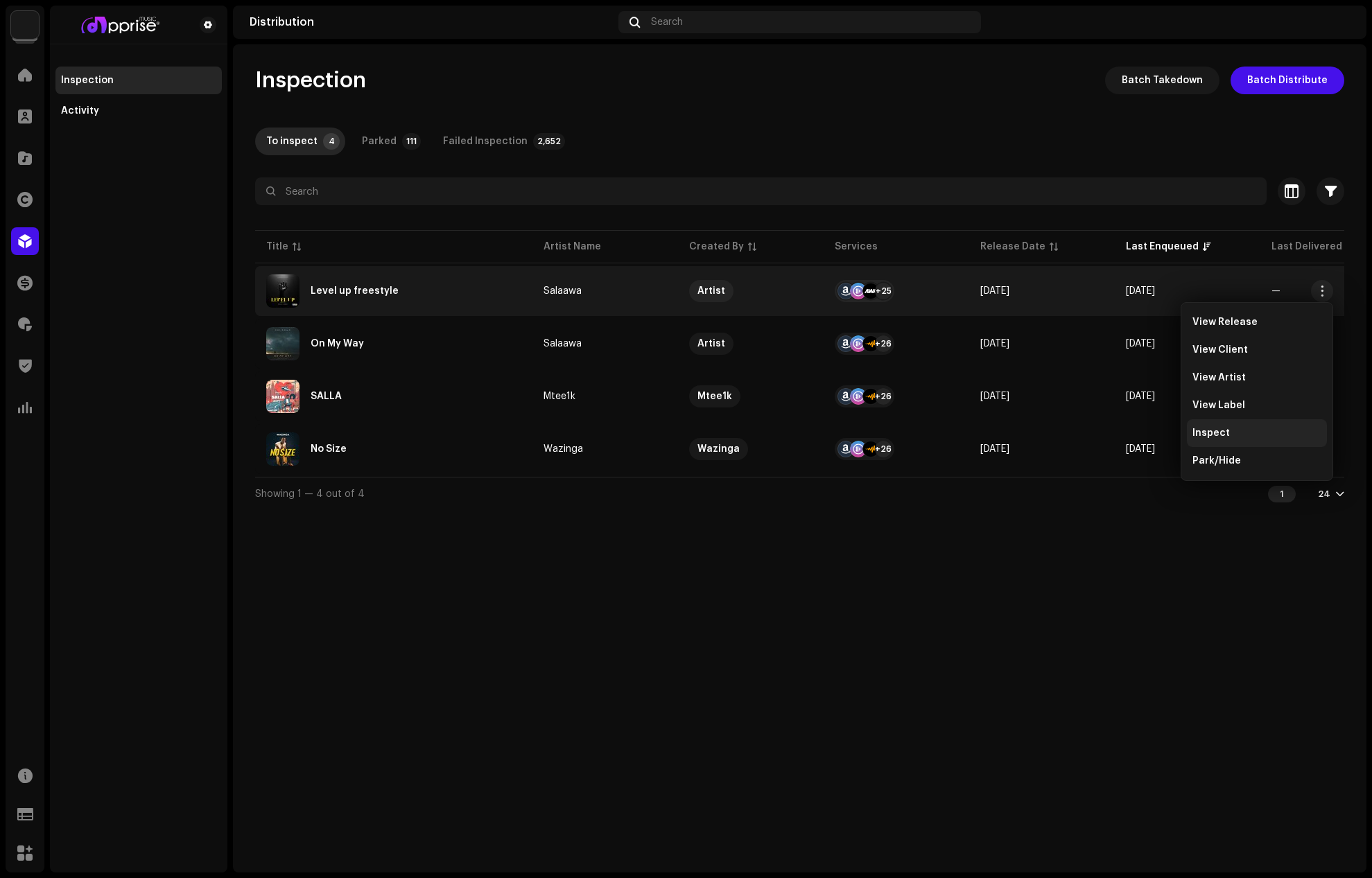
click at [1214, 431] on span "Inspect" at bounding box center [1211, 433] width 38 height 11
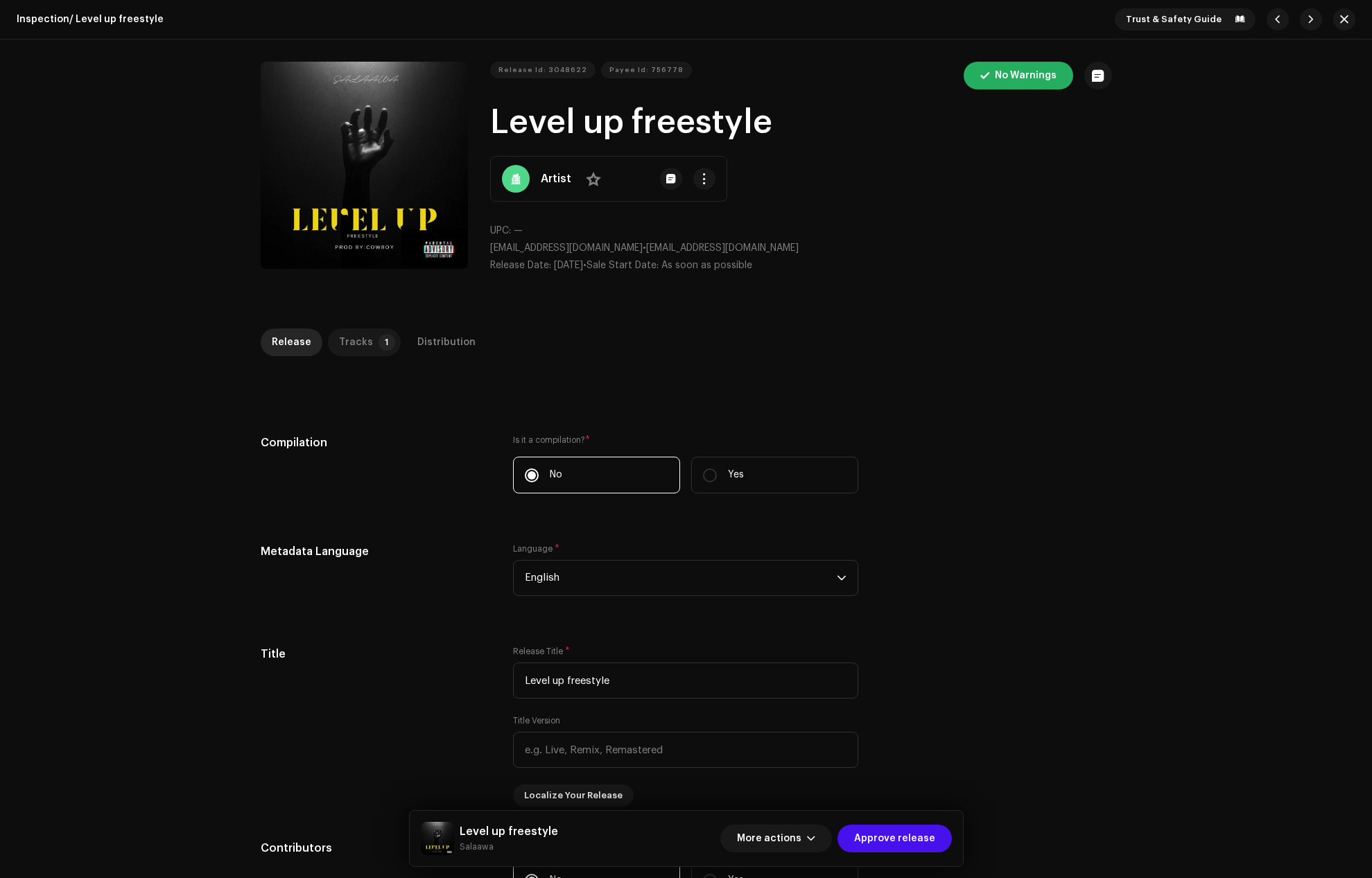
click at [344, 339] on div "Tracks" at bounding box center [355, 342] width 34 height 28
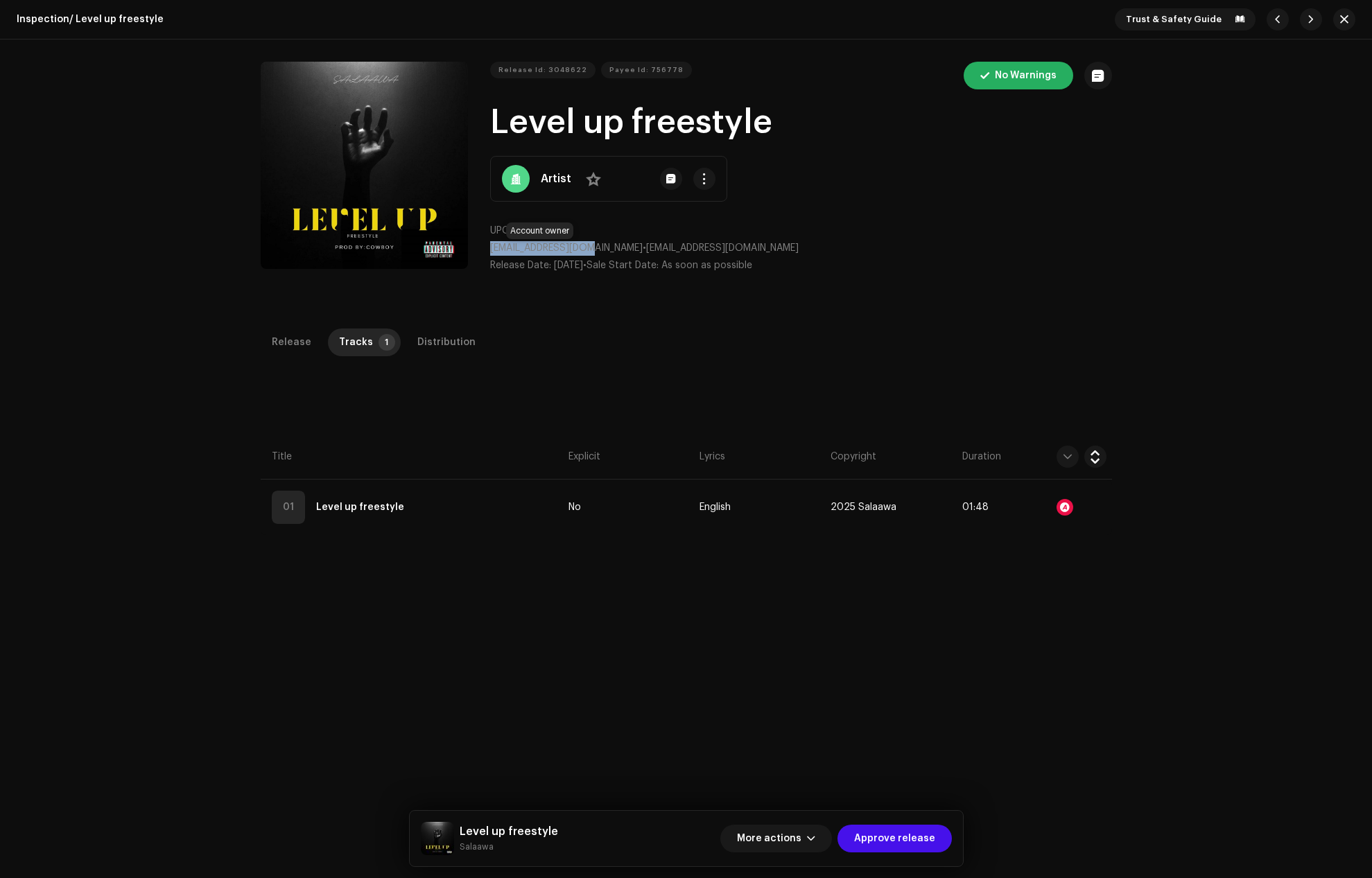
drag, startPoint x: 591, startPoint y: 246, endPoint x: 487, endPoint y: 249, distance: 104.0
click at [490, 249] on span "[EMAIL_ADDRESS][DOMAIN_NAME]" at bounding box center [566, 248] width 152 height 10
copy span "[EMAIL_ADDRESS][DOMAIN_NAME]"
click at [810, 834] on button "More actions" at bounding box center [776, 838] width 112 height 28
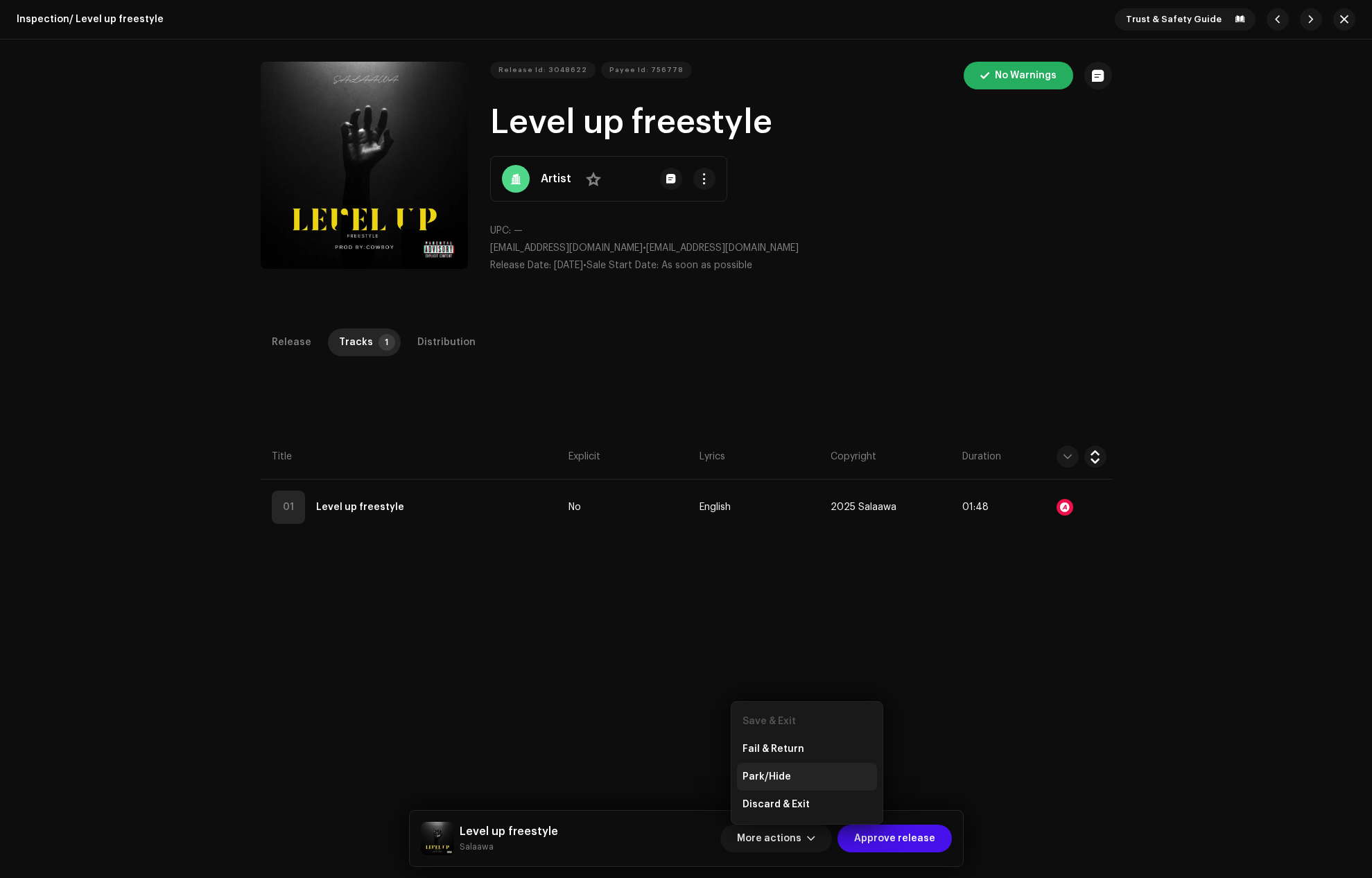
click at [774, 770] on div "Park/Hide" at bounding box center [807, 777] width 140 height 28
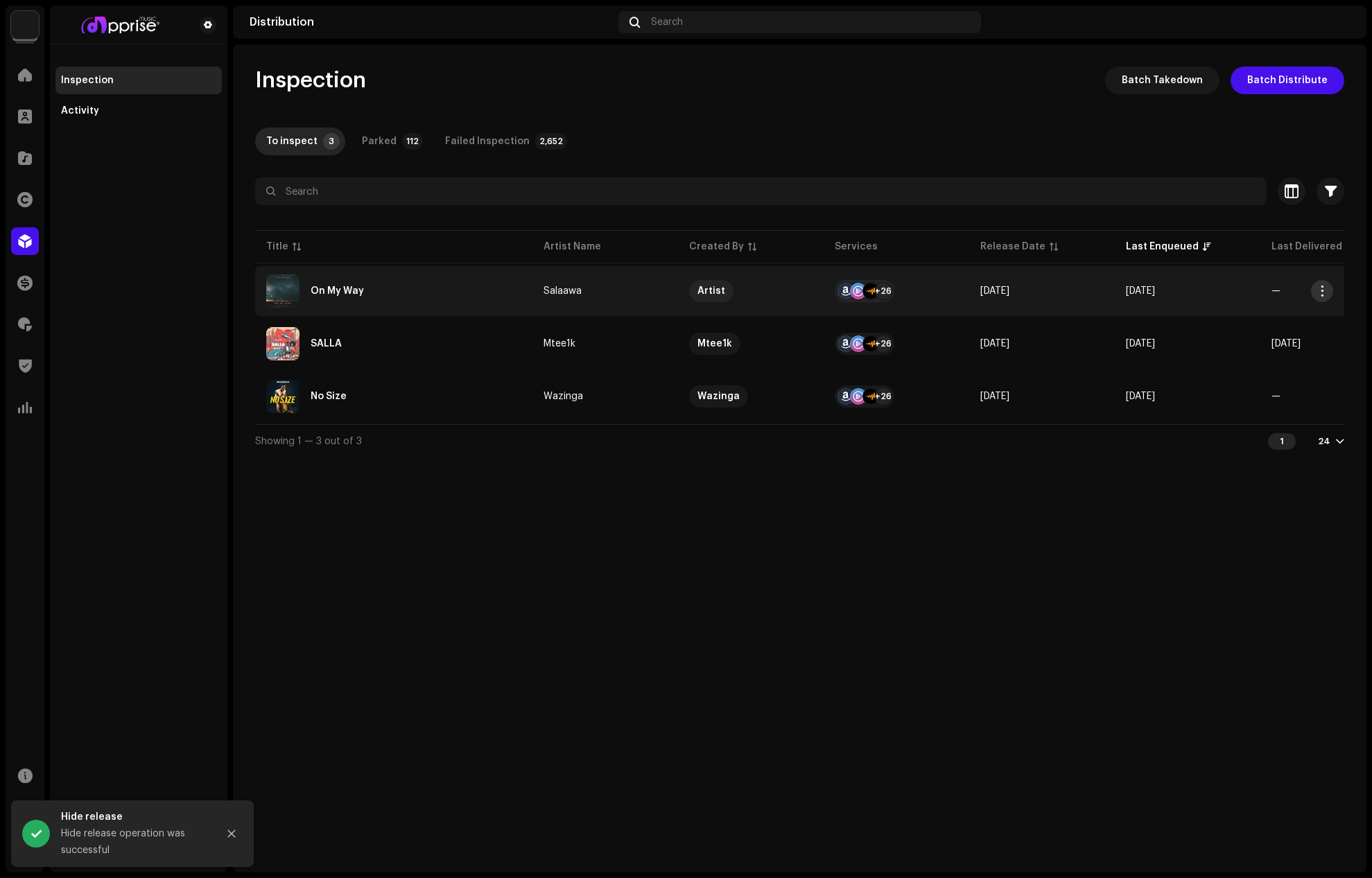
click at [1320, 287] on span "button" at bounding box center [1322, 291] width 11 height 11
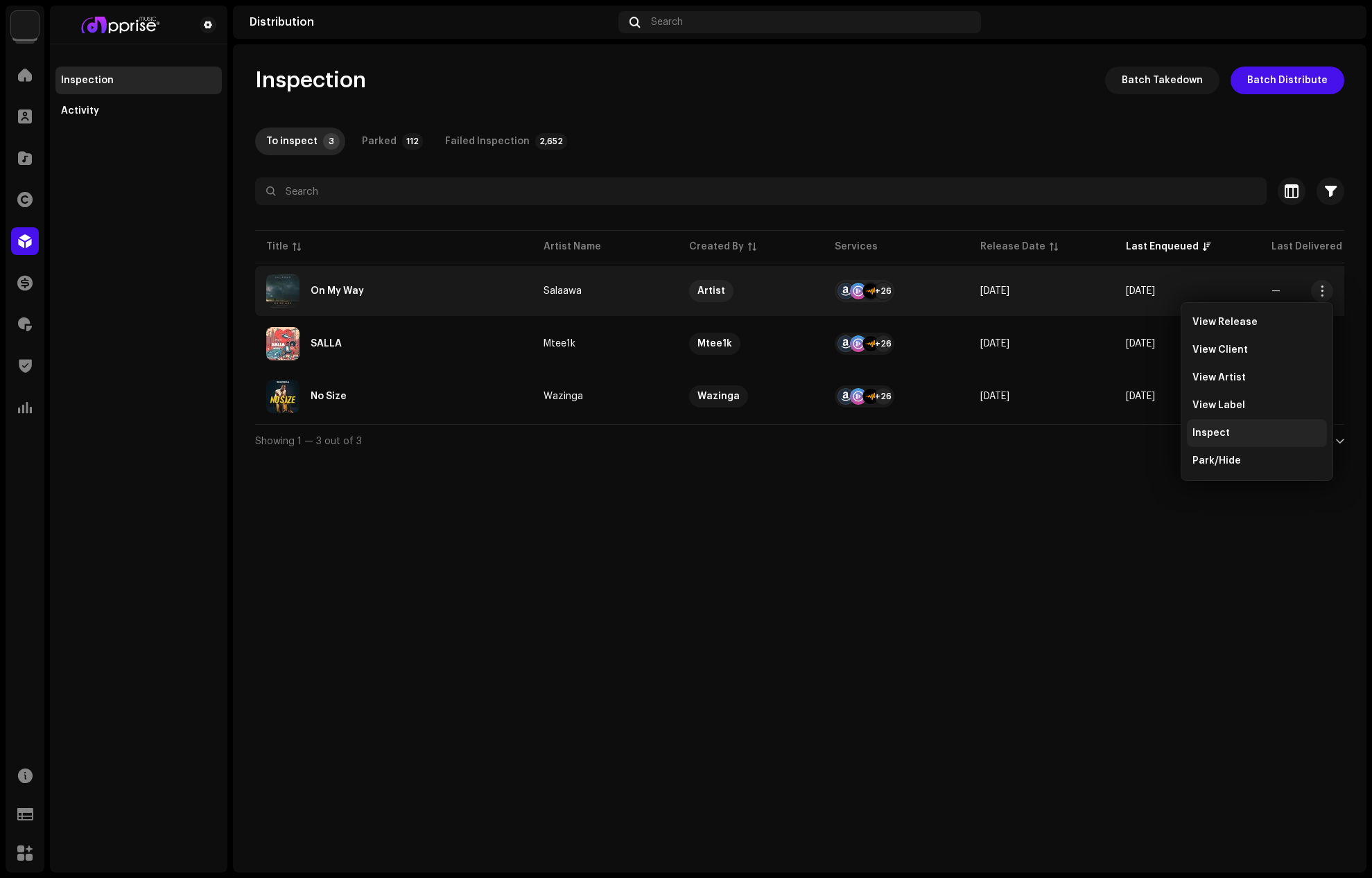
click at [1212, 433] on span "Inspect" at bounding box center [1211, 433] width 38 height 11
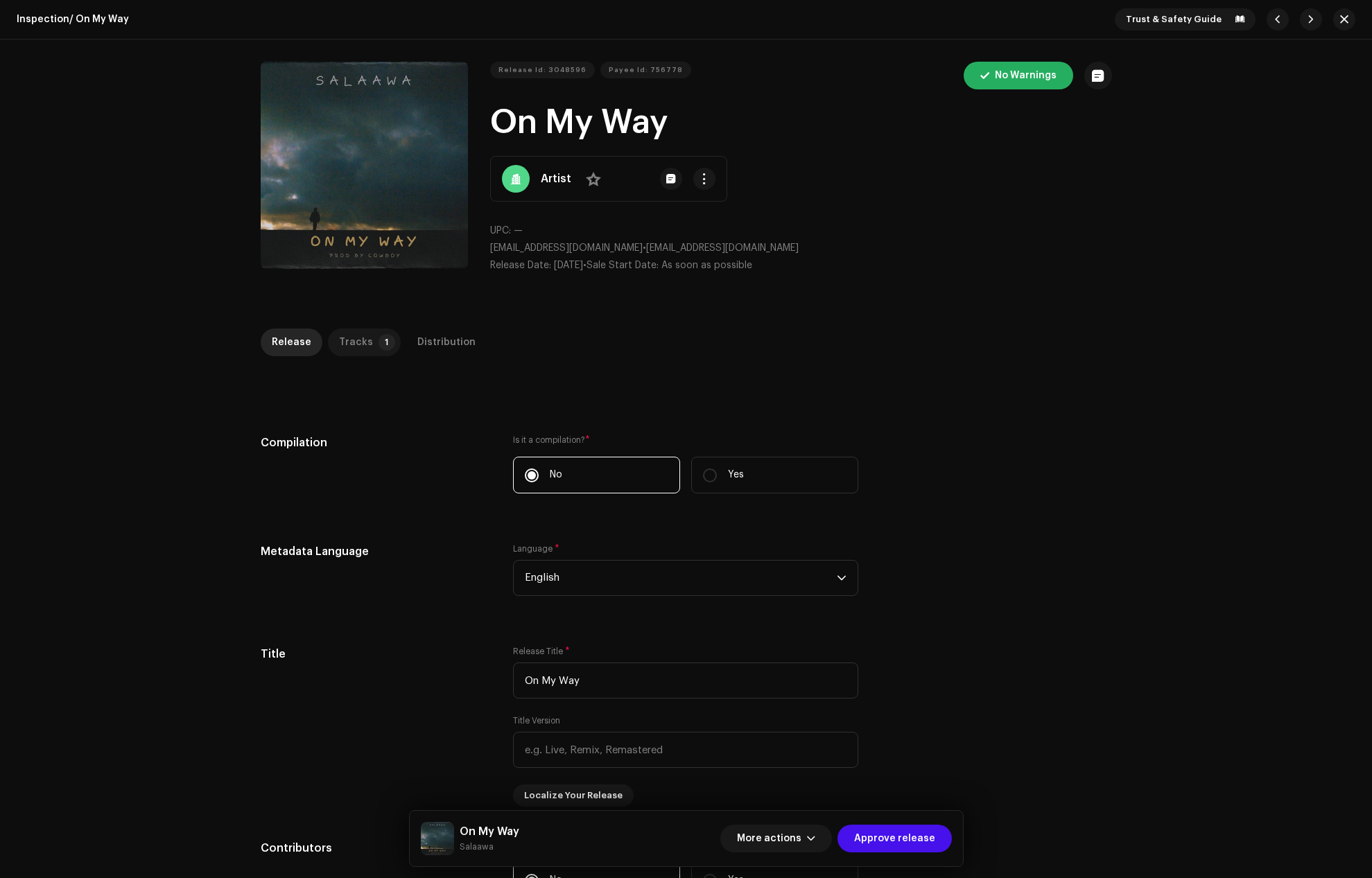
click at [366, 340] on p-tab "Tracks 1" at bounding box center [364, 342] width 73 height 28
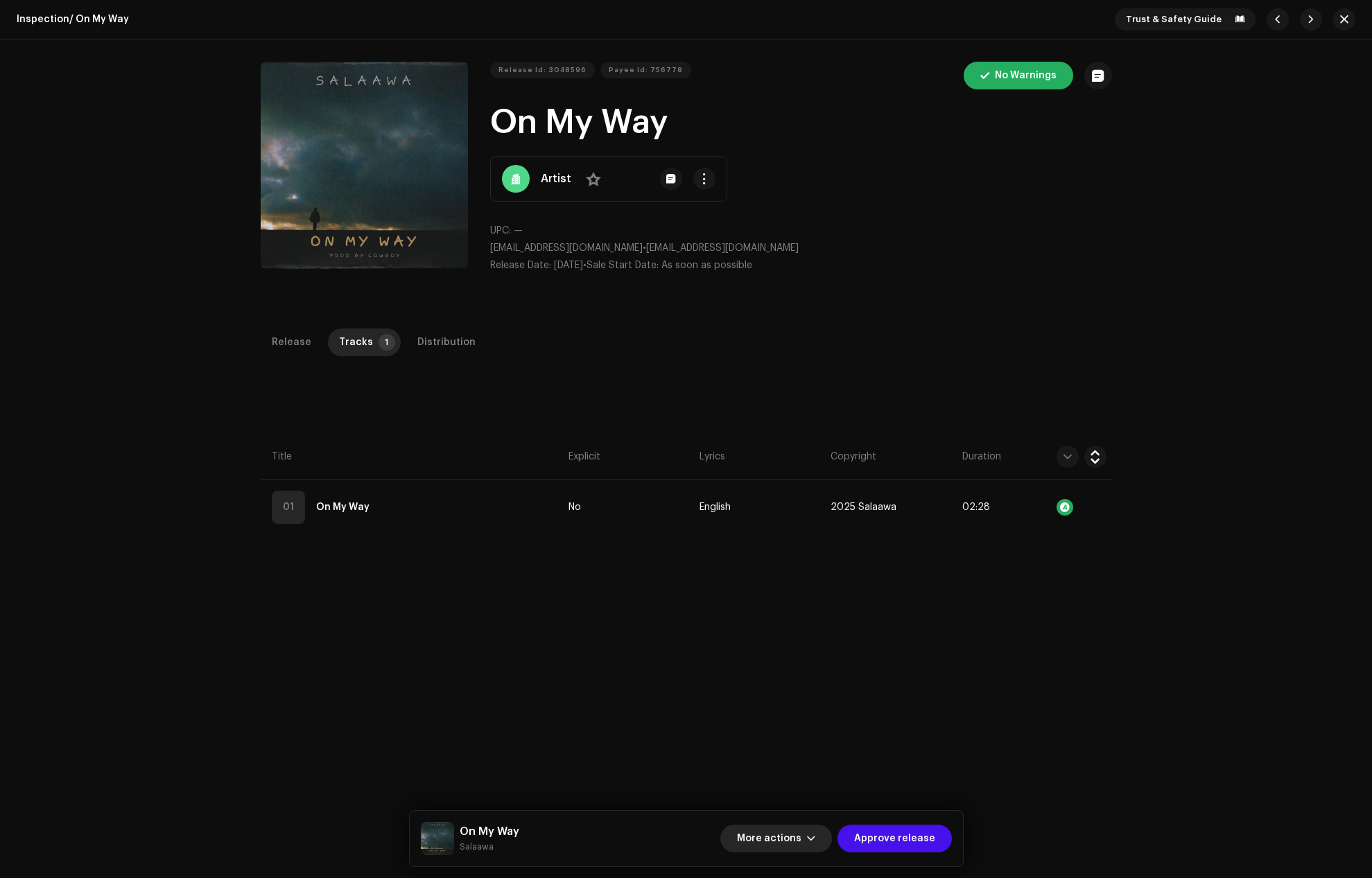
click at [815, 846] on button "More actions" at bounding box center [776, 838] width 112 height 28
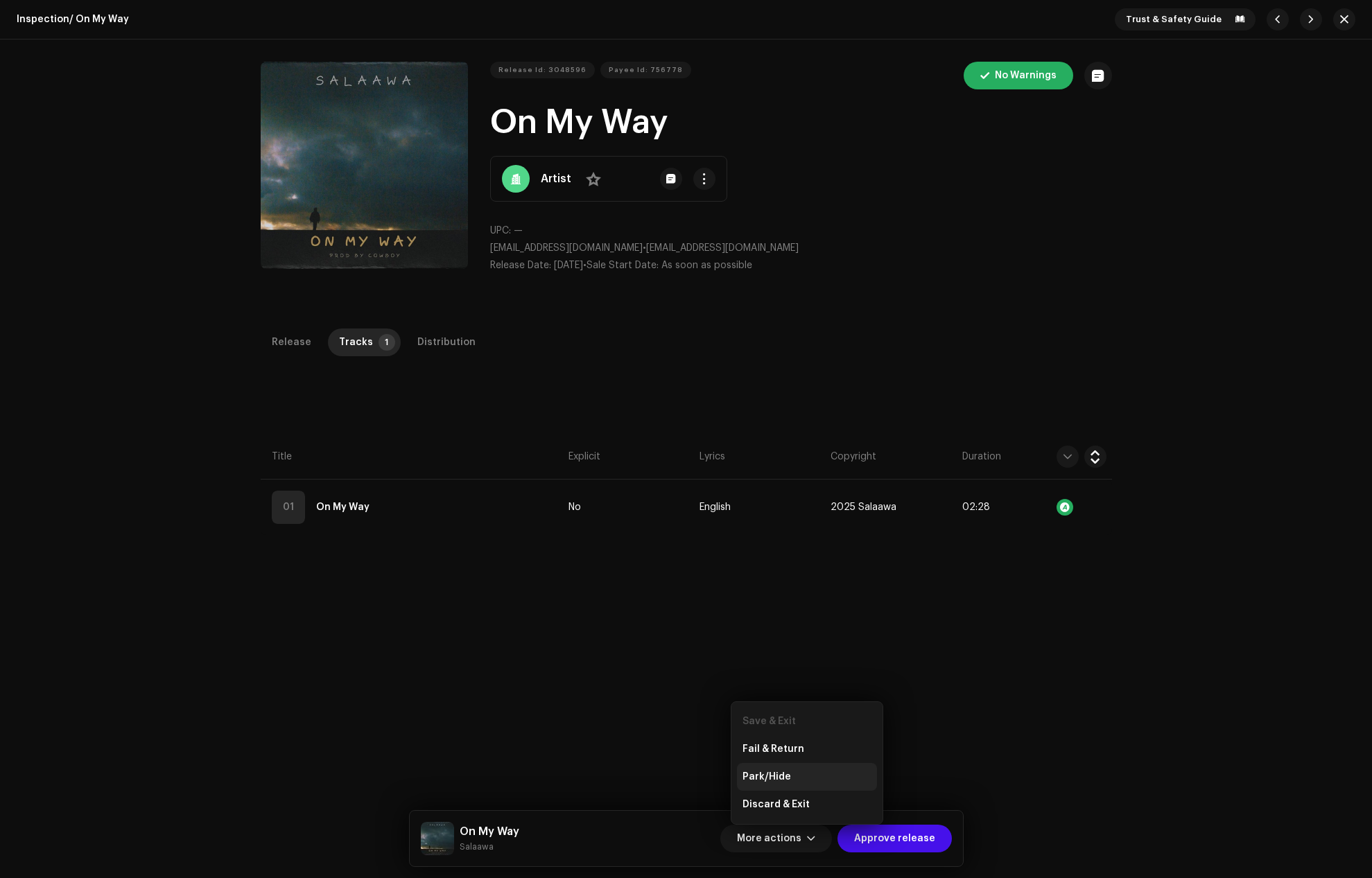
click at [778, 774] on span "Park/Hide" at bounding box center [767, 777] width 49 height 11
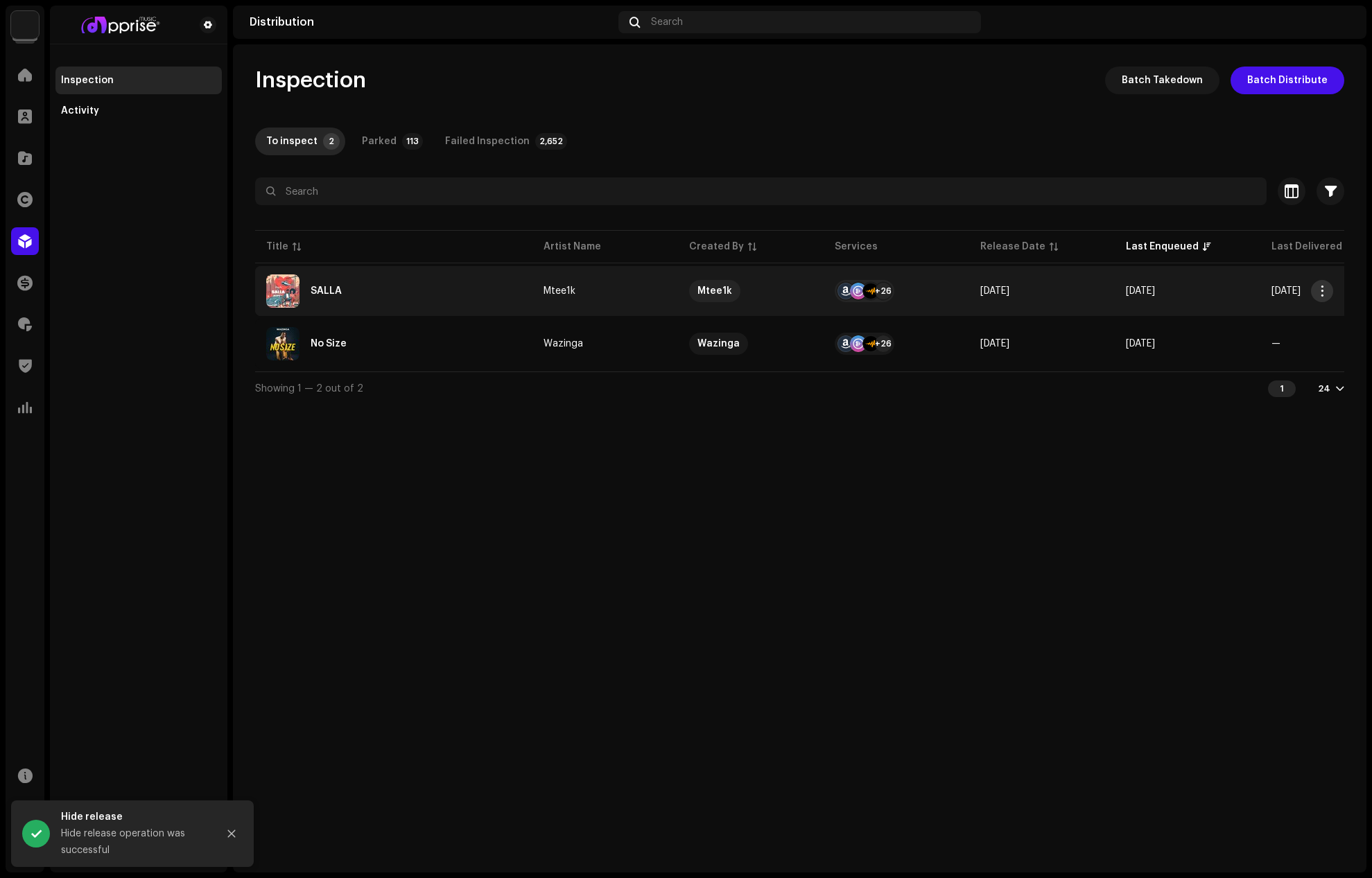
click at [1317, 290] on span "button" at bounding box center [1322, 291] width 11 height 11
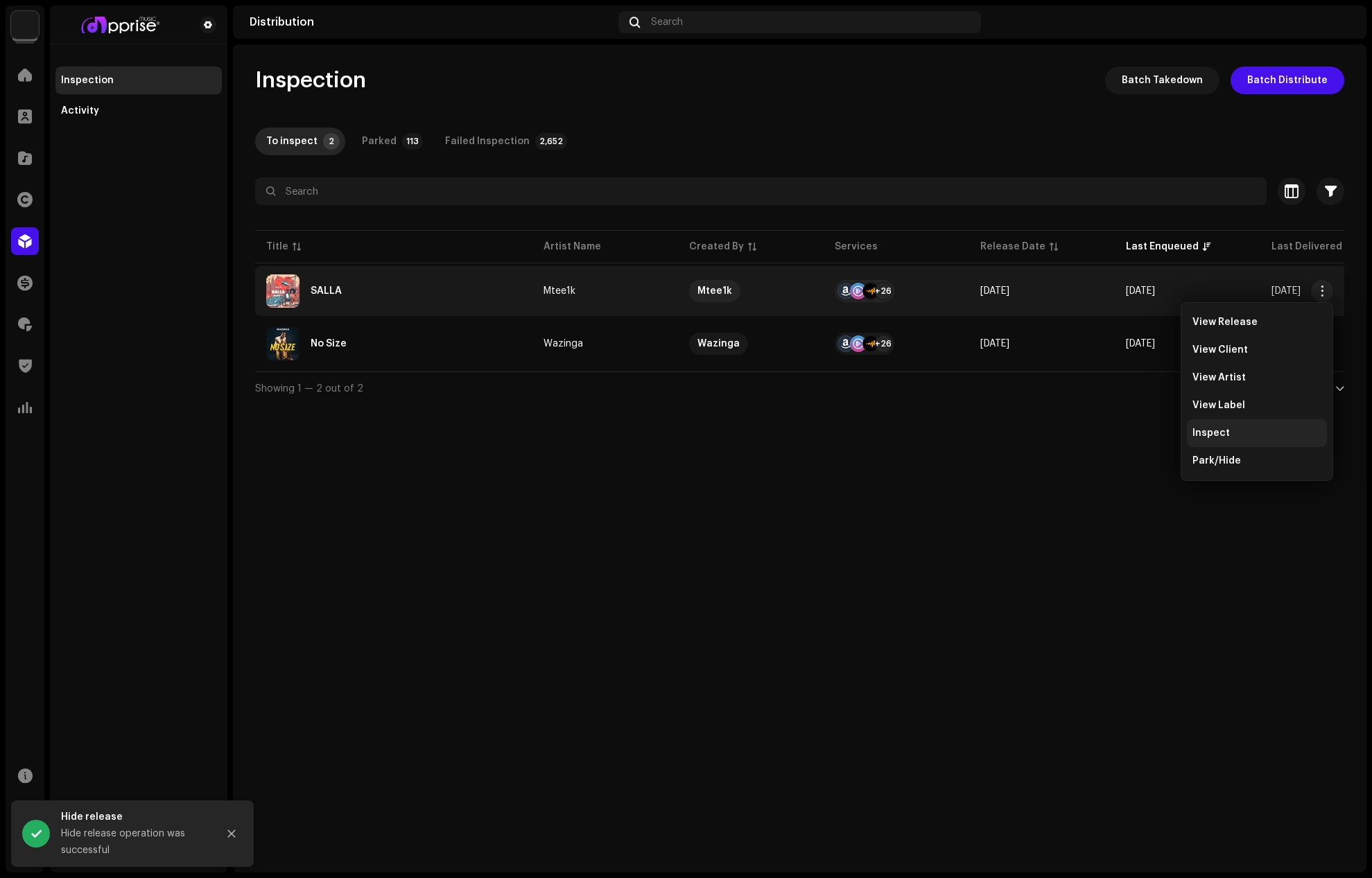
click at [1213, 433] on span "Inspect" at bounding box center [1211, 433] width 38 height 11
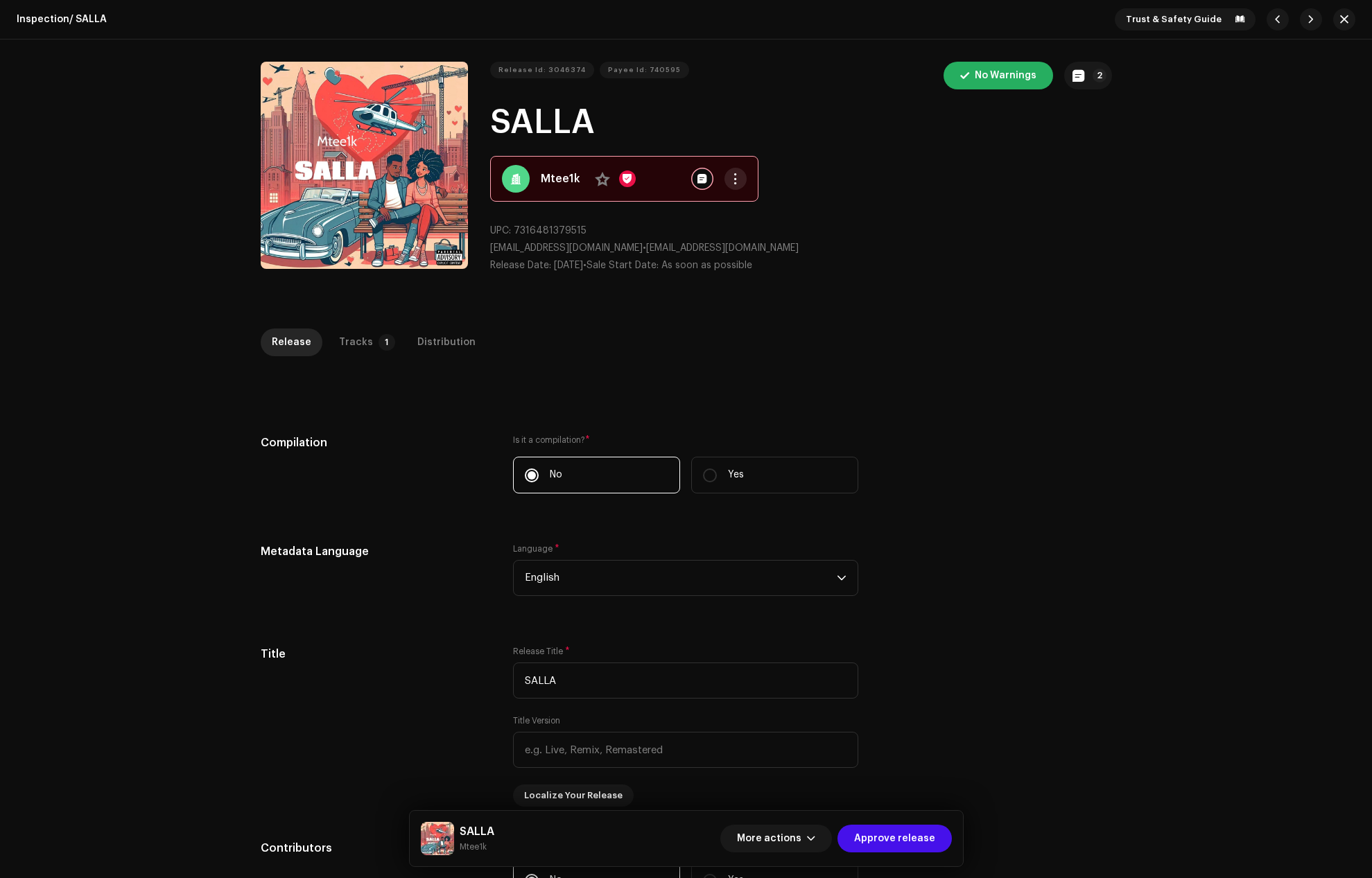
click at [731, 177] on span "button" at bounding box center [735, 179] width 11 height 11
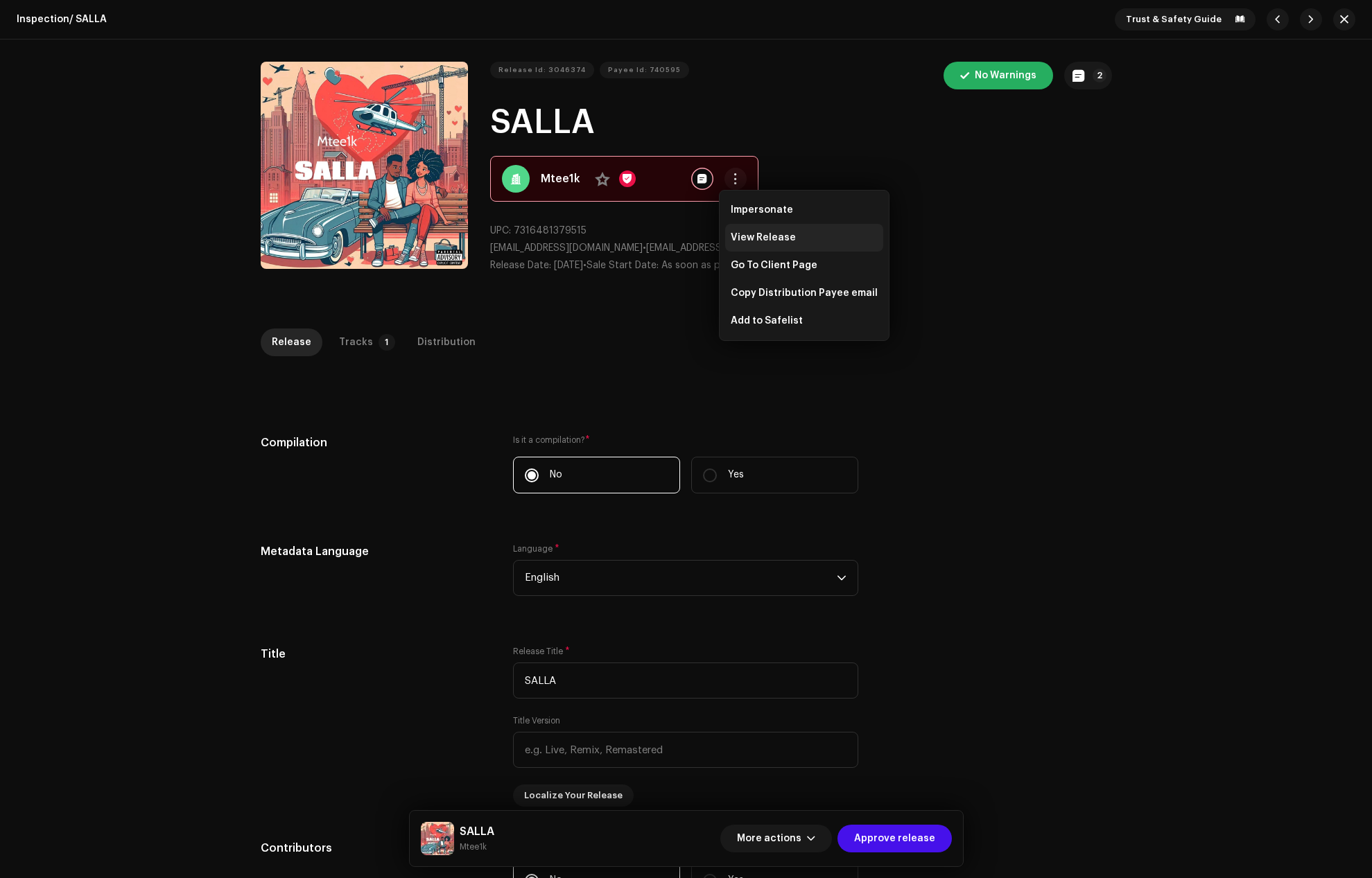
click at [747, 238] on span "View Release" at bounding box center [763, 237] width 65 height 11
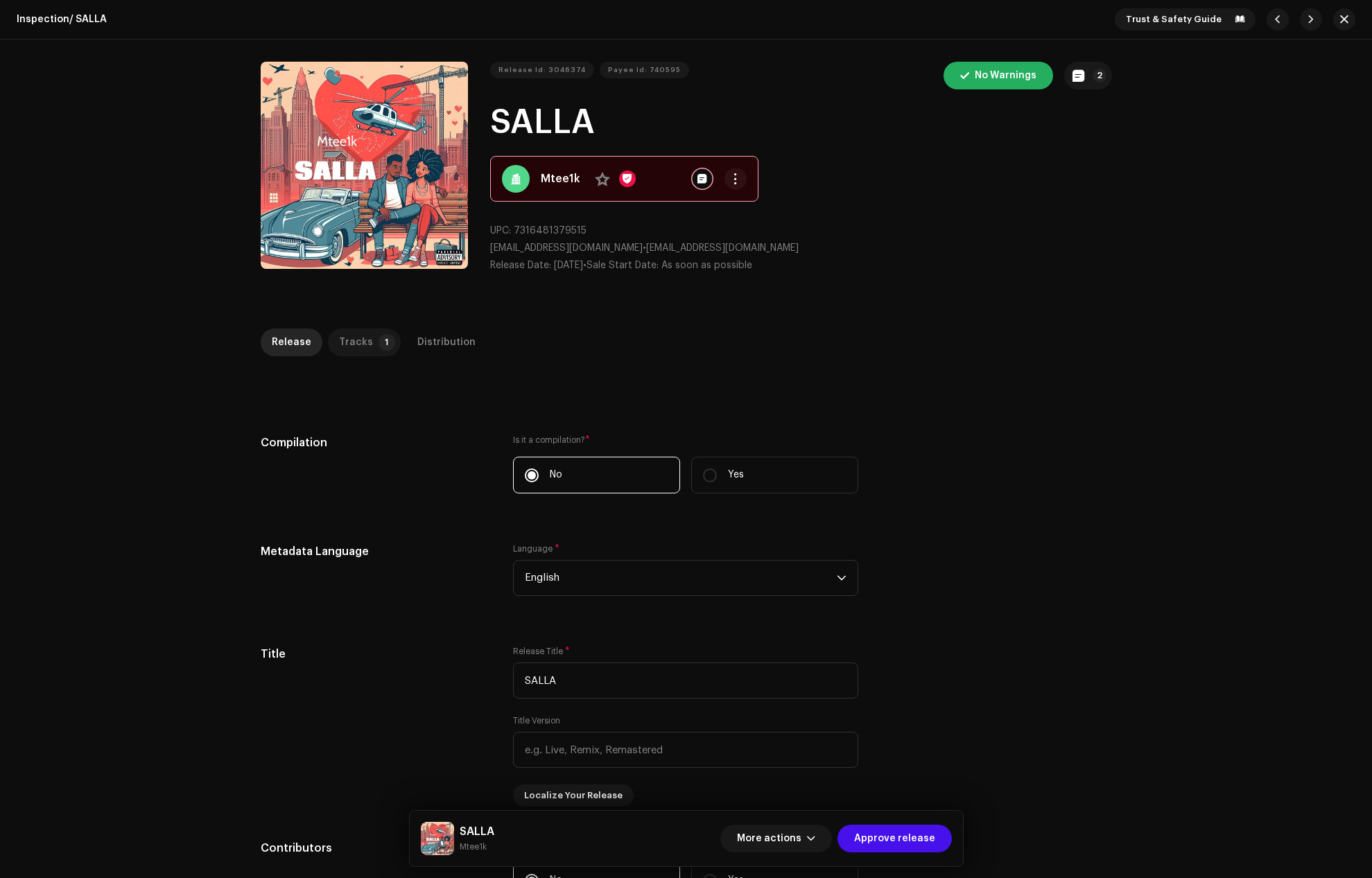
click at [358, 339] on div "Tracks" at bounding box center [355, 342] width 34 height 28
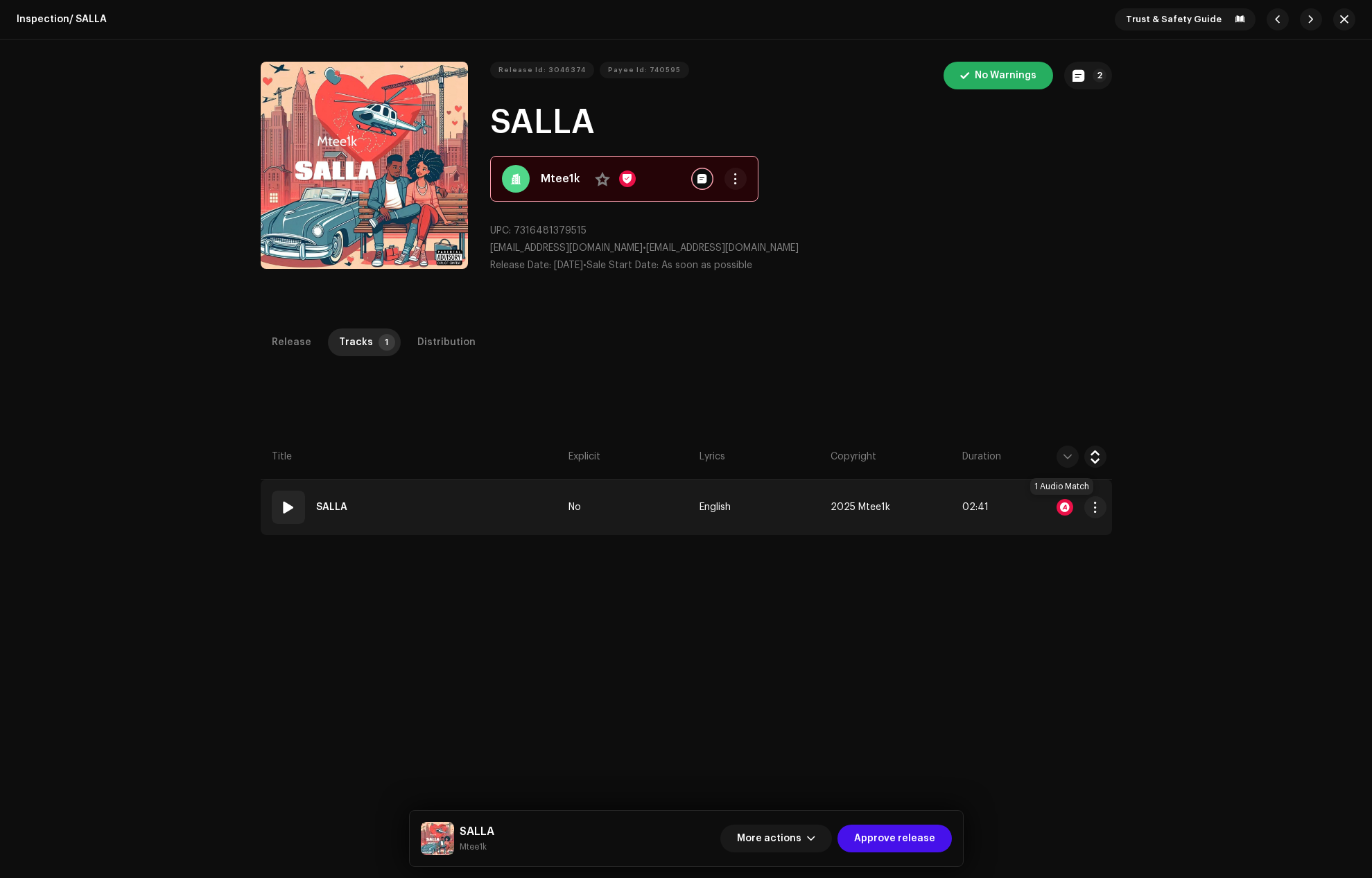
click at [1060, 504] on div at bounding box center [1065, 508] width 17 height 17
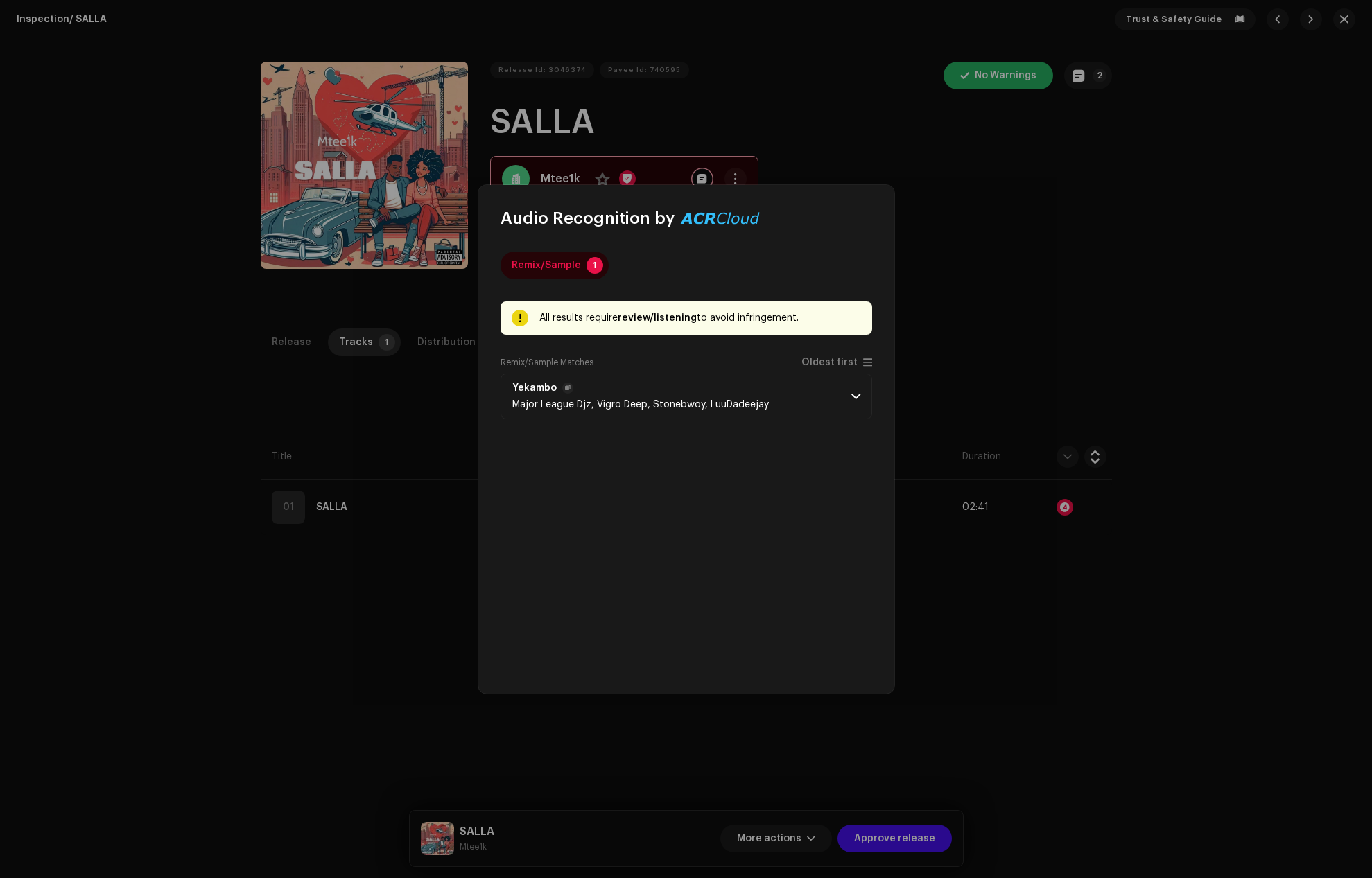
click at [861, 394] on p-accordion-header "Yekambo Major League Djz, Vigro Deep, Stonebwoy, LuuDadeejay" at bounding box center [686, 397] width 372 height 46
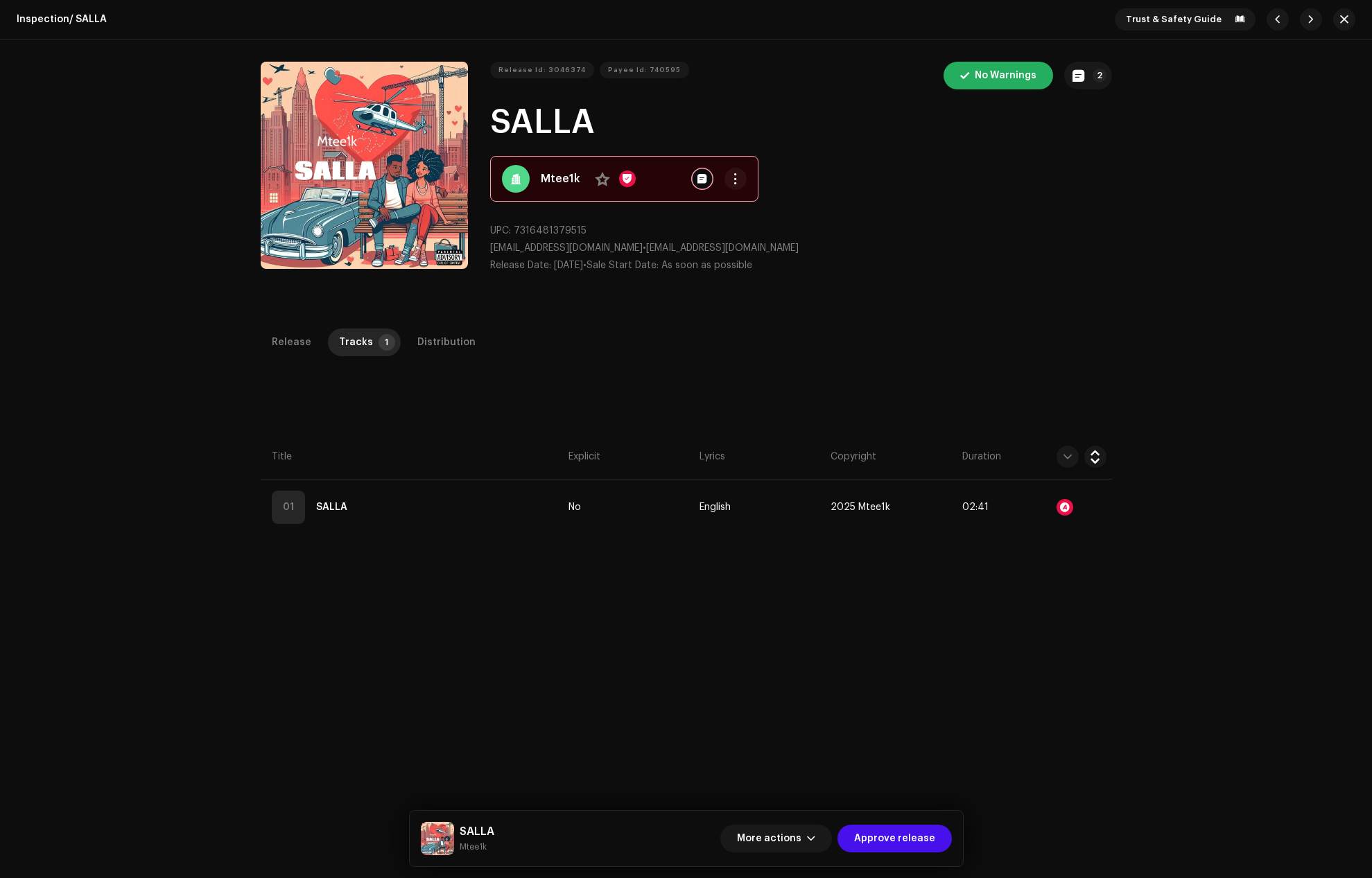
click at [1038, 359] on div "Audio Recognition by Remix/Sample 1 All results require review/listening to avo…" at bounding box center [686, 439] width 1372 height 878
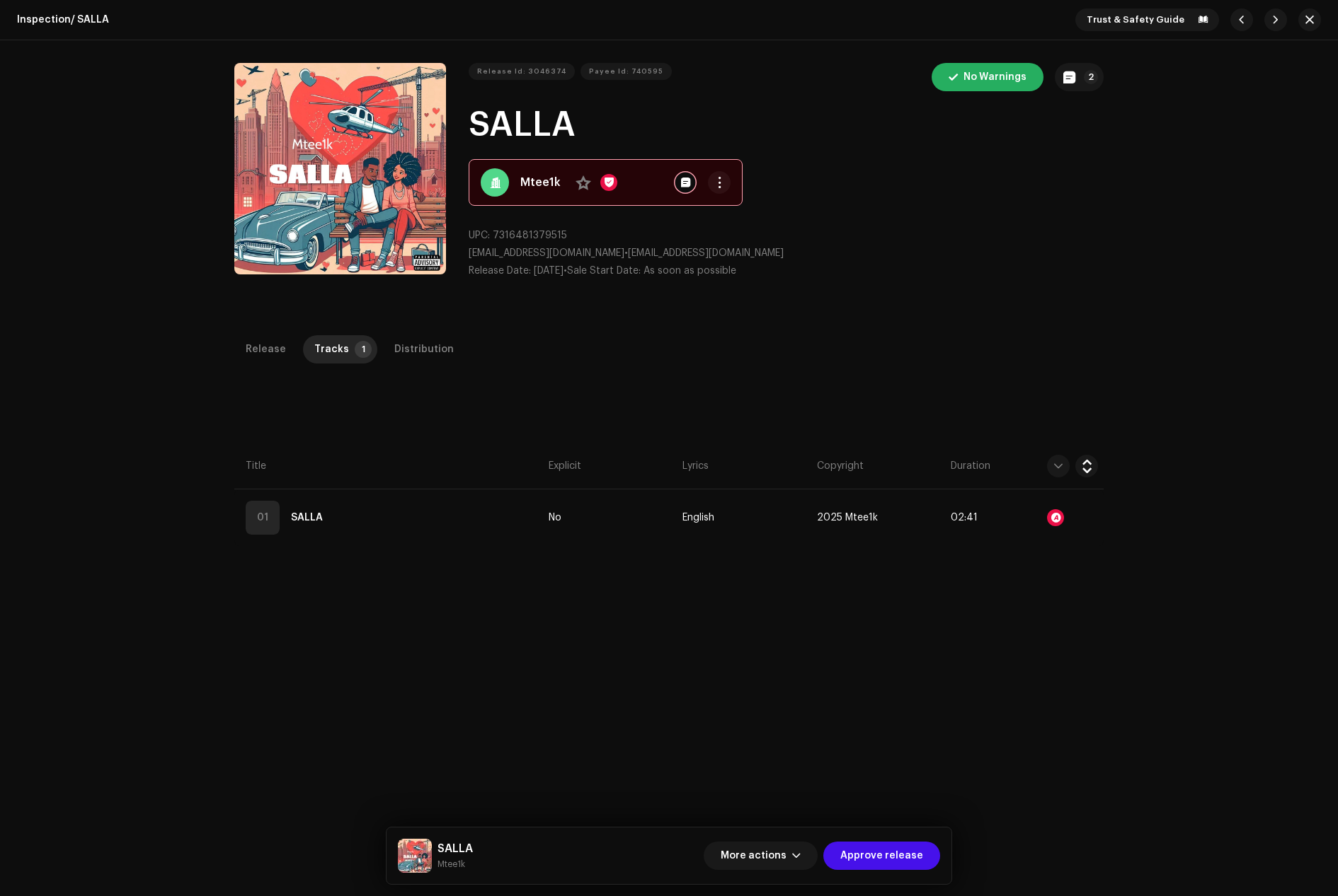
click at [1125, 220] on div "Release Id: 3046374 Payee Id: 740595 No Warnings 2 SALLA Mtee1k No UPC: 7316481…" at bounding box center [669, 176] width 1338 height 272
click at [1305, 21] on span "button" at bounding box center [1309, 19] width 8 height 11
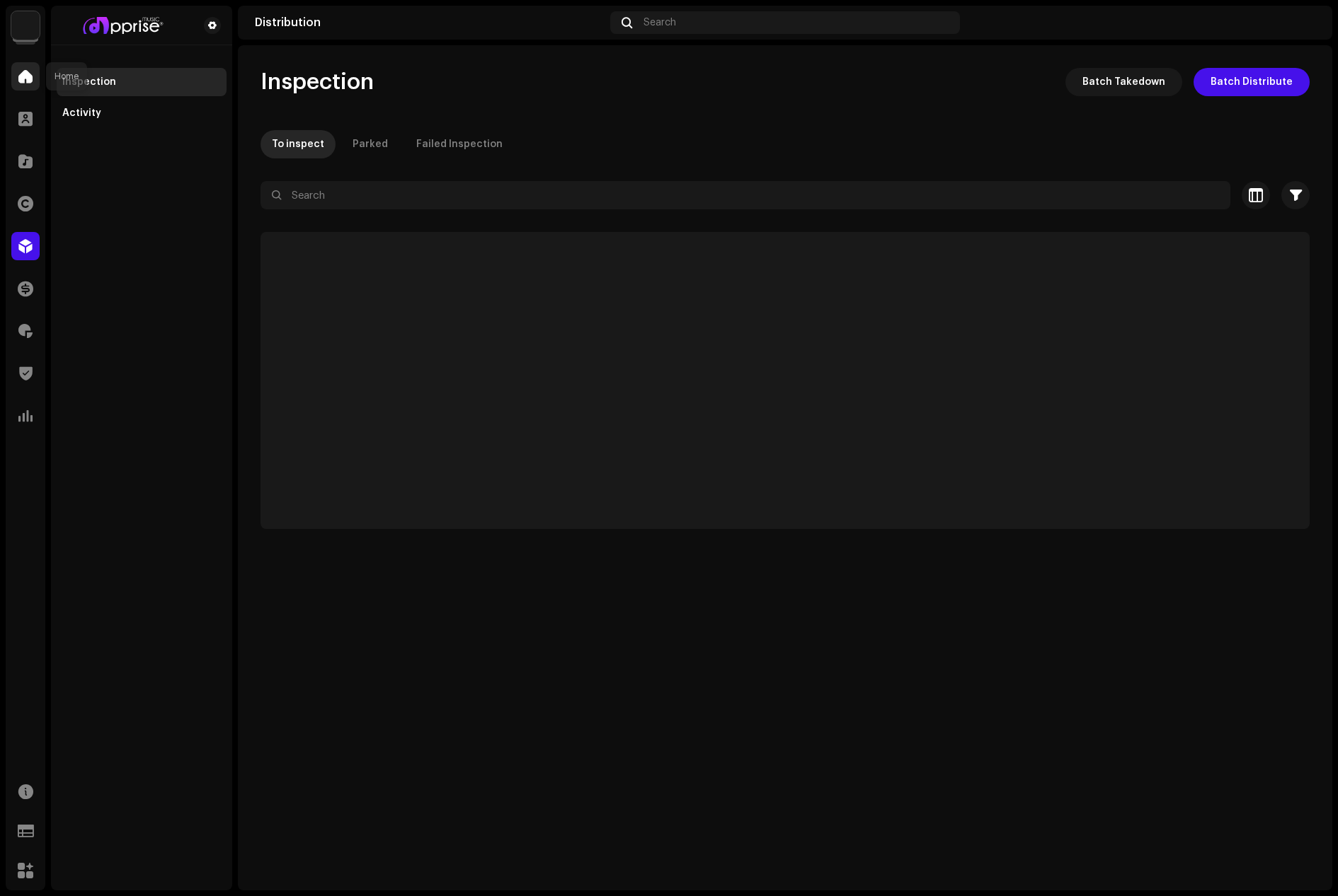
click at [31, 72] on span at bounding box center [25, 76] width 14 height 11
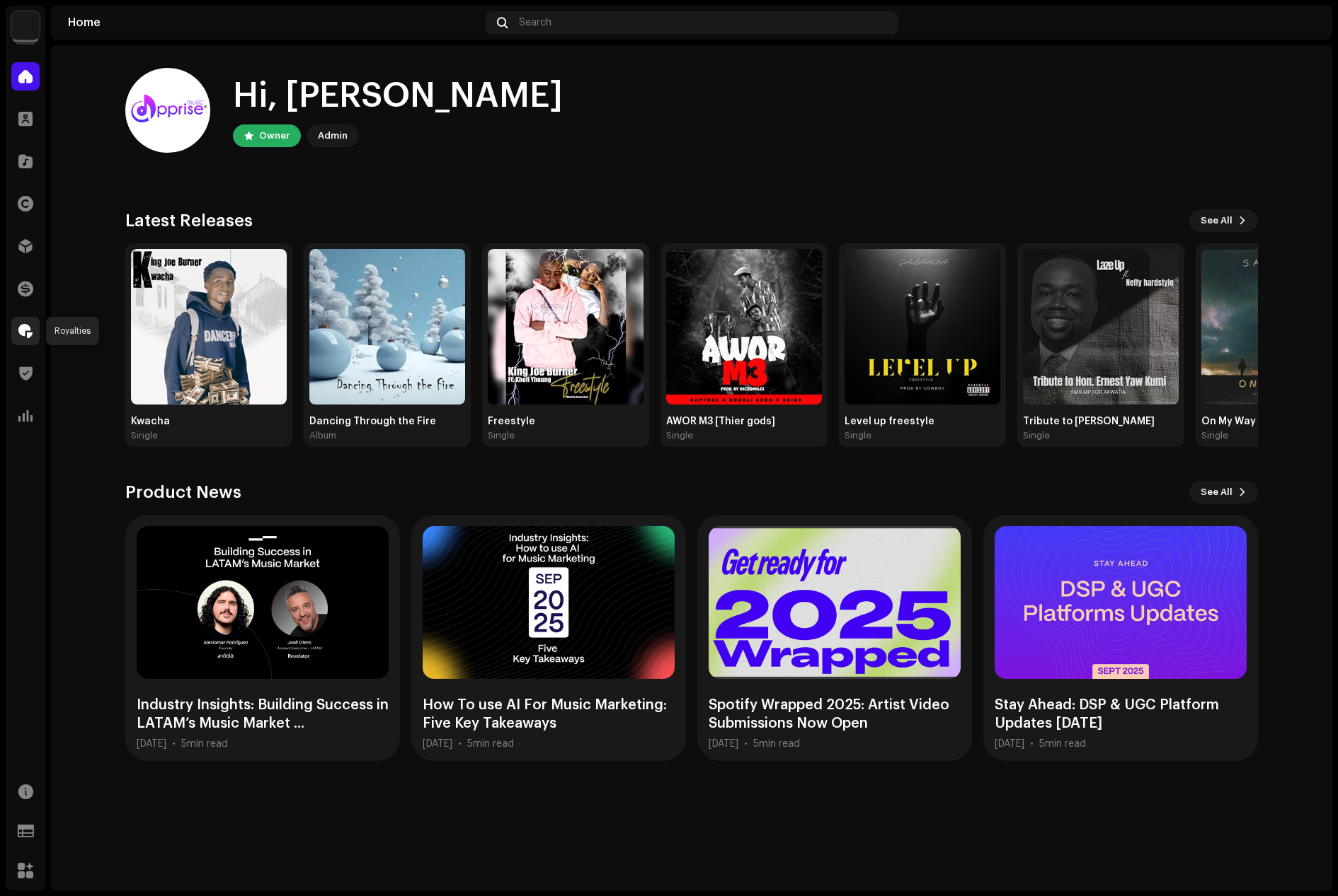
click at [20, 327] on span at bounding box center [25, 331] width 14 height 11
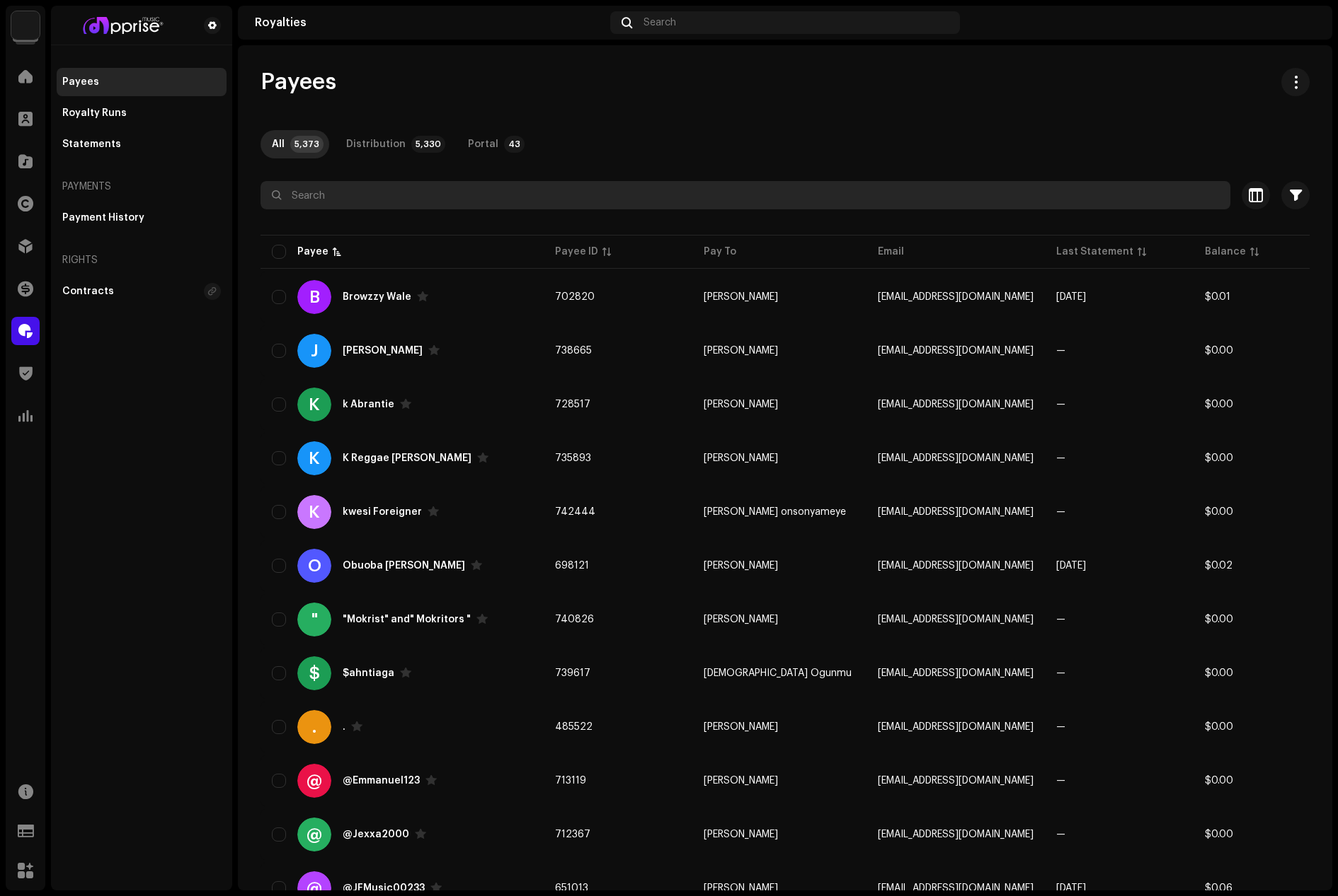
paste input "[EMAIL_ADDRESS][DOMAIN_NAME]"
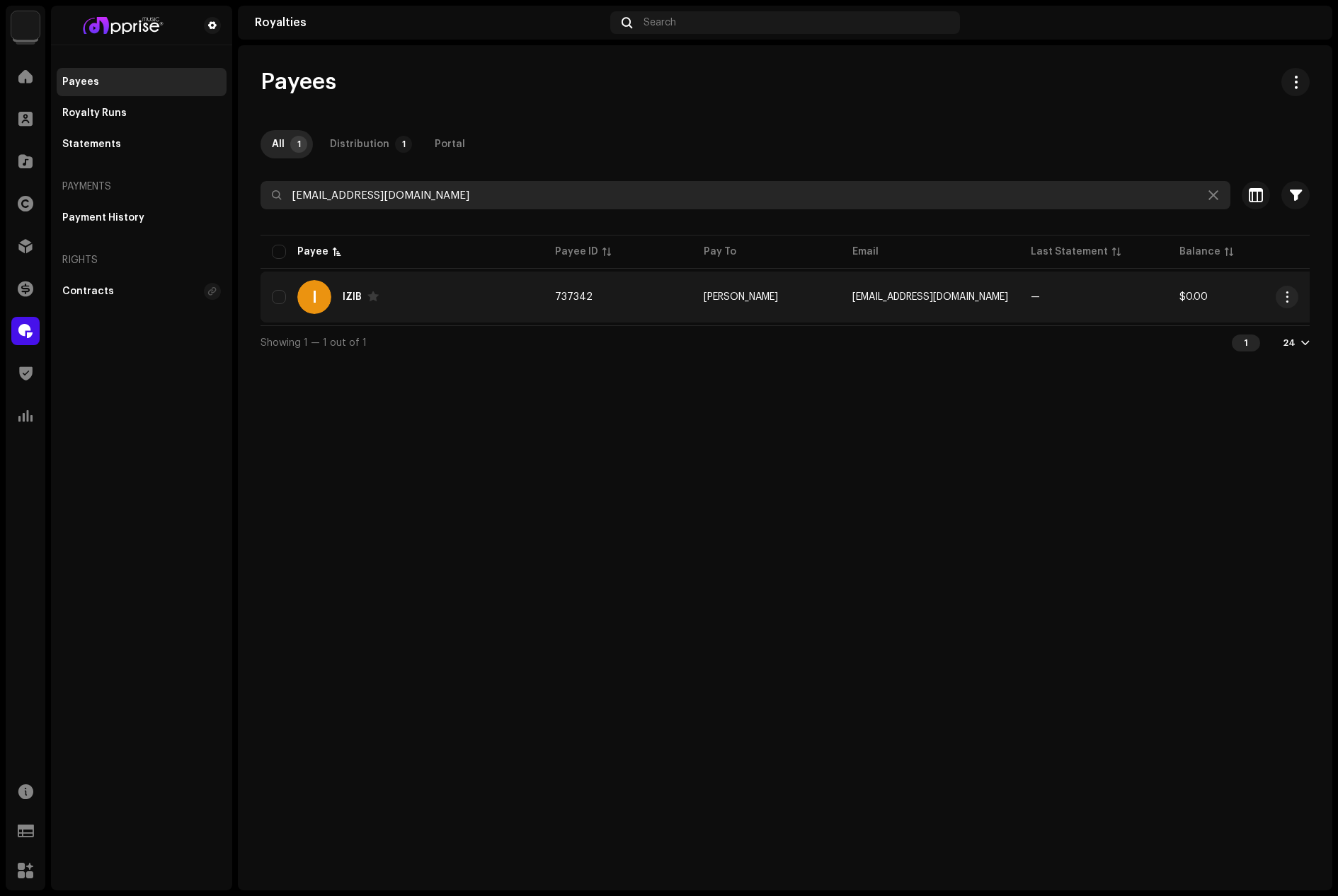
type input "[EMAIL_ADDRESS][DOMAIN_NAME]"
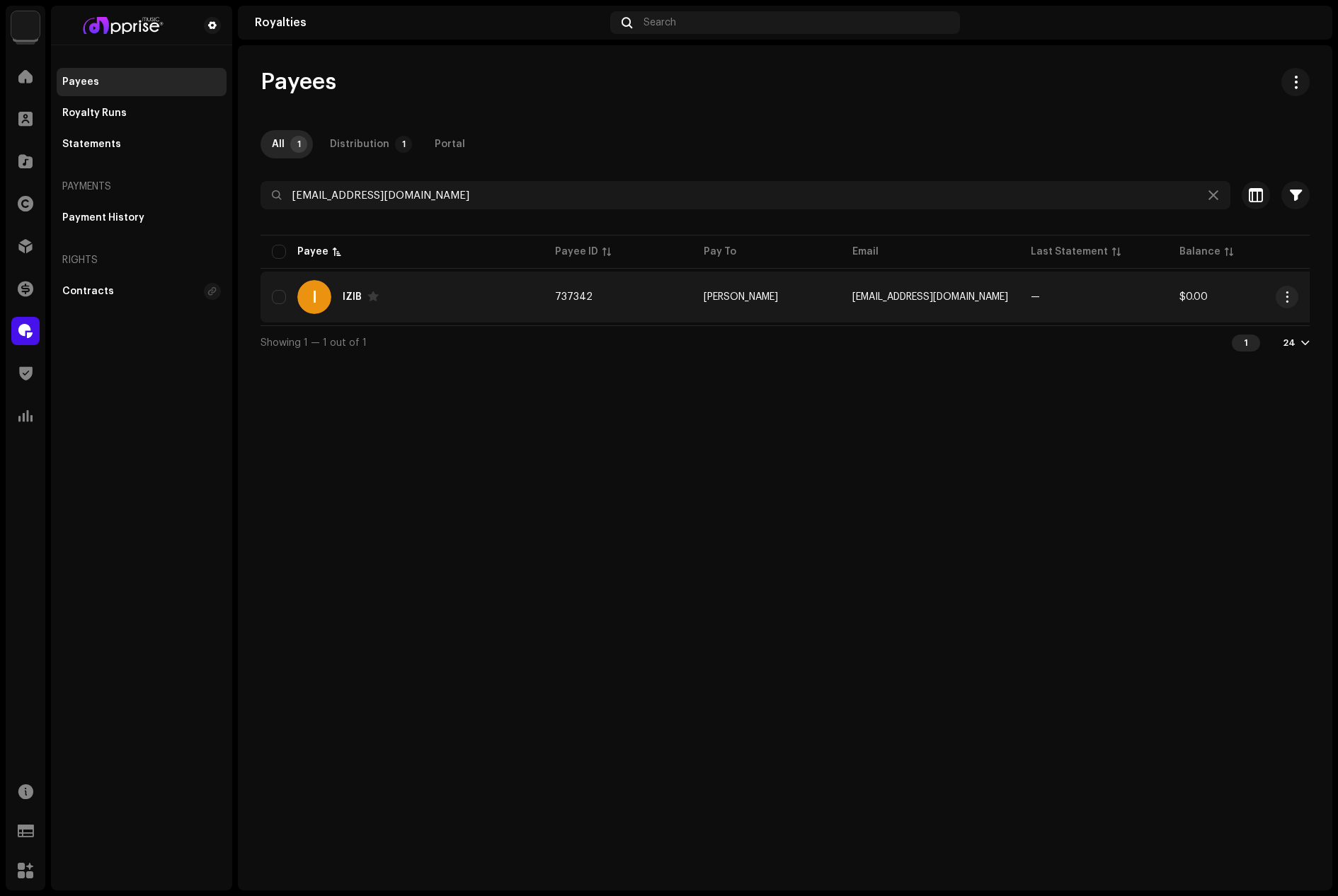
click at [1277, 287] on re-m-actions-button at bounding box center [1287, 297] width 23 height 23
click at [1287, 298] on span "button" at bounding box center [1287, 297] width 11 height 11
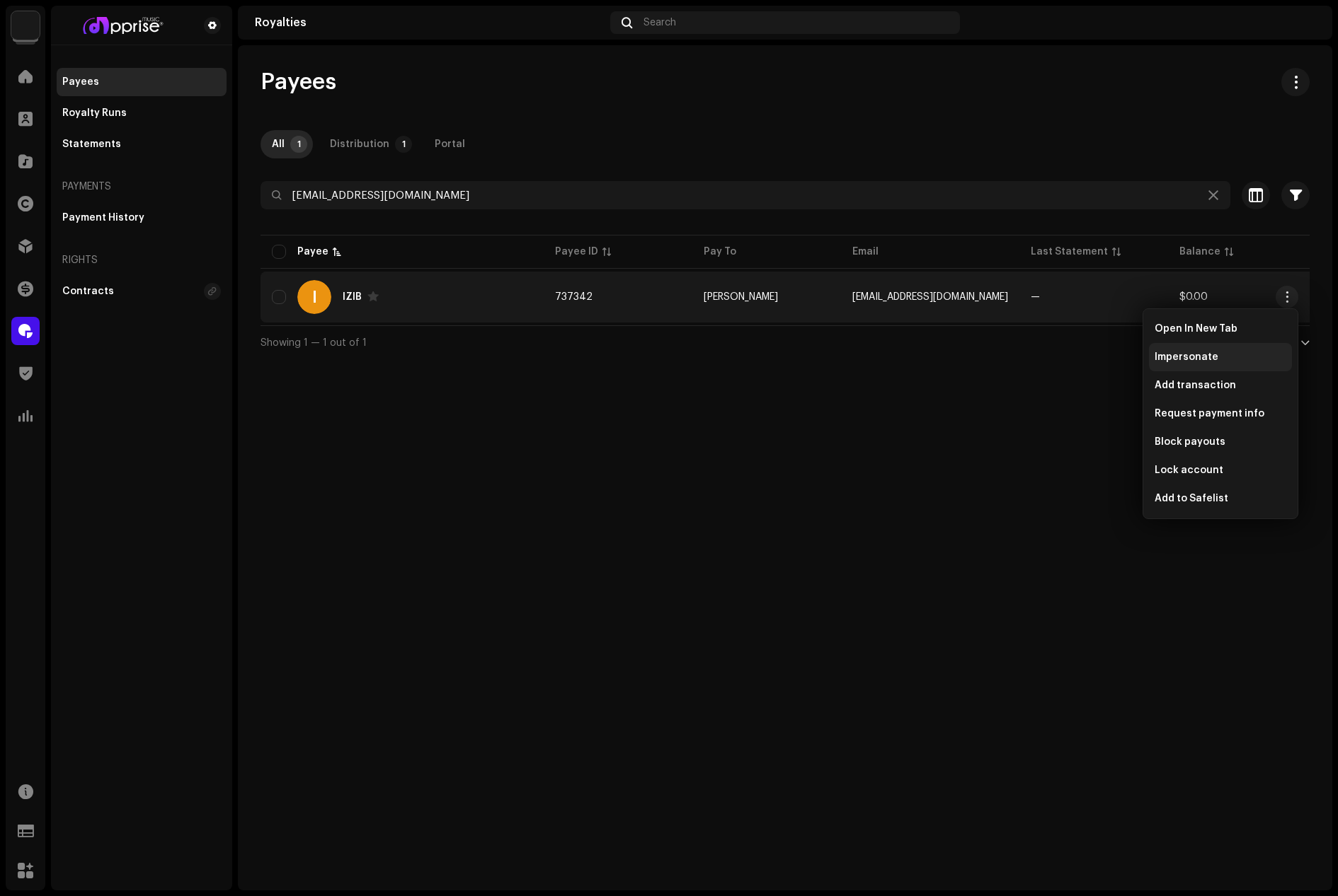
click at [1175, 359] on span "Impersonate" at bounding box center [1185, 357] width 64 height 11
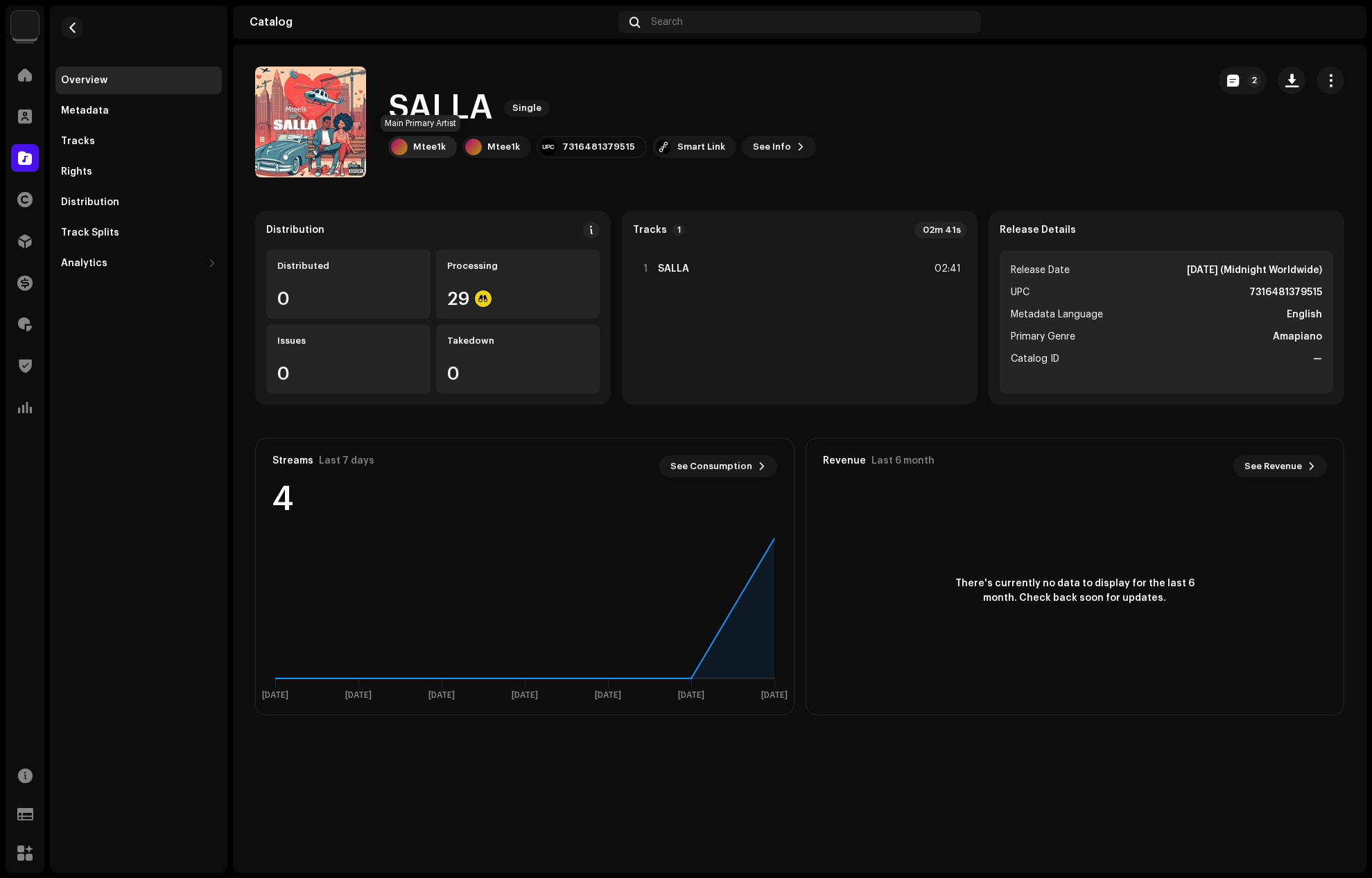
click at [423, 146] on div "Mtee1k" at bounding box center [429, 146] width 32 height 11
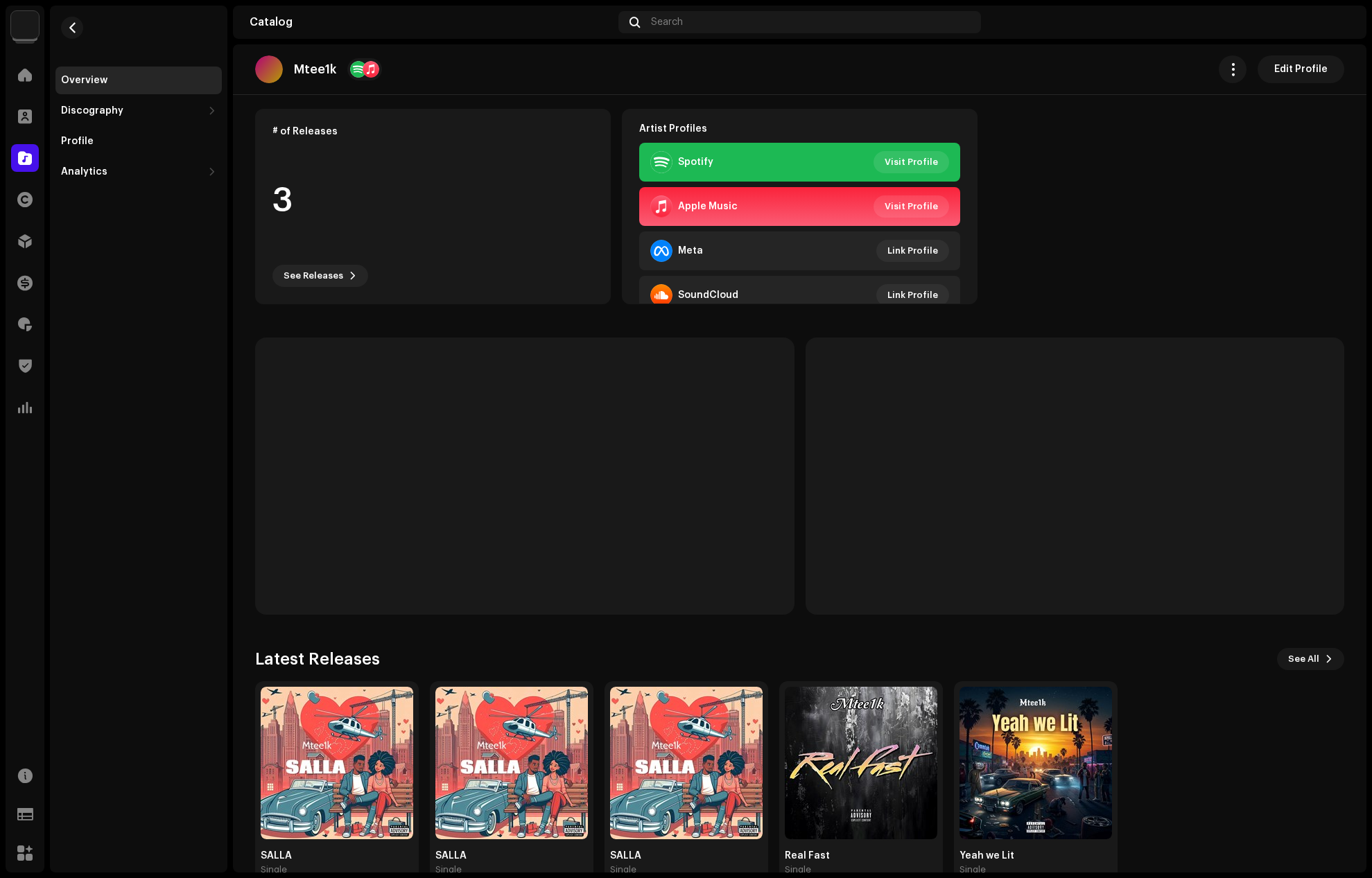
scroll to position [132, 0]
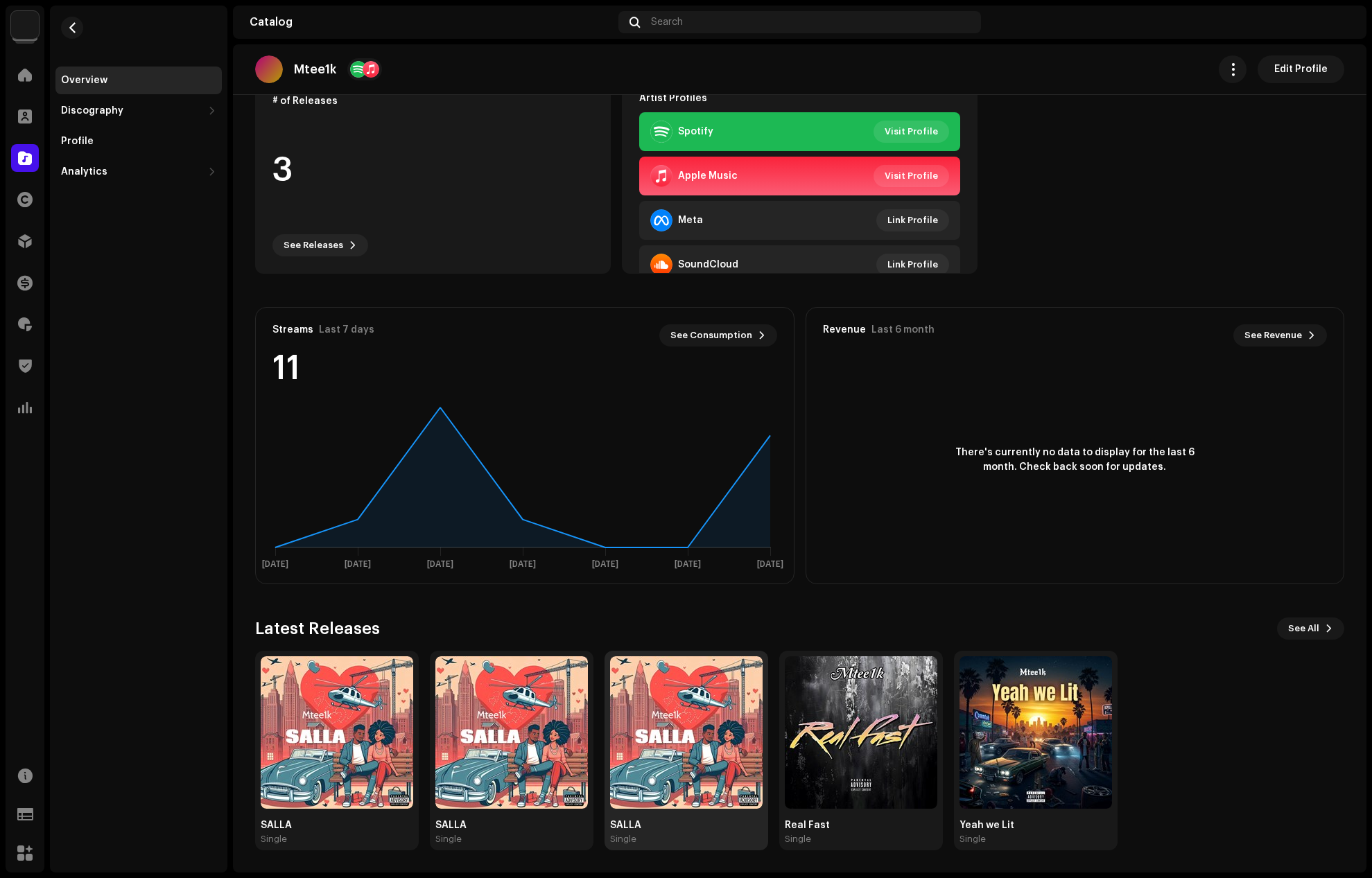
click at [731, 678] on img at bounding box center [686, 732] width 152 height 152
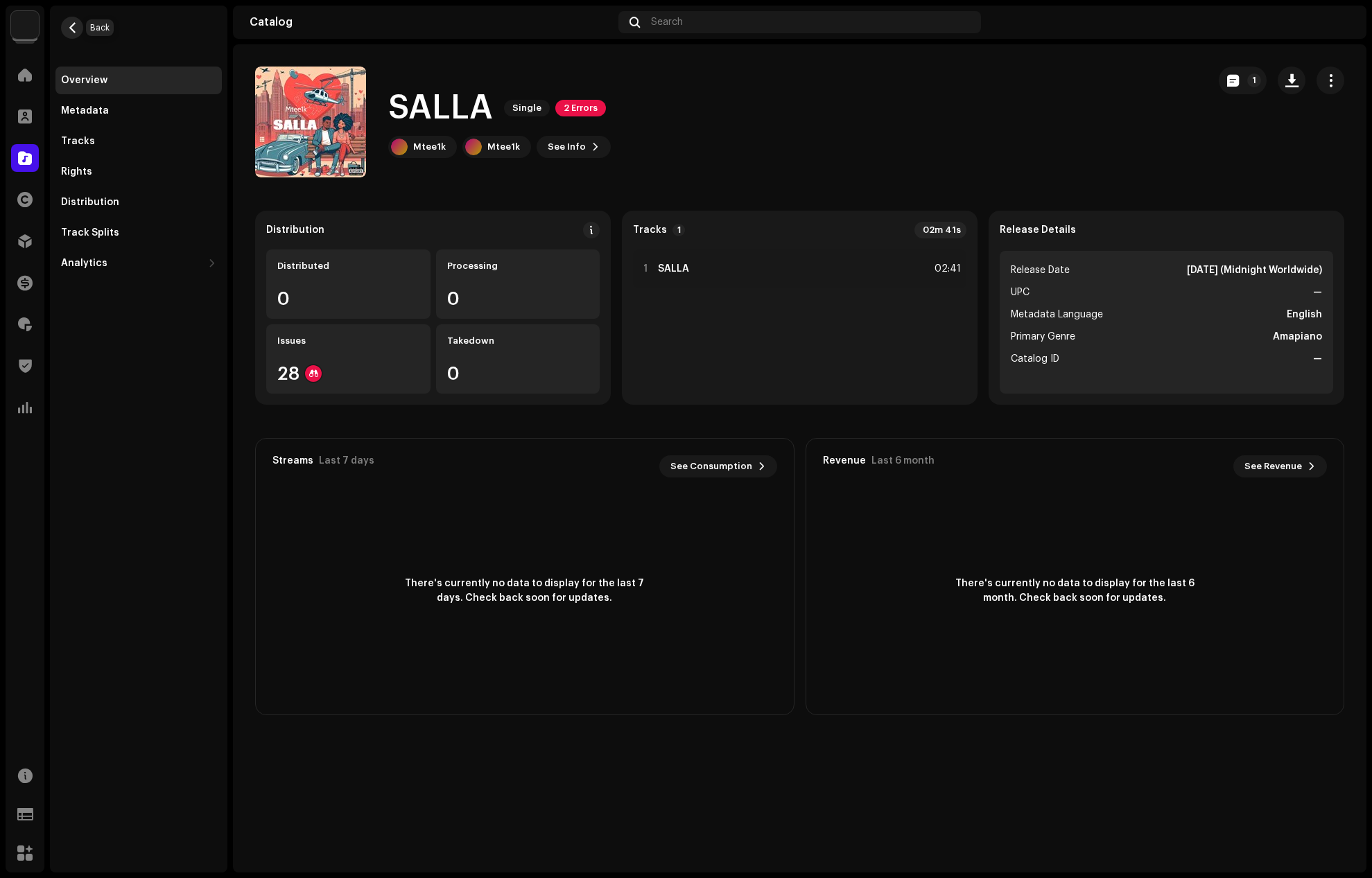
click at [69, 27] on span "button" at bounding box center [73, 28] width 11 height 11
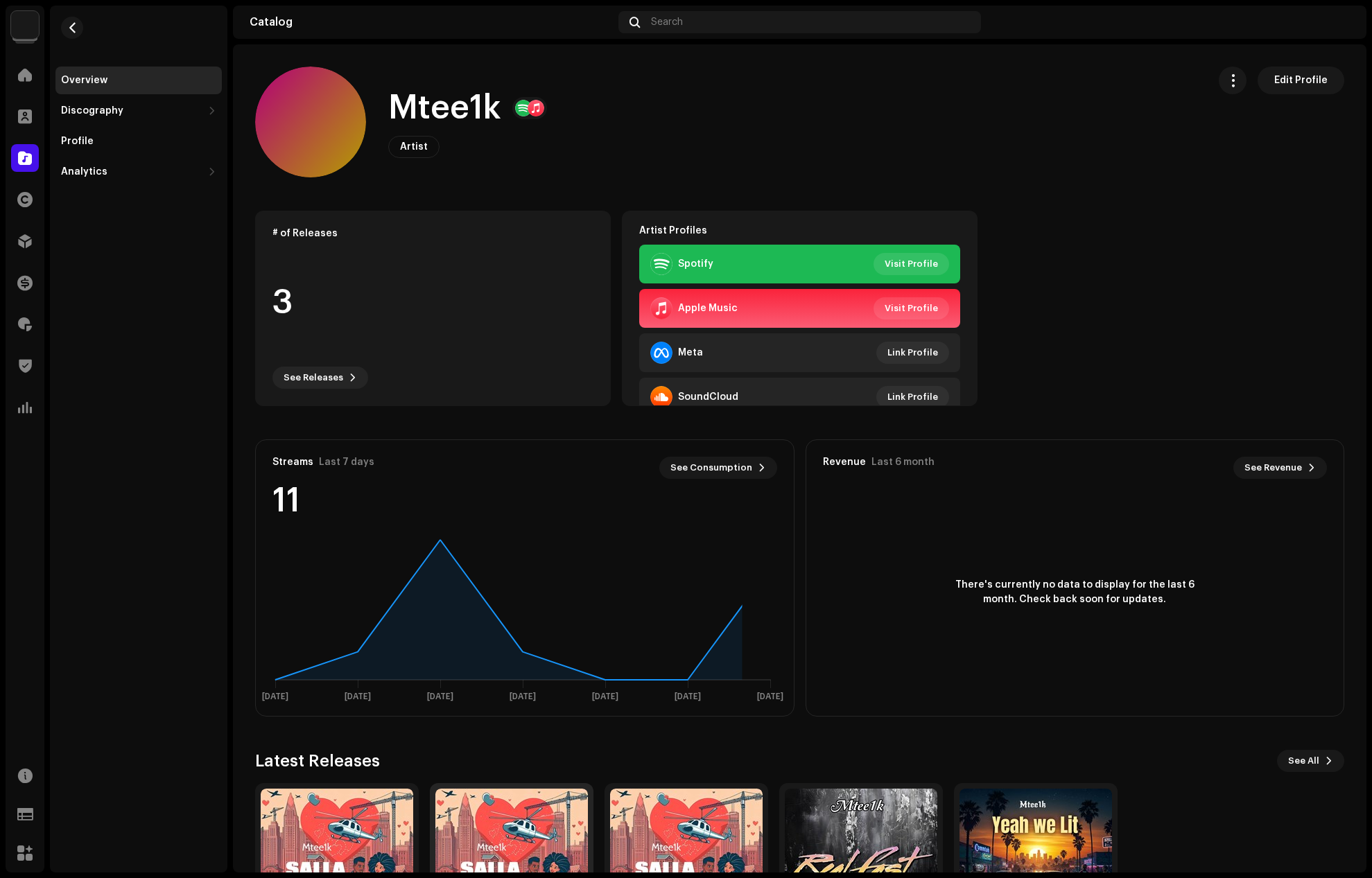
click at [512, 816] on img at bounding box center [511, 864] width 152 height 152
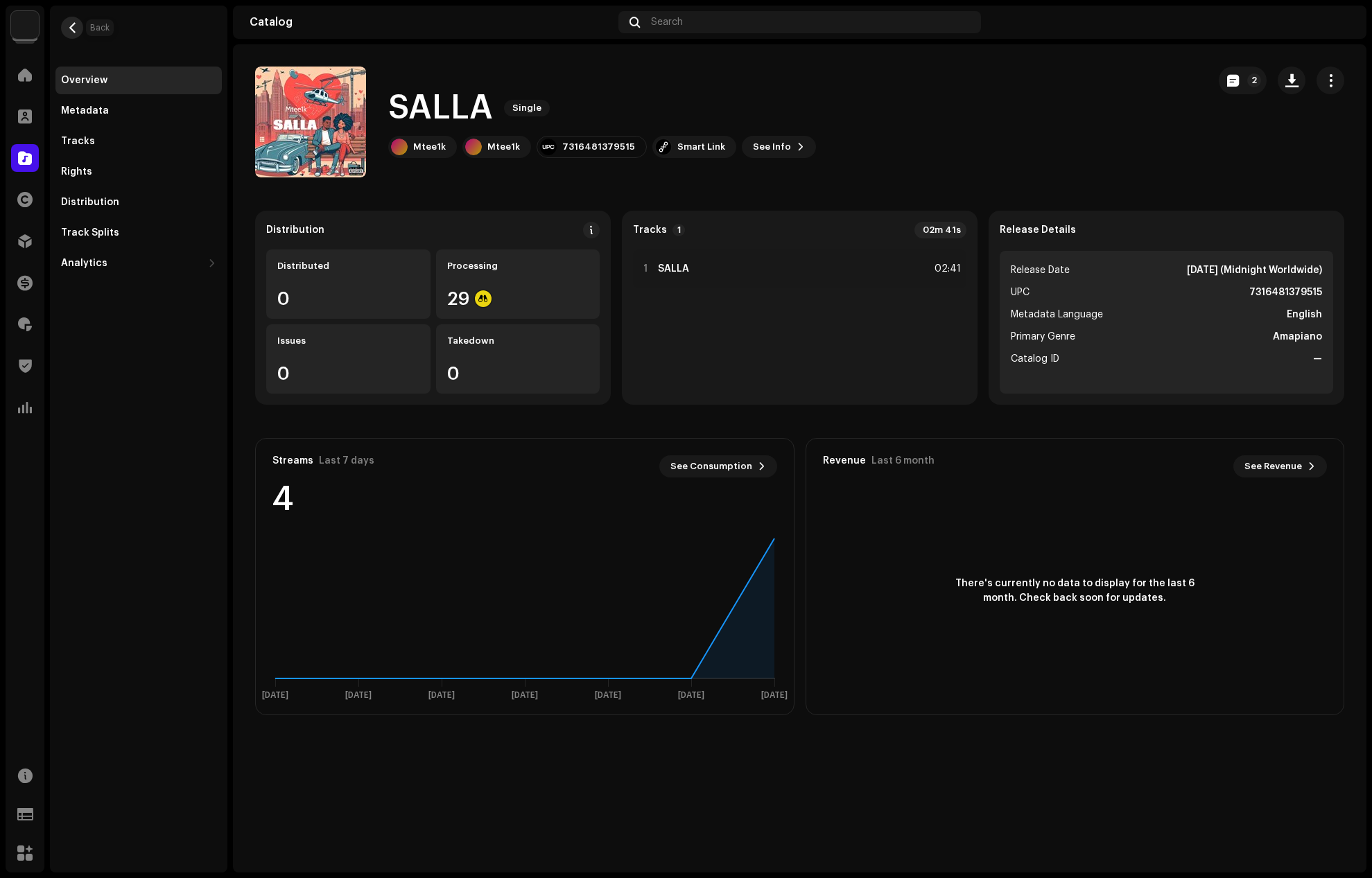
click at [75, 35] on button "button" at bounding box center [72, 28] width 23 height 23
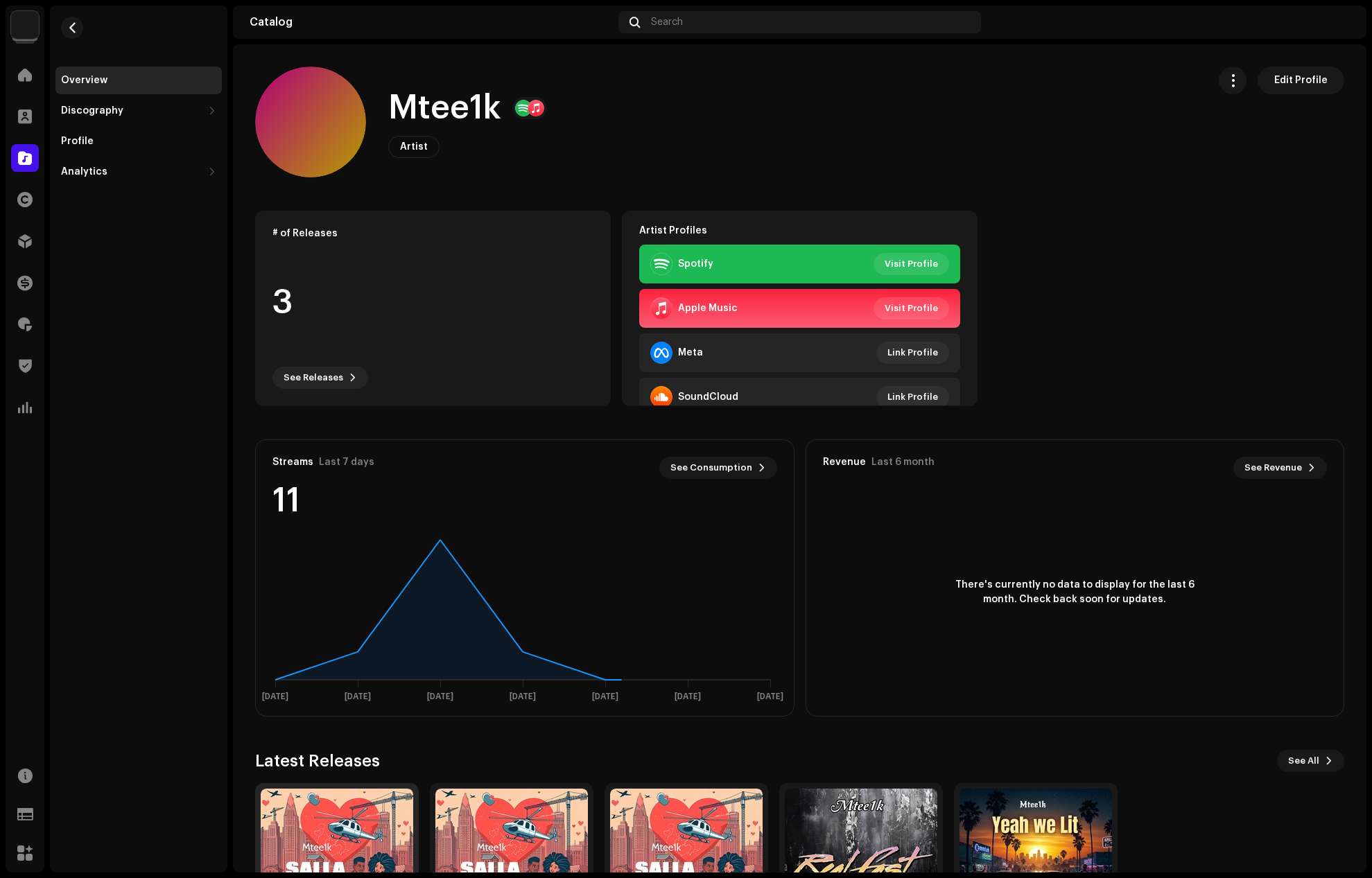
click at [316, 825] on img at bounding box center [336, 864] width 152 height 152
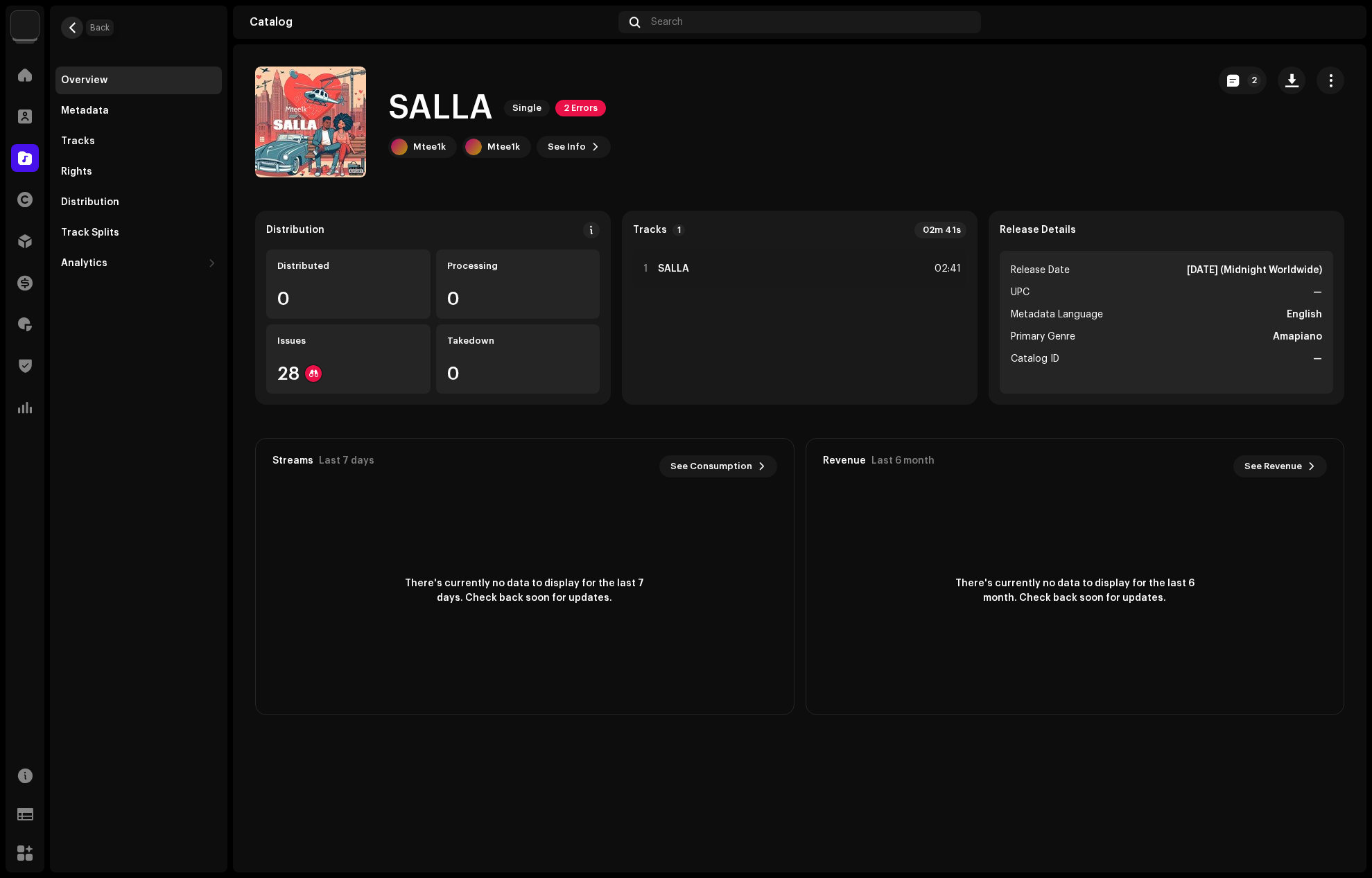
click at [71, 22] on button "button" at bounding box center [72, 28] width 23 height 23
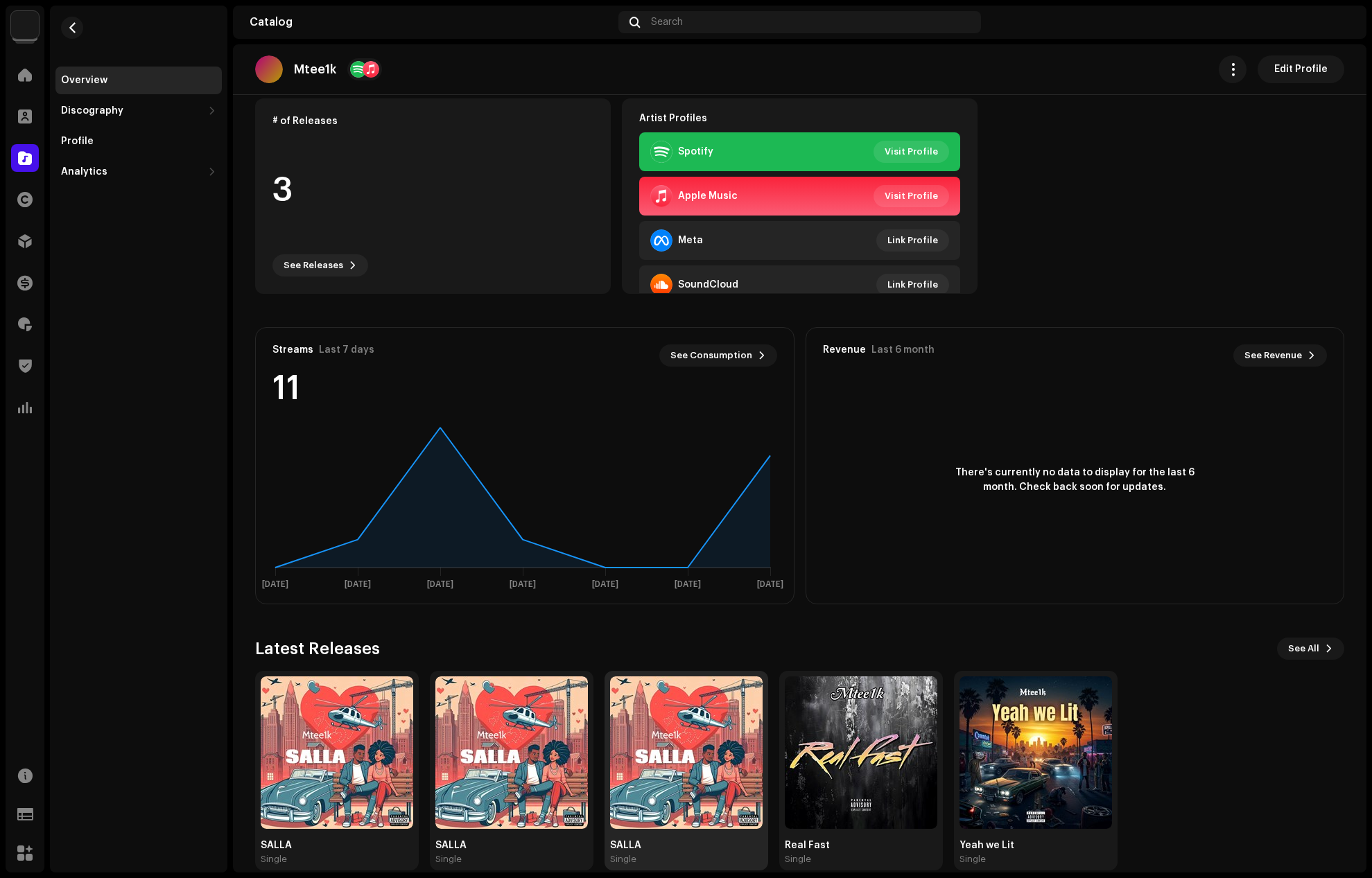
scroll to position [132, 0]
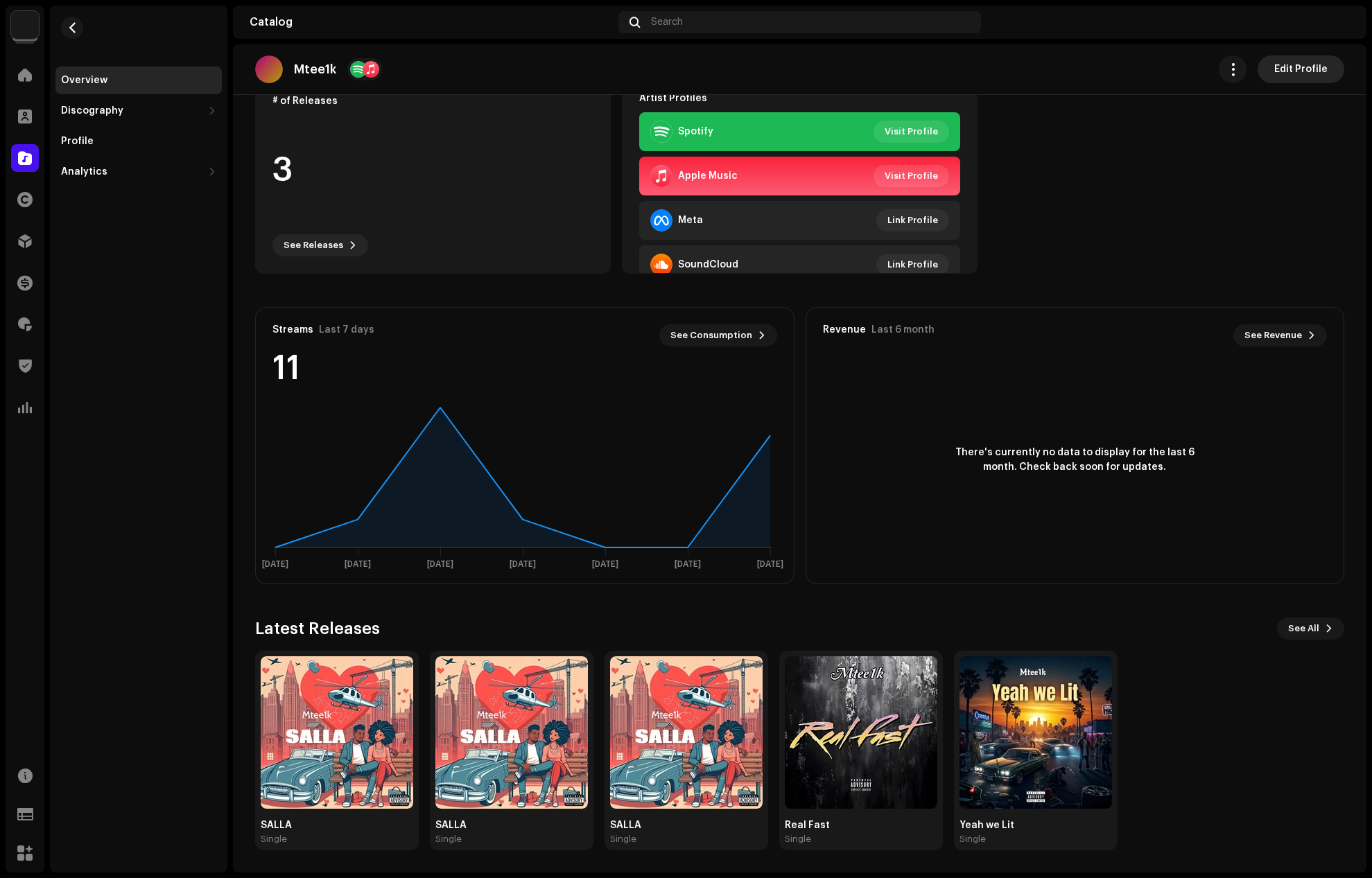
click at [1275, 64] on span "Edit Profile" at bounding box center [1301, 69] width 53 height 28
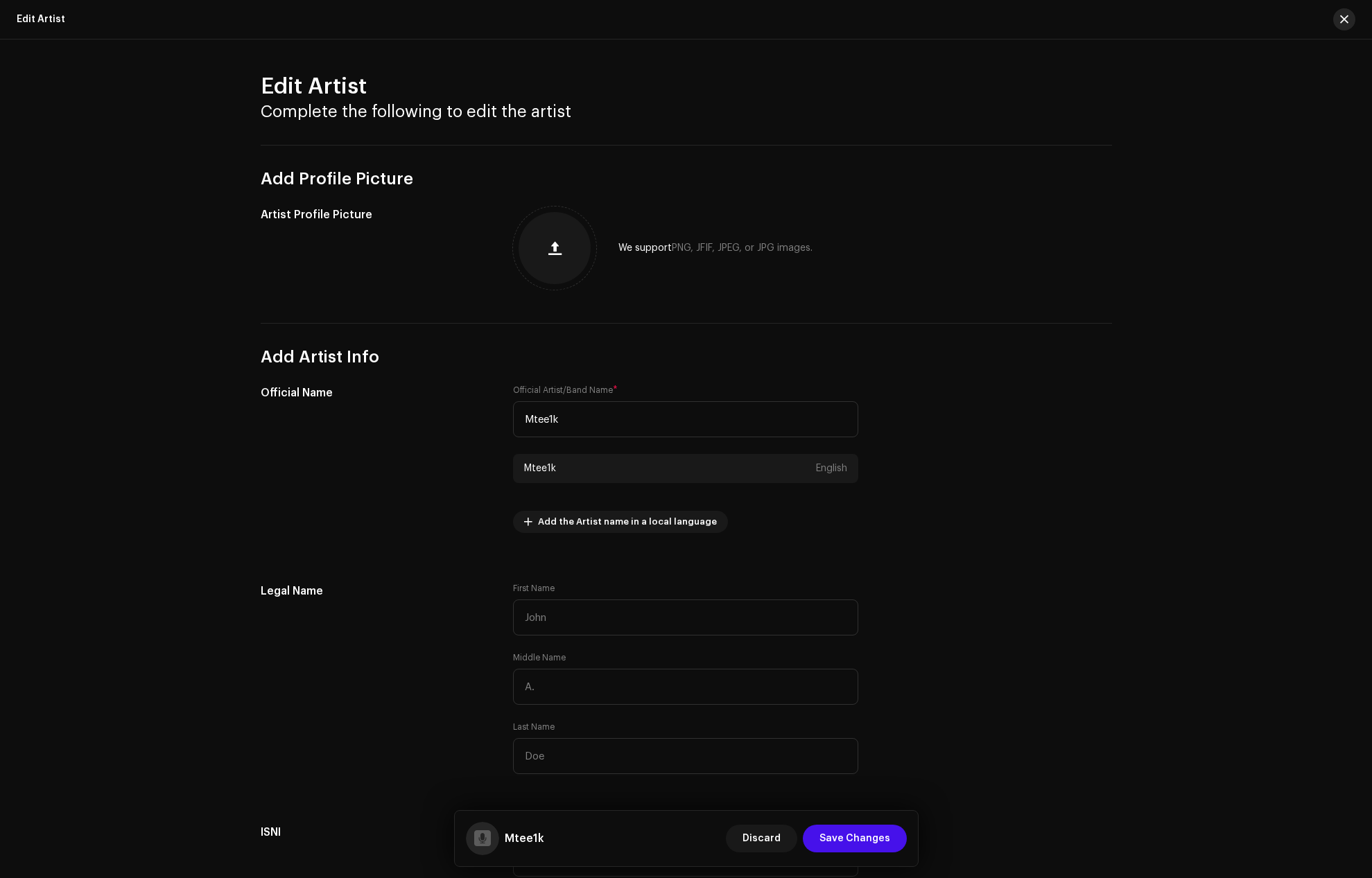
click at [1341, 21] on span "button" at bounding box center [1343, 19] width 8 height 11
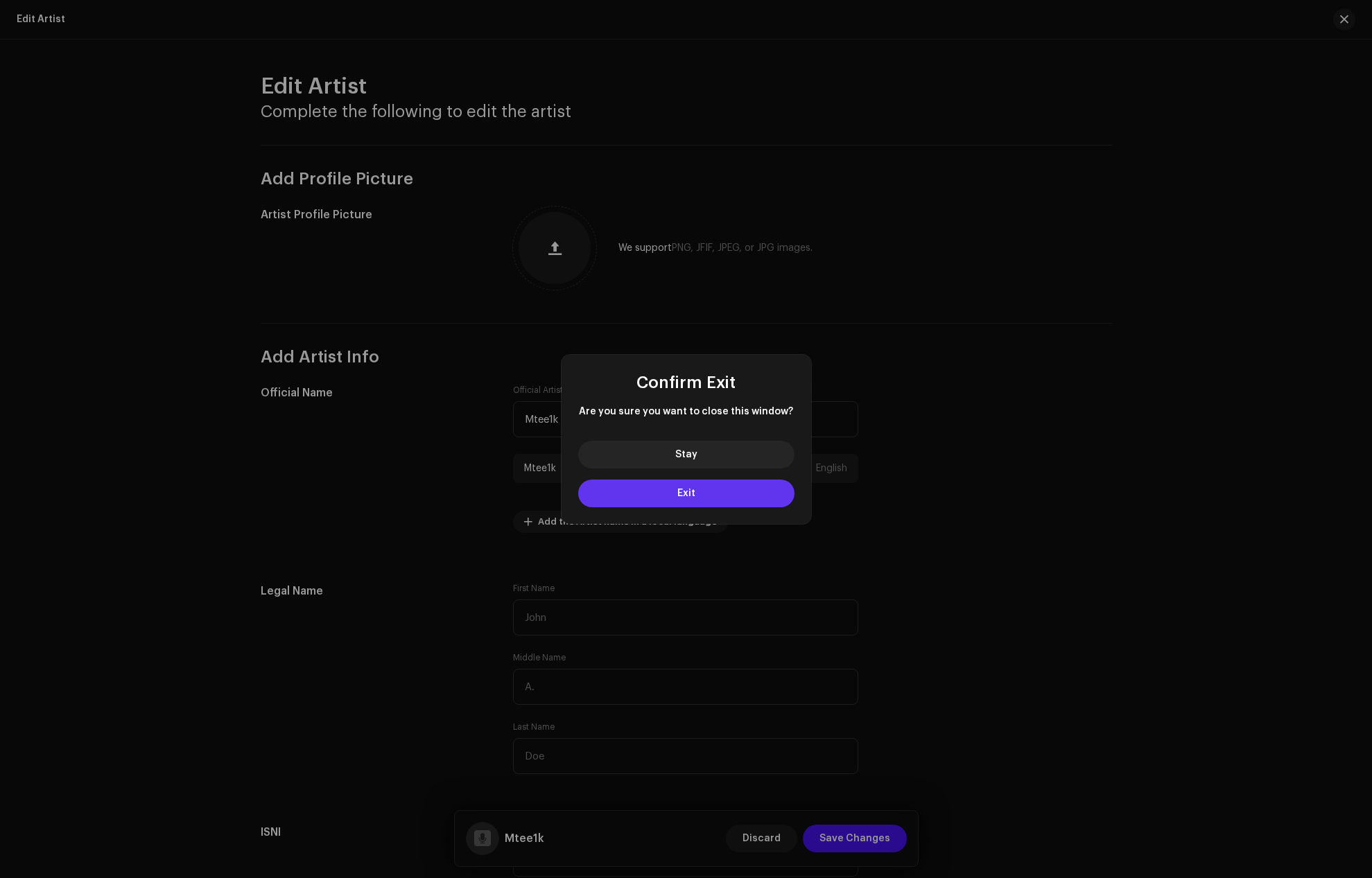
click at [689, 493] on span "Exit" at bounding box center [686, 493] width 18 height 10
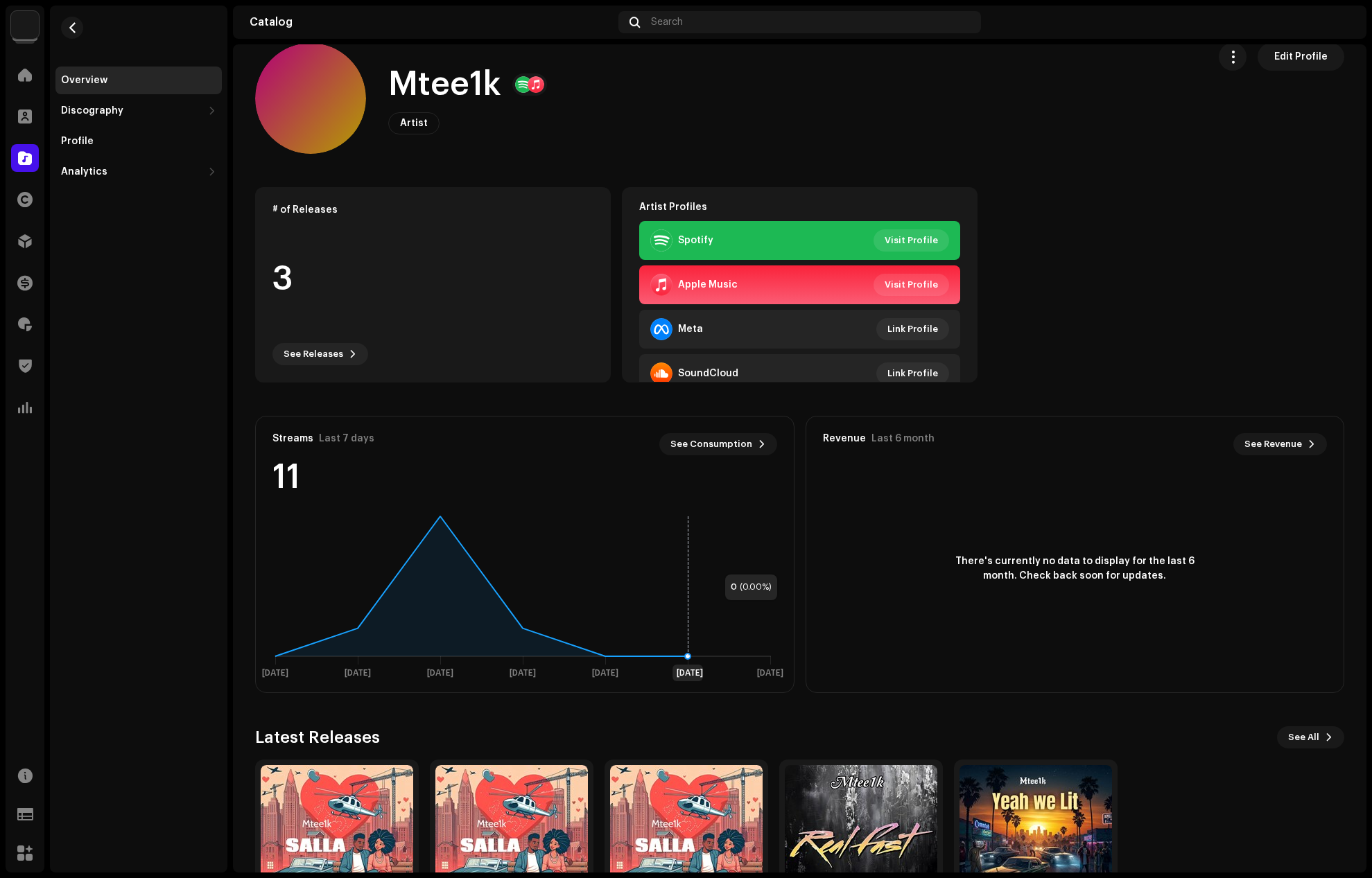
scroll to position [132, 0]
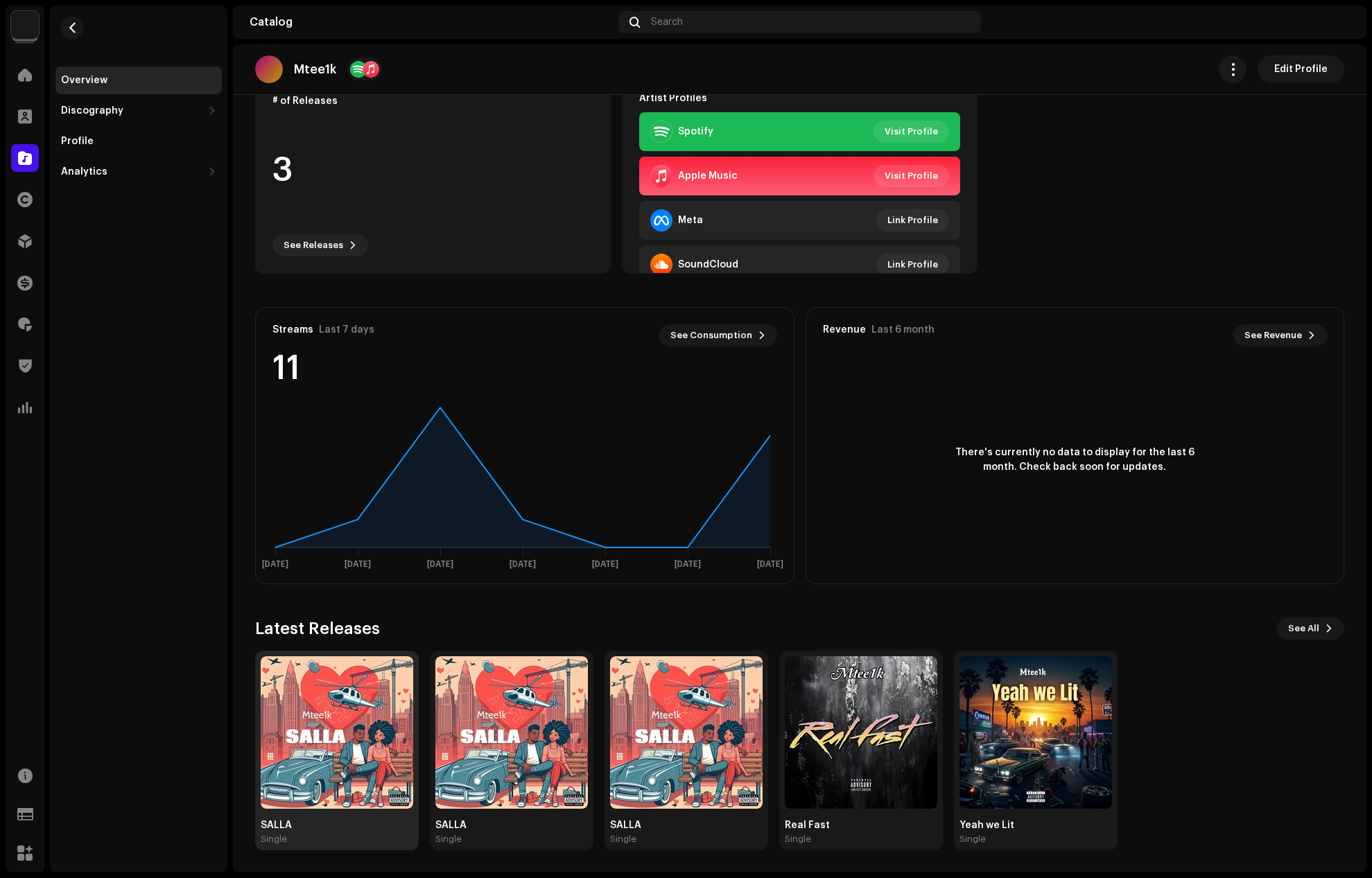
drag, startPoint x: 377, startPoint y: 686, endPoint x: 335, endPoint y: 687, distance: 42.0
click at [335, 687] on img at bounding box center [336, 732] width 152 height 152
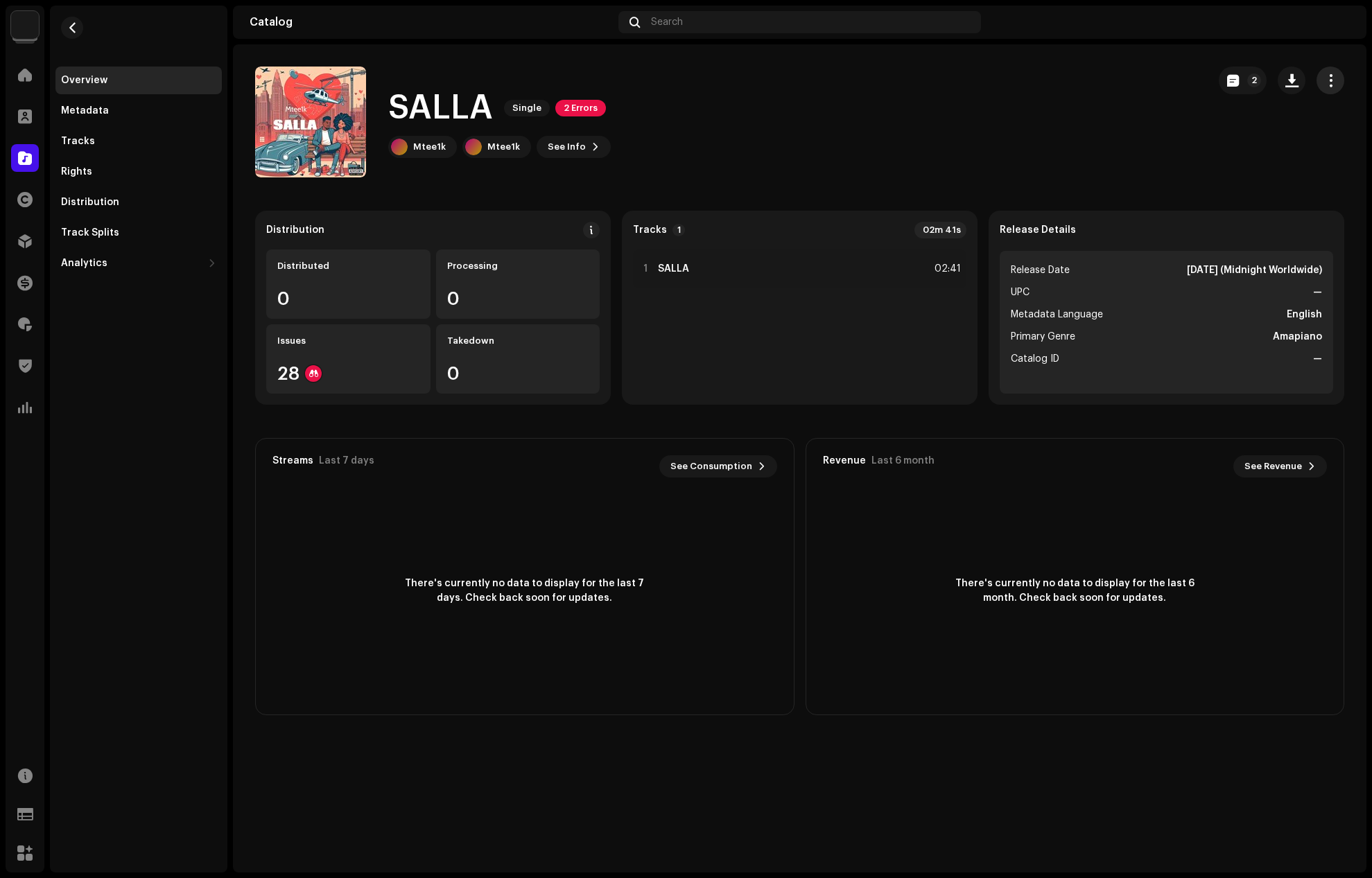
click at [1334, 77] on span "button" at bounding box center [1331, 80] width 14 height 11
click at [900, 150] on div "SALLA Single 2 Errors Mtee1k Mtee1k See Info 2" at bounding box center [725, 122] width 941 height 111
drag, startPoint x: 490, startPoint y: 109, endPoint x: 390, endPoint y: 108, distance: 100.0
click at [390, 108] on h1 "SALLA" at bounding box center [440, 107] width 104 height 44
copy h1 "SALLA"
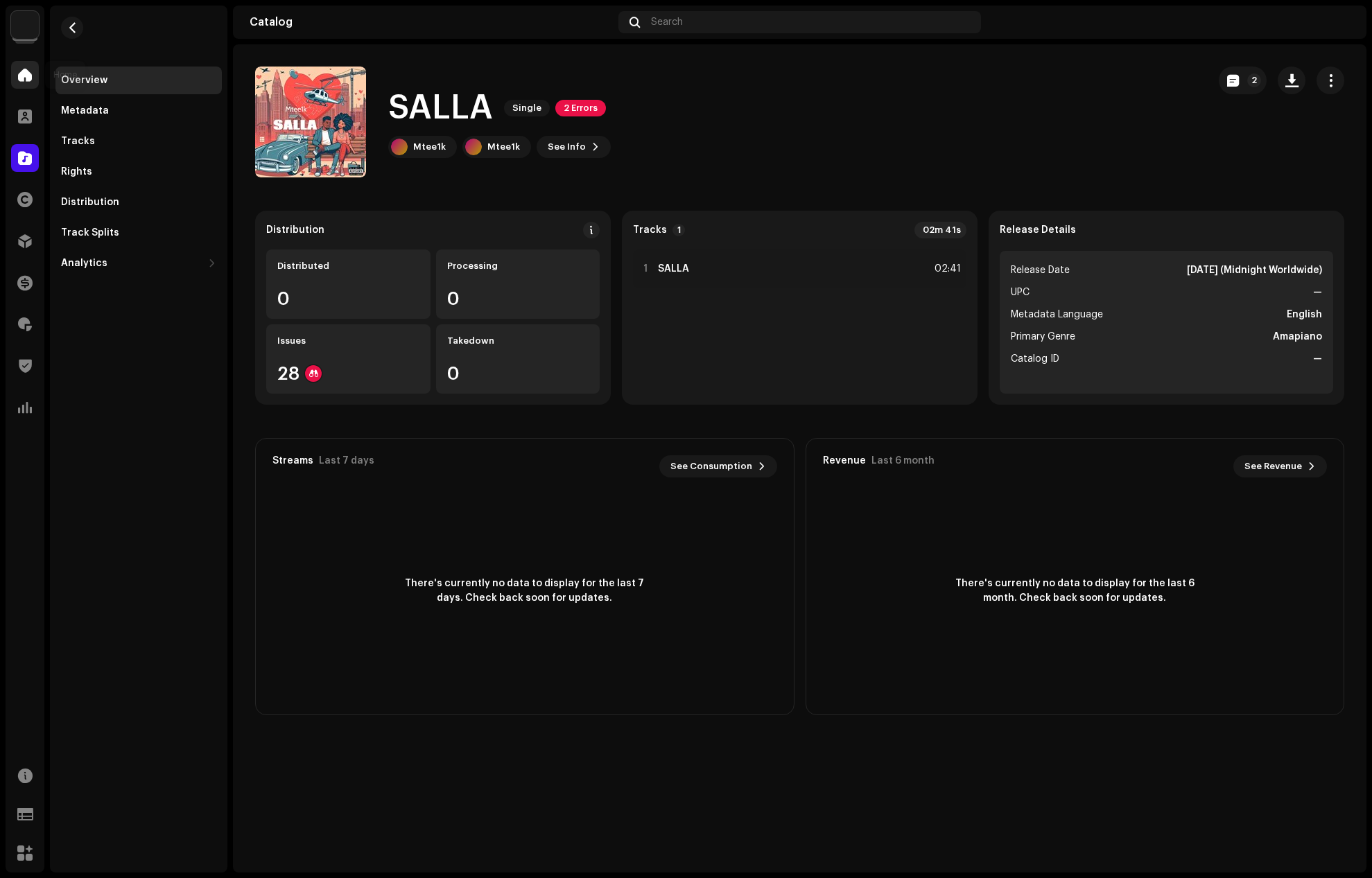
click at [16, 74] on div at bounding box center [25, 74] width 28 height 28
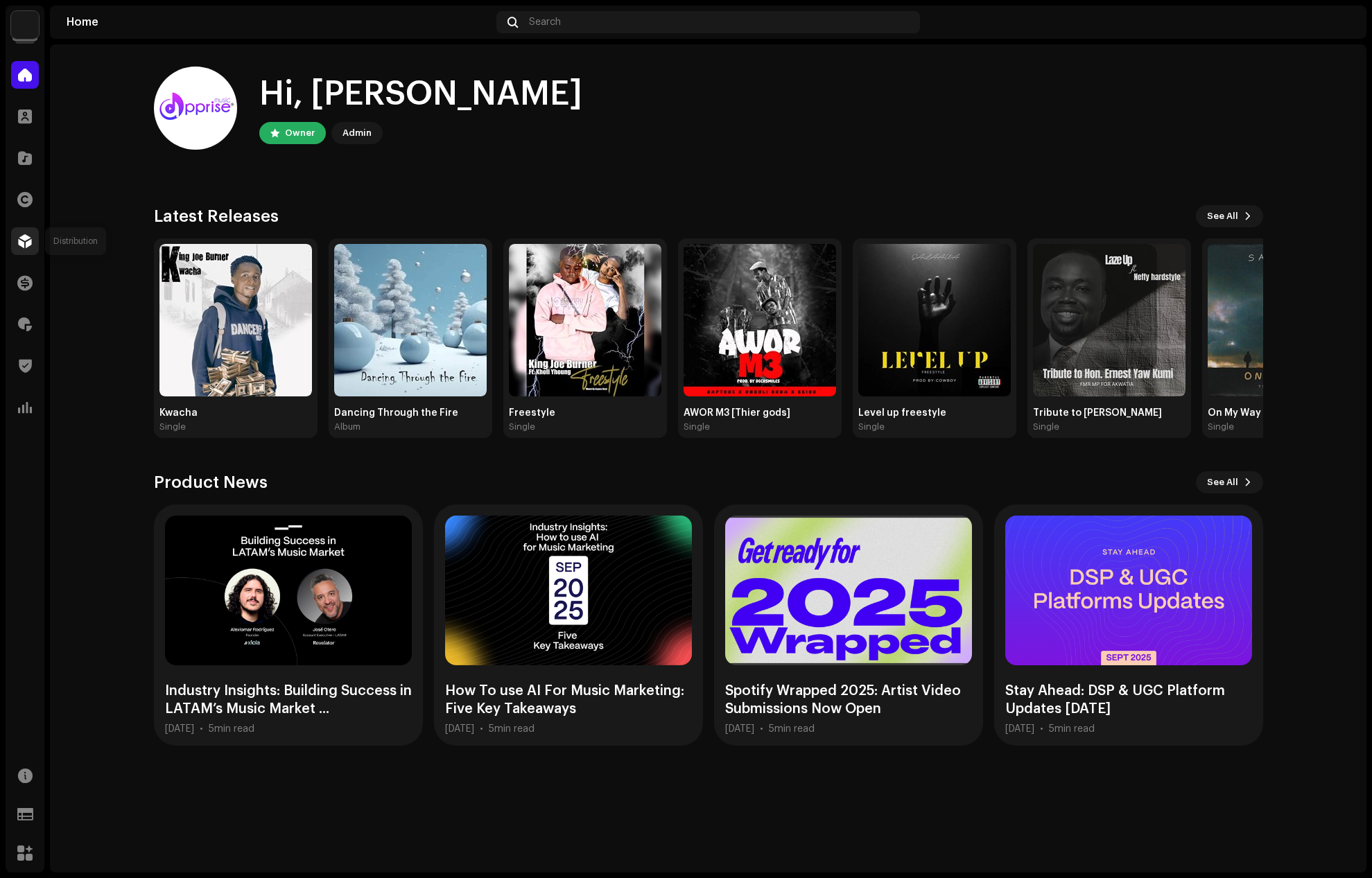
click at [29, 237] on span at bounding box center [25, 241] width 14 height 11
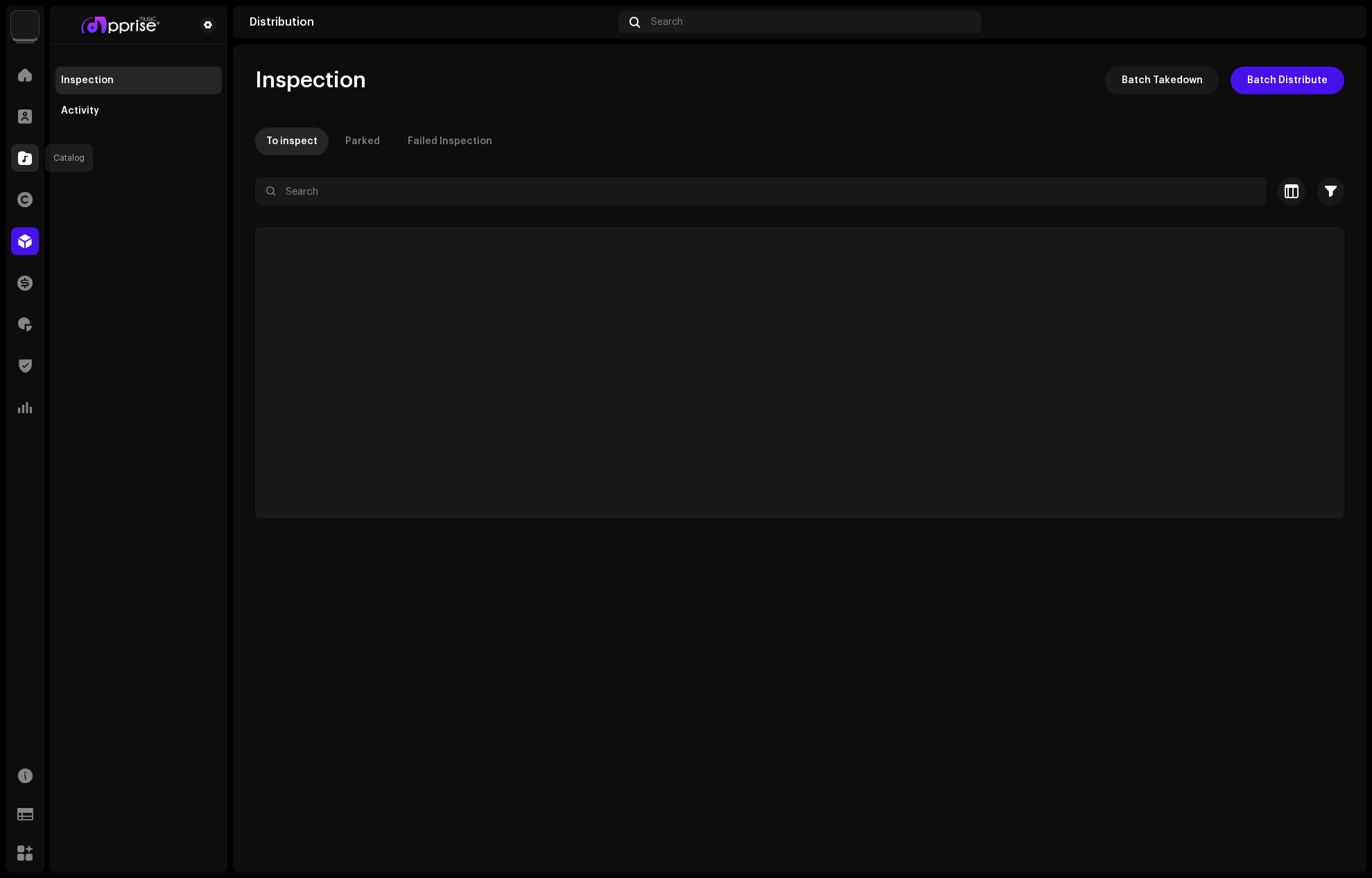
click at [26, 165] on div at bounding box center [25, 158] width 28 height 28
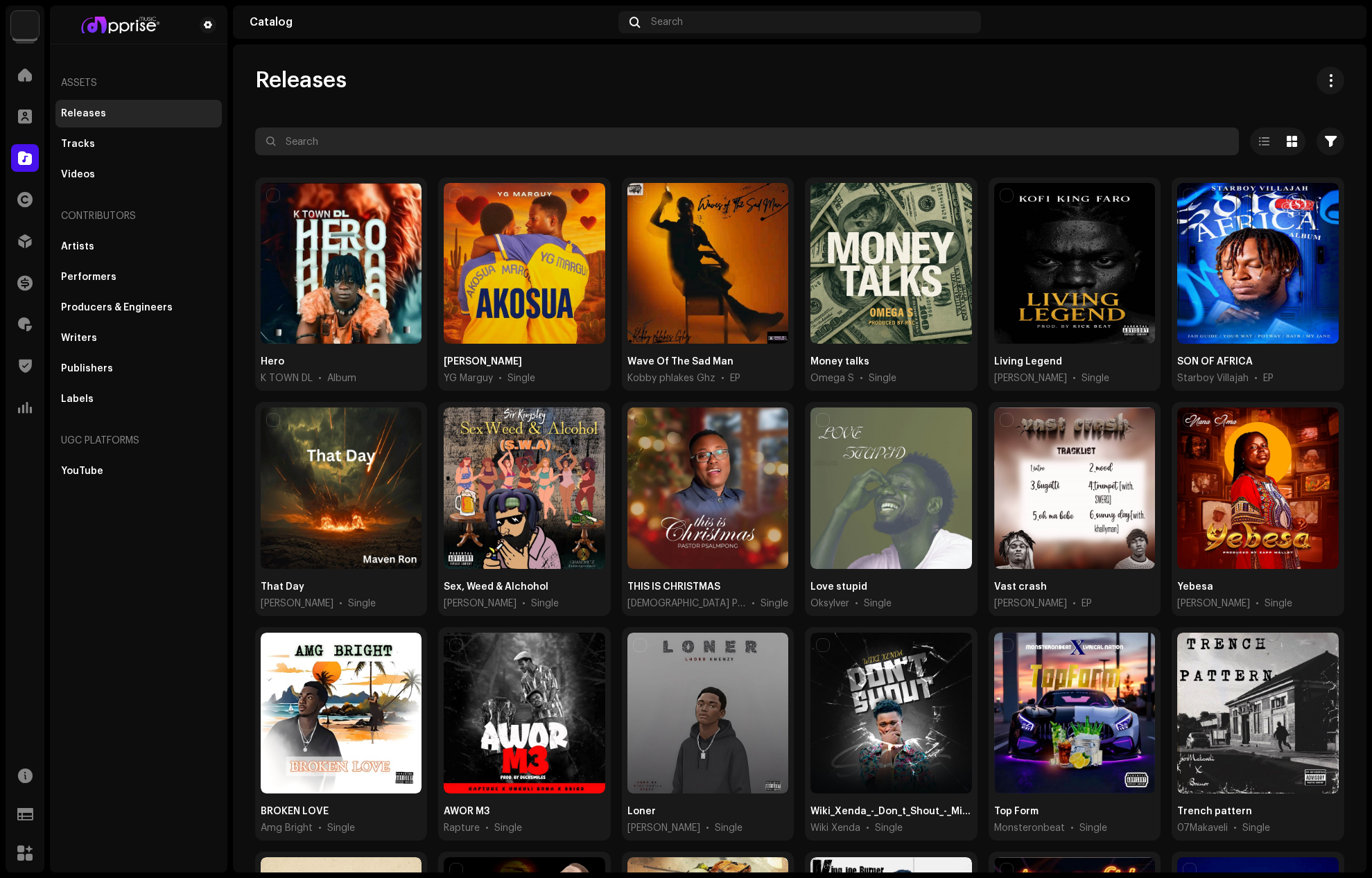
paste input "SALLA"
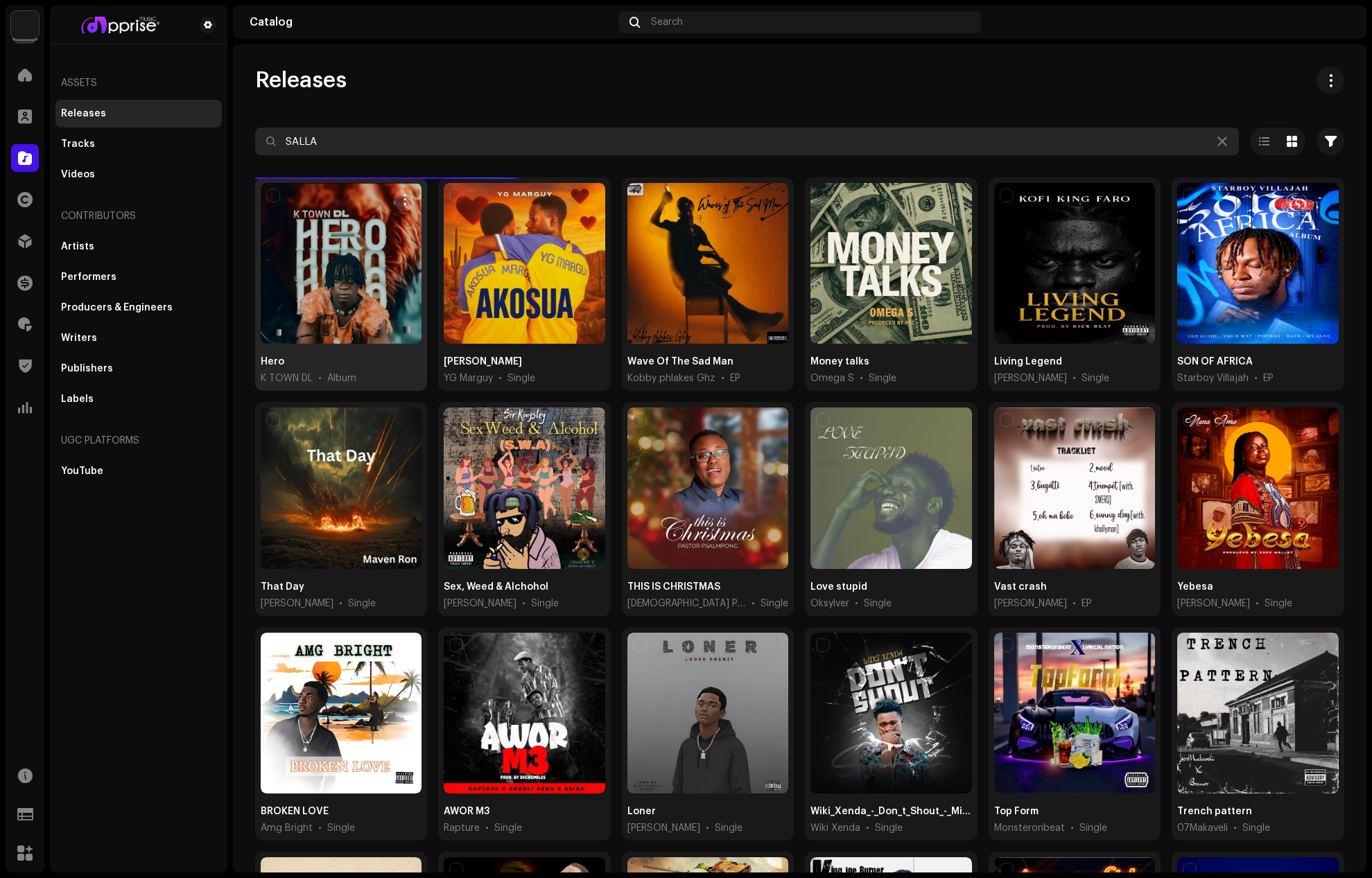
type input "SALLA"
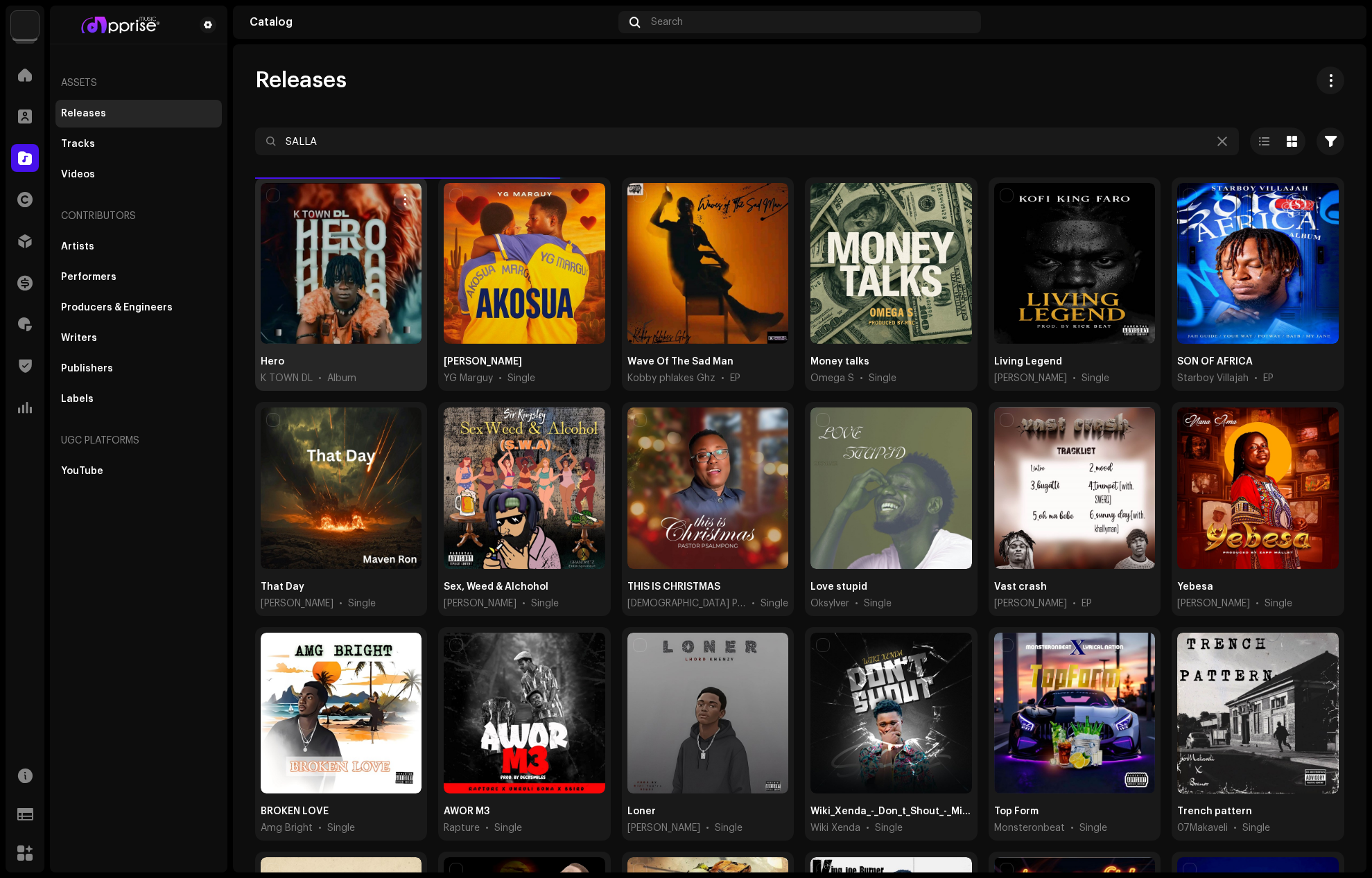
click at [405, 197] on span "button" at bounding box center [406, 199] width 11 height 11
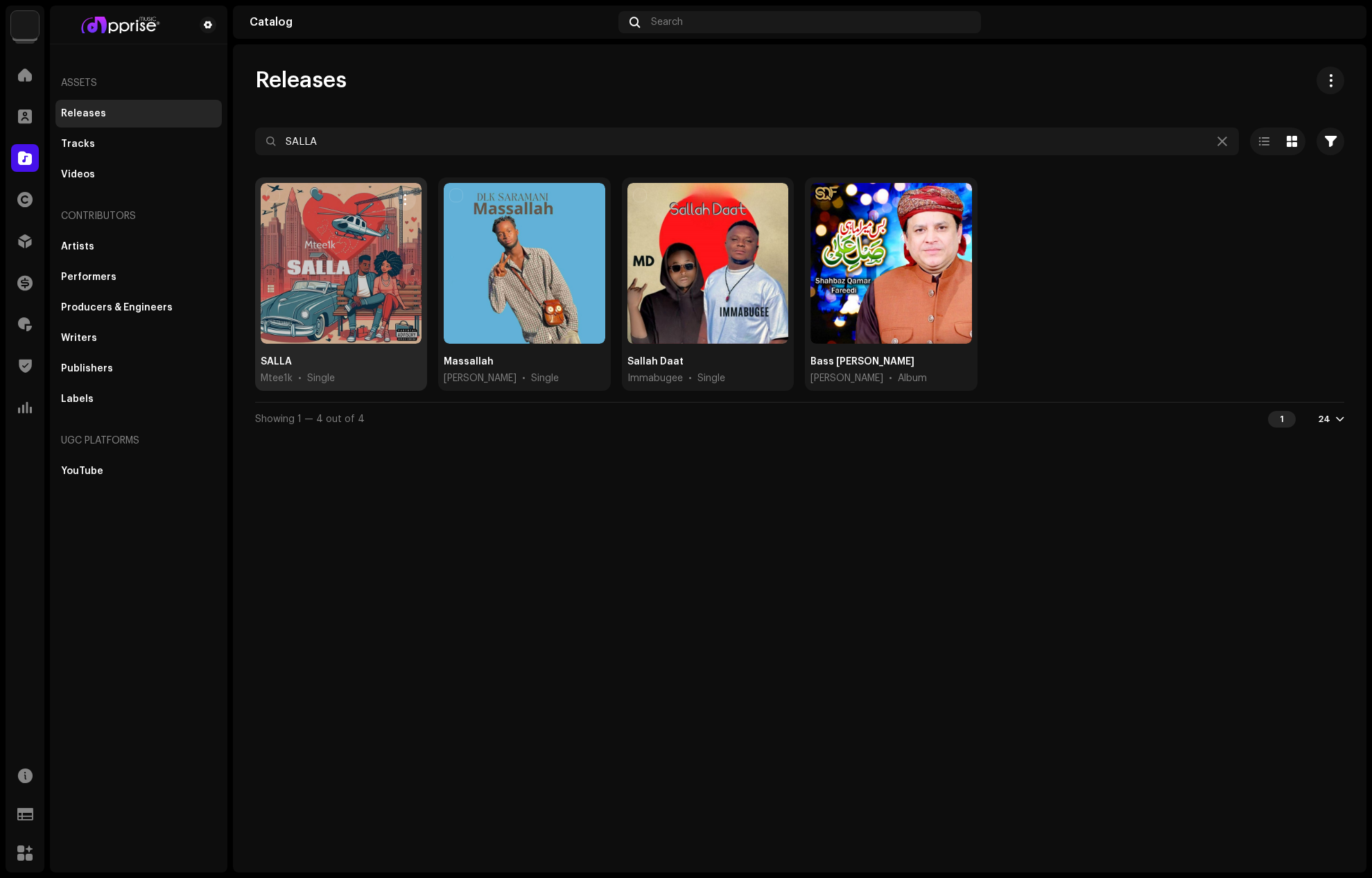
click at [406, 196] on span "button" at bounding box center [406, 199] width 11 height 11
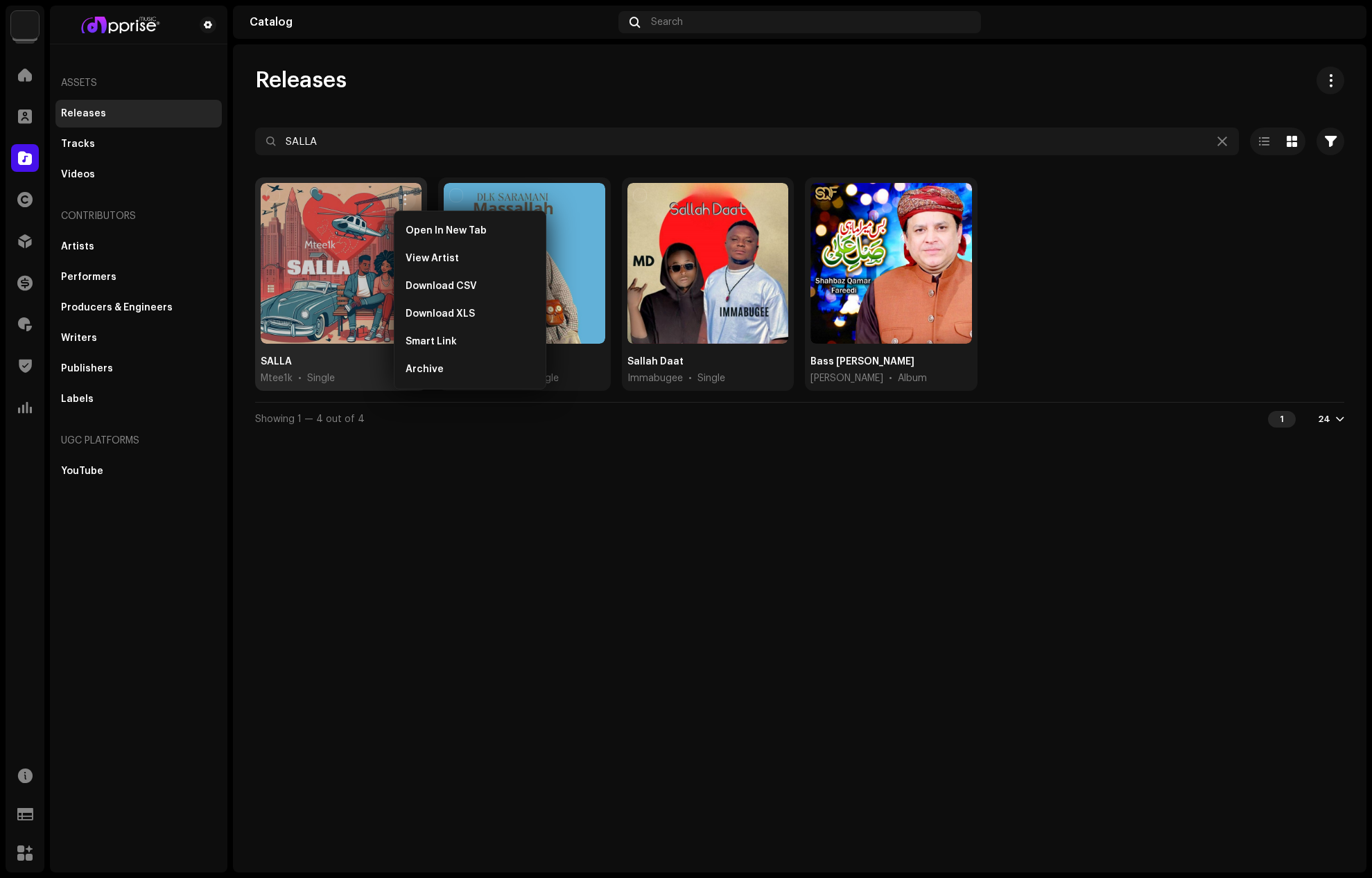
click at [570, 504] on div "Releases SALLA Selected 0 Options Filters Distribution status Never Distributed…" at bounding box center [799, 458] width 1133 height 828
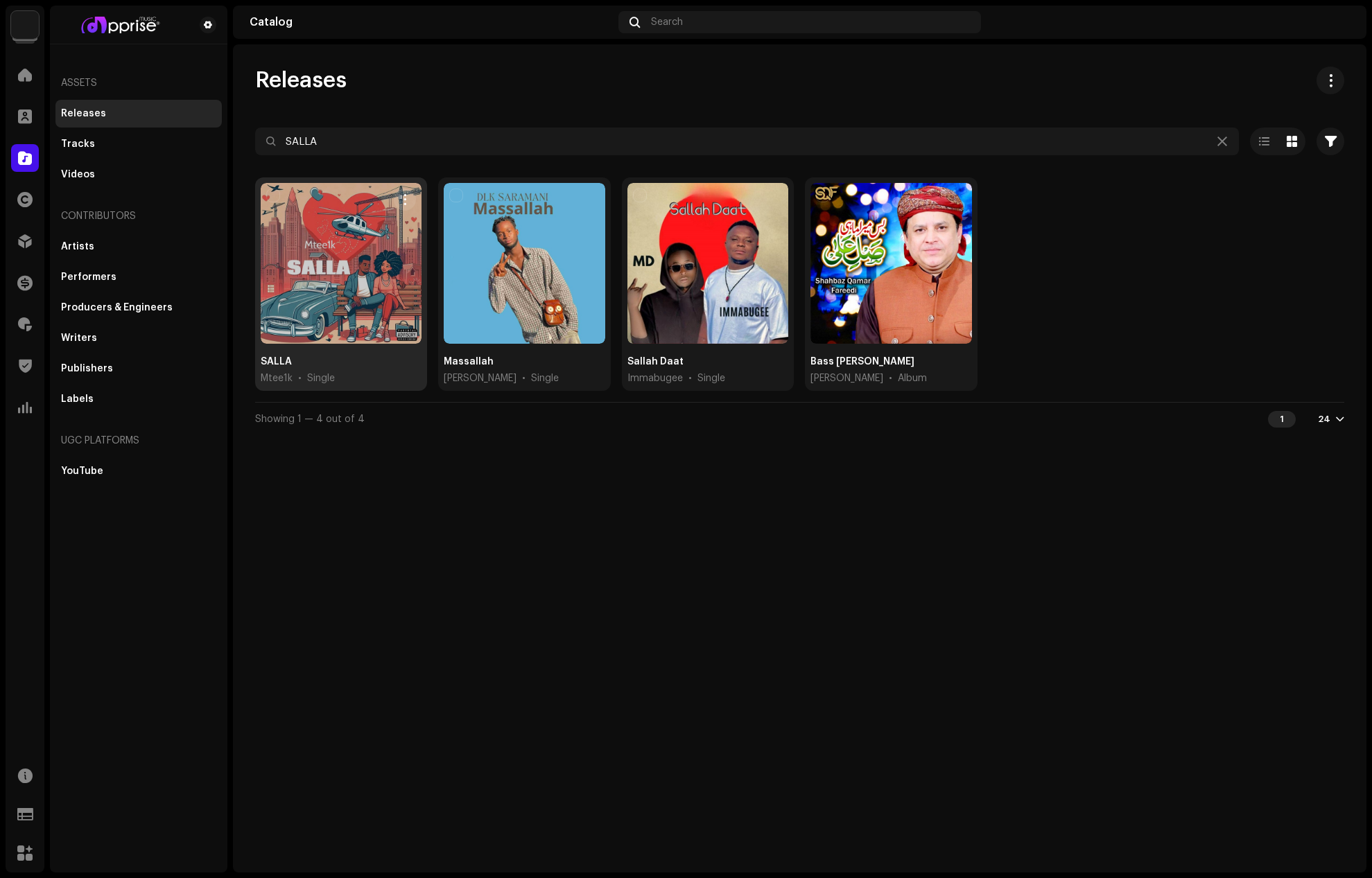
click at [342, 249] on div at bounding box center [341, 264] width 161 height 161
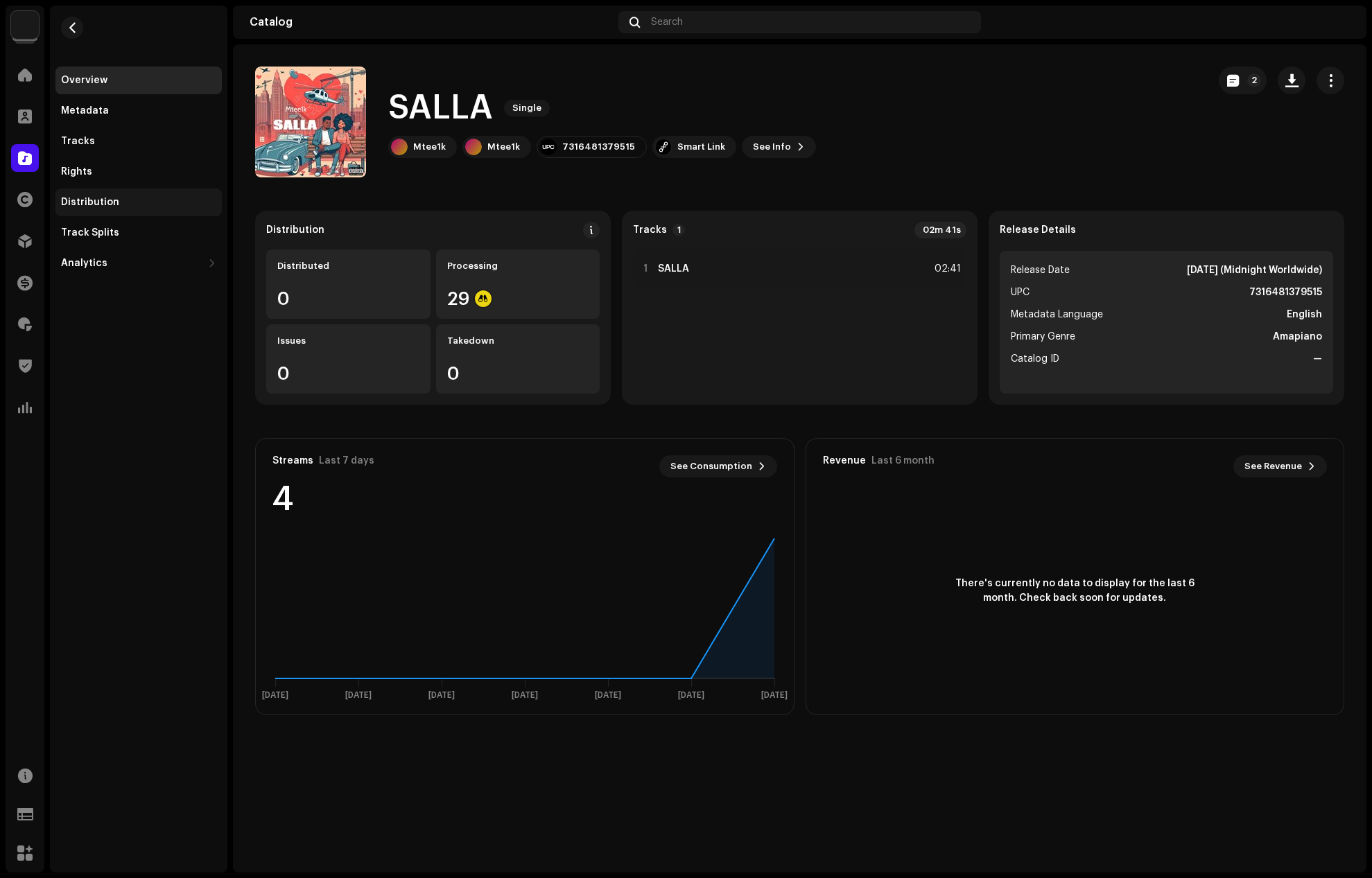
click at [97, 201] on div "Distribution" at bounding box center [90, 202] width 59 height 11
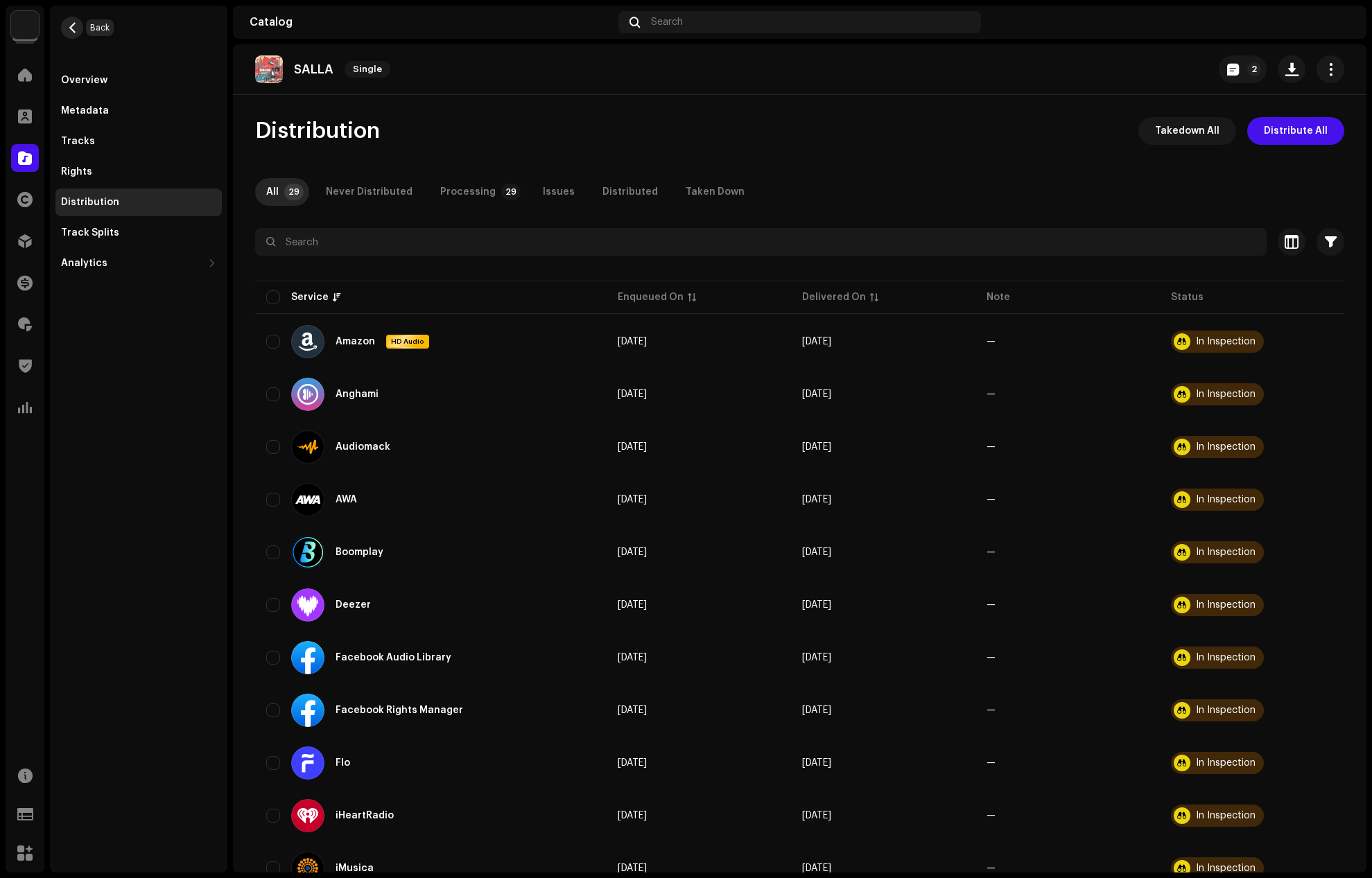
click at [76, 29] on span "button" at bounding box center [73, 28] width 11 height 11
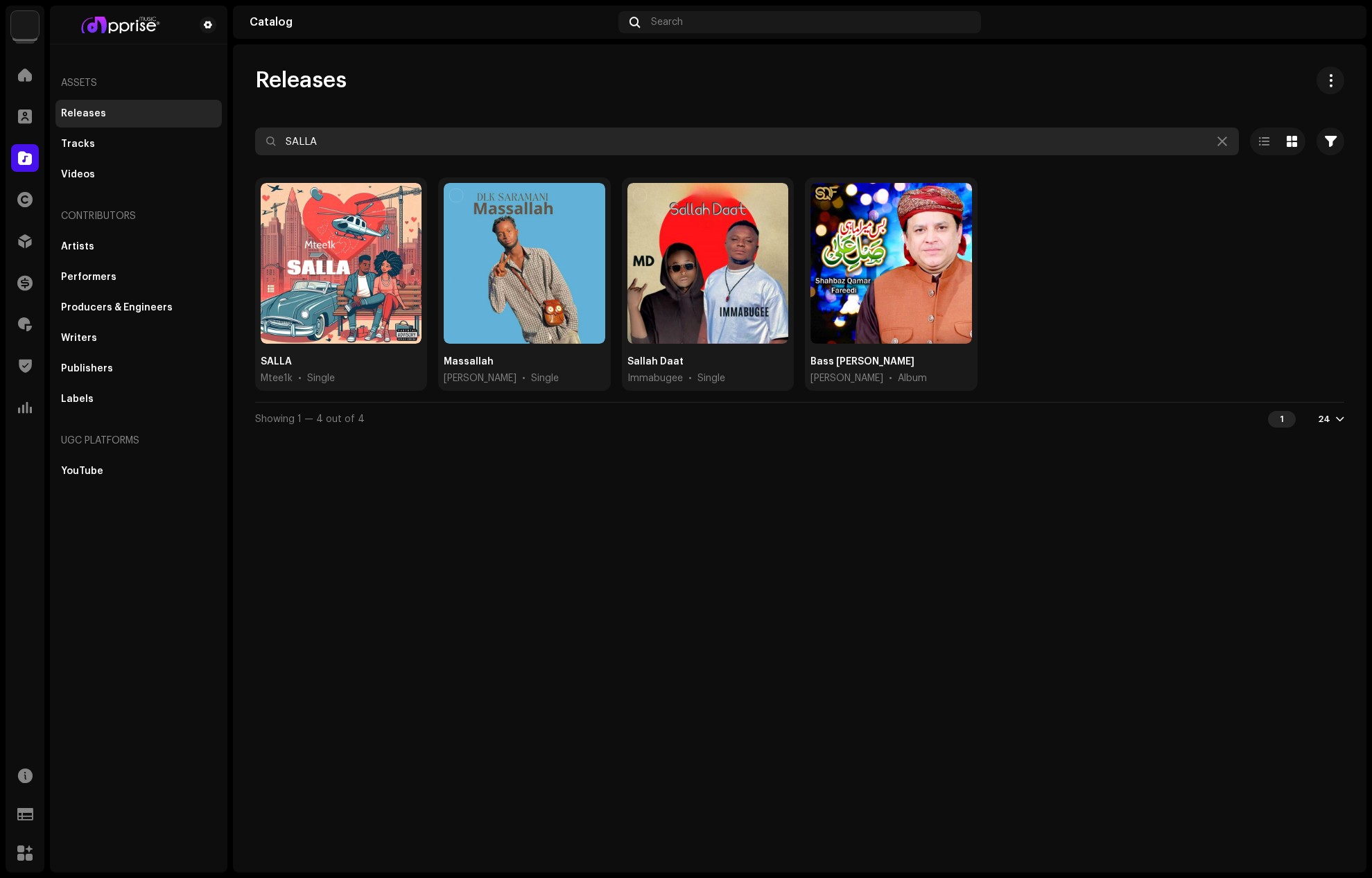
drag, startPoint x: 321, startPoint y: 140, endPoint x: 289, endPoint y: 142, distance: 32.1
click at [289, 142] on input "SALLA" at bounding box center [747, 141] width 984 height 28
click at [315, 146] on input "SALLA" at bounding box center [747, 141] width 984 height 28
drag, startPoint x: 291, startPoint y: 145, endPoint x: 277, endPoint y: 145, distance: 14.0
click at [277, 145] on input "SALLA" at bounding box center [747, 141] width 984 height 28
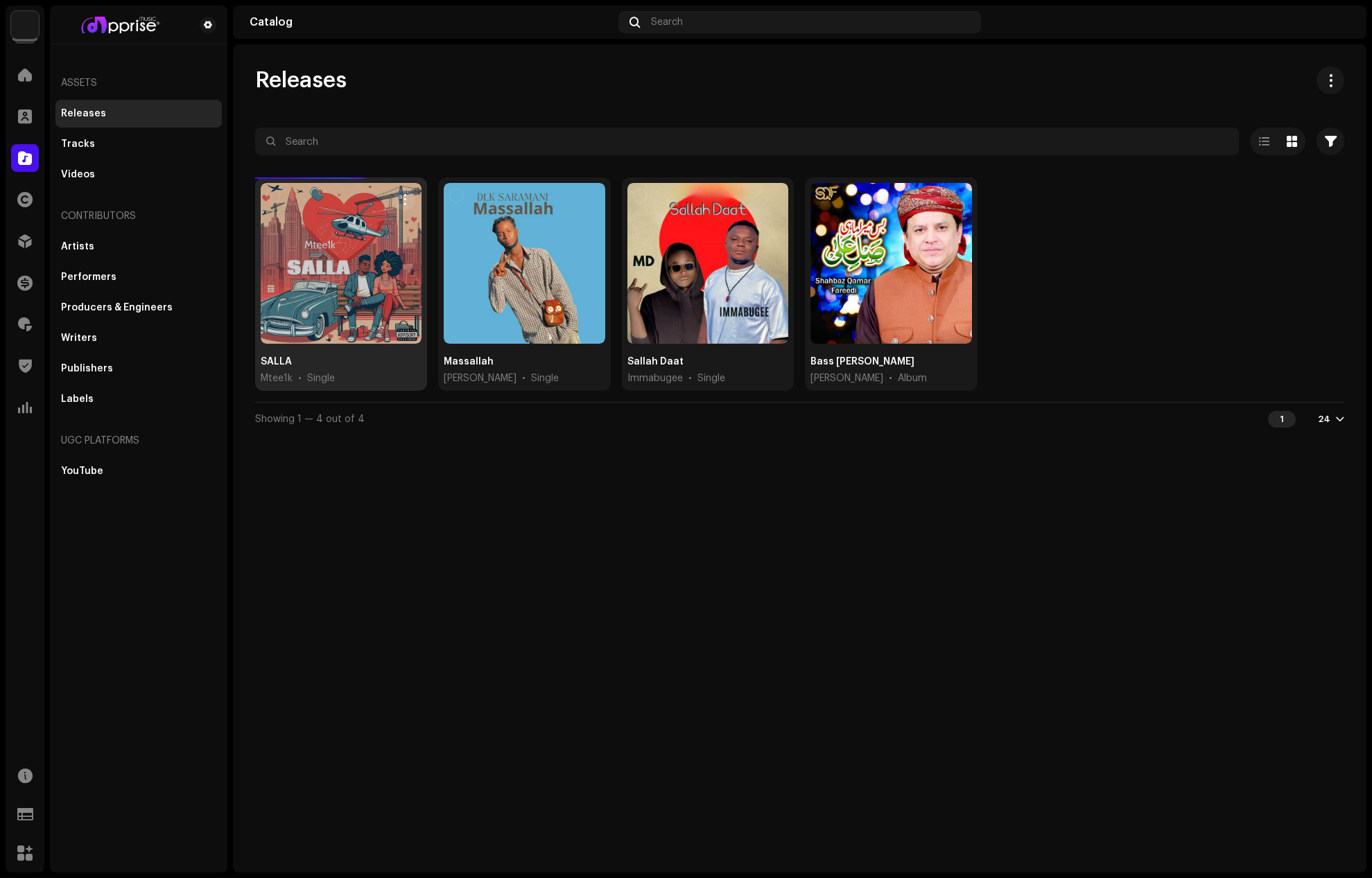
click at [318, 240] on div at bounding box center [341, 264] width 161 height 161
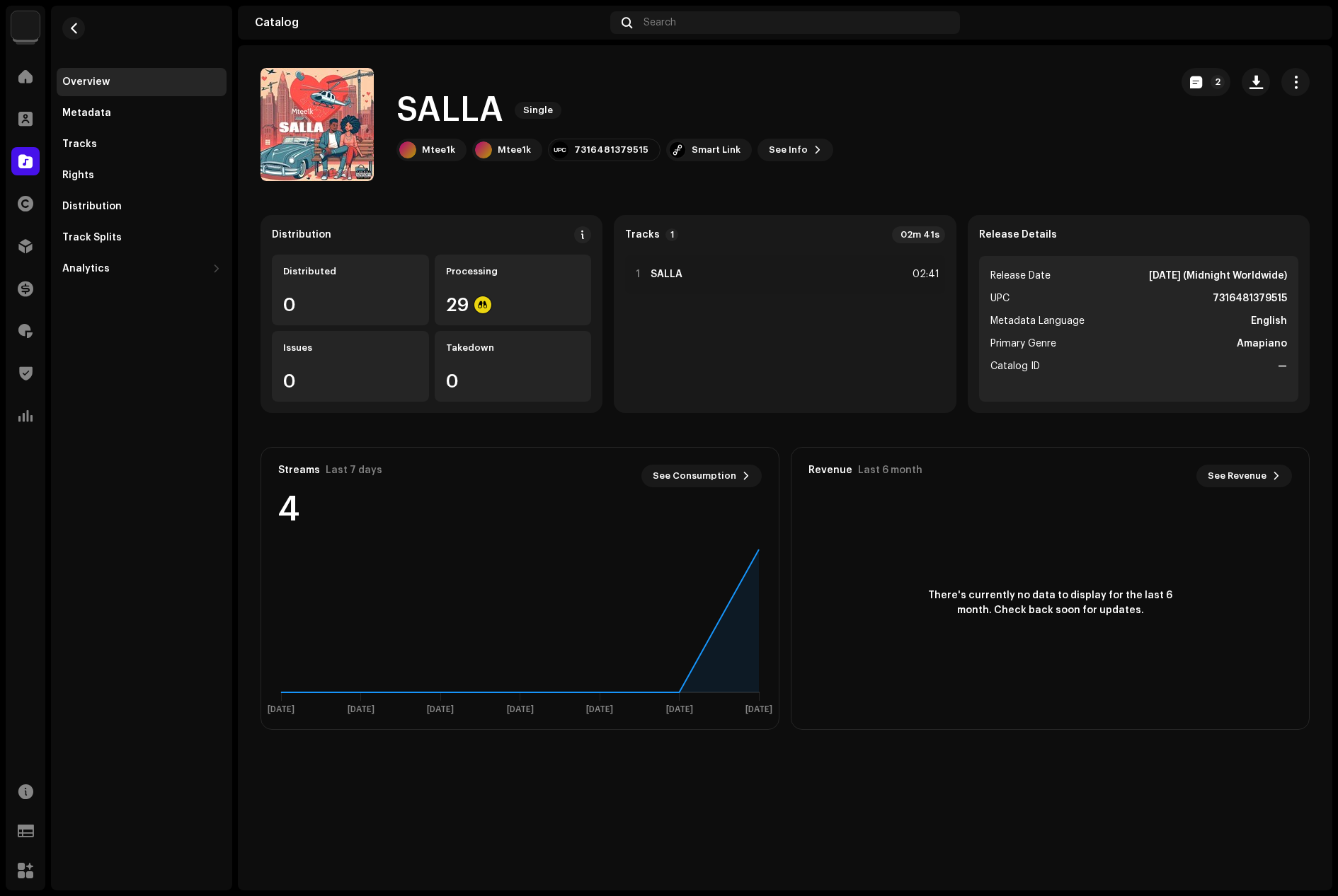
click at [791, 430] on div "Distribution Distributed 0 Processing 29 Issues 0 Takedown 0 Tracks 1 02m 41s 1…" at bounding box center [785, 473] width 1049 height 515
click at [1292, 81] on span "button" at bounding box center [1296, 82] width 14 height 11
click at [1178, 143] on span "Edit" at bounding box center [1175, 145] width 19 height 11
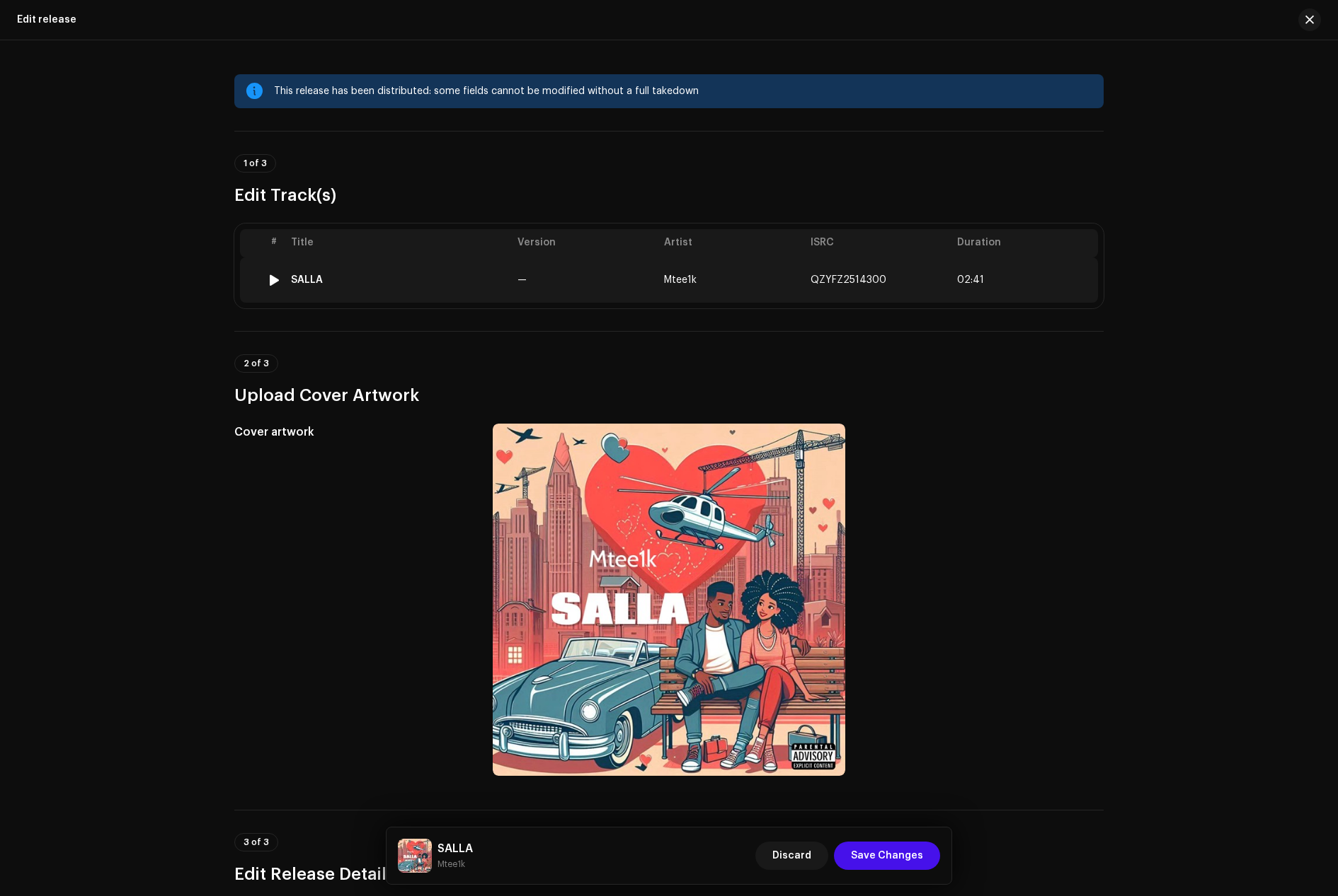
click at [825, 277] on span "QZYFZ2514300" at bounding box center [848, 280] width 76 height 10
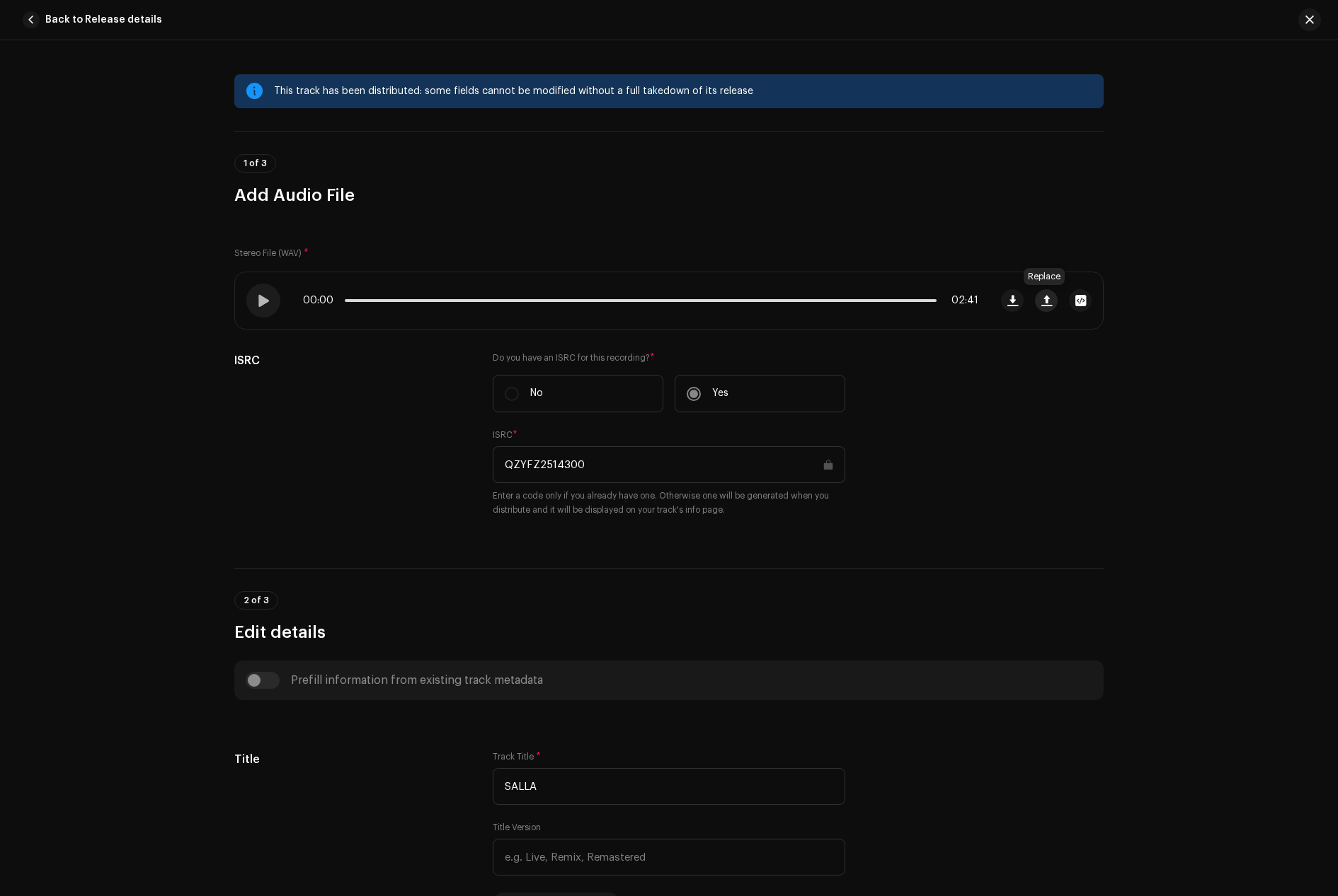
click at [1034, 298] on button "button" at bounding box center [1046, 301] width 23 height 23
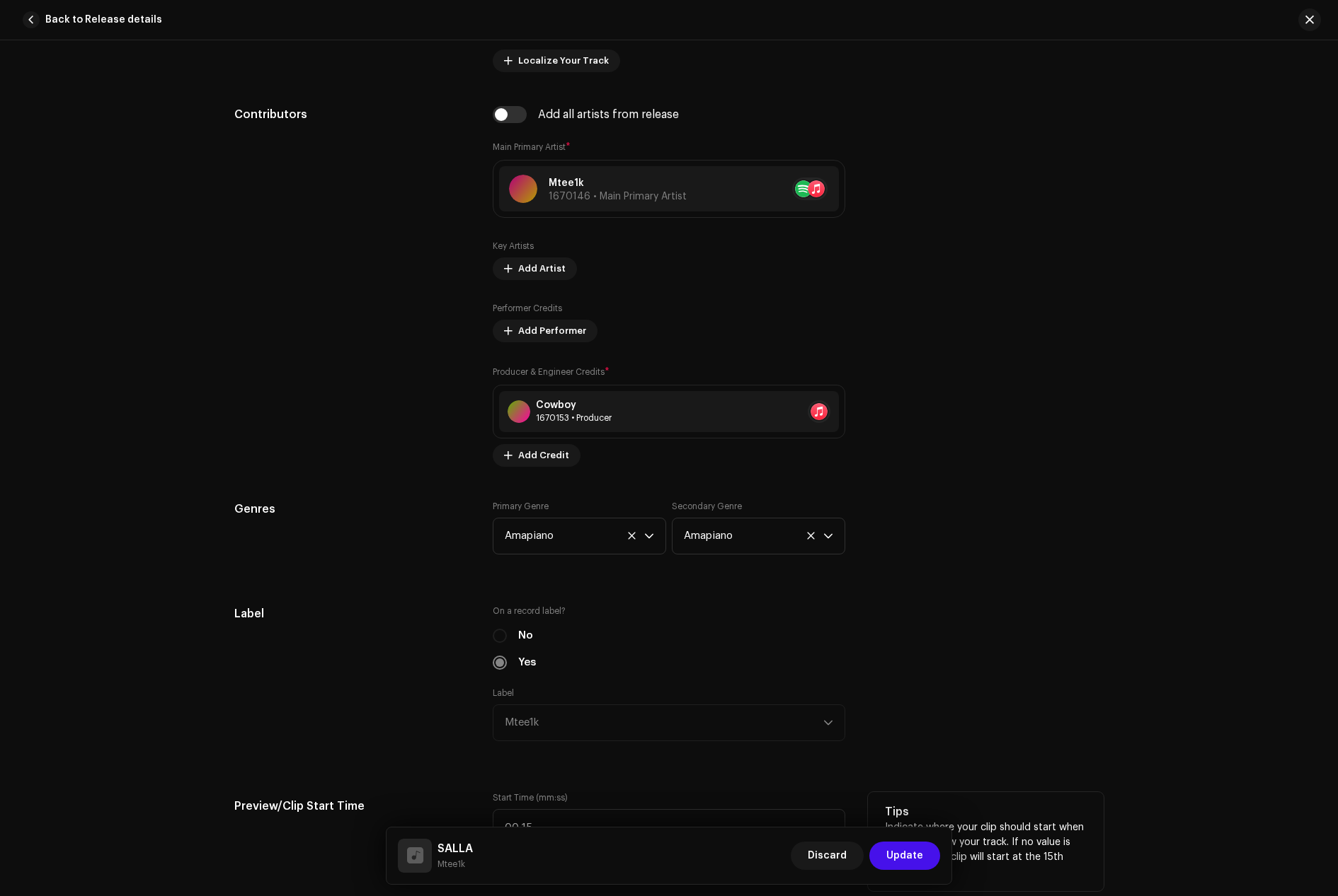
scroll to position [849, 0]
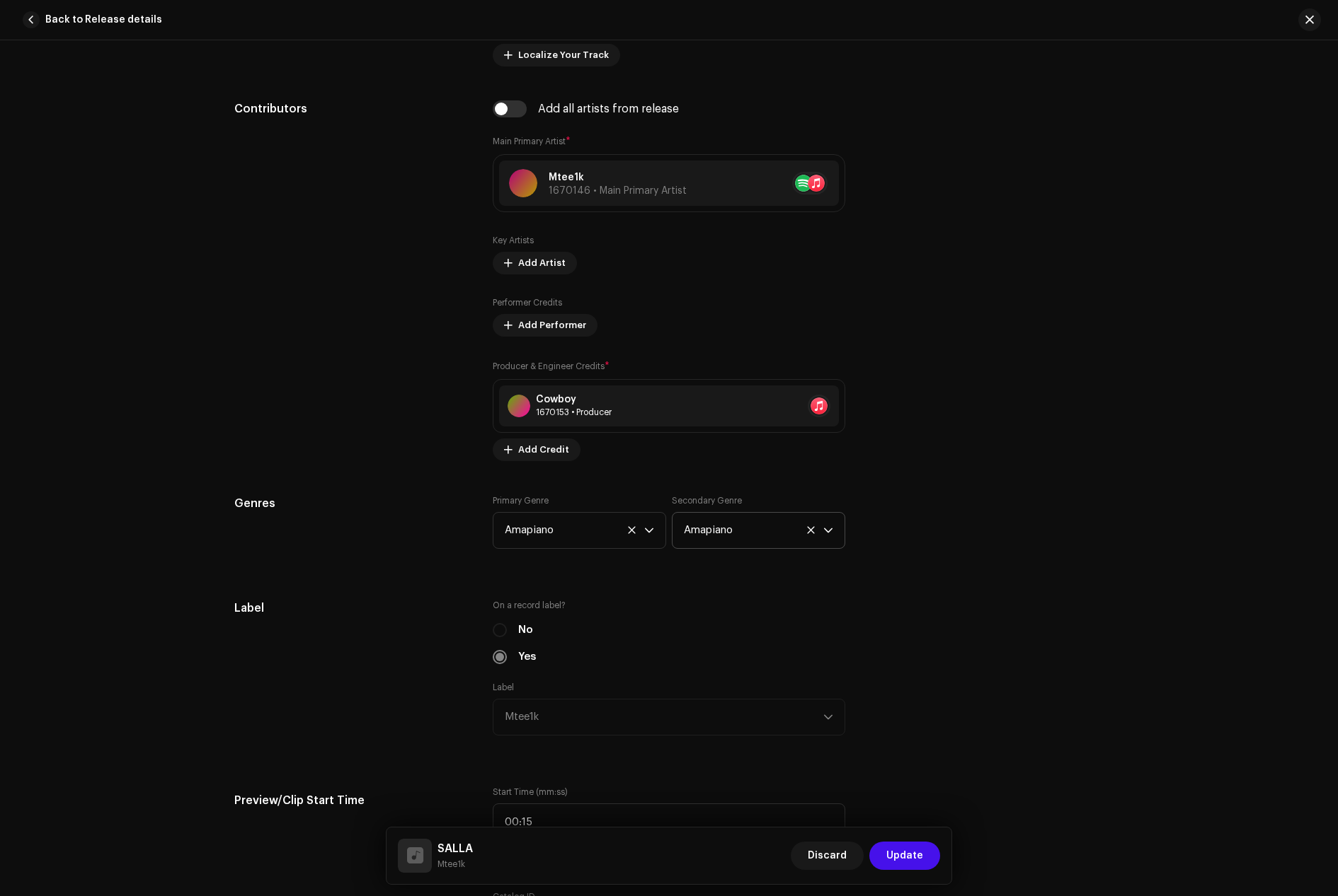
click at [807, 531] on icon at bounding box center [810, 530] width 7 height 7
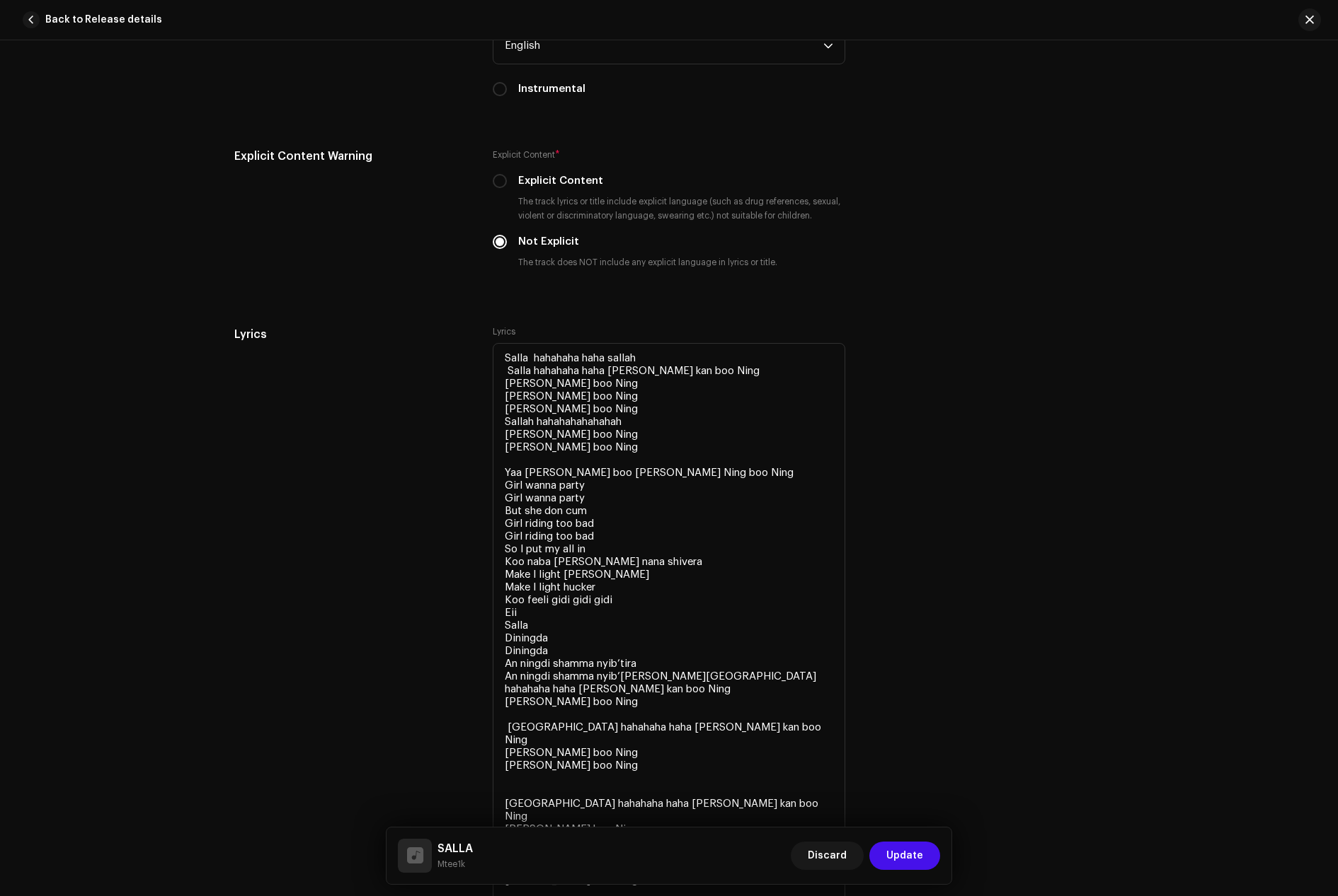
scroll to position [2476, 0]
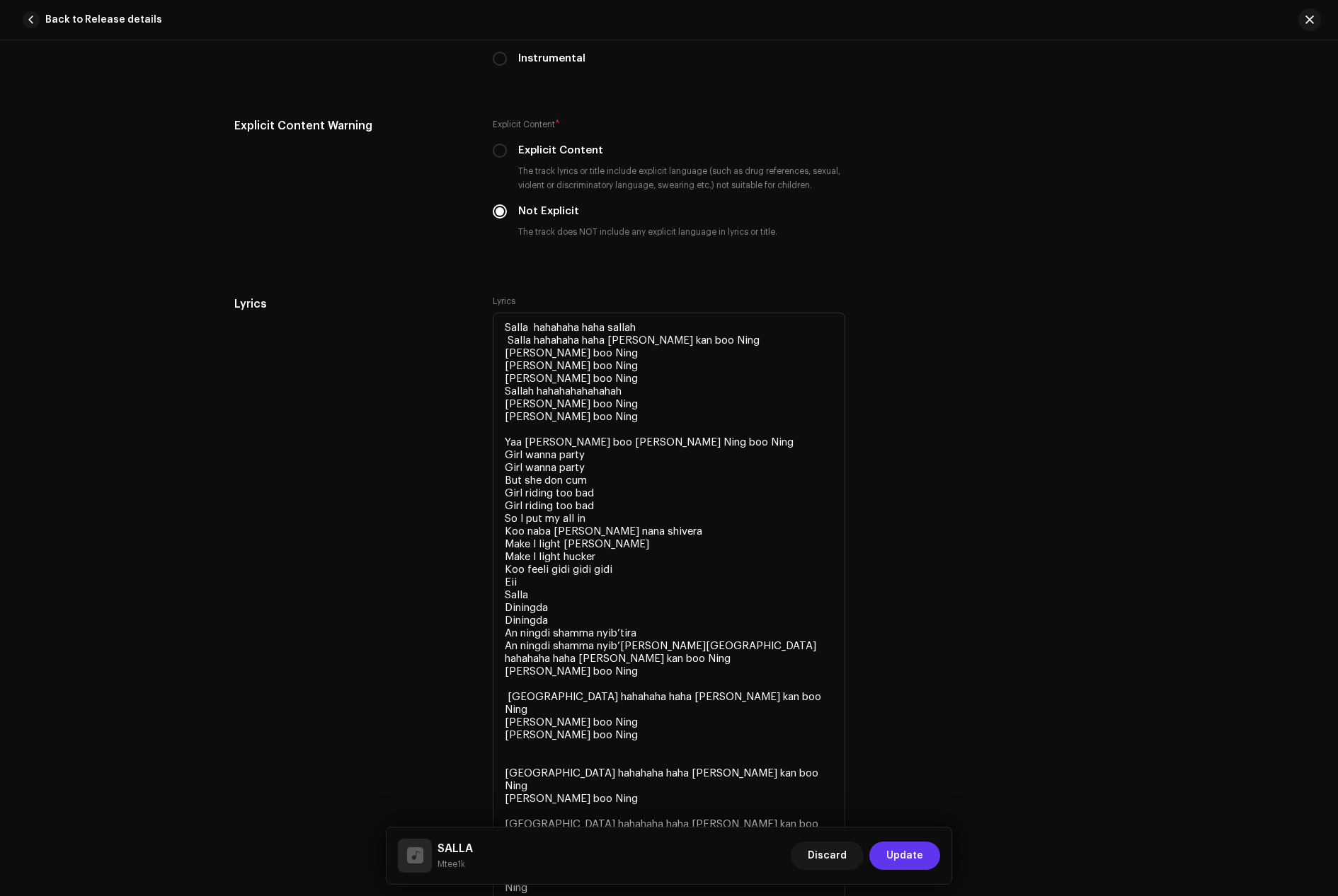
click at [903, 855] on span "Update" at bounding box center [905, 855] width 37 height 28
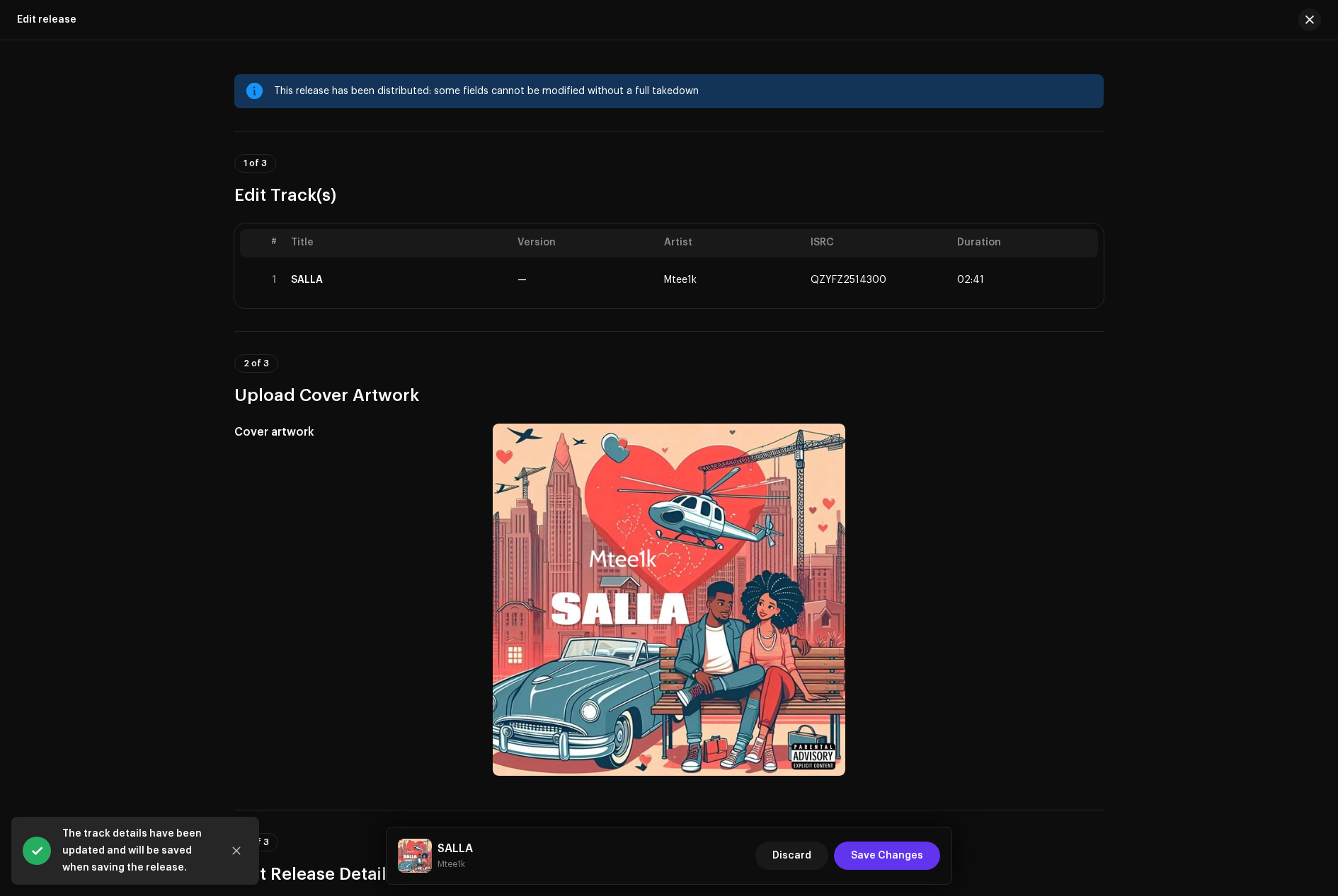
click at [894, 851] on span "Save Changes" at bounding box center [886, 855] width 72 height 28
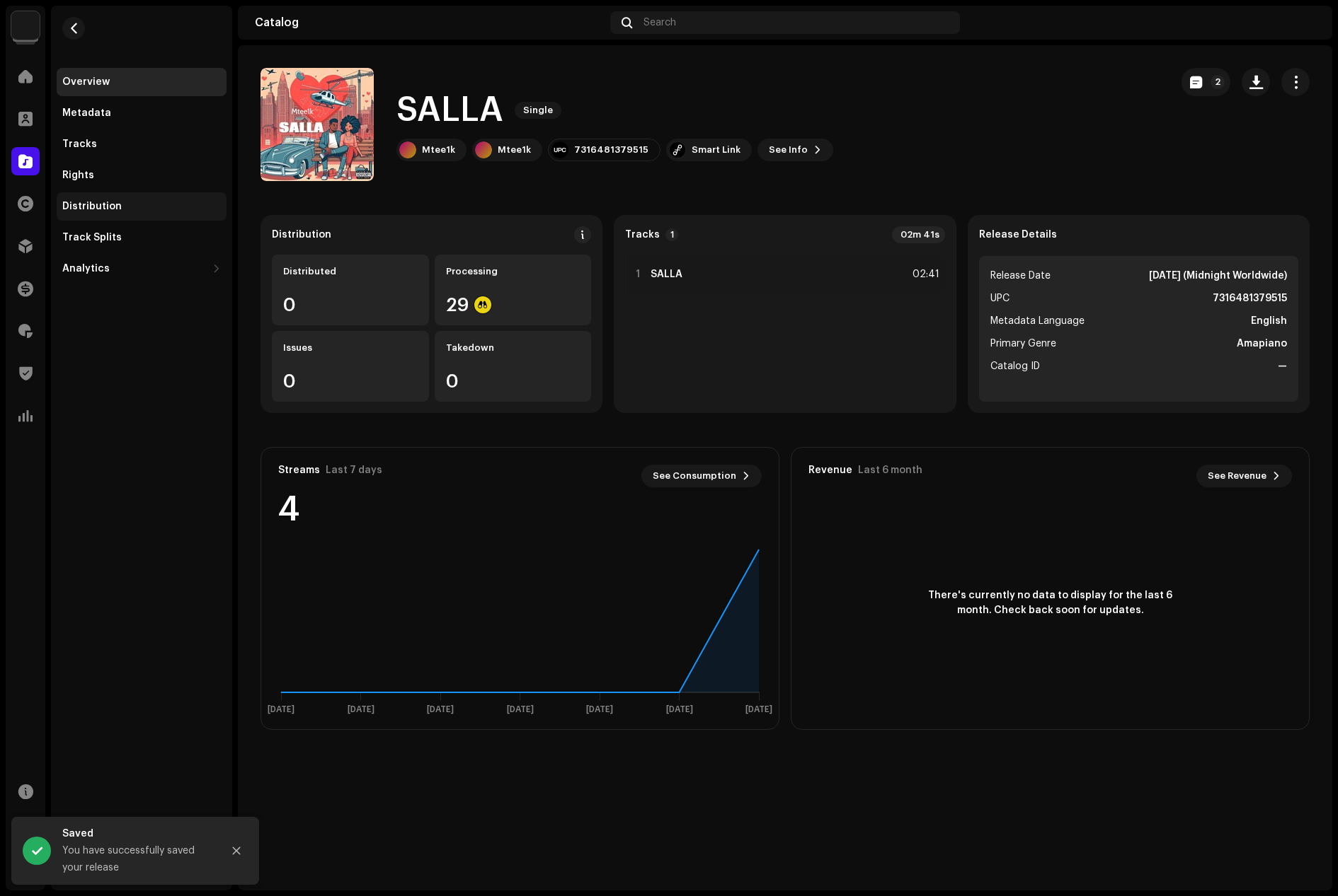
click at [108, 208] on div "Distribution" at bounding box center [92, 206] width 60 height 11
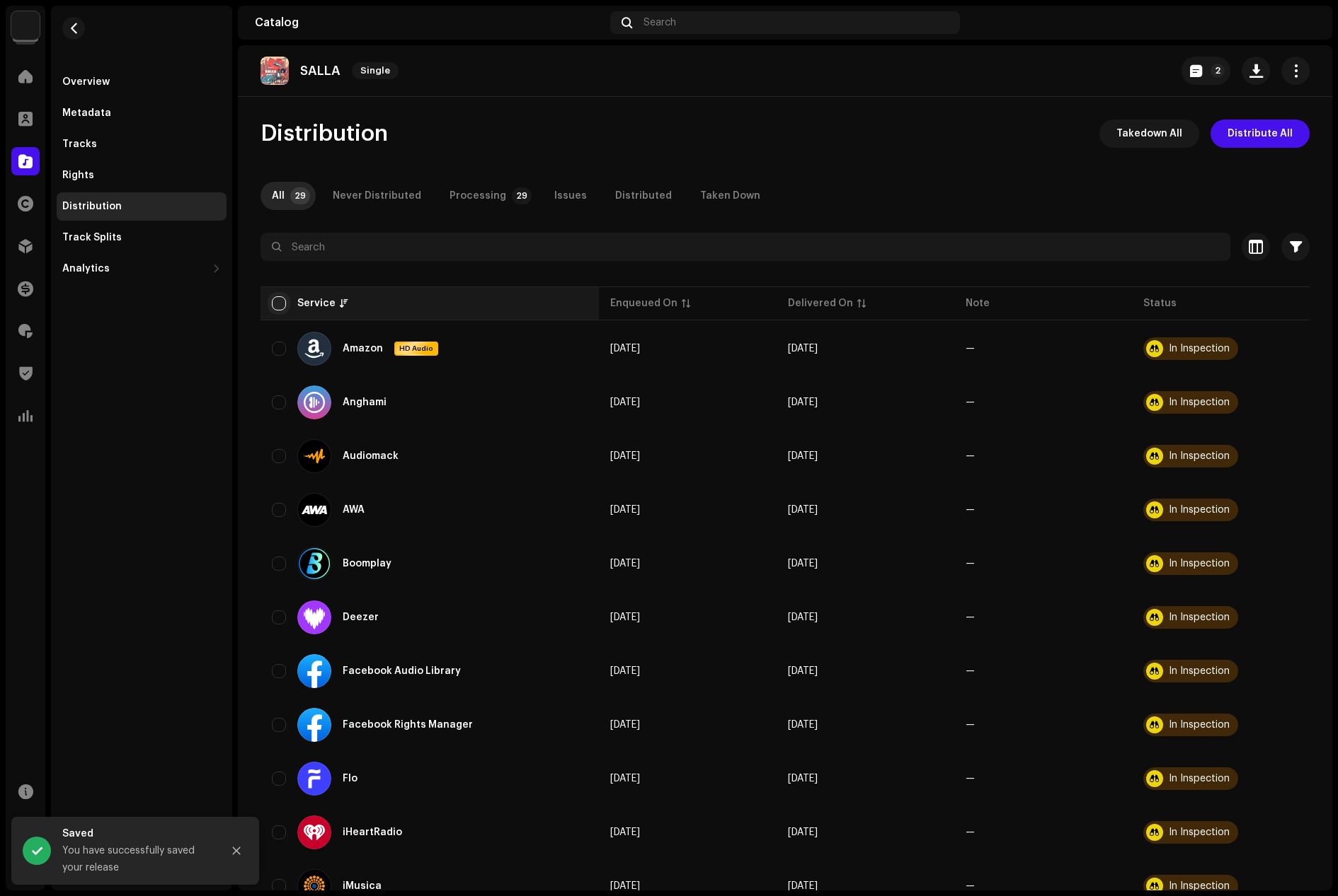
click at [279, 297] on input "checkbox" at bounding box center [278, 304] width 14 height 14
checkbox input "true"
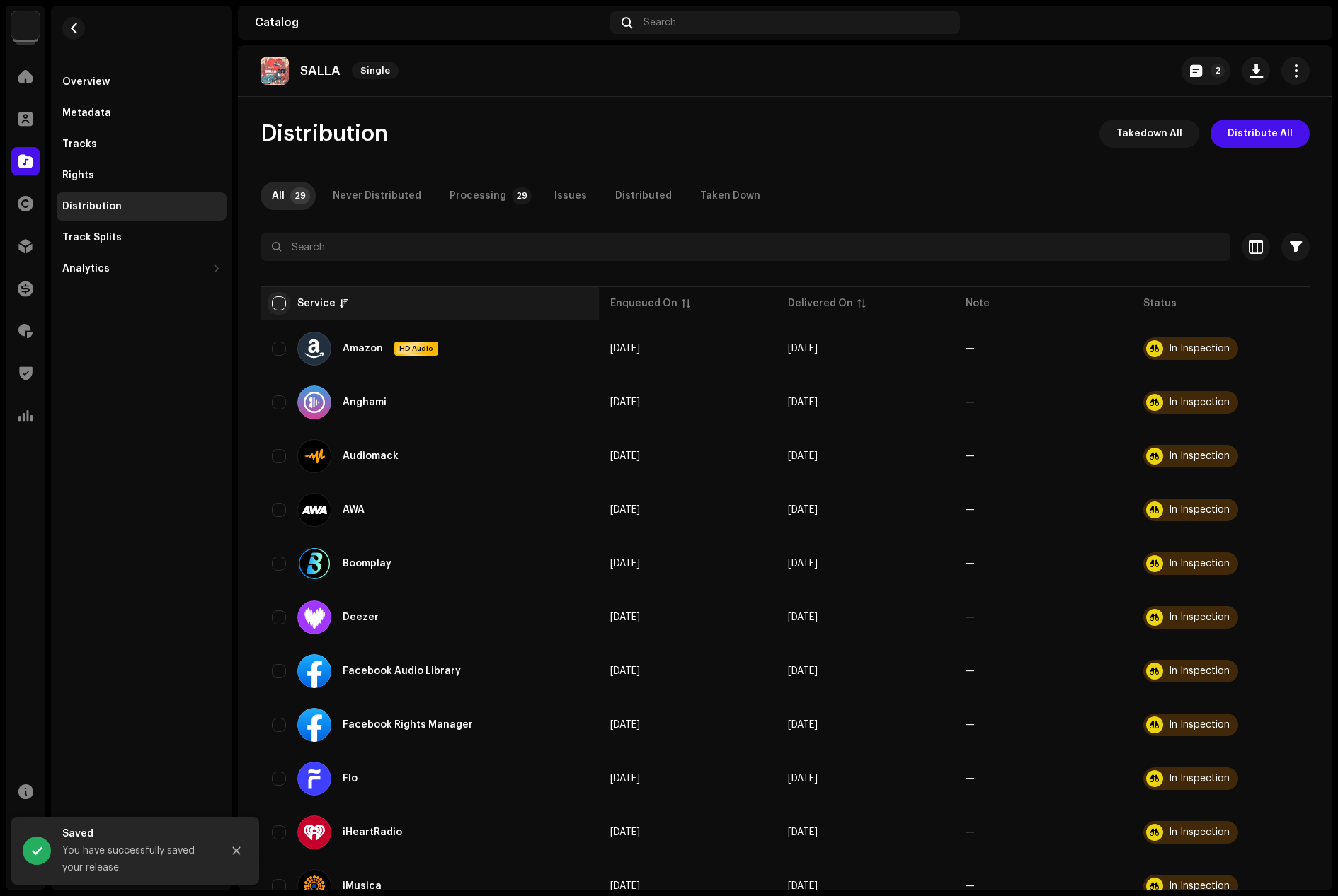
checkbox input "true"
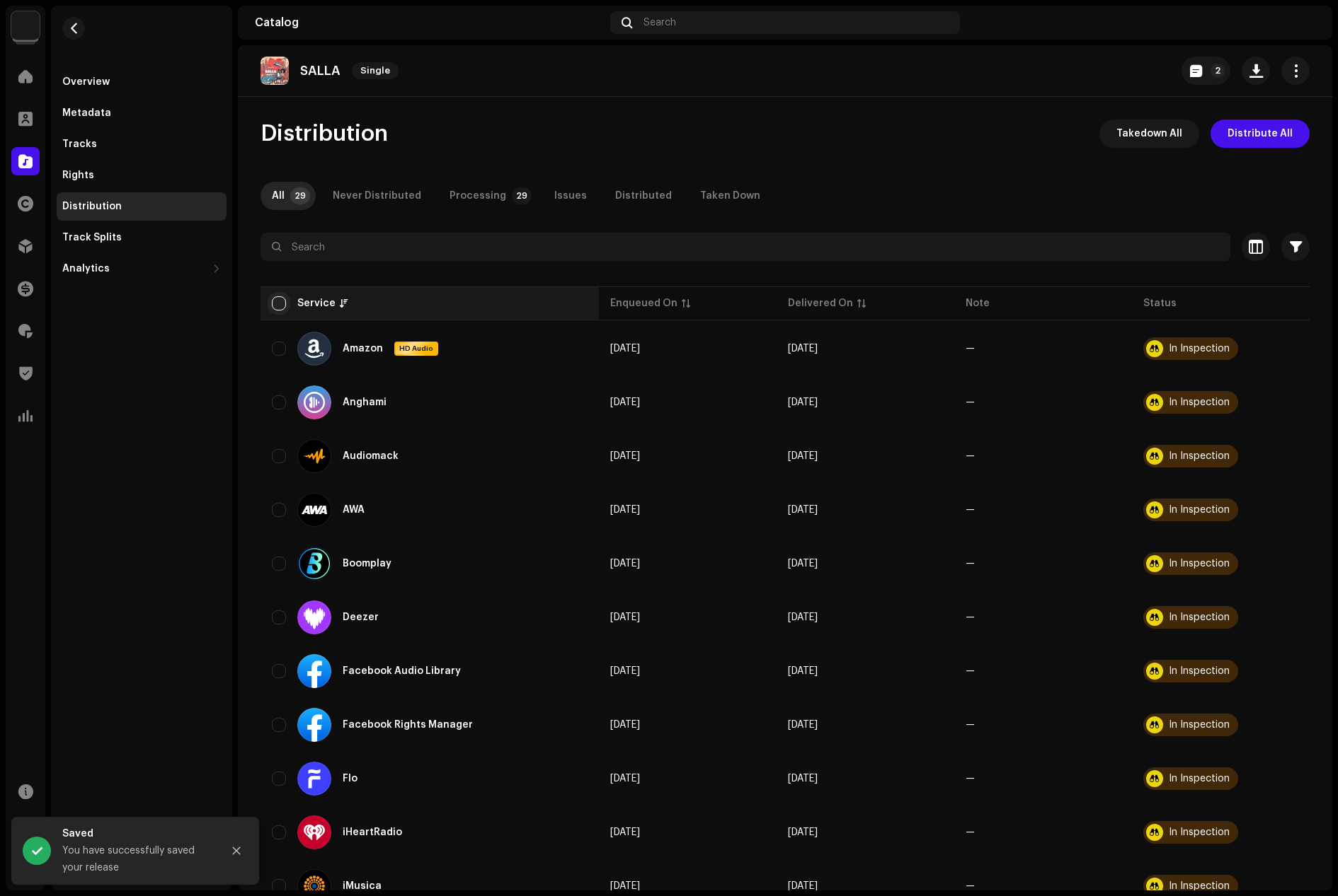
checkbox input "true"
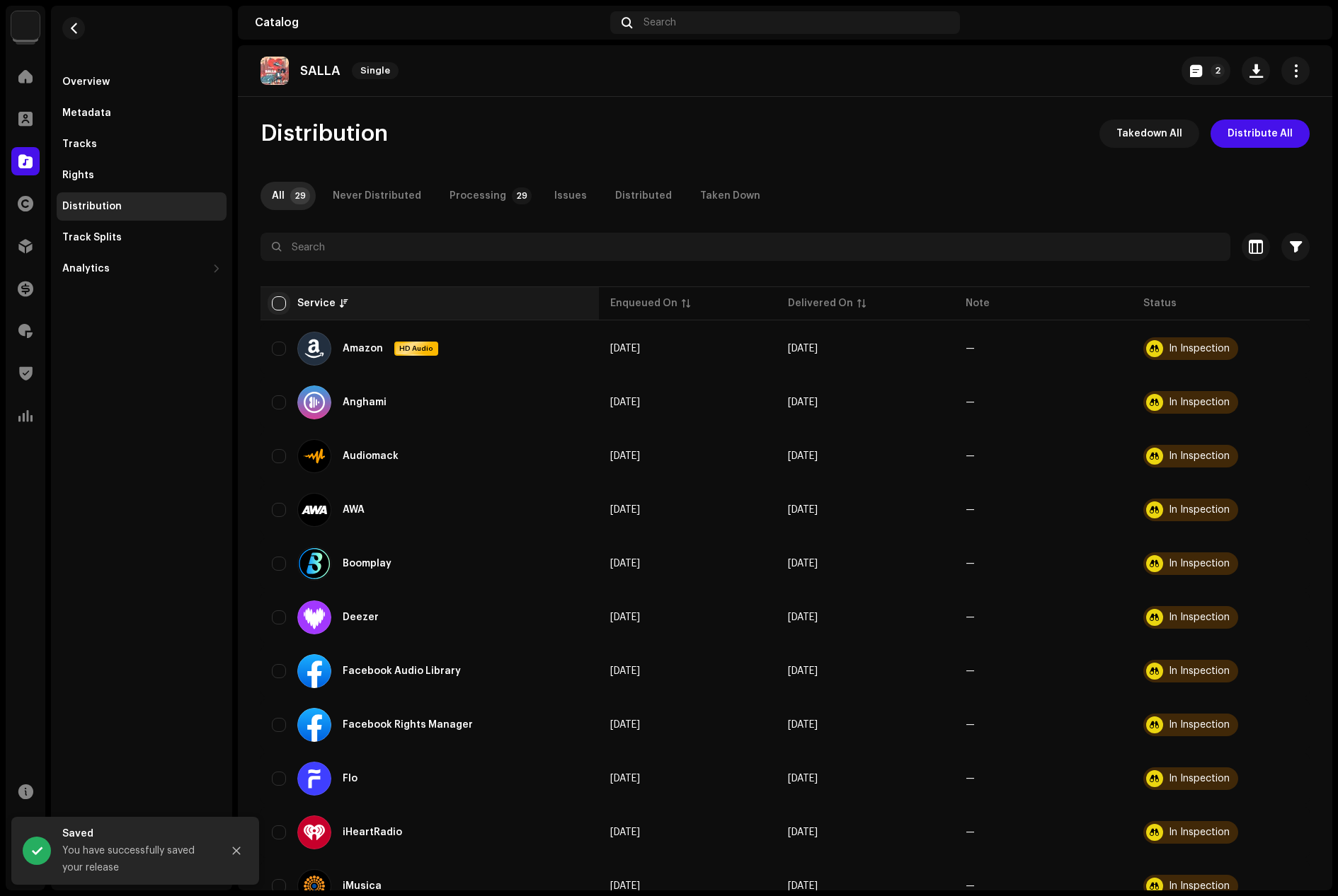
checkbox input "true"
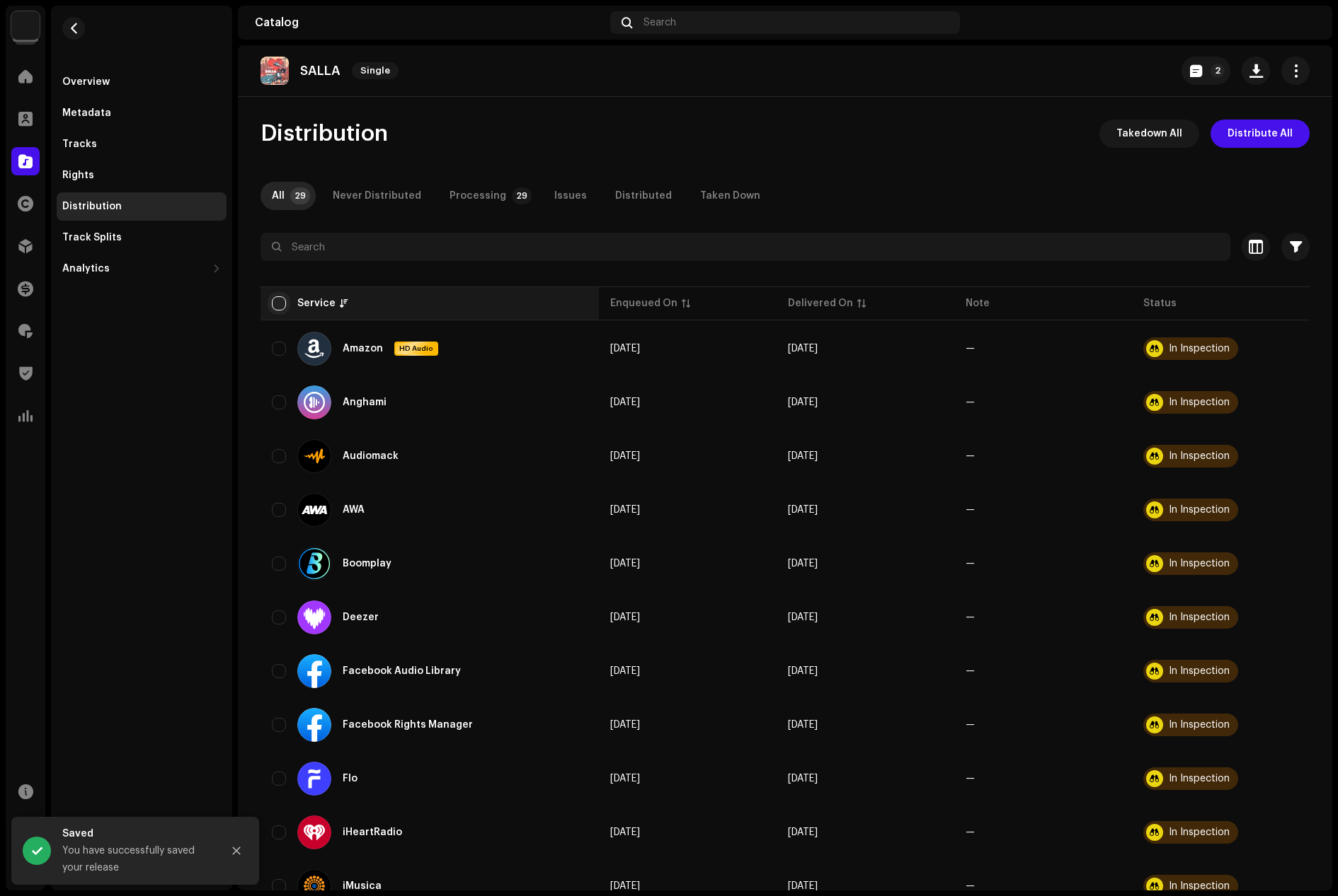
checkbox input "true"
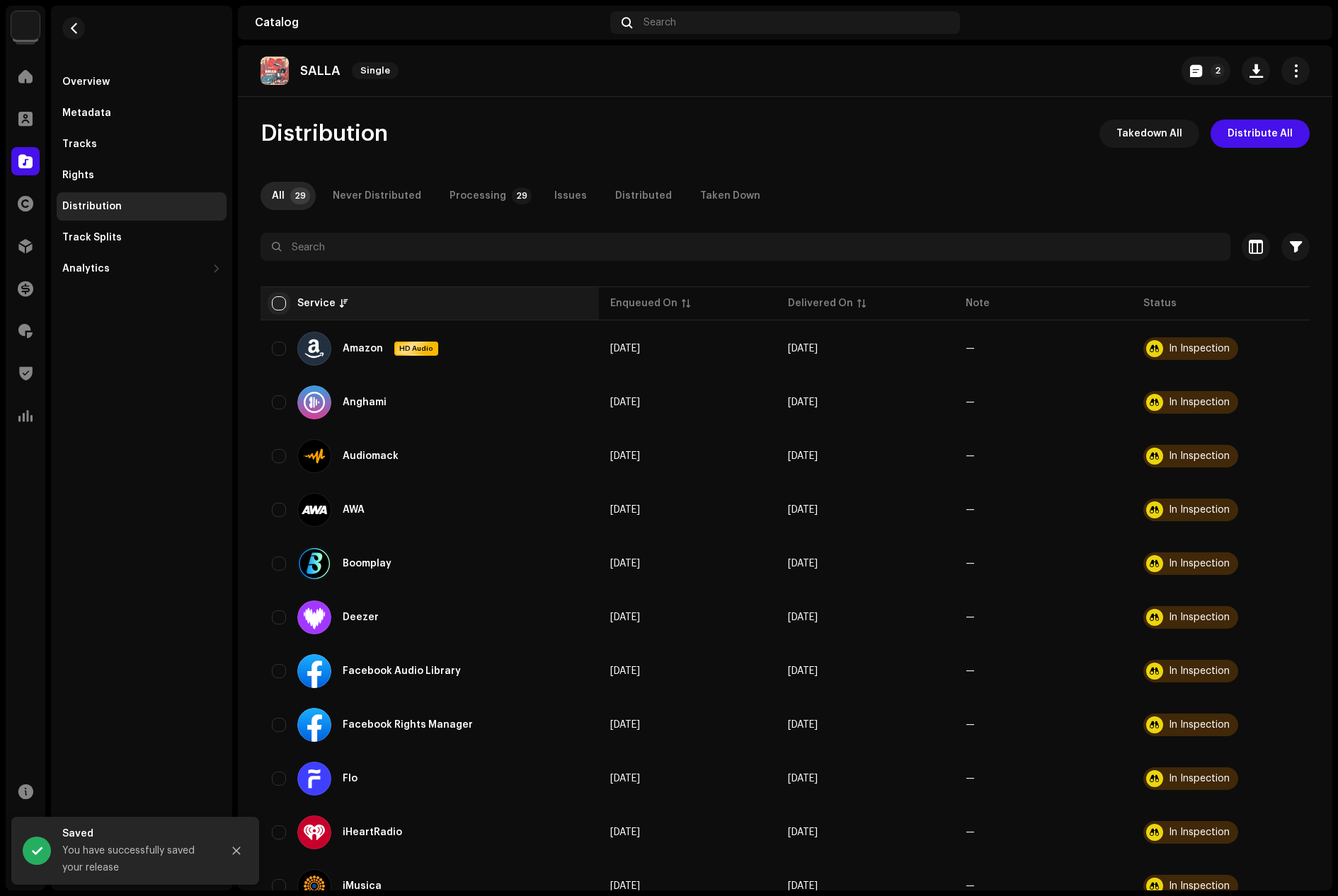
checkbox input "true"
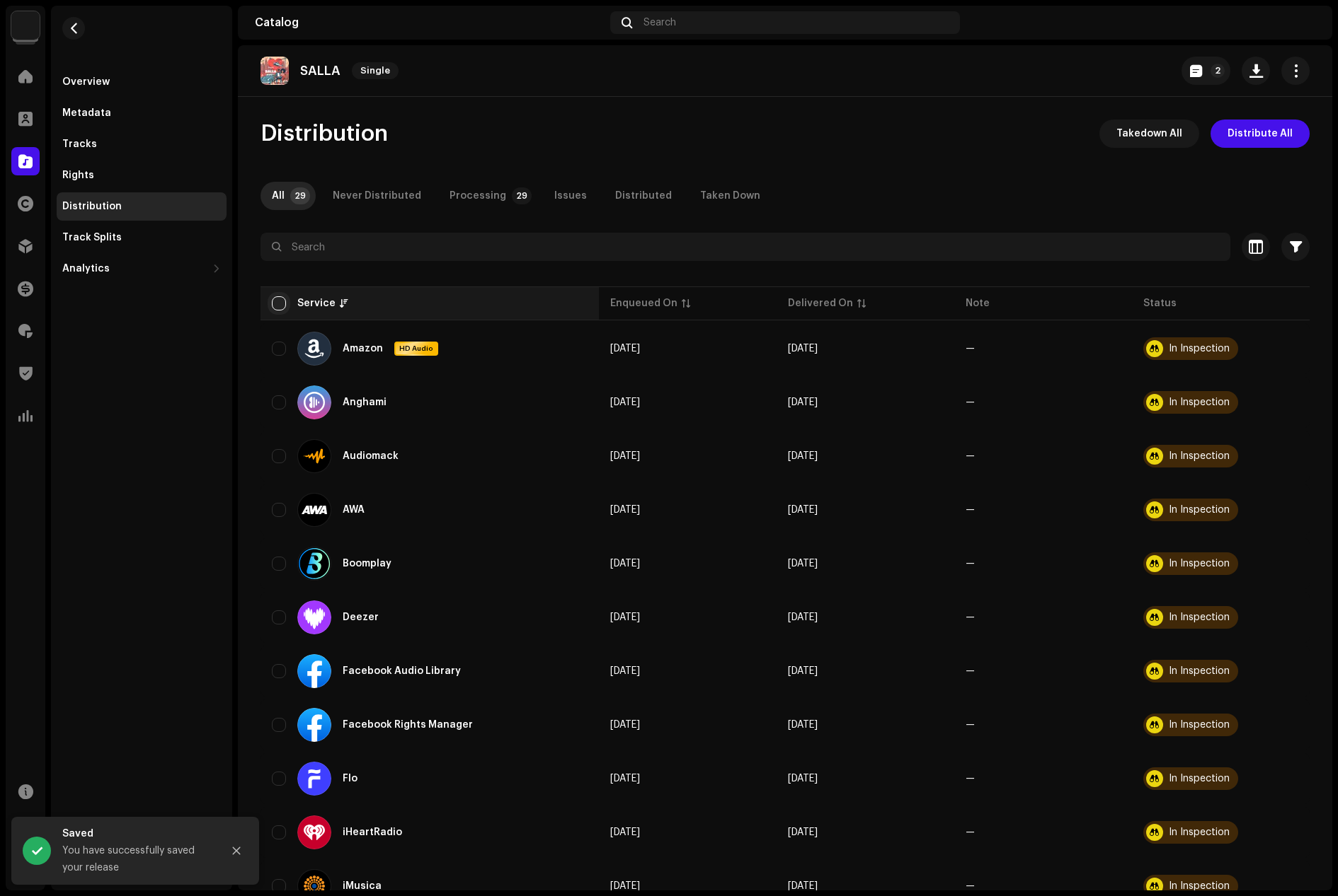
checkbox input "true"
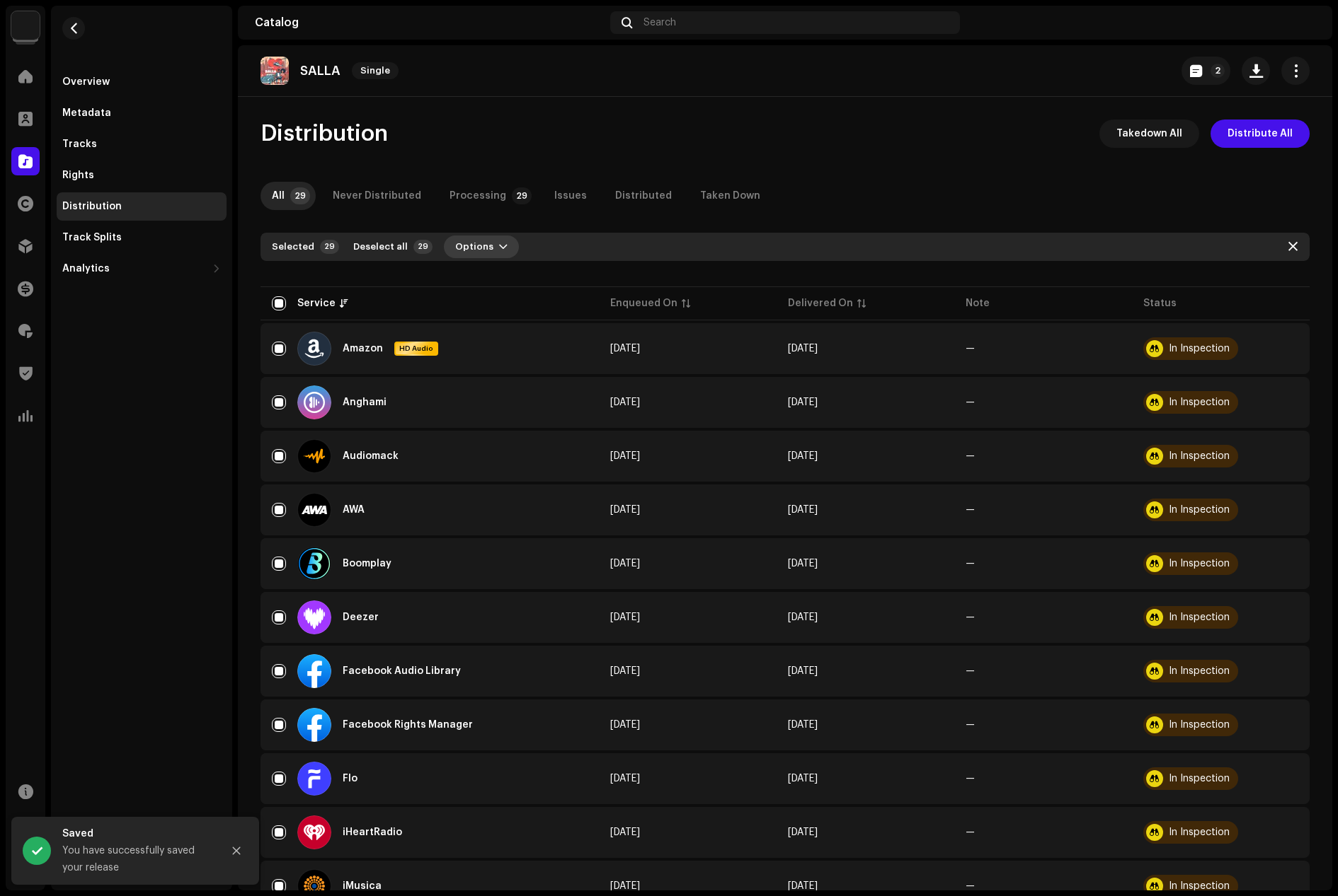
click at [477, 247] on span "Options" at bounding box center [475, 247] width 38 height 28
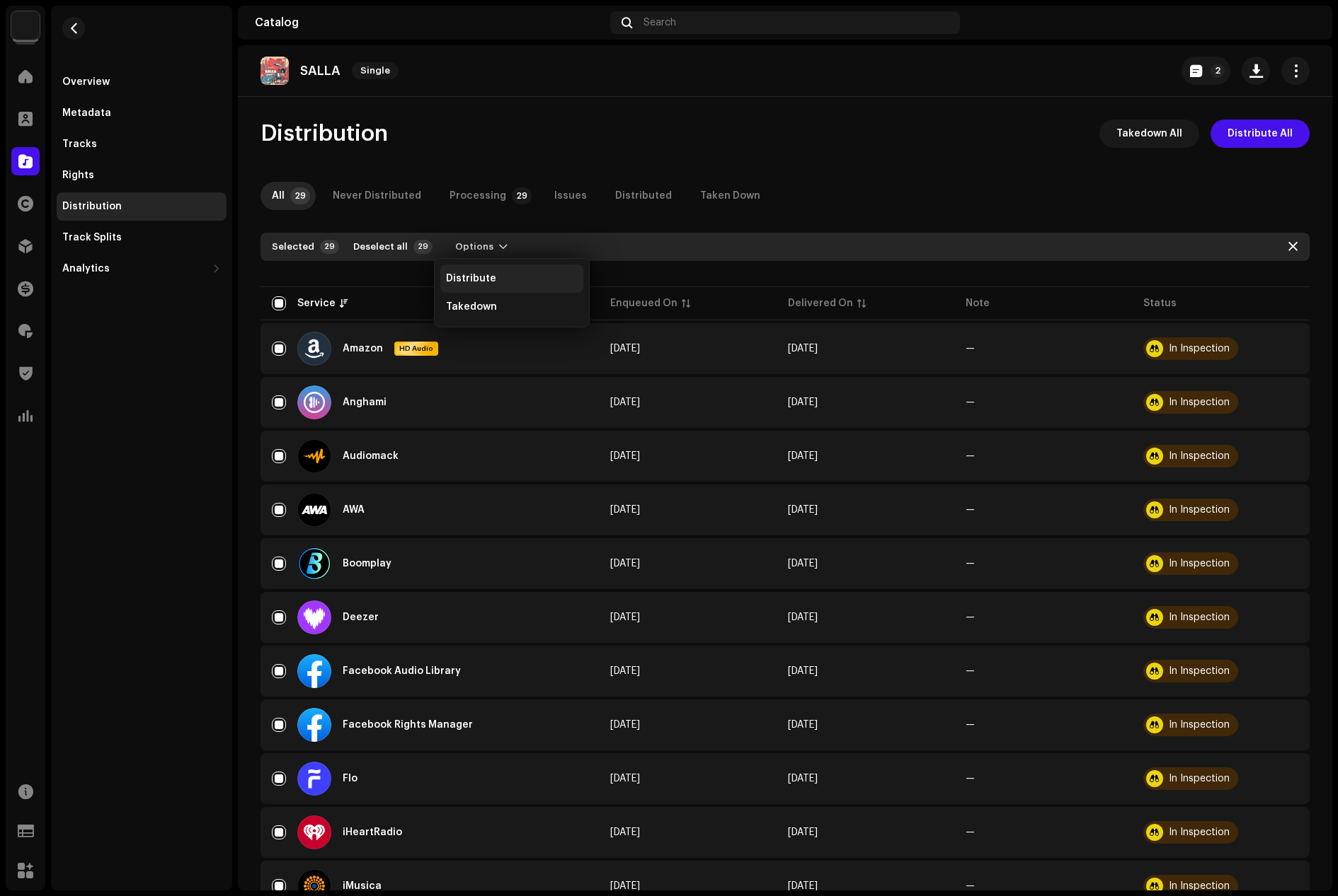
click at [475, 277] on span "Distribute" at bounding box center [472, 278] width 51 height 11
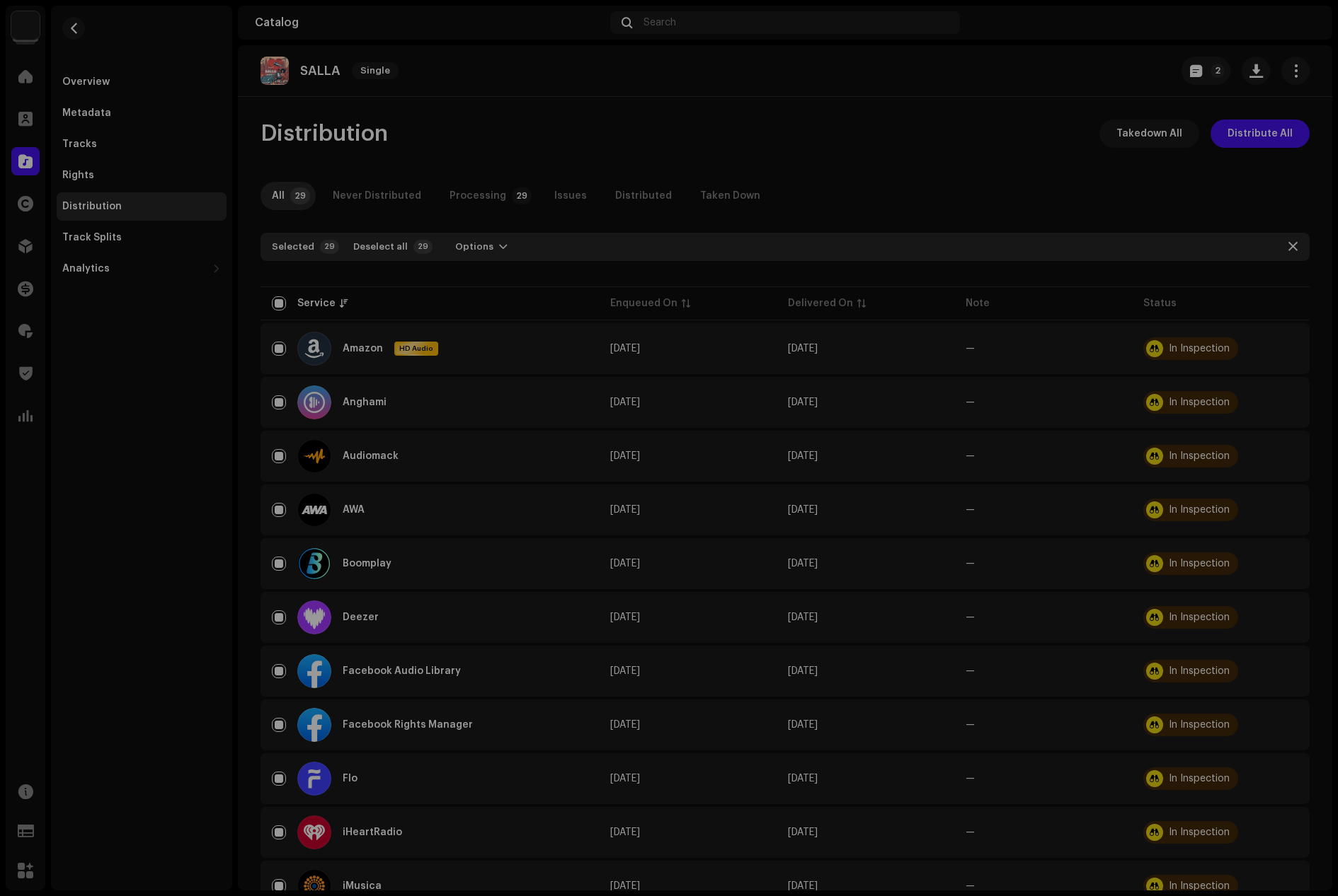
click at [960, 159] on div "Not Eligible For Distribution The selected services are not eligible for distri…" at bounding box center [669, 448] width 1338 height 896
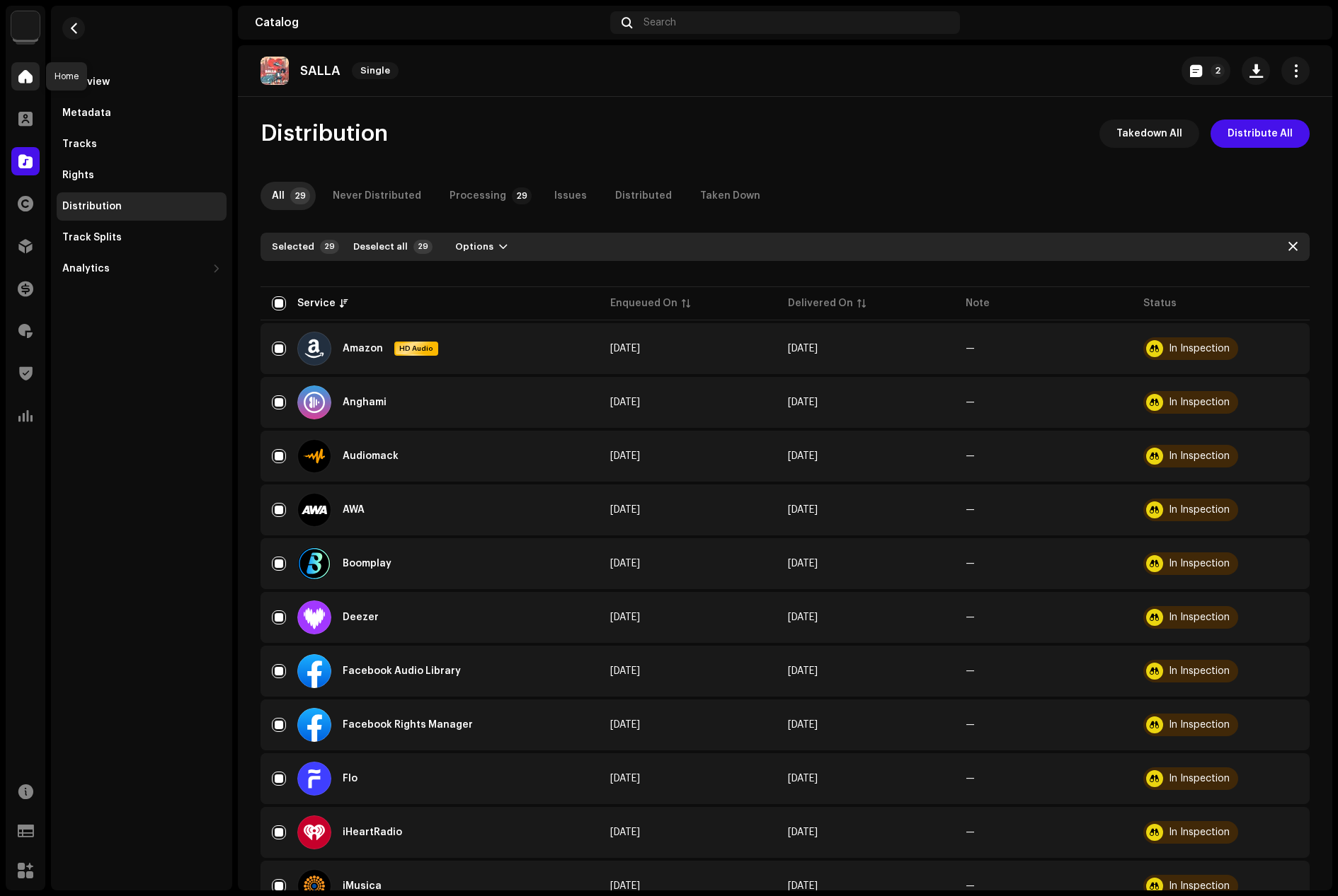
click at [24, 73] on span at bounding box center [25, 76] width 14 height 11
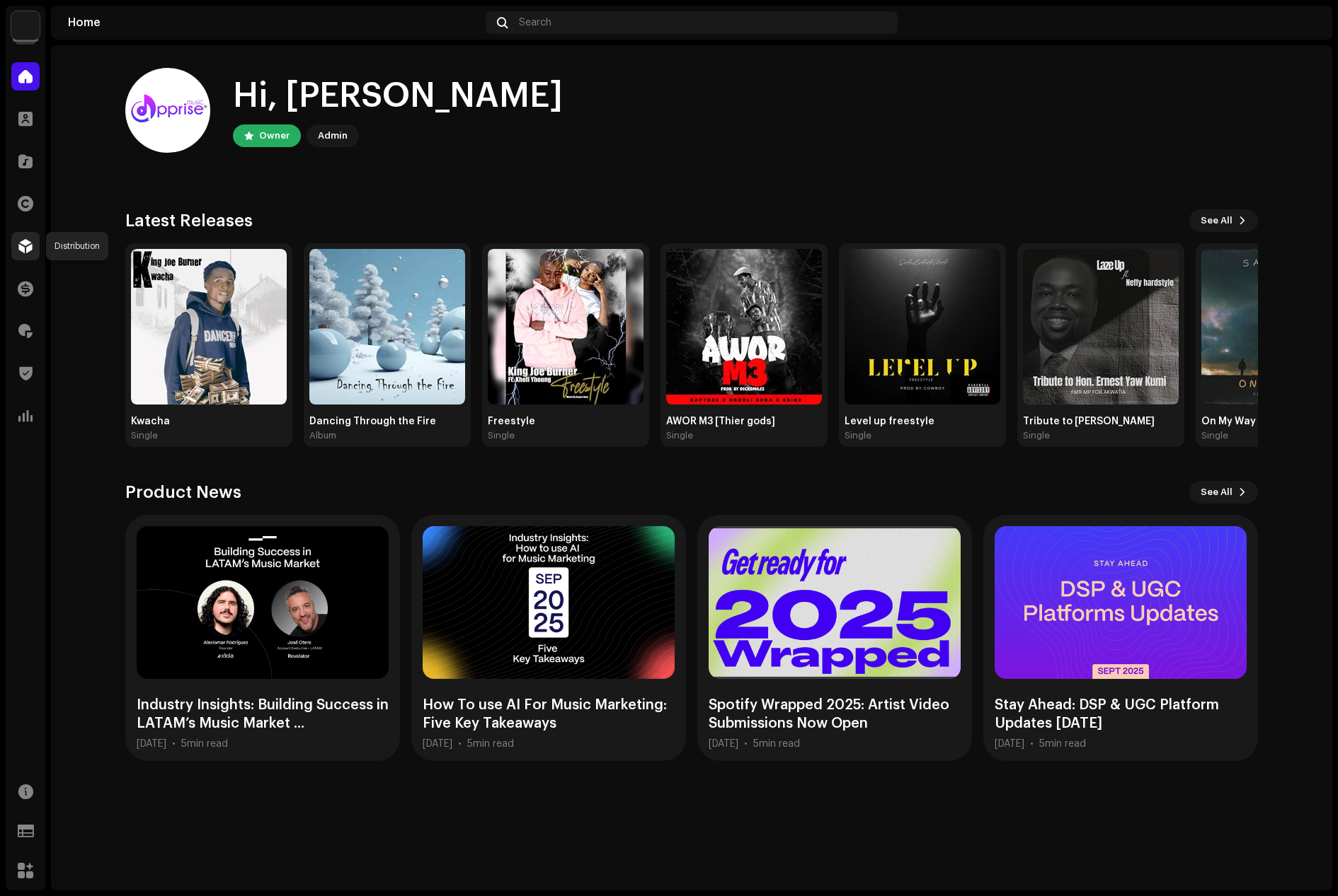
click at [26, 252] on span at bounding box center [25, 246] width 14 height 11
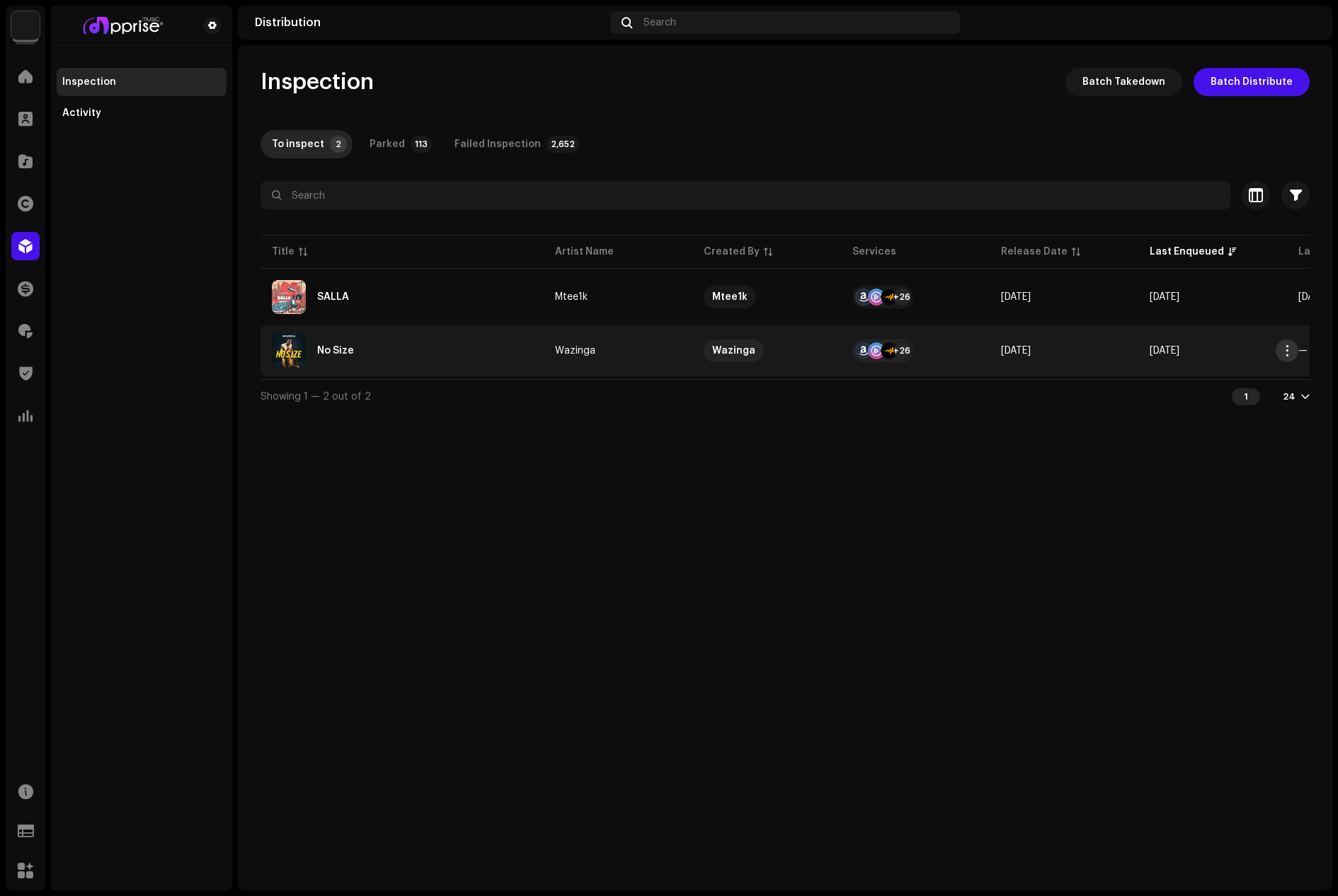
click at [1285, 350] on span "button" at bounding box center [1287, 350] width 11 height 11
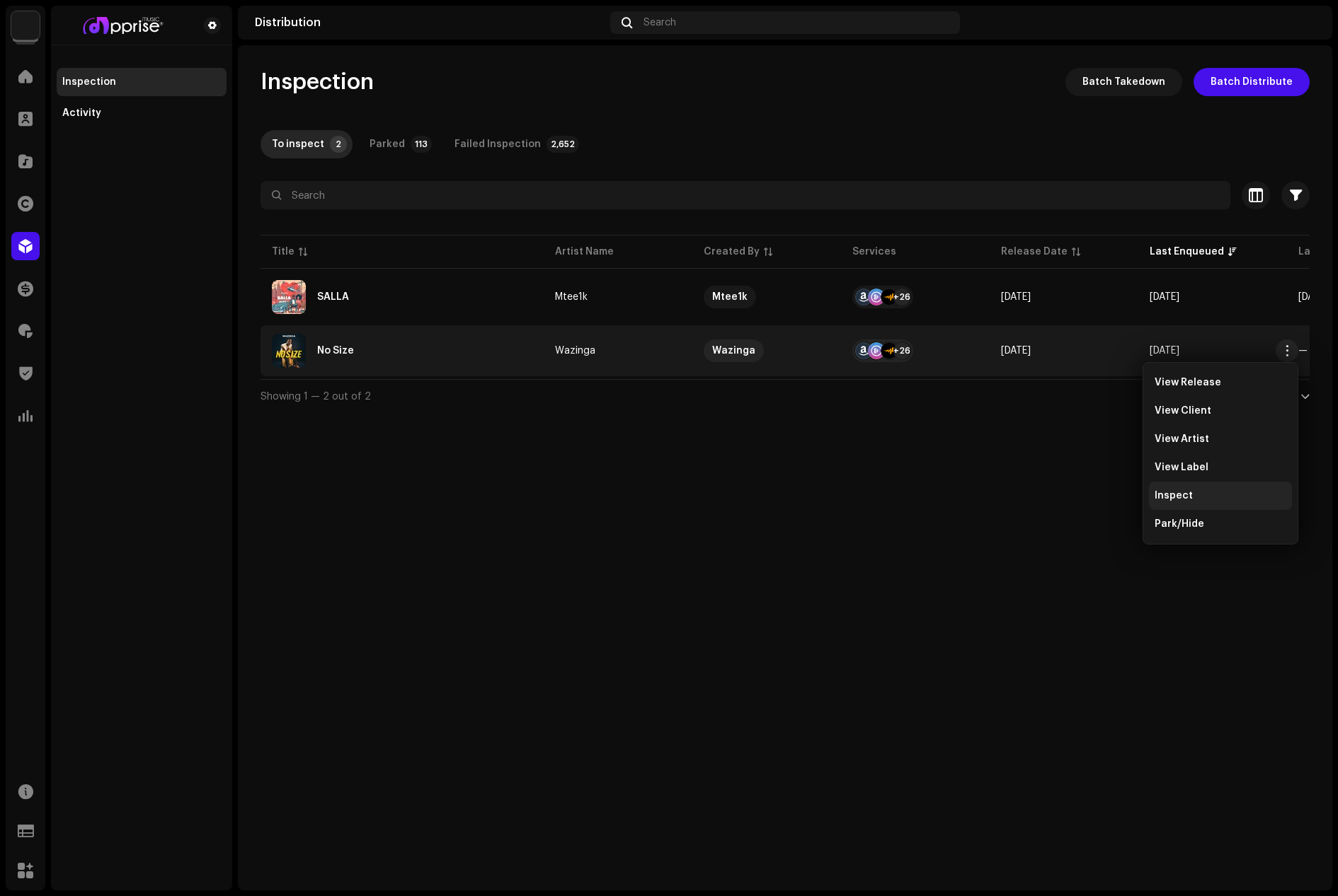
click at [1175, 493] on span "Inspect" at bounding box center [1173, 496] width 38 height 11
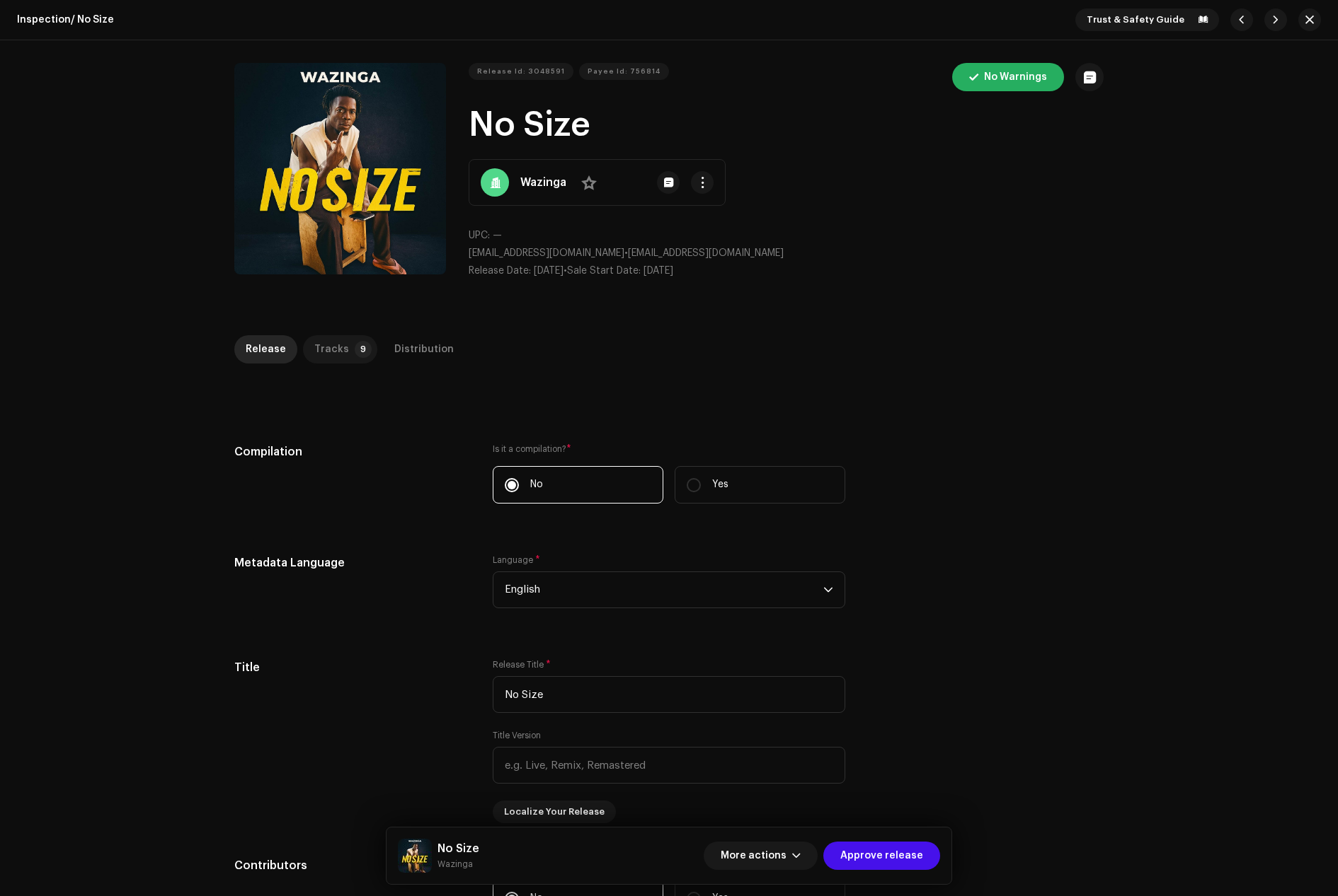
click at [327, 339] on div "Tracks" at bounding box center [331, 350] width 35 height 28
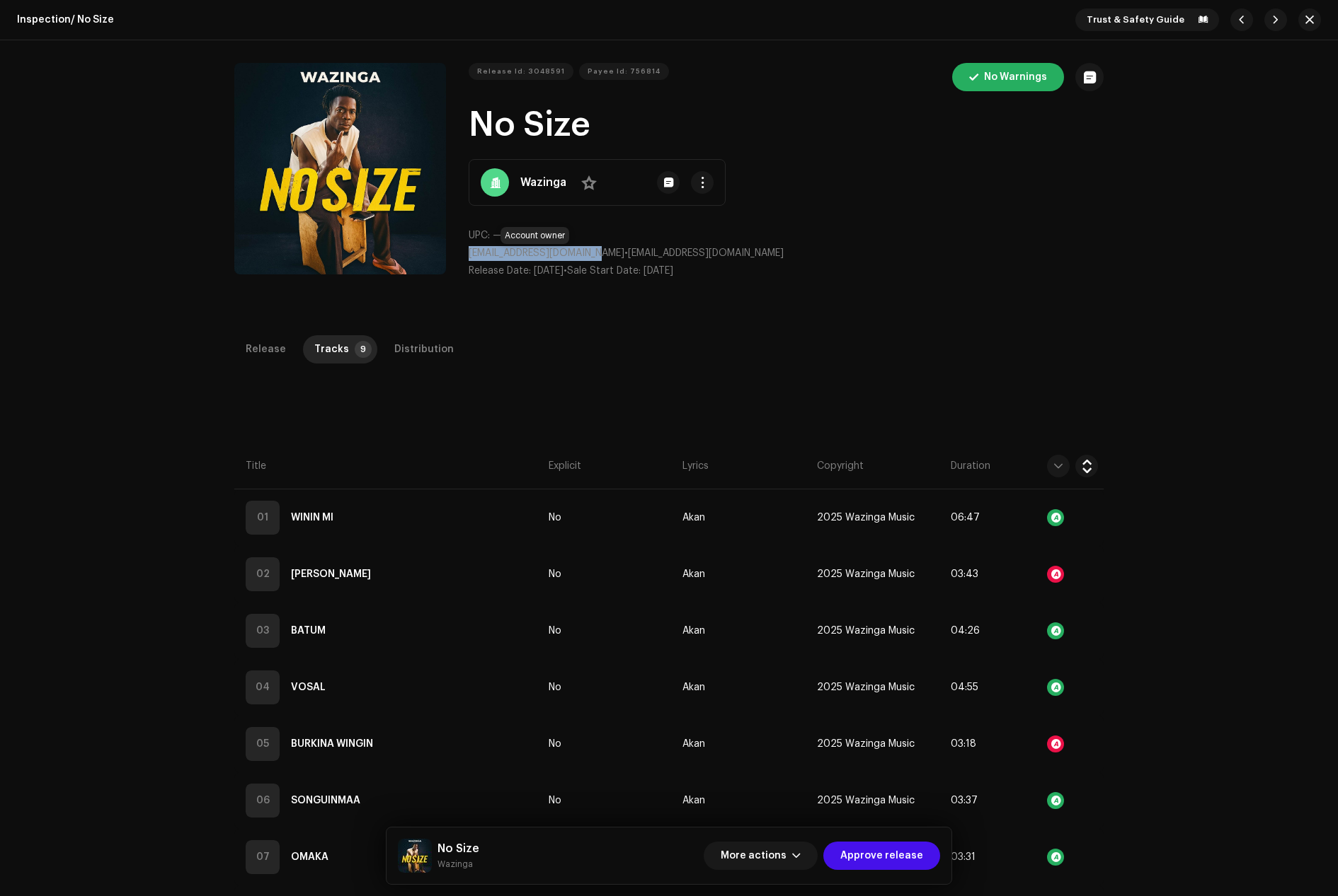
drag, startPoint x: 603, startPoint y: 254, endPoint x: 469, endPoint y: 253, distance: 134.0
click at [469, 253] on span "wazingawangnan@gmail.com" at bounding box center [546, 253] width 156 height 10
copy span "wazingawangnan@gmail.com"
click at [691, 183] on button "button" at bounding box center [702, 182] width 23 height 23
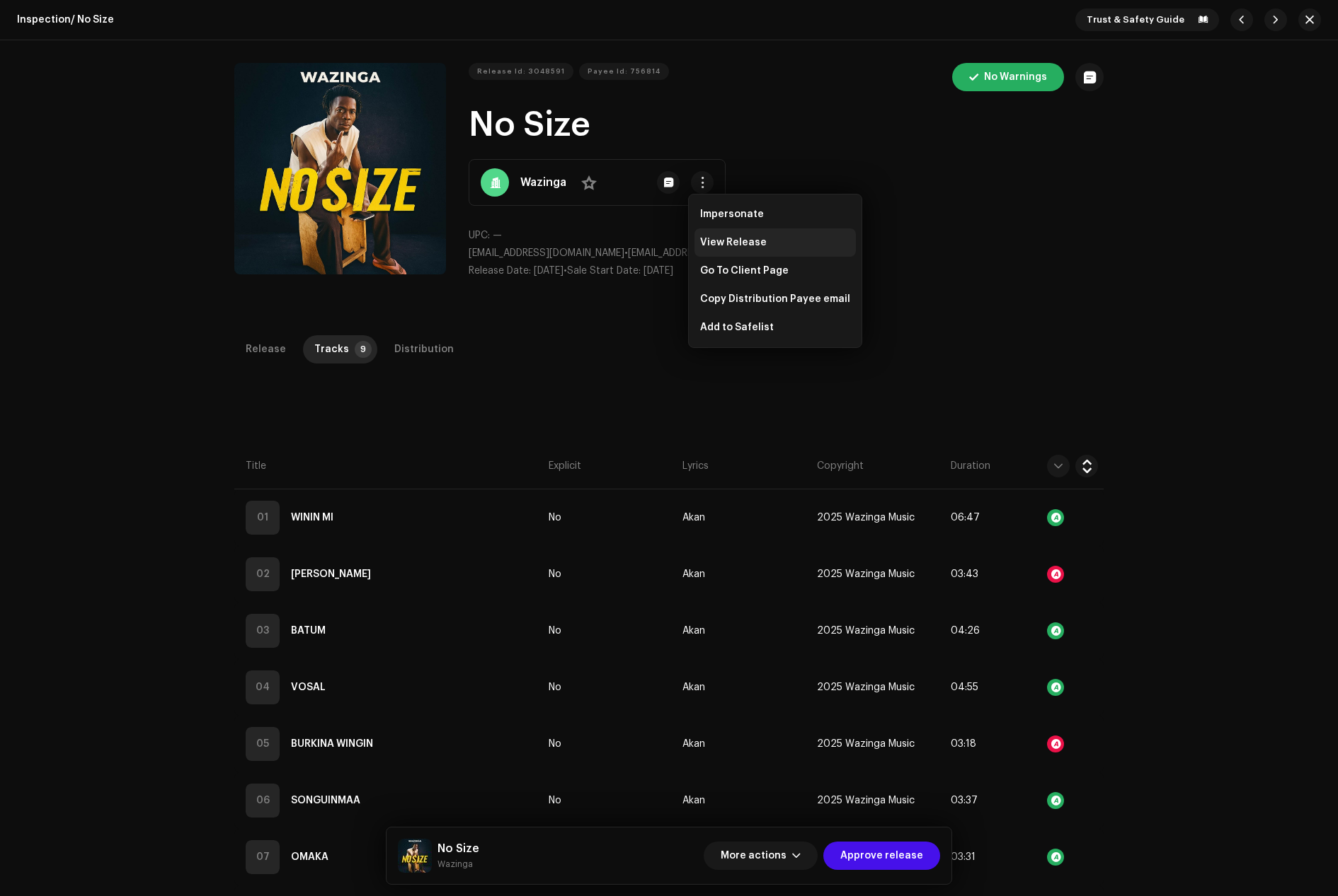
click at [722, 239] on span "View Release" at bounding box center [733, 242] width 67 height 11
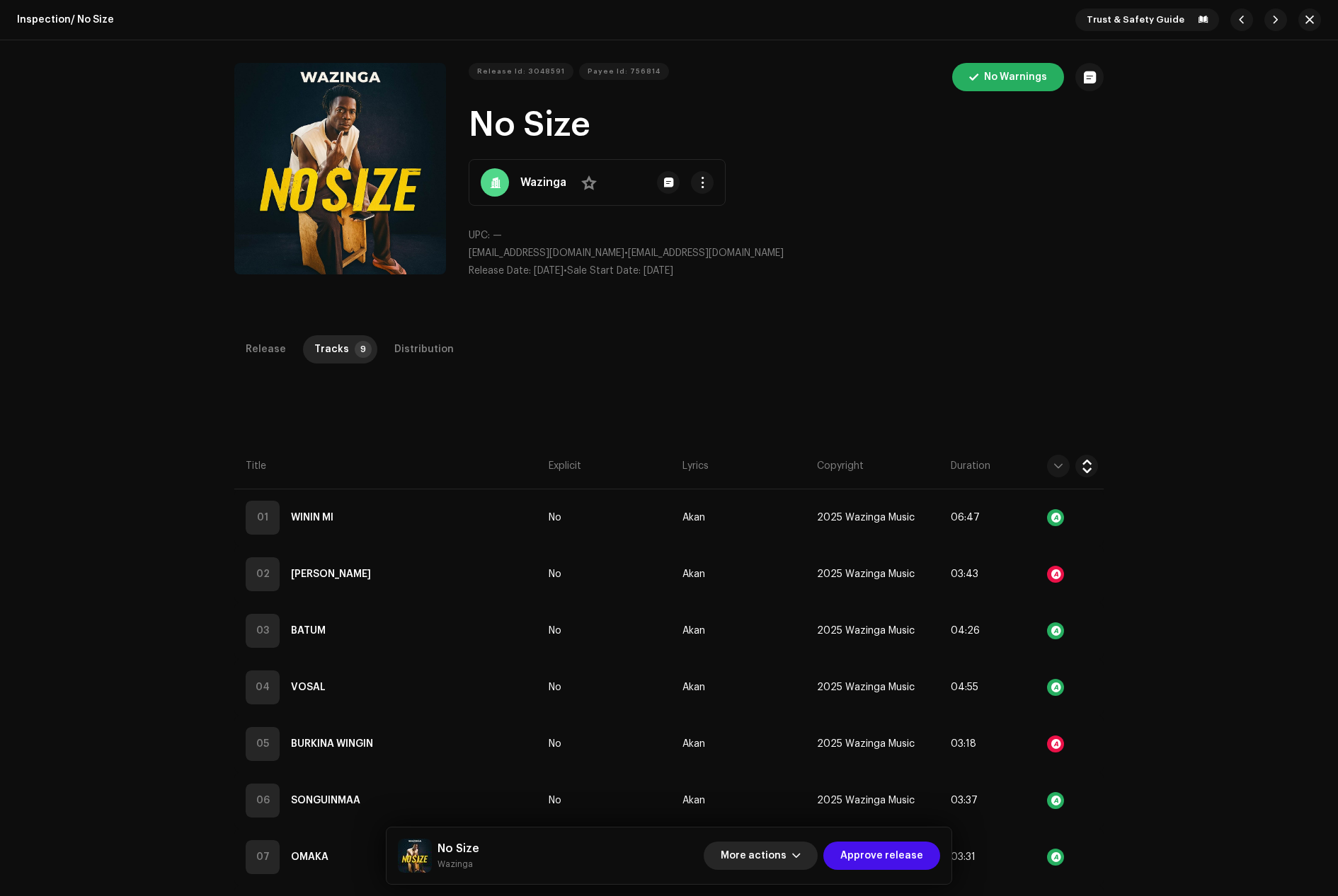
click at [808, 845] on button "More actions" at bounding box center [760, 855] width 114 height 28
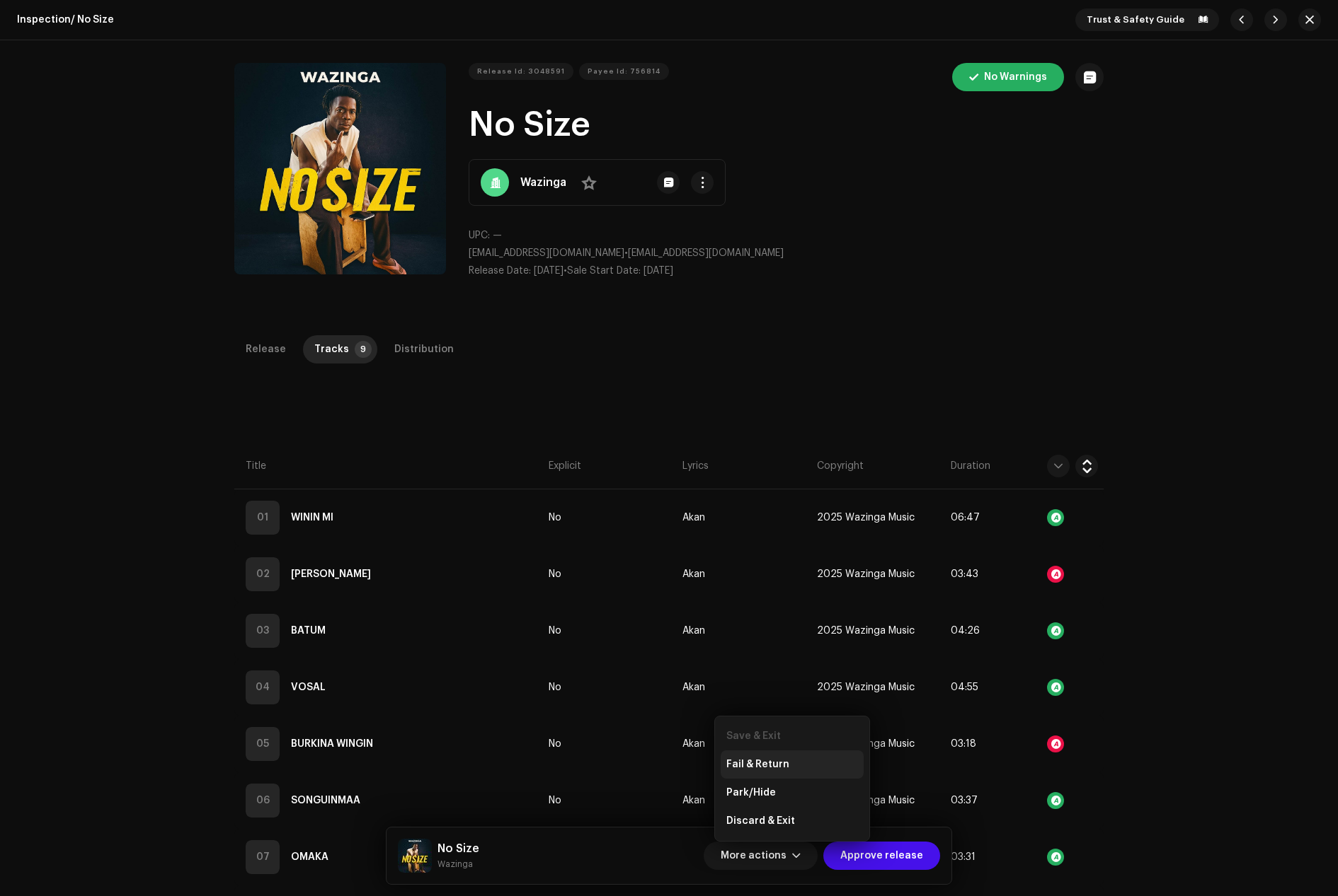
click at [759, 766] on span "Fail & Return" at bounding box center [758, 764] width 63 height 11
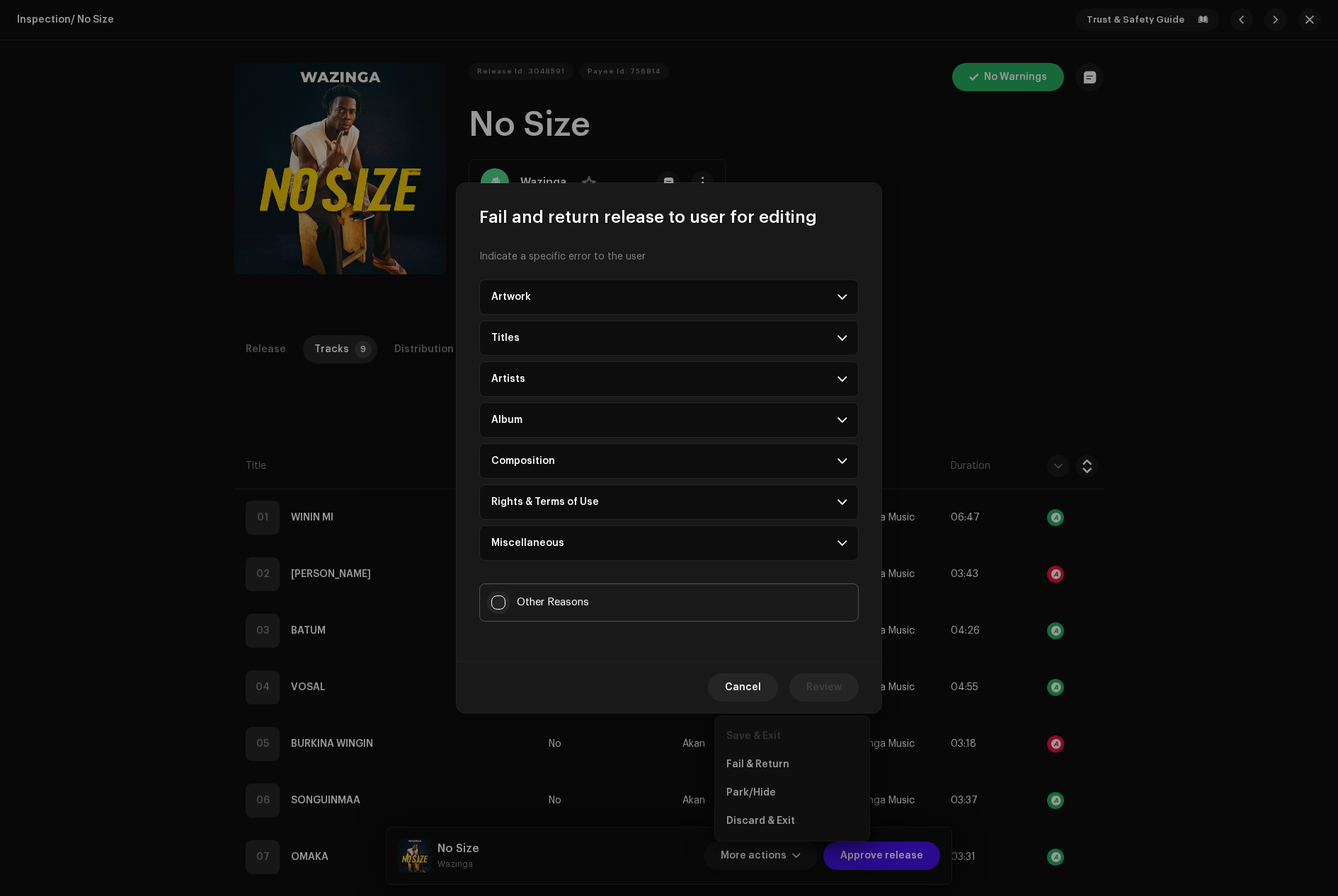
click at [503, 605] on input "Other Reasons" at bounding box center [498, 602] width 14 height 14
checkbox input "true"
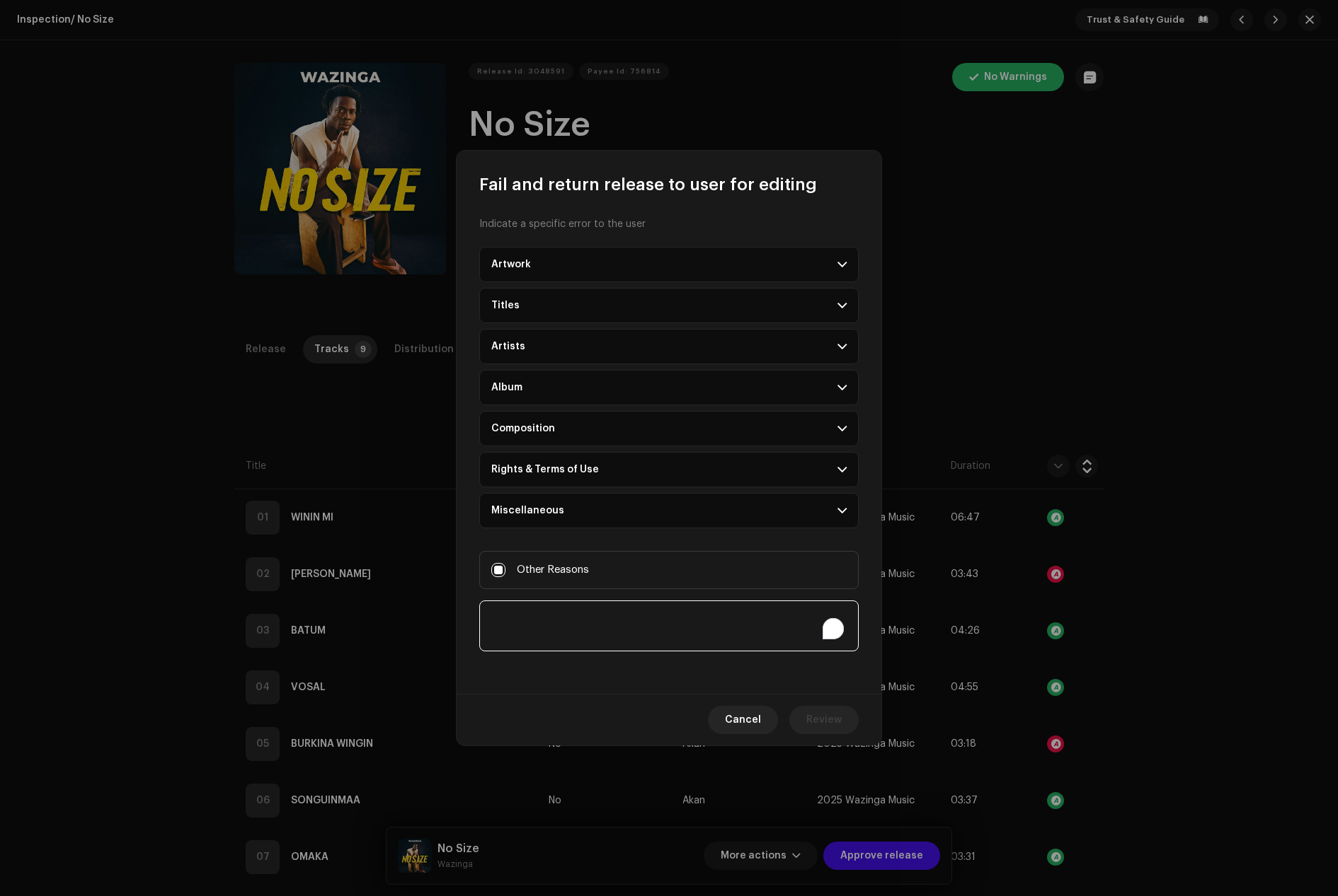
paste textarea "PROVIDE PROOF OF PAYMENT Or PAY FOR YOUR ACCOUNT Price: GH¢175 https://paystack…"
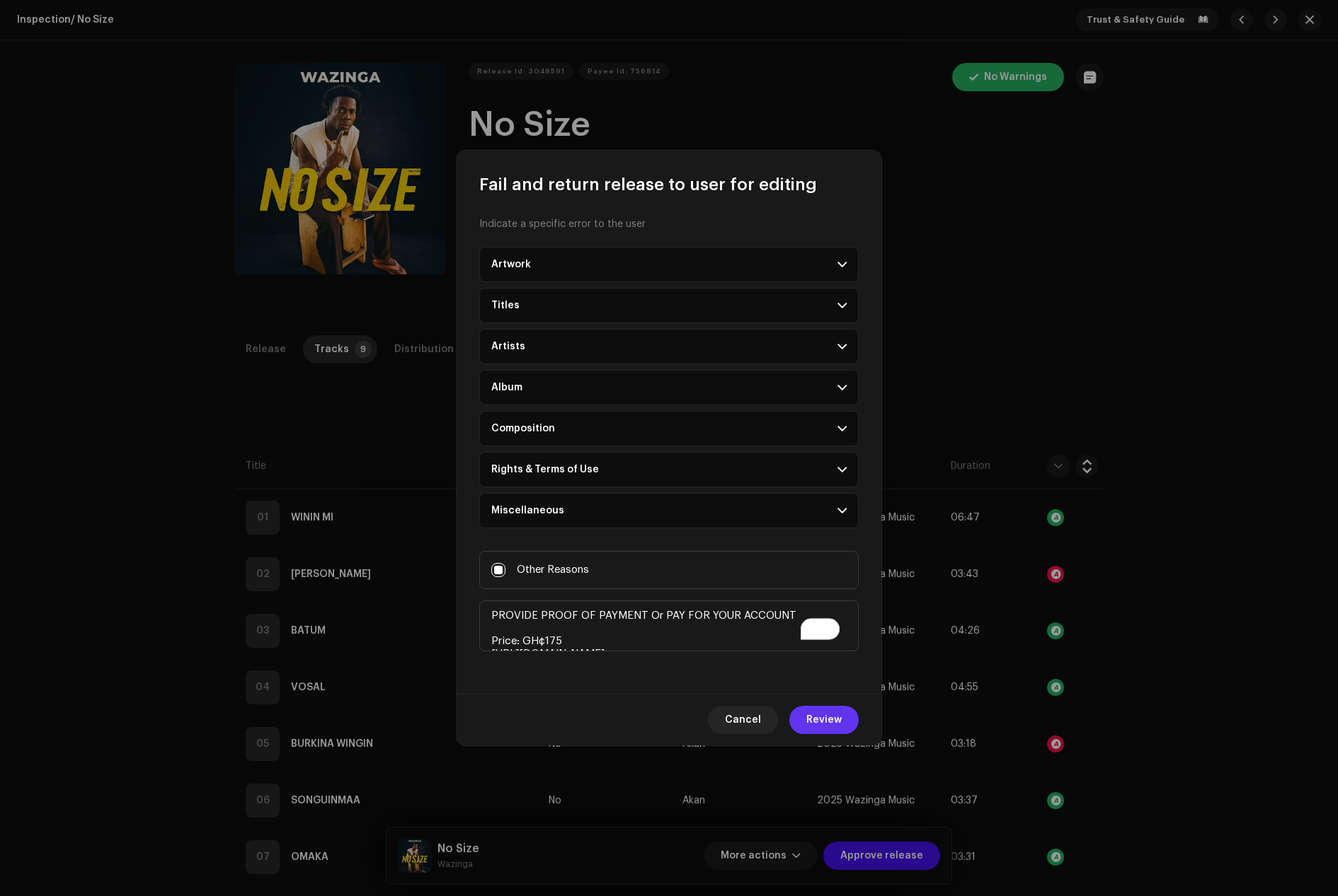
type textarea "PROVIDE PROOF OF PAYMENT Or PAY FOR YOUR ACCOUNT Price: GH¢175 https://paystack…"
click at [823, 713] on span "Review" at bounding box center [824, 720] width 35 height 28
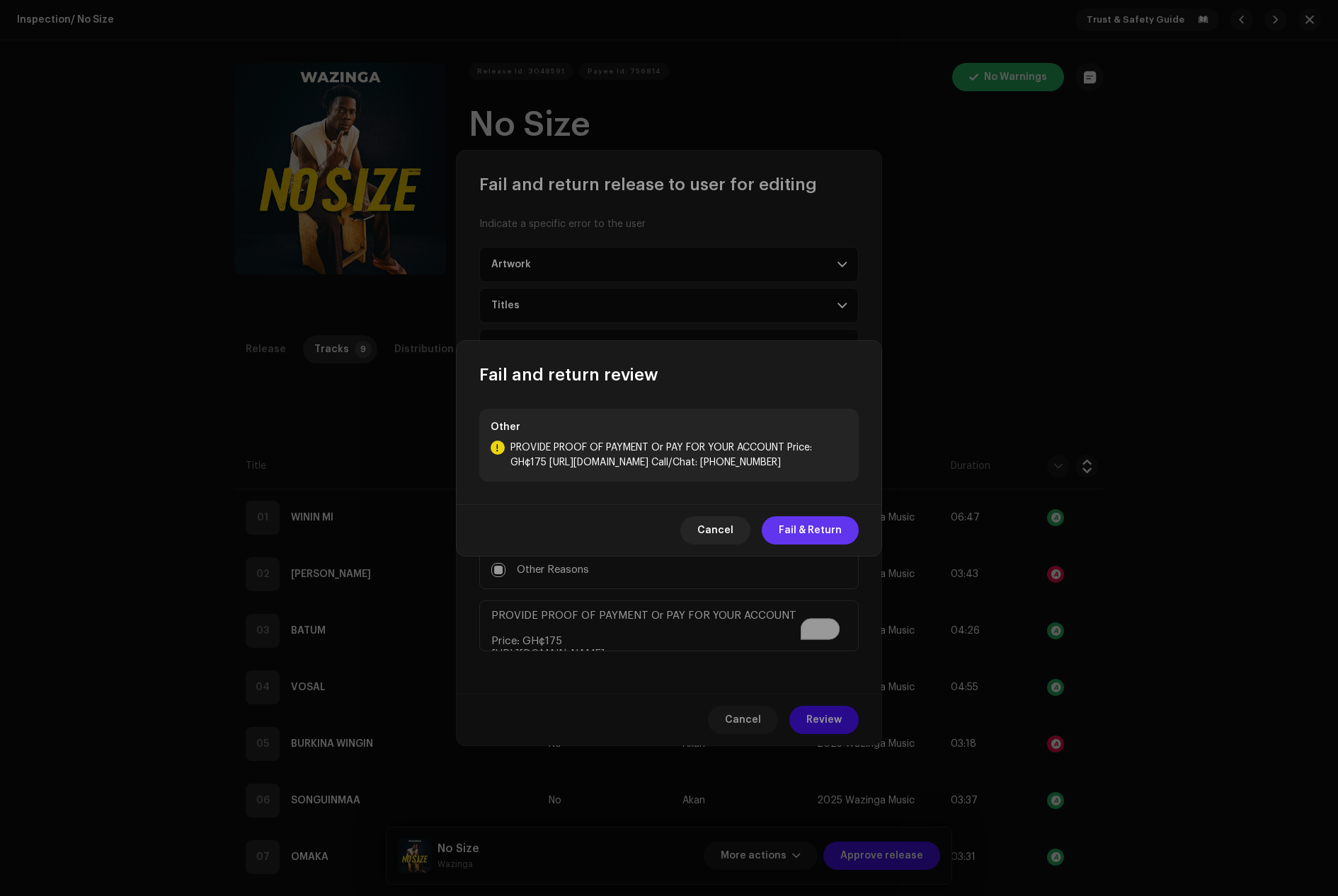
click at [810, 530] on span "Fail & Return" at bounding box center [810, 530] width 63 height 28
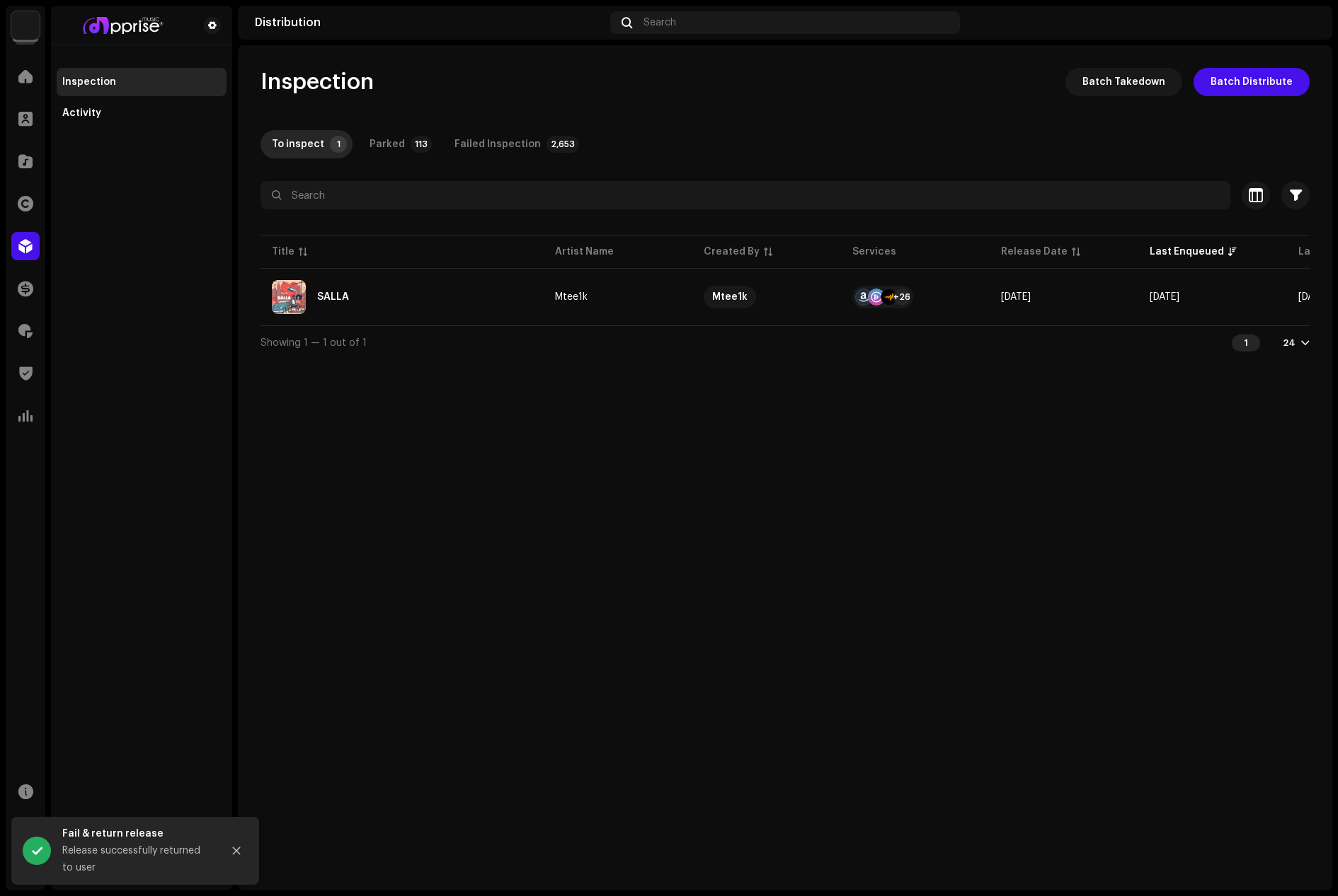
click at [353, 146] on div "To inspect 1 Parked 113 Failed Inspection 2,653" at bounding box center [785, 144] width 1049 height 28
click at [396, 140] on div "Parked" at bounding box center [387, 144] width 35 height 28
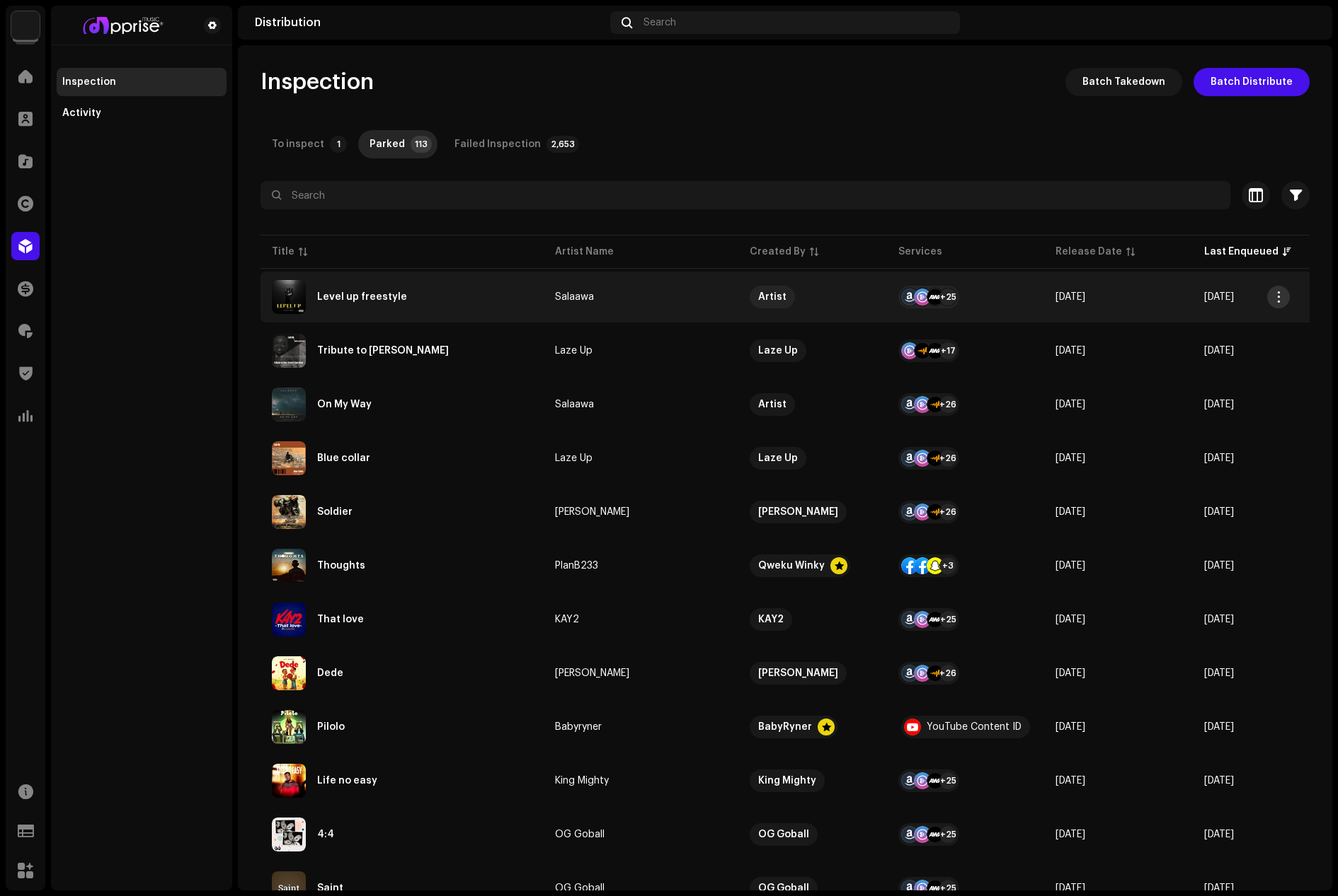
click at [1277, 293] on span "button" at bounding box center [1279, 297] width 11 height 11
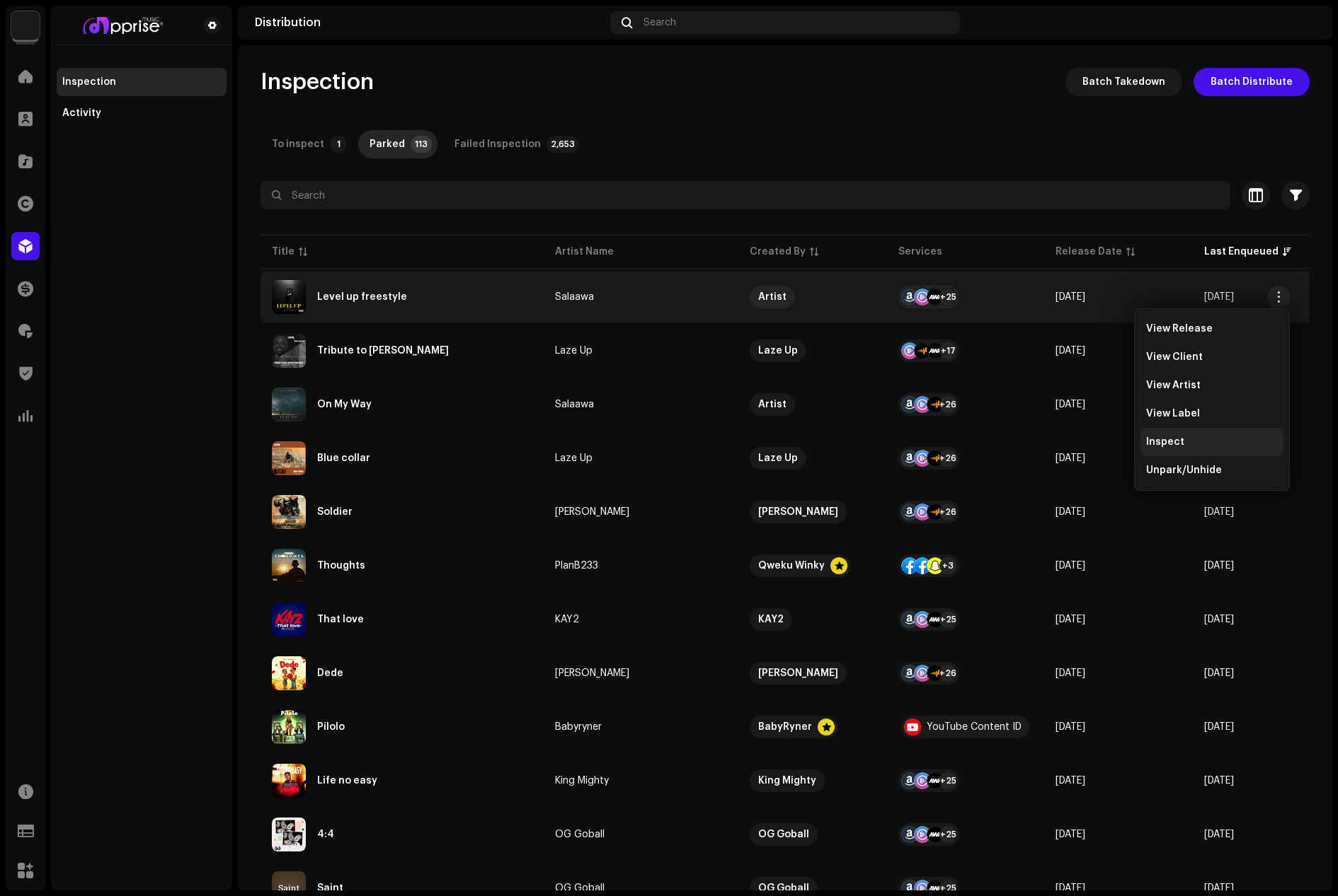
click at [1179, 442] on span "Inspect" at bounding box center [1165, 442] width 38 height 11
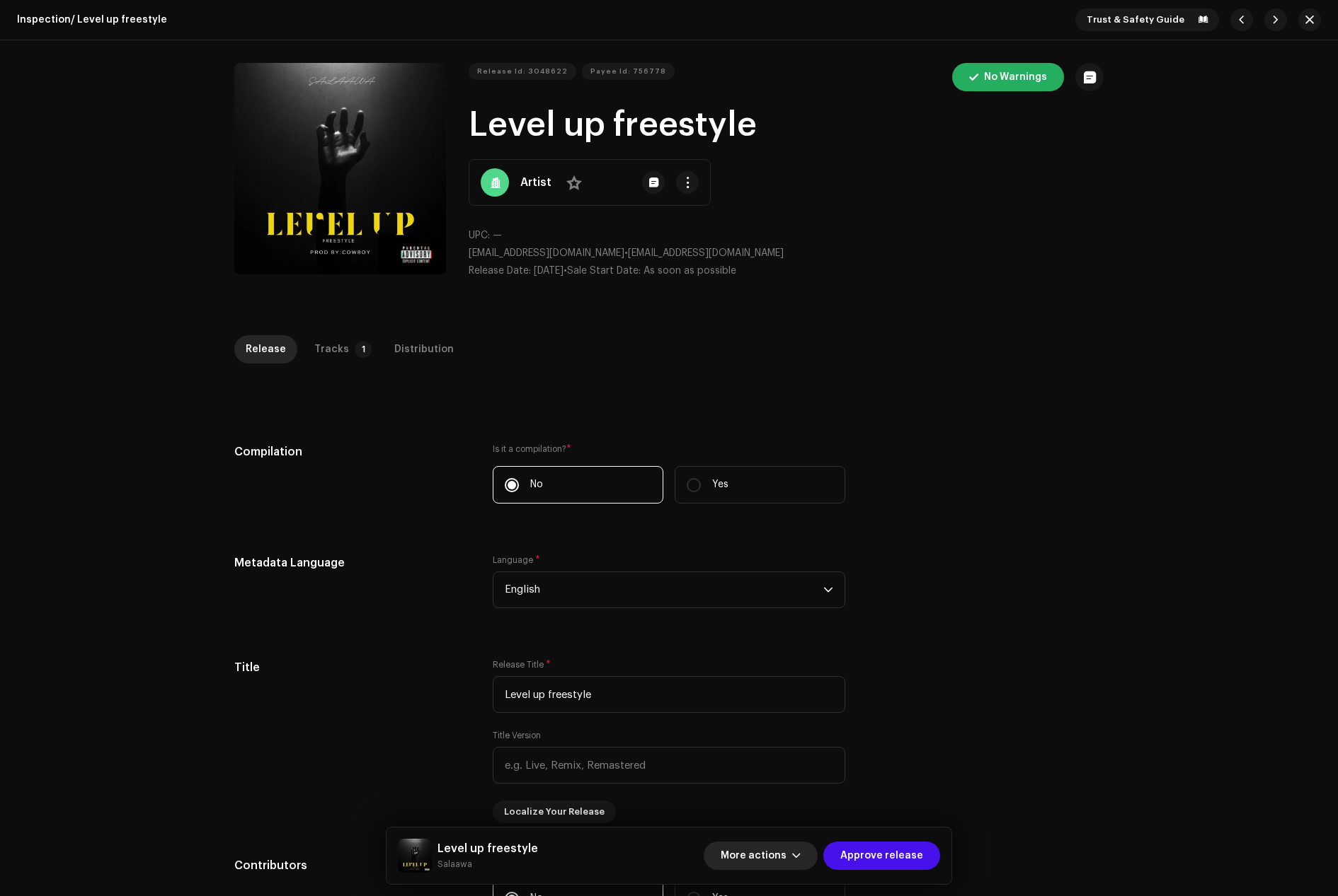
click at [807, 855] on button "More actions" at bounding box center [760, 855] width 114 height 28
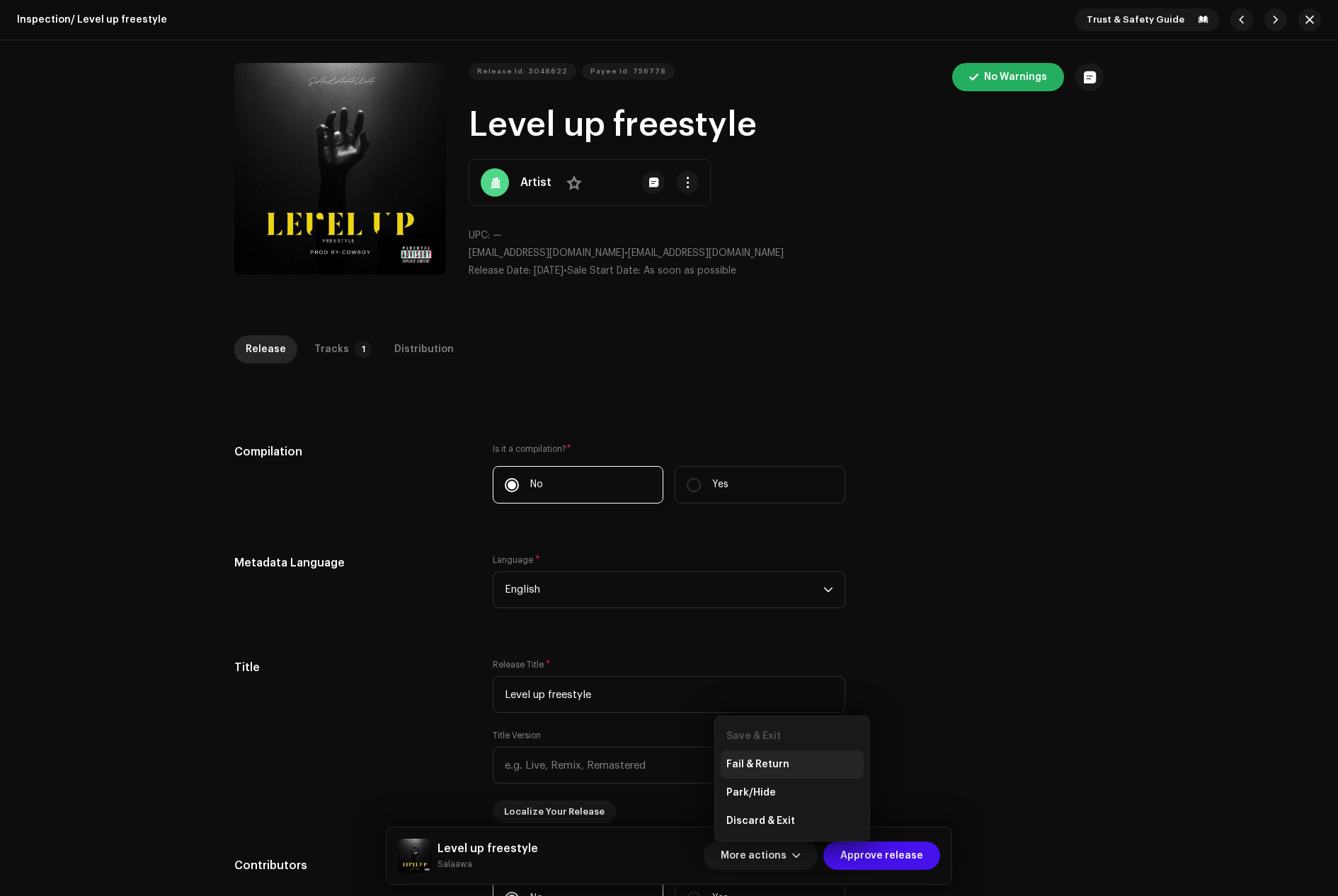
click at [758, 765] on span "Fail & Return" at bounding box center [758, 764] width 63 height 11
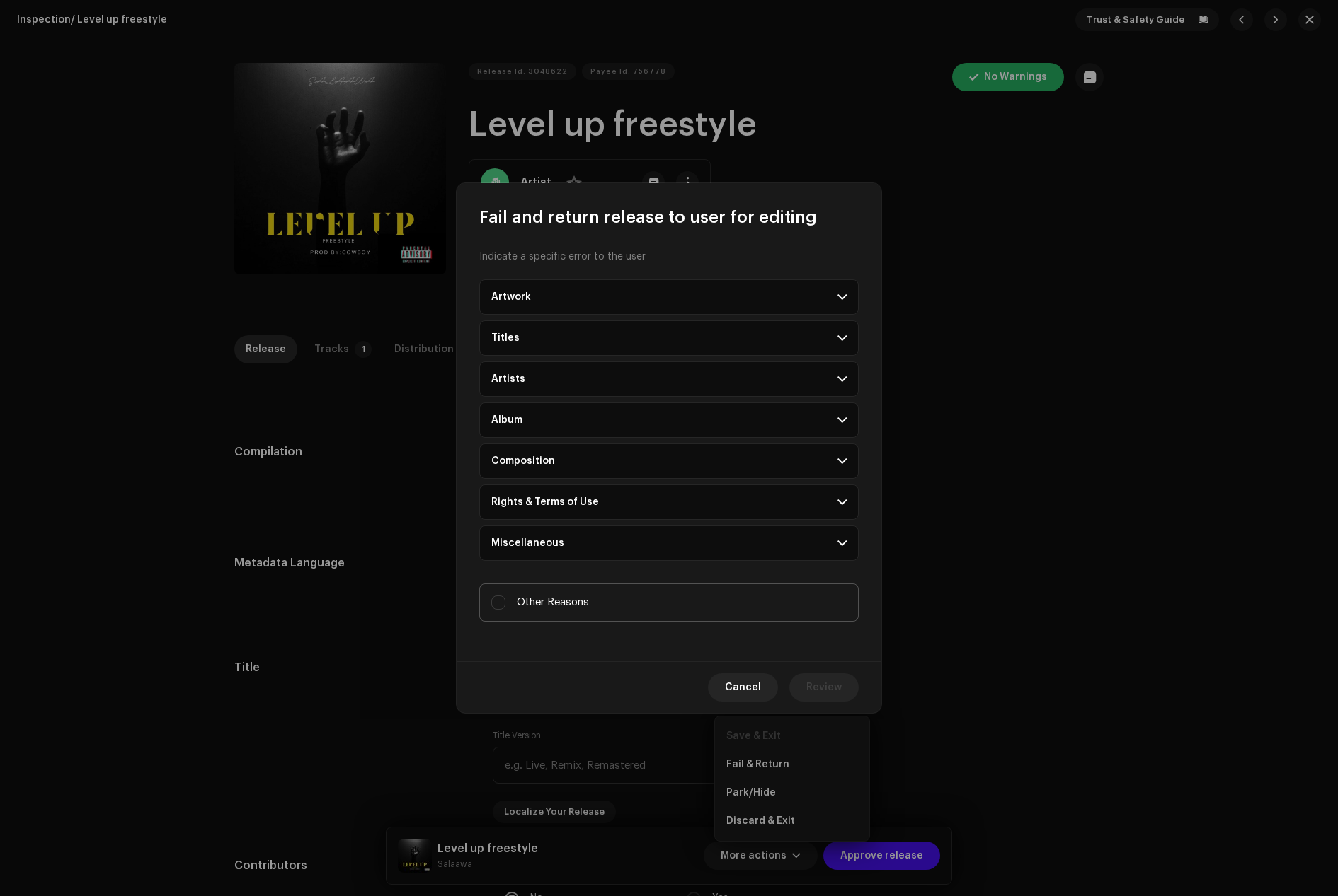
click at [566, 599] on span "Other Reasons" at bounding box center [553, 602] width 72 height 15
click at [505, 599] on input "Other Reasons" at bounding box center [498, 602] width 14 height 14
checkbox input "true"
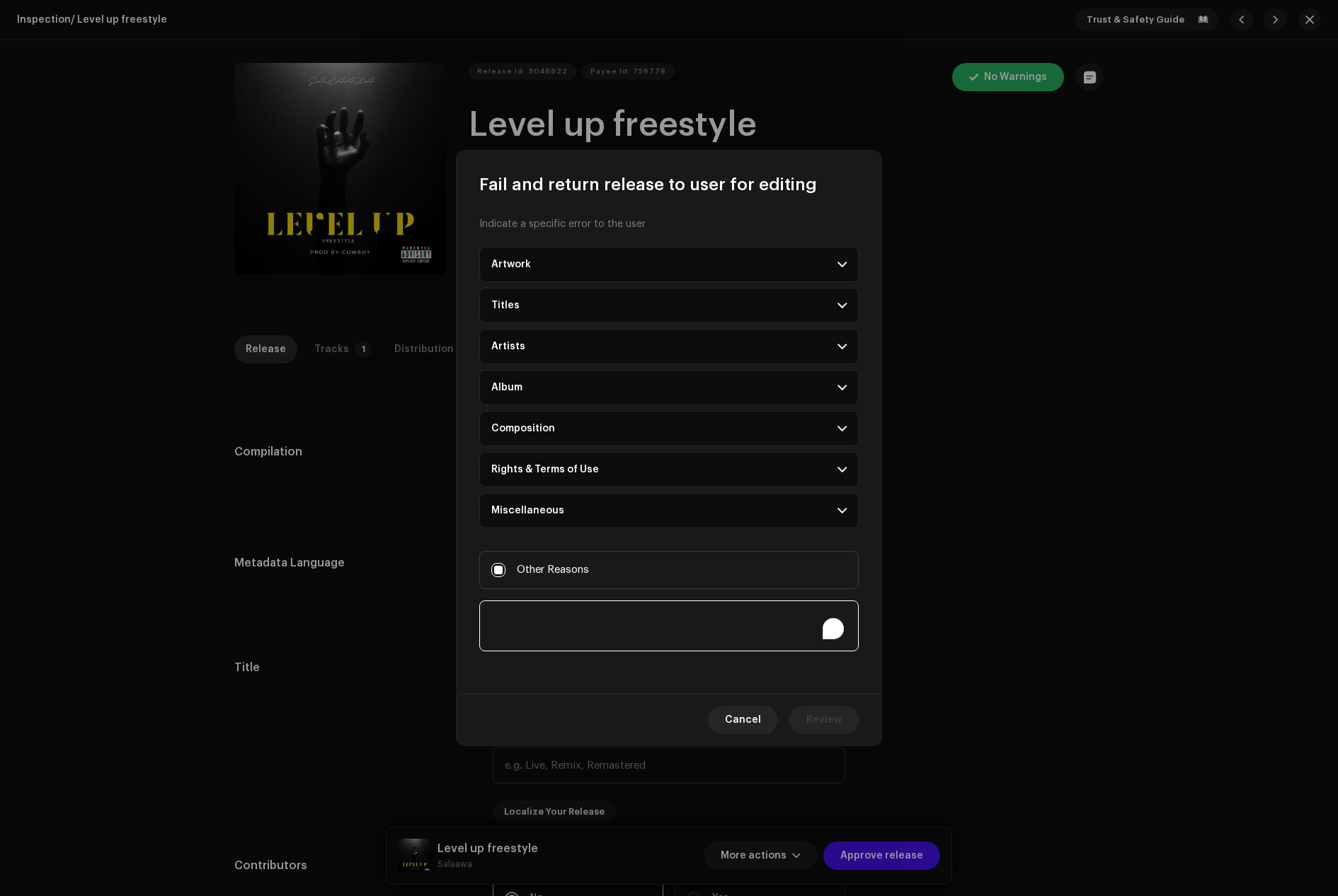
paste textarea "PROVIDE PROOF OF PAYMENT Or PAY FOR YOUR ACCOUNT Price: GH¢175 https://paystack…"
type textarea "PROVIDE PROOF OF PAYMENT Or PAY FOR YOUR ACCOUNT Price: GH¢175 https://paystack…"
click at [823, 720] on span "Review" at bounding box center [824, 720] width 35 height 28
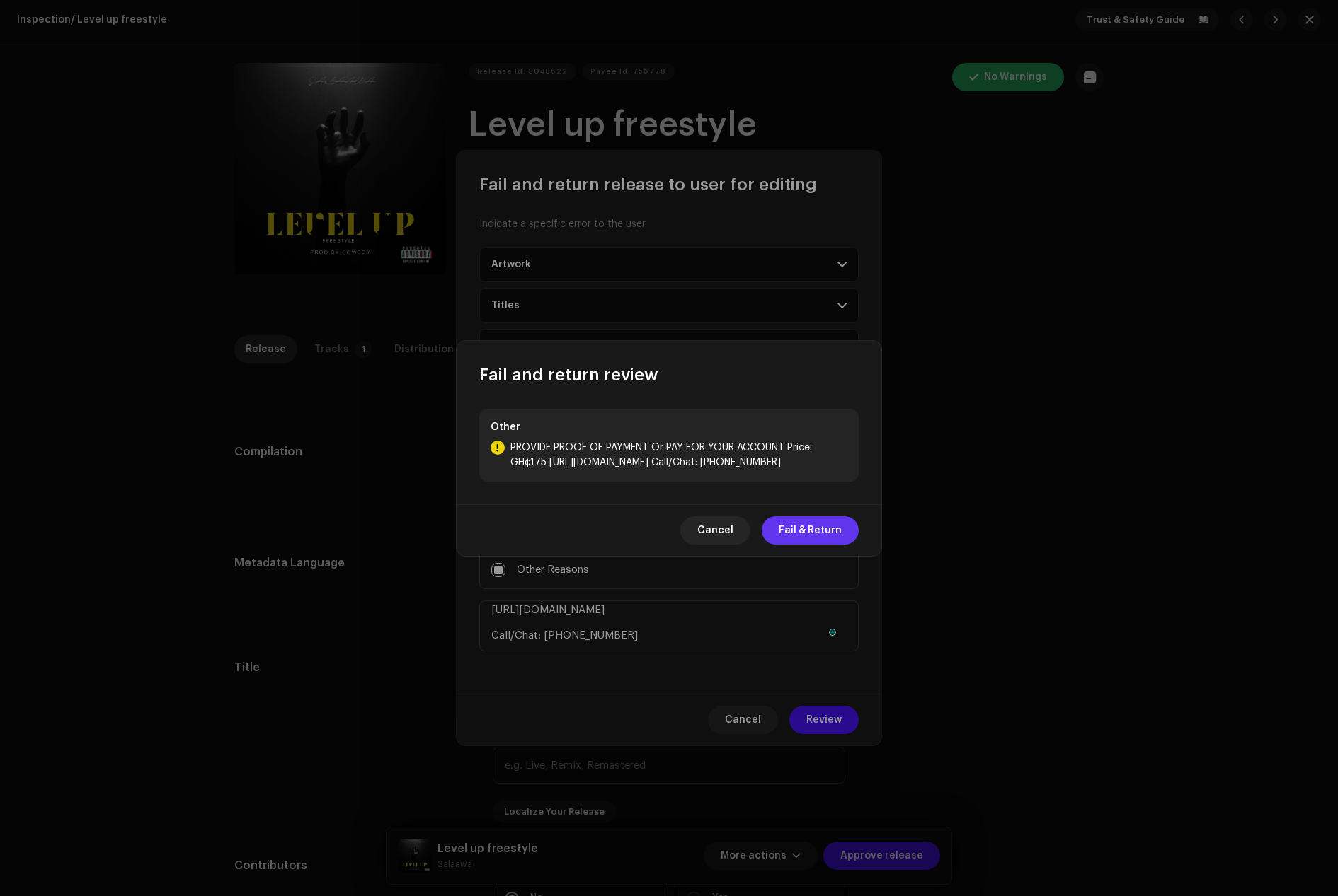
click at [811, 525] on span "Fail & Return" at bounding box center [810, 530] width 63 height 28
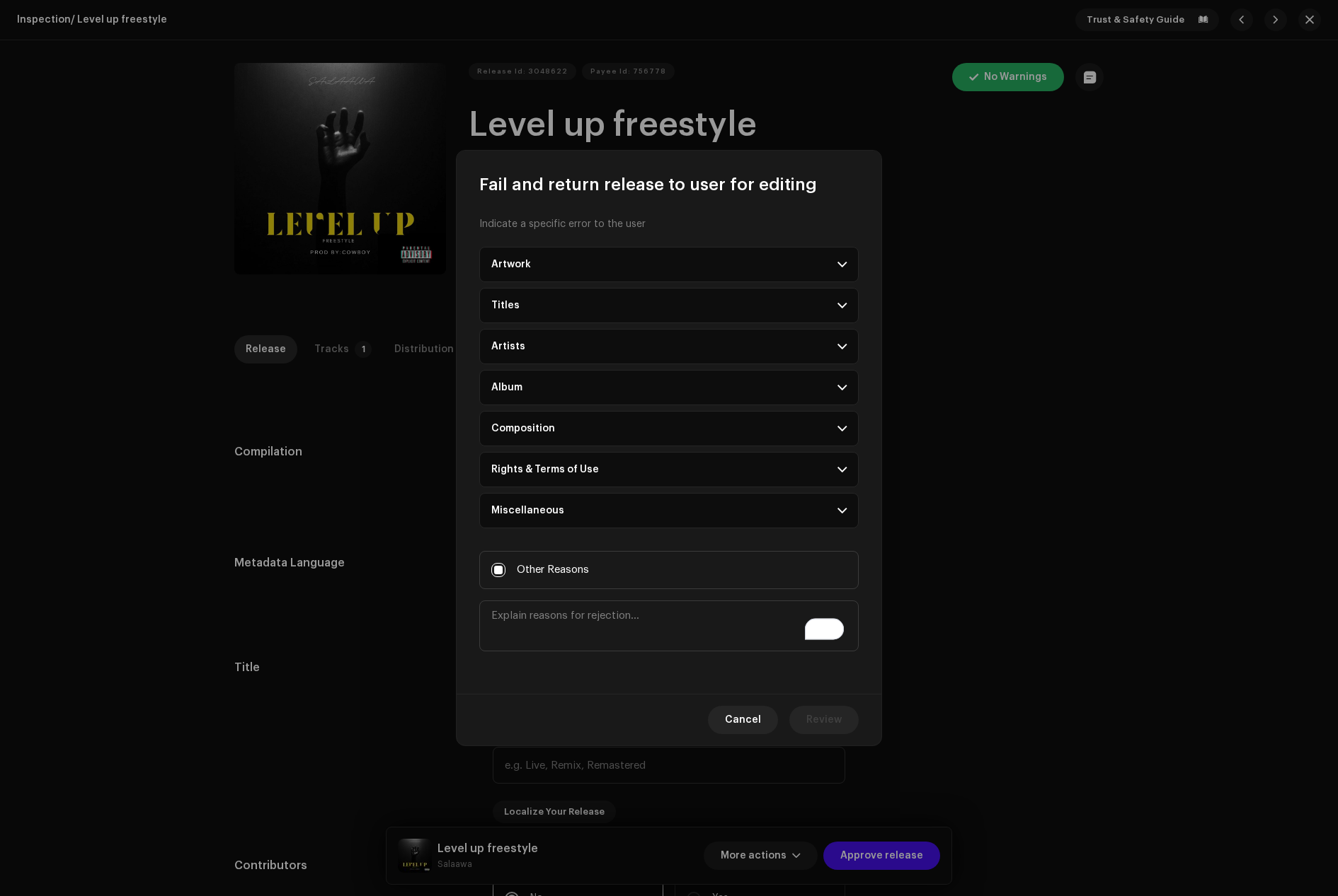
scroll to position [0, 0]
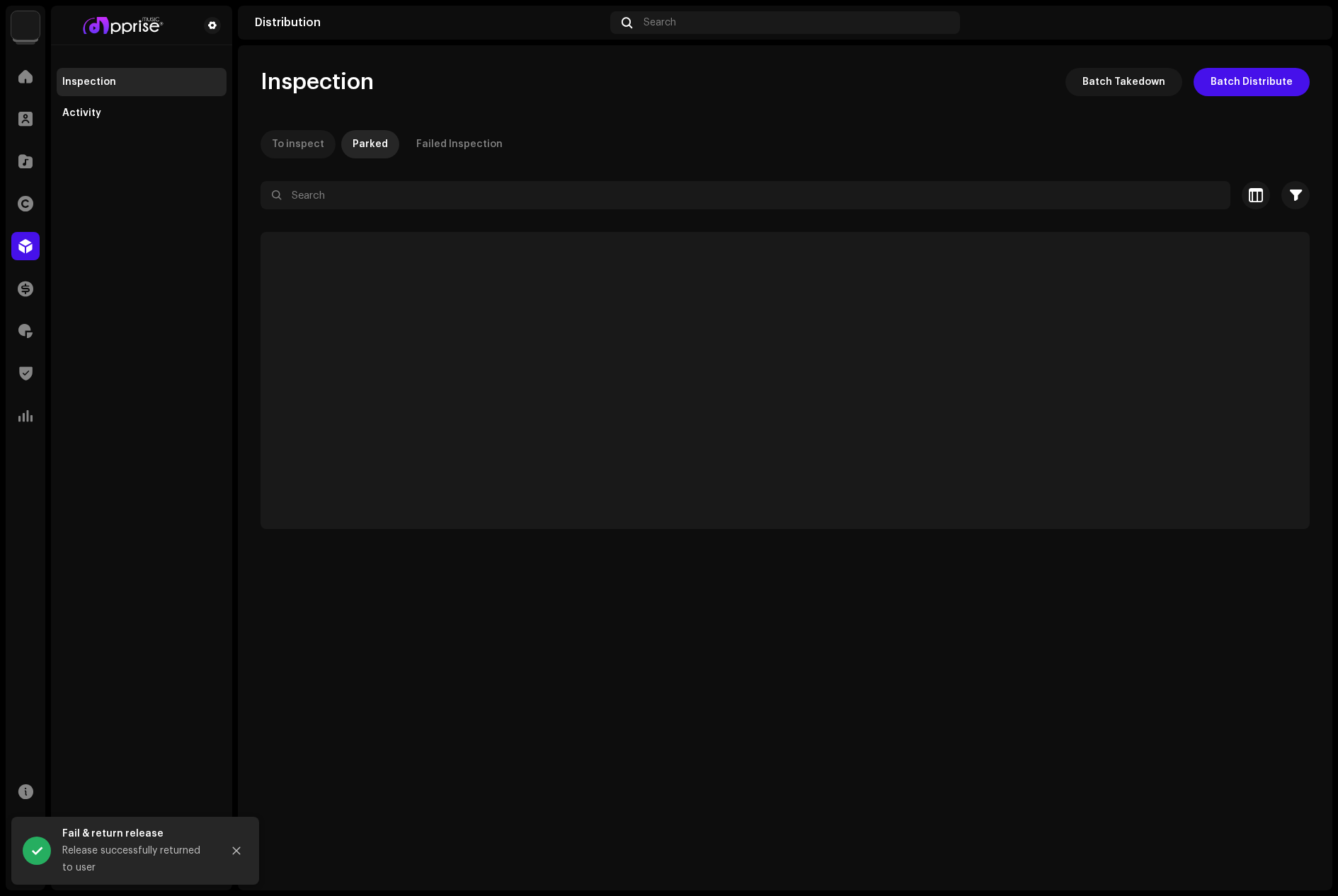
click at [298, 143] on div "To inspect" at bounding box center [298, 144] width 52 height 28
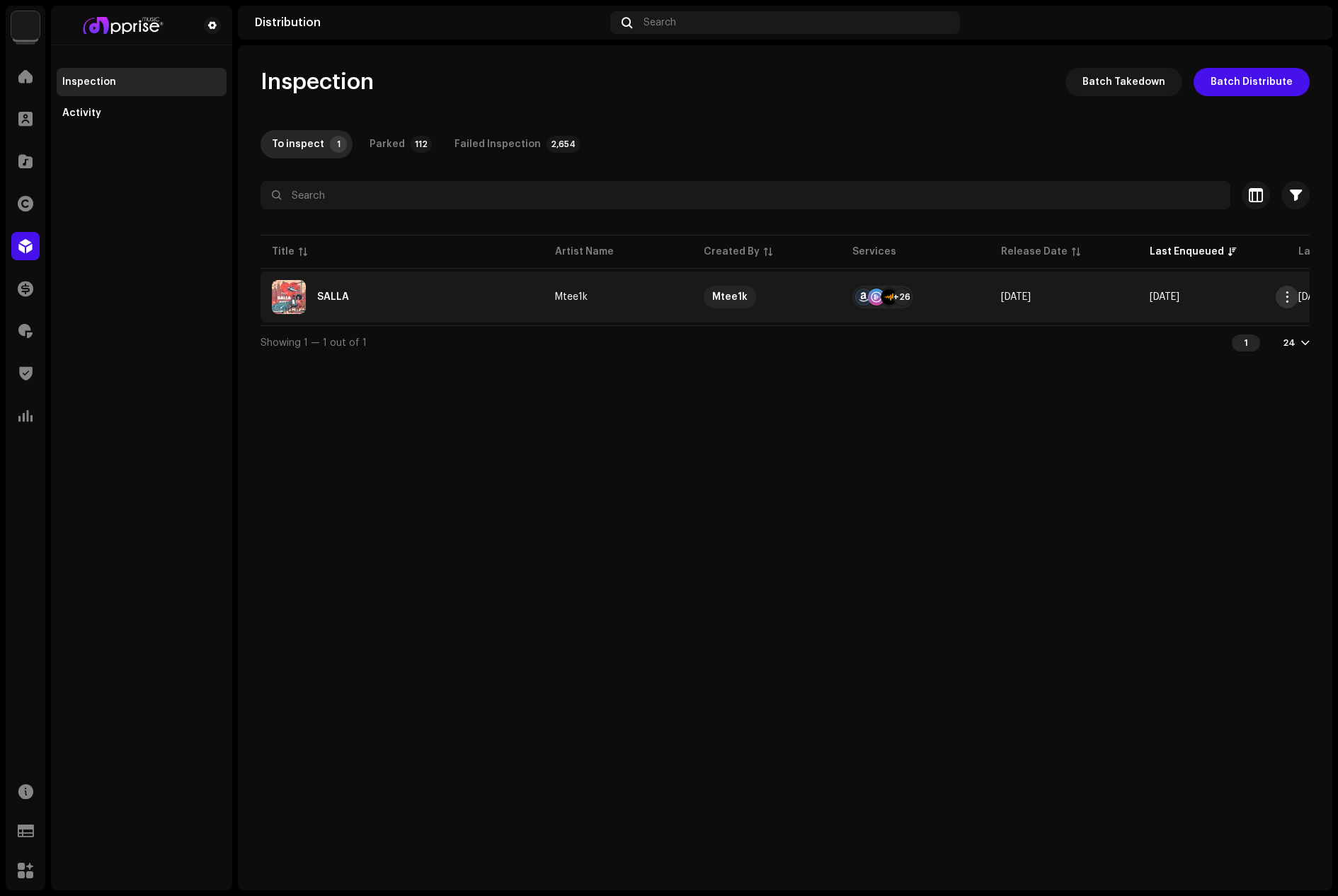
click at [1287, 294] on span "button" at bounding box center [1287, 297] width 11 height 11
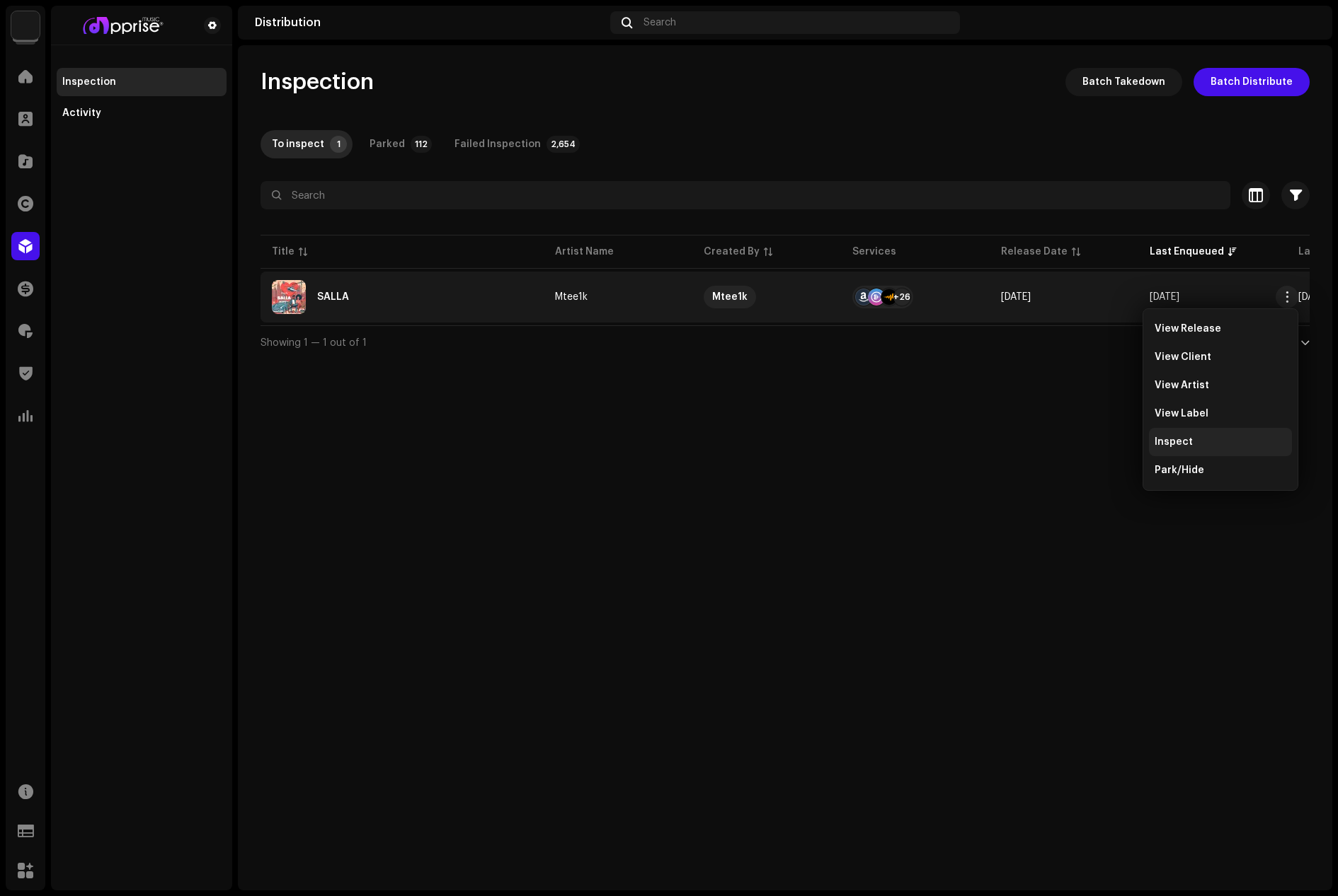
click at [1208, 441] on div "Inspect" at bounding box center [1220, 442] width 132 height 11
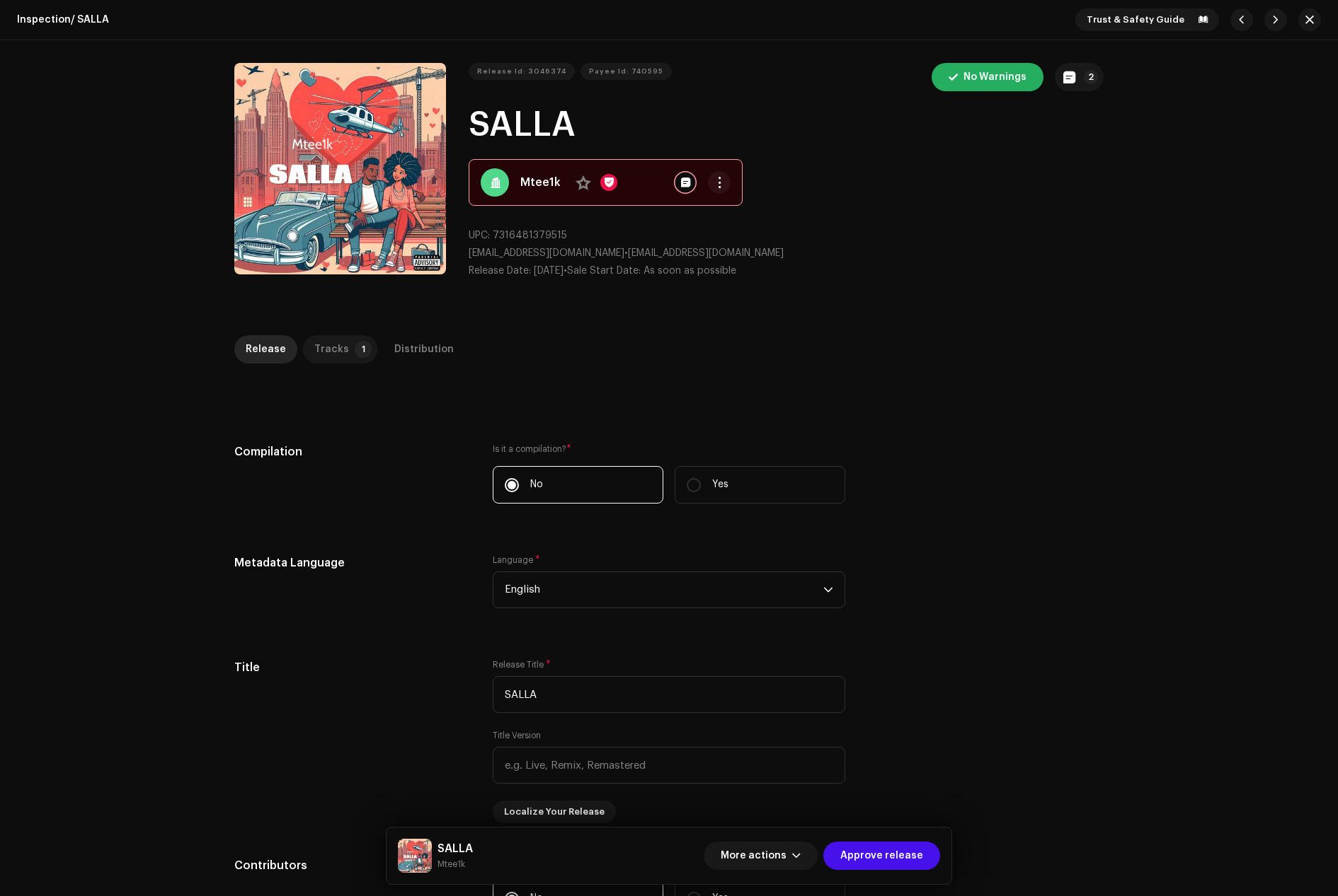
click at [343, 345] on p-tab "Tracks 1" at bounding box center [340, 350] width 74 height 28
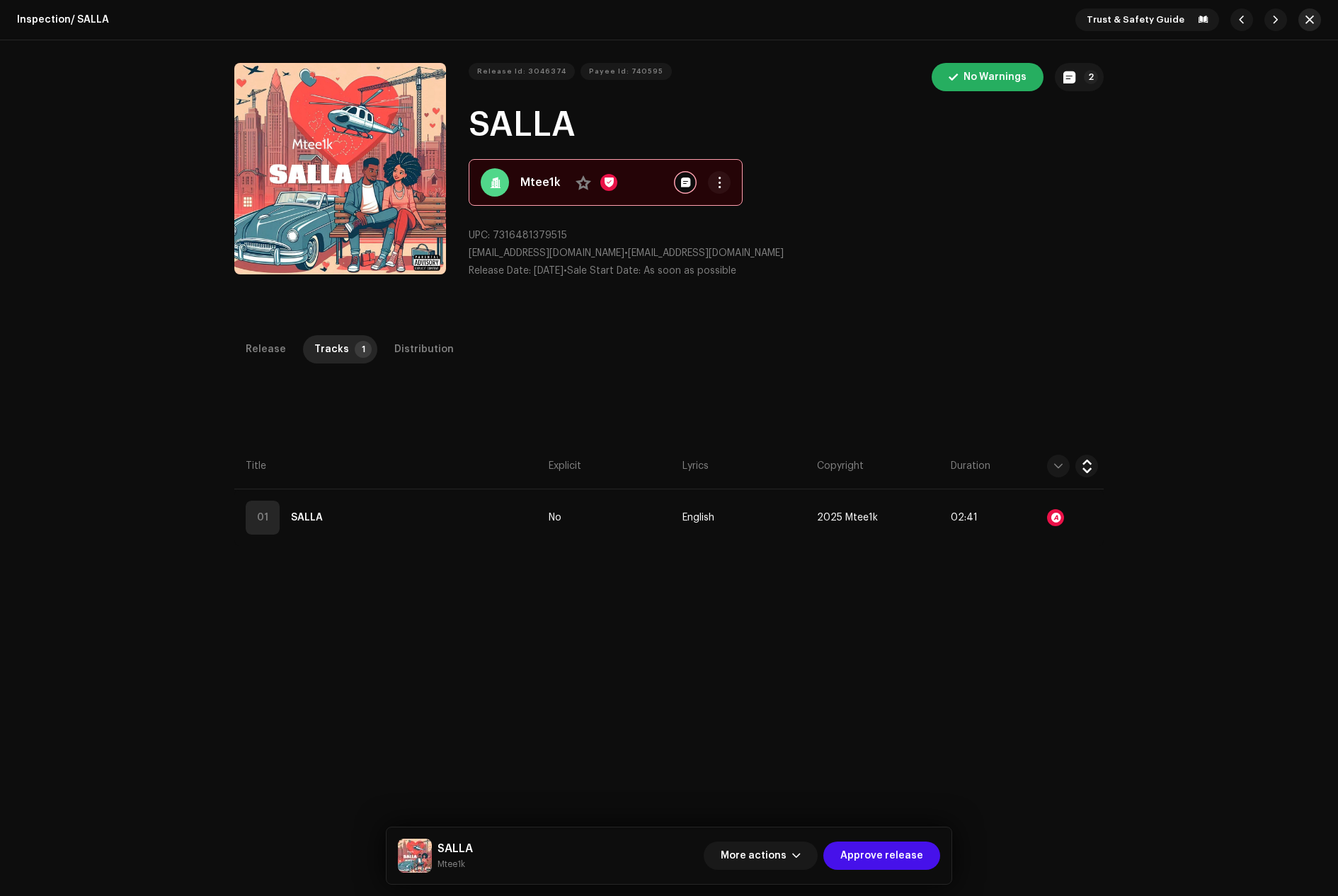
click at [1305, 20] on span "button" at bounding box center [1309, 19] width 8 height 11
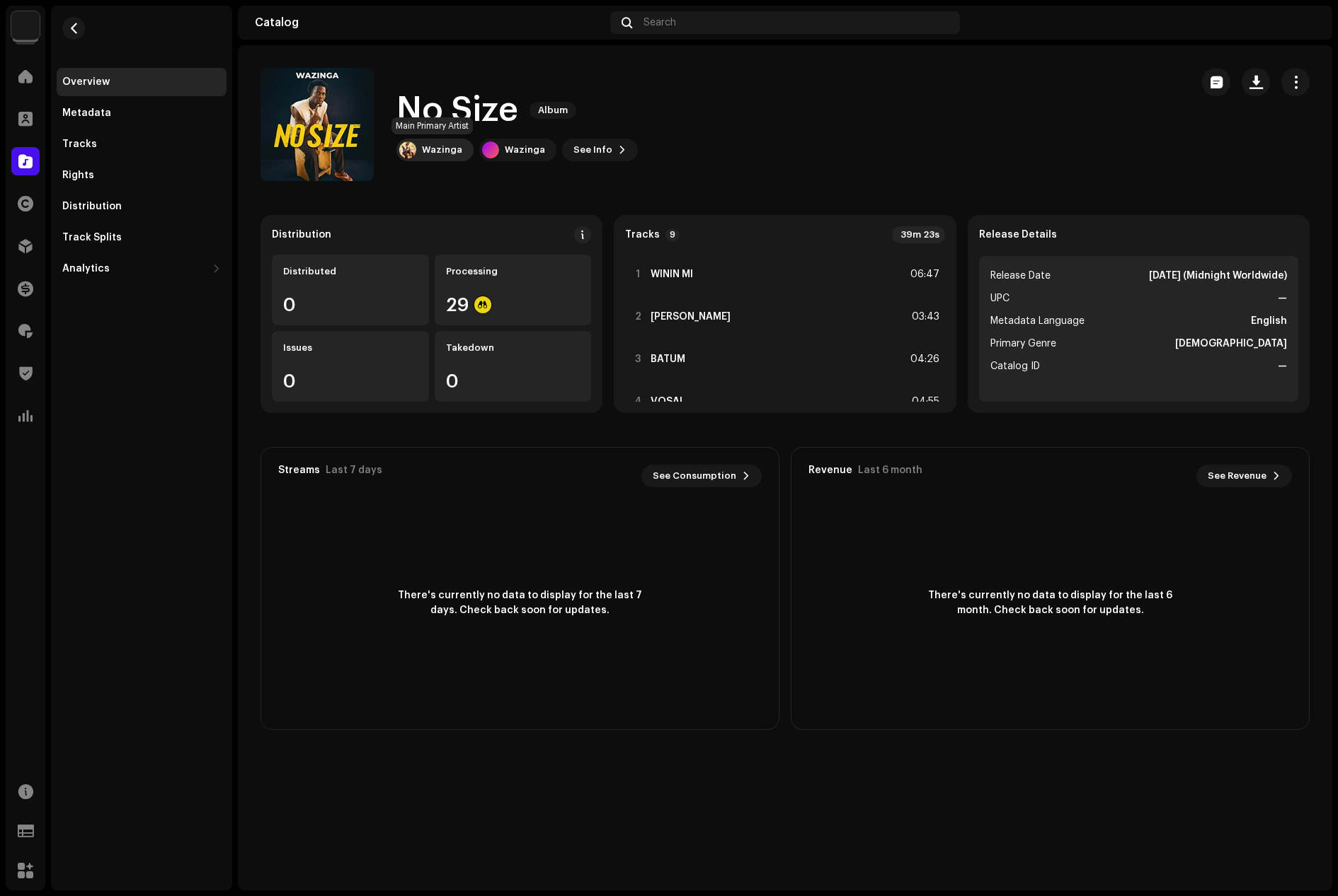
click at [442, 153] on div "Wazinga" at bounding box center [442, 149] width 41 height 11
